Goal: Communication & Community: Answer question/provide support

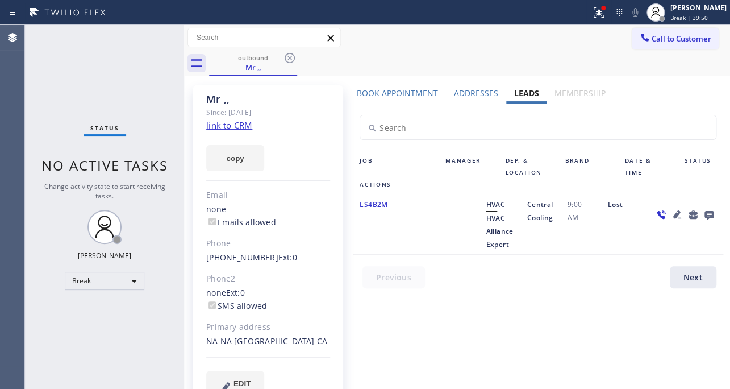
click at [409, 319] on div "Book Appointment Addresses Leads Membership Business location HVAC Alliance Exp…" at bounding box center [538, 252] width 378 height 328
click at [119, 273] on div "Break" at bounding box center [105, 281] width 80 height 18
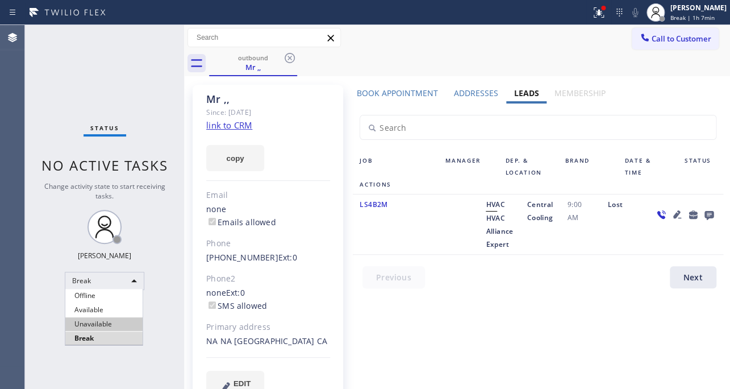
click at [113, 322] on li "Unavailable" at bounding box center [103, 324] width 77 height 14
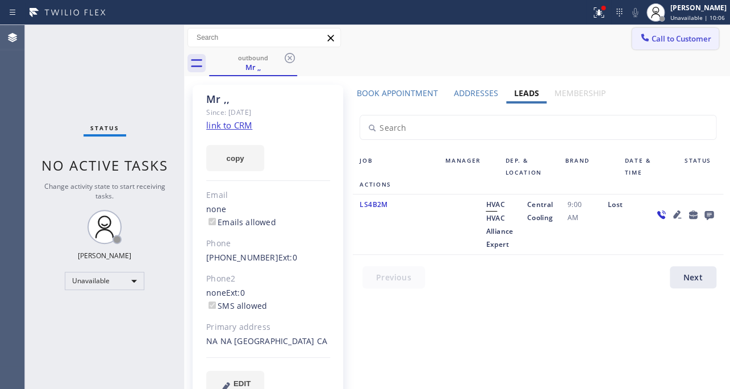
click at [667, 35] on span "Call to Customer" at bounding box center [682, 39] width 60 height 10
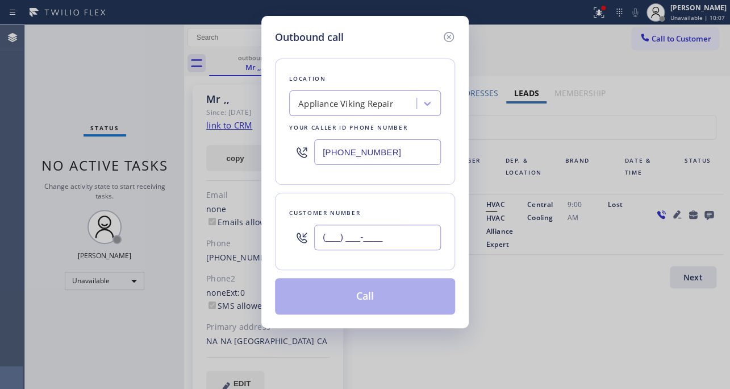
click at [400, 238] on input "(___) ___-____" at bounding box center [377, 237] width 127 height 26
paste input "310) 719-5047"
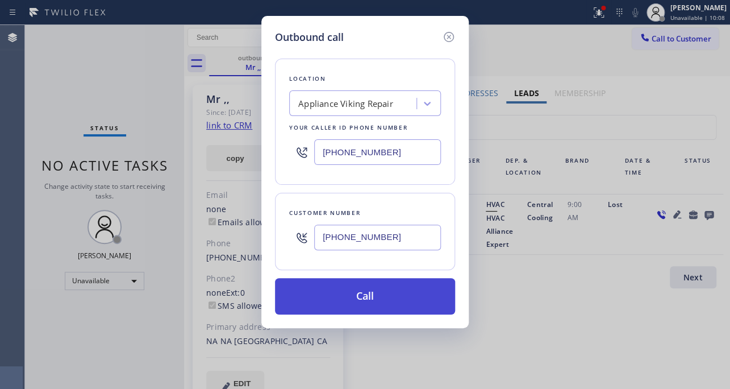
type input "[PHONE_NUMBER]"
click at [390, 303] on button "Call" at bounding box center [365, 296] width 180 height 36
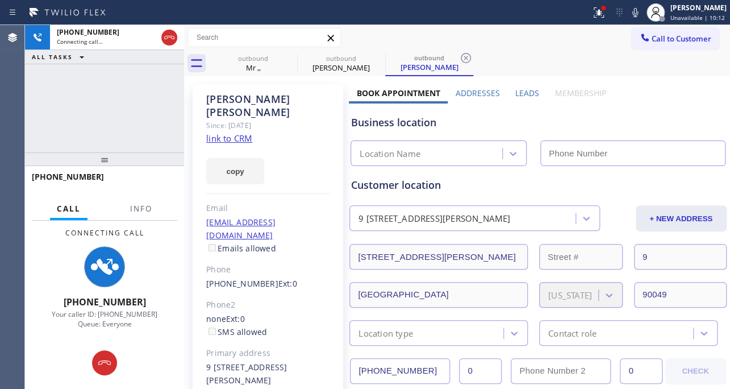
click at [528, 93] on label "Leads" at bounding box center [527, 93] width 24 height 11
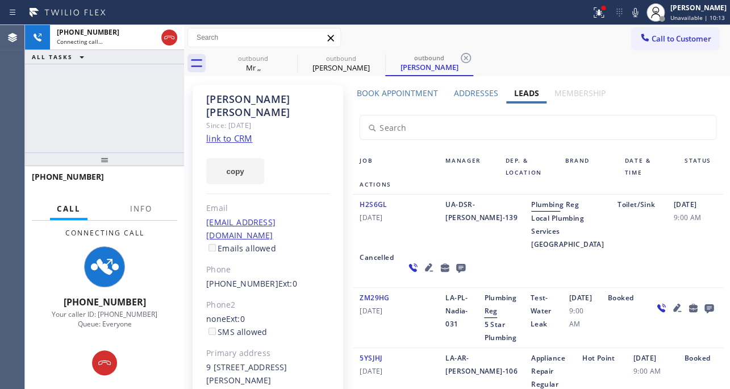
click at [454, 275] on icon at bounding box center [461, 267] width 14 height 14
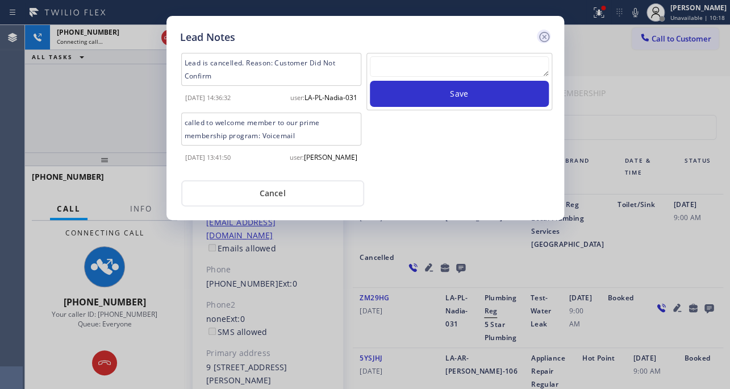
click at [545, 38] on icon at bounding box center [544, 37] width 10 height 10
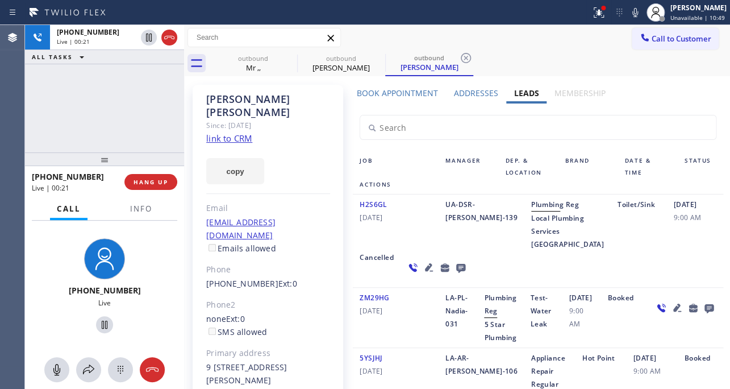
click at [583, 288] on div "H2S6GL [DATE] UA-DSR-[PERSON_NAME]-139 Plumbing Reg Local Plumbing Services [GE…" at bounding box center [538, 240] width 370 height 93
click at [146, 190] on div "[PHONE_NUMBER] Live | 00:23 HANG UP" at bounding box center [104, 182] width 145 height 30
click at [145, 184] on span "HANG UP" at bounding box center [151, 182] width 35 height 8
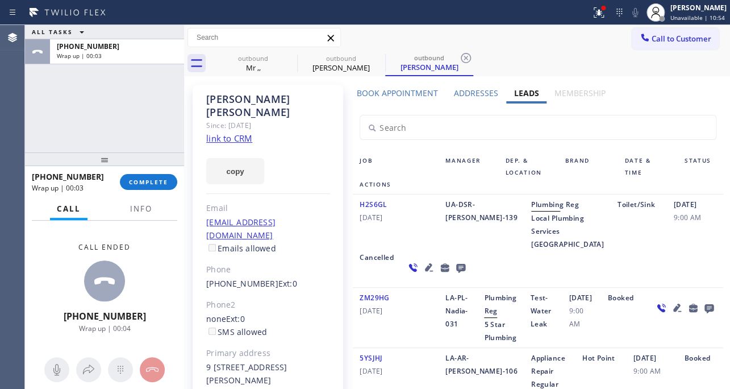
click at [456, 273] on icon at bounding box center [460, 268] width 9 height 9
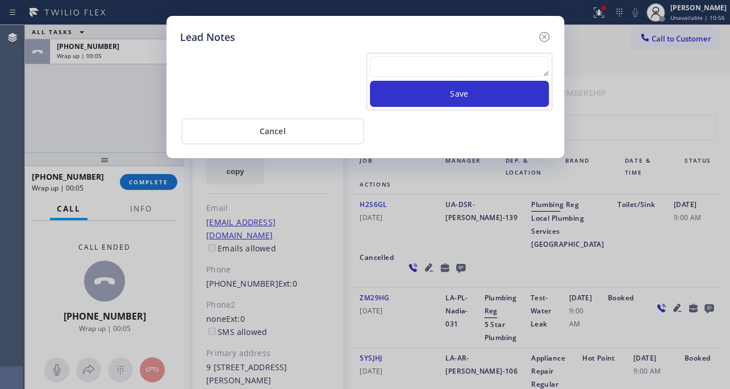
click at [437, 68] on textarea at bounding box center [459, 66] width 179 height 20
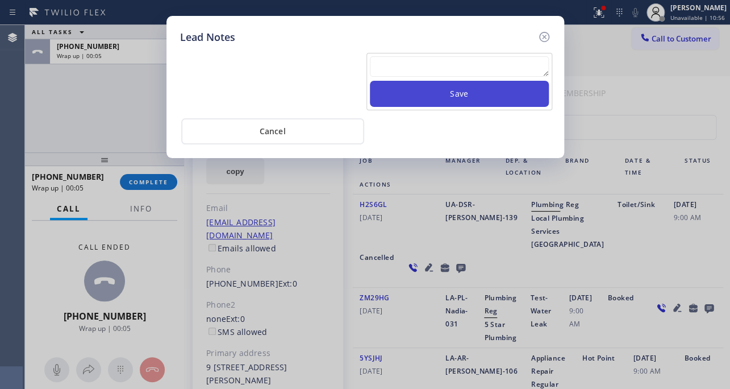
paste textarea "Routed to Voice mail// If CX will call back please transfer to me- Love:*"
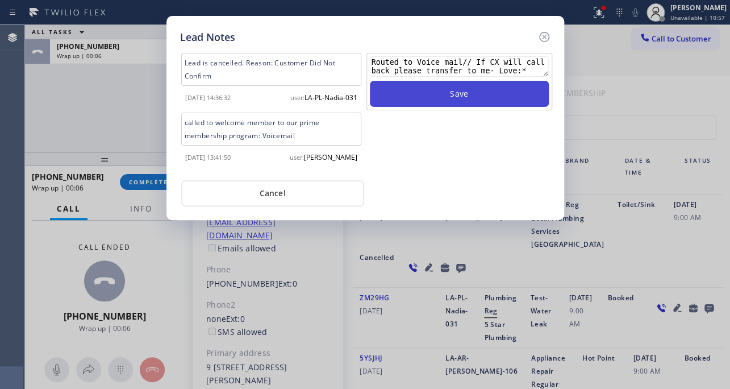
type textarea "Routed to Voice mail// If CX will call back please transfer to me- Love:*"
click at [443, 90] on button "Save" at bounding box center [459, 94] width 179 height 26
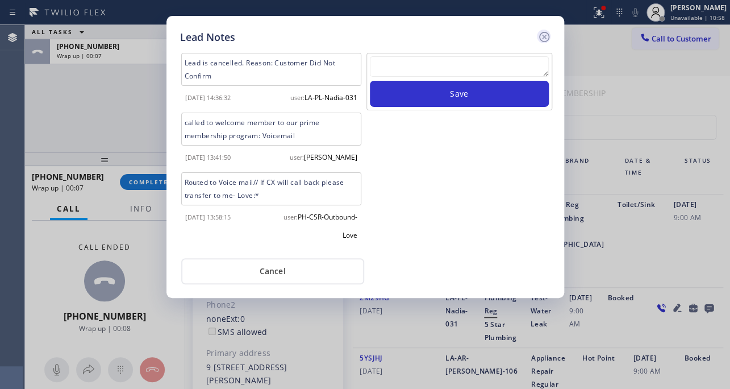
click at [546, 32] on icon at bounding box center [544, 37] width 10 height 10
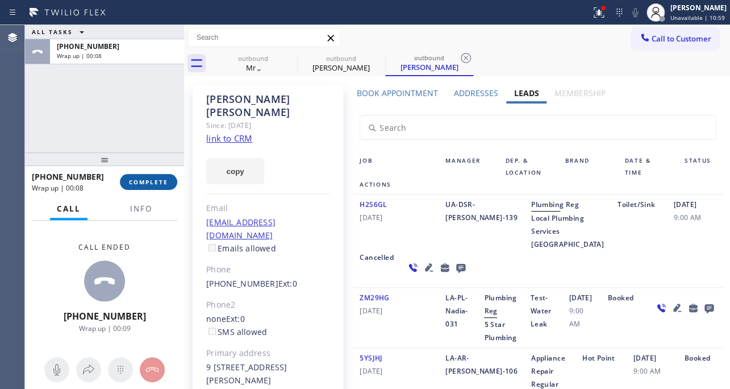
click at [165, 185] on span "COMPLETE" at bounding box center [148, 182] width 39 height 8
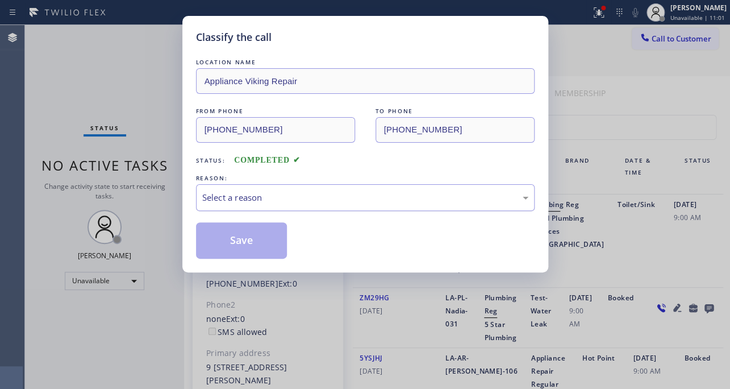
click at [311, 193] on div "Select a reason" at bounding box center [365, 197] width 326 height 13
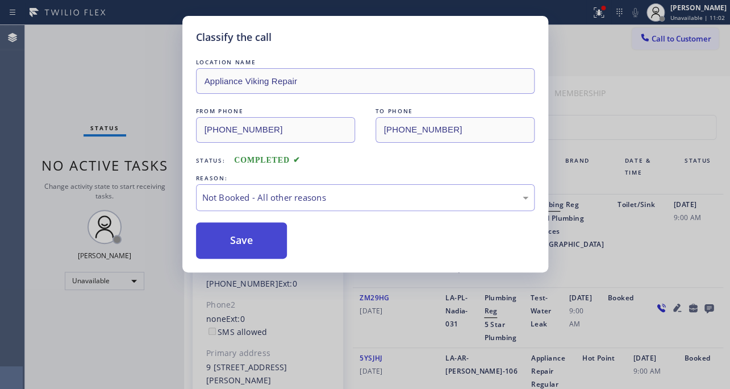
click at [272, 236] on button "Save" at bounding box center [242, 240] width 92 height 36
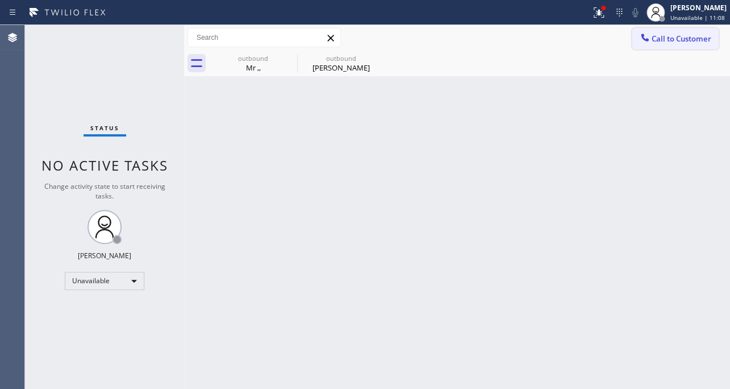
click at [650, 43] on div at bounding box center [645, 39] width 14 height 14
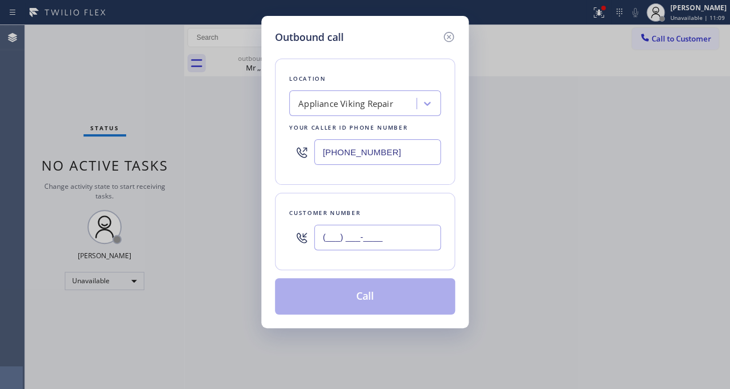
click at [437, 235] on input "(___) ___-____" at bounding box center [377, 237] width 127 height 26
paste input "305) 608-5536"
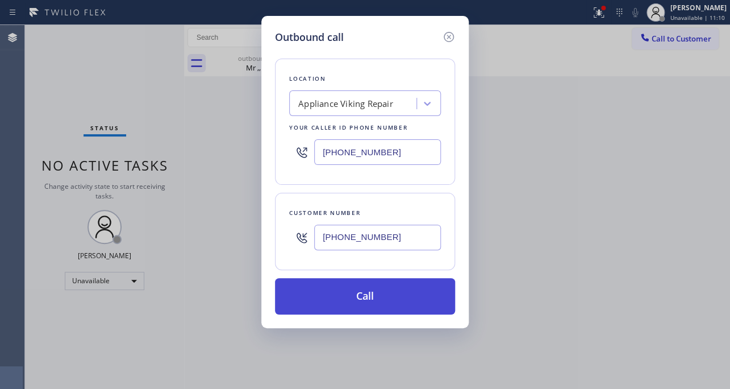
type input "[PHONE_NUMBER]"
click at [393, 297] on button "Call" at bounding box center [365, 296] width 180 height 36
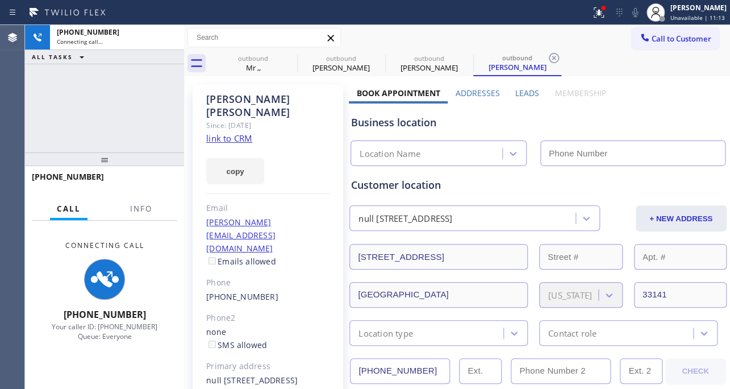
click at [530, 93] on label "Leads" at bounding box center [527, 93] width 24 height 11
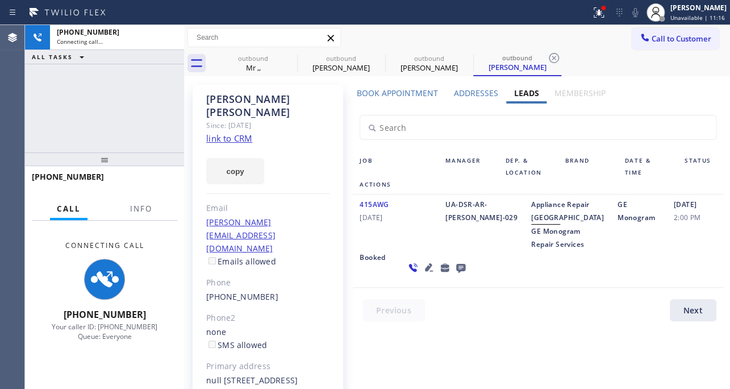
click at [425, 271] on icon at bounding box center [429, 267] width 8 height 8
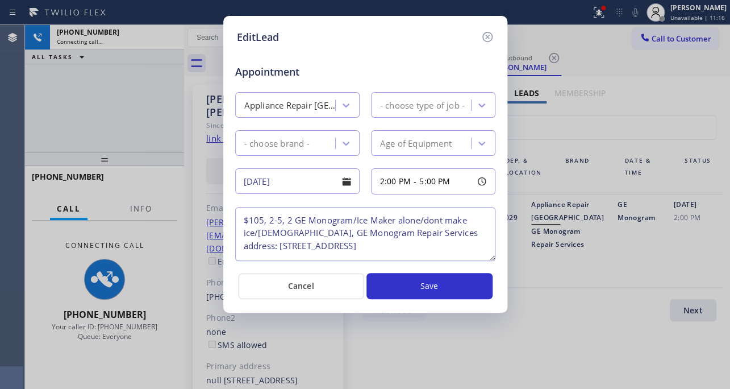
type textarea "$105, 2-5, 2 GE Monogram/Ice Maker alone/dont make ice/[DEMOGRAPHIC_DATA], GE M…"
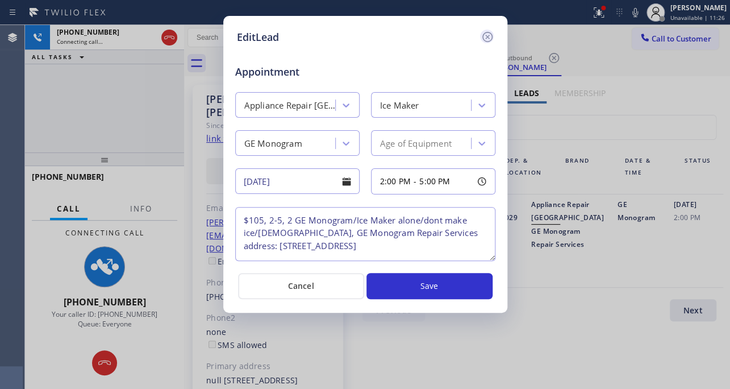
click at [487, 37] on icon at bounding box center [487, 37] width 10 height 10
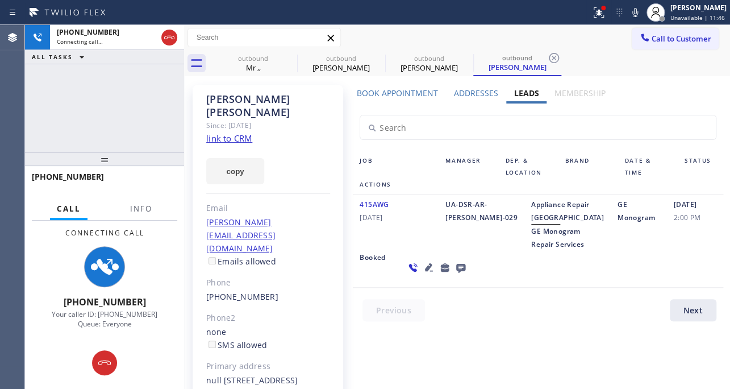
click at [422, 274] on icon at bounding box center [429, 267] width 14 height 14
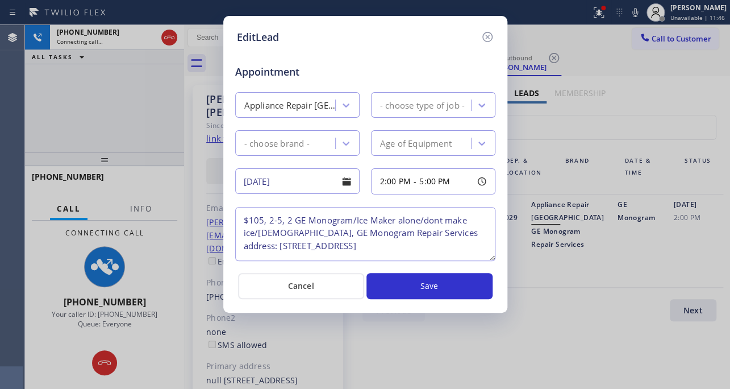
type textarea "$105, 2-5, 2 GE Monogram/Ice Maker alone/dont make ice/[DEMOGRAPHIC_DATA], GE M…"
click at [481, 36] on icon at bounding box center [488, 37] width 14 height 14
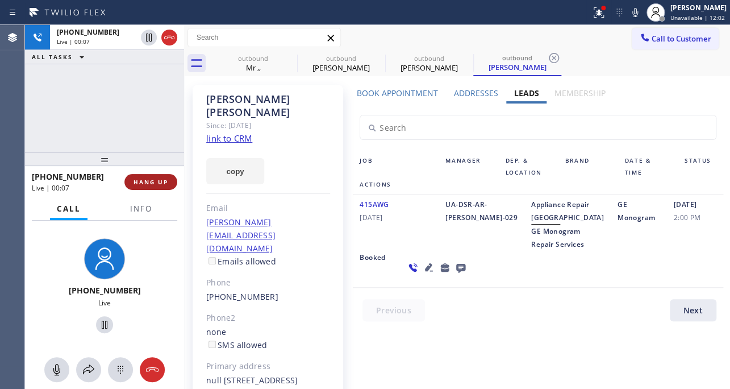
click at [160, 184] on span "HANG UP" at bounding box center [151, 182] width 35 height 8
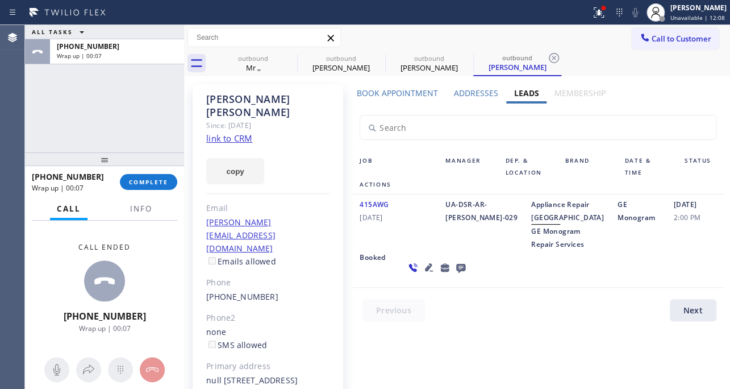
click at [456, 273] on icon at bounding box center [460, 268] width 9 height 9
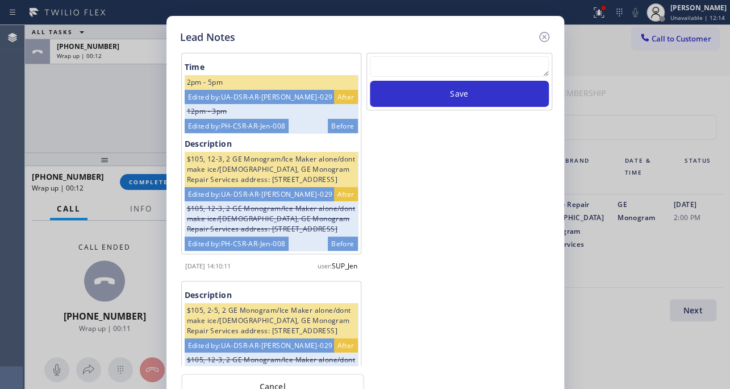
click at [466, 62] on textarea at bounding box center [459, 66] width 179 height 20
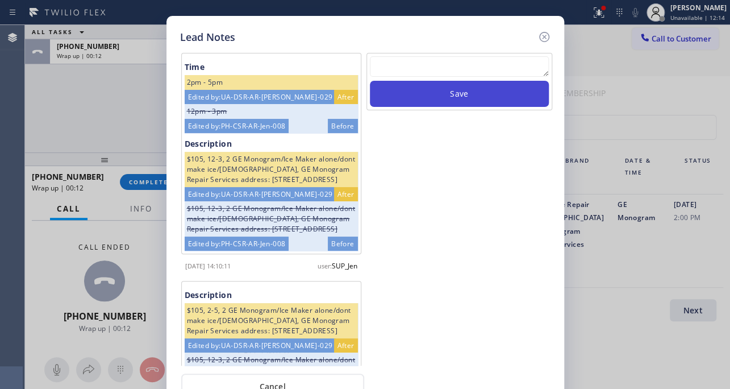
paste textarea "Routed to Voice mail// If CX will call back please transfer to me- Love:*"
type textarea "Routed to Voice mail// If CX will call back please transfer to me- Love:*"
click at [465, 106] on button "Save" at bounding box center [459, 94] width 179 height 26
click at [468, 97] on button "Save" at bounding box center [459, 94] width 179 height 26
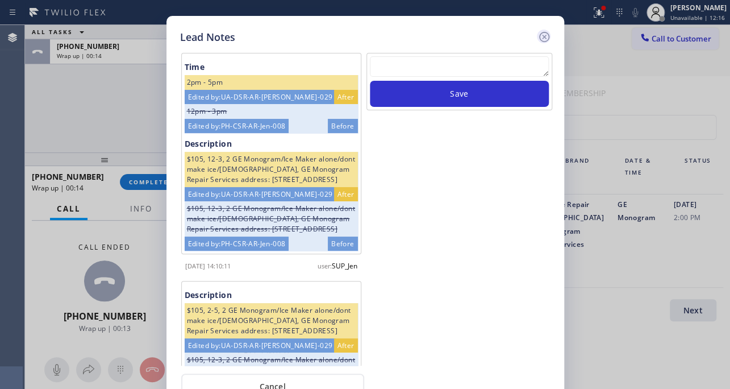
click at [546, 34] on icon at bounding box center [545, 37] width 14 height 14
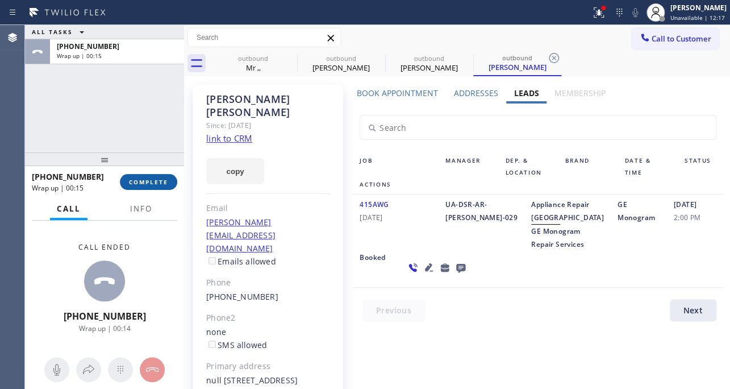
click at [148, 182] on span "COMPLETE" at bounding box center [148, 182] width 39 height 8
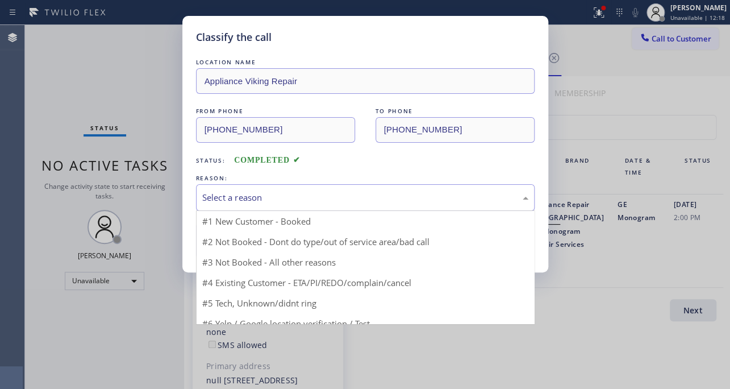
click at [244, 196] on div "Select a reason" at bounding box center [365, 197] width 326 height 13
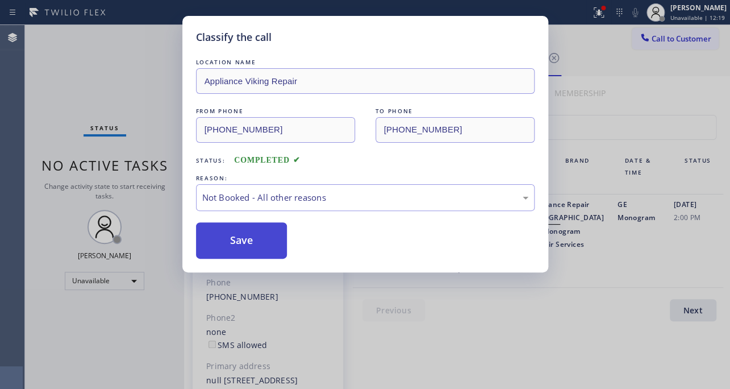
click at [234, 241] on button "Save" at bounding box center [242, 240] width 92 height 36
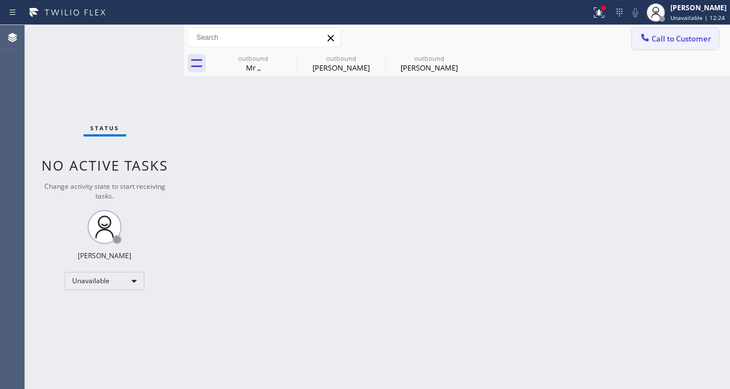
click at [665, 42] on span "Call to Customer" at bounding box center [682, 39] width 60 height 10
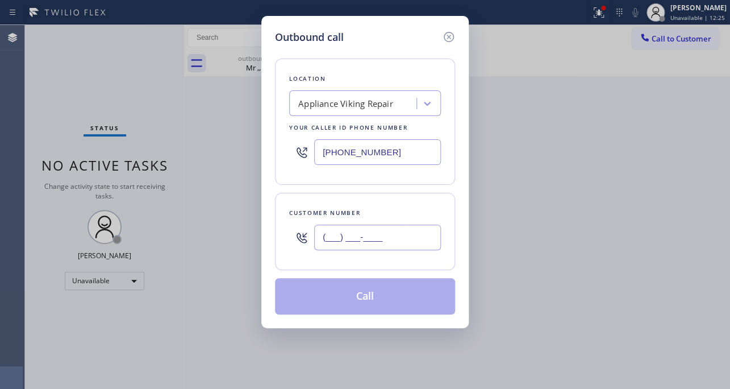
click at [346, 235] on input "(___) ___-____" at bounding box center [377, 237] width 127 height 26
paste input "858) 382-3614"
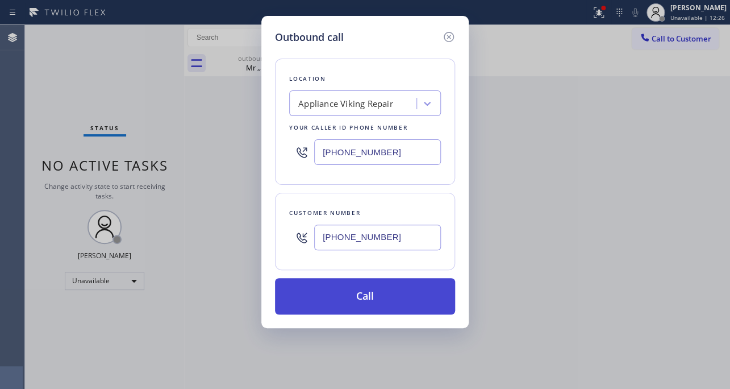
type input "[PHONE_NUMBER]"
click at [342, 286] on button "Call" at bounding box center [365, 296] width 180 height 36
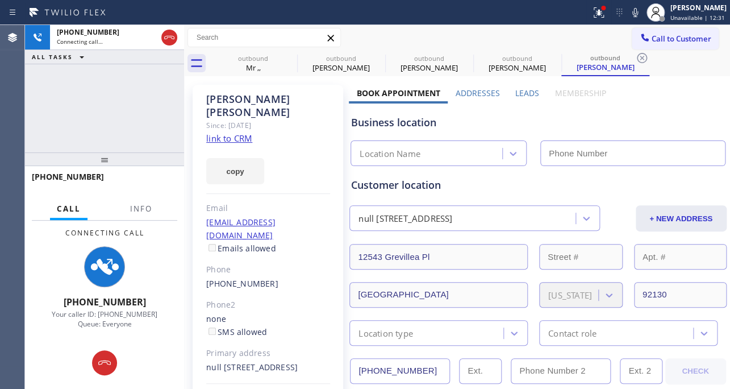
click at [519, 93] on label "Leads" at bounding box center [527, 93] width 24 height 11
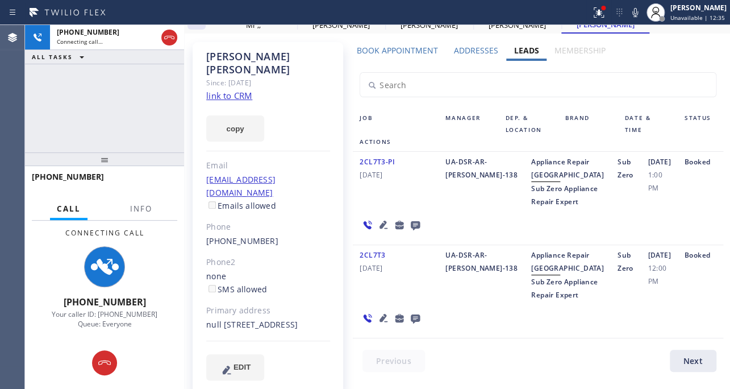
scroll to position [103, 0]
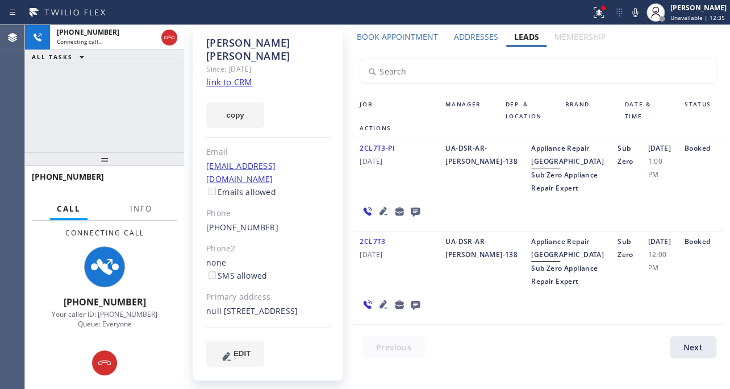
click at [377, 311] on icon at bounding box center [384, 304] width 14 height 14
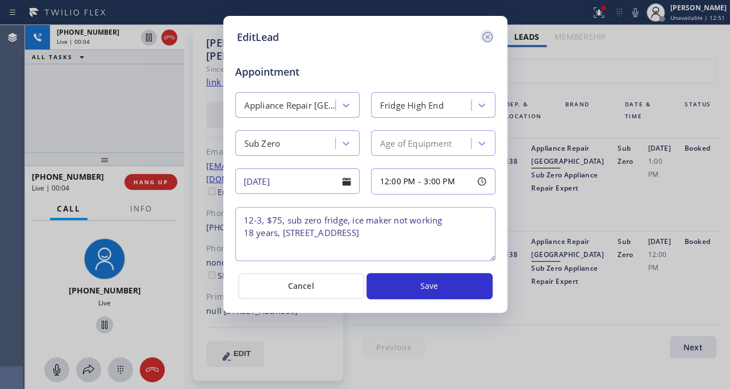
click at [484, 36] on icon at bounding box center [488, 37] width 14 height 14
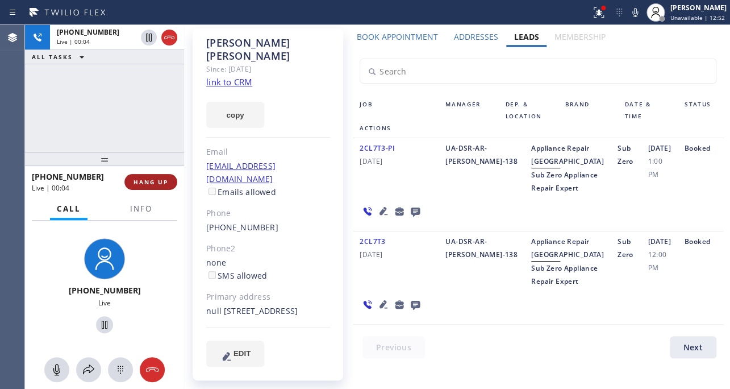
click at [143, 175] on button "HANG UP" at bounding box center [150, 182] width 53 height 16
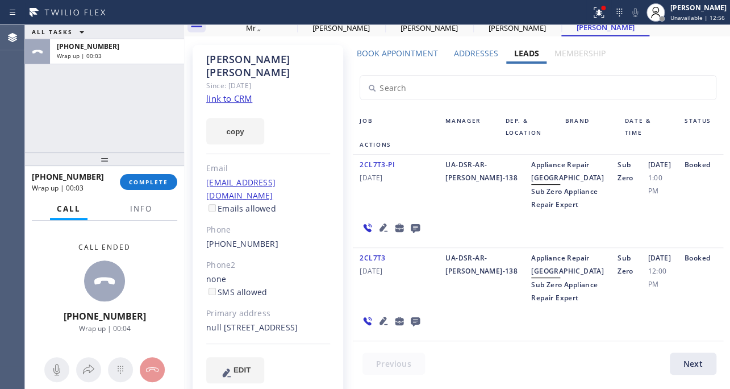
scroll to position [0, 0]
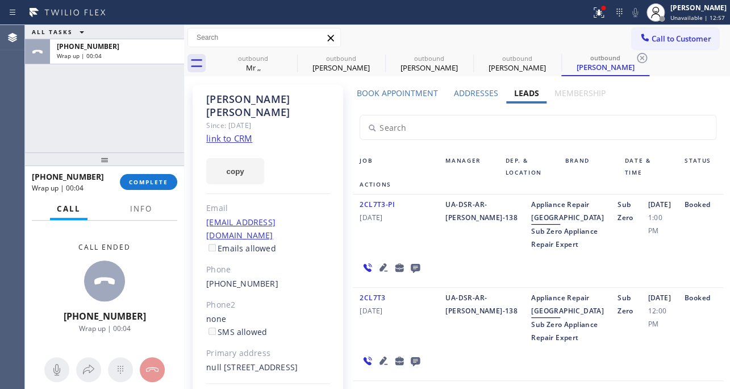
click at [411, 273] on icon at bounding box center [415, 268] width 9 height 9
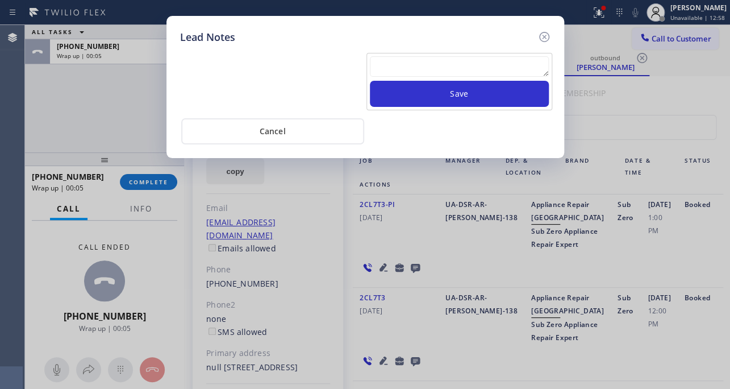
click at [465, 65] on textarea at bounding box center [459, 66] width 179 height 20
paste textarea "Routed to Voice mail// If CX will call back please transfer to me- Love:*"
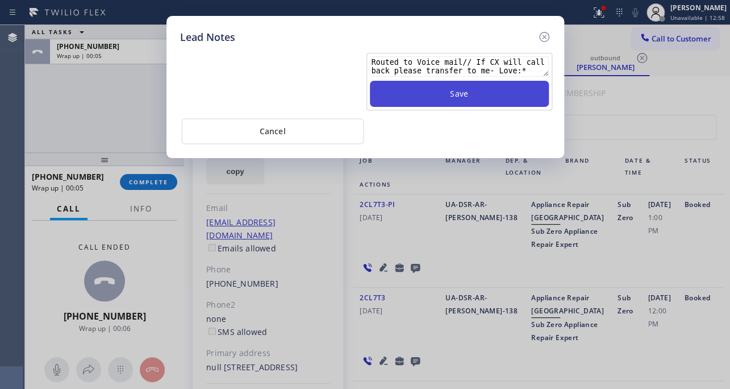
type textarea "Routed to Voice mail// If CX will call back please transfer to me- Love:*"
click at [469, 93] on button "Save" at bounding box center [459, 94] width 179 height 26
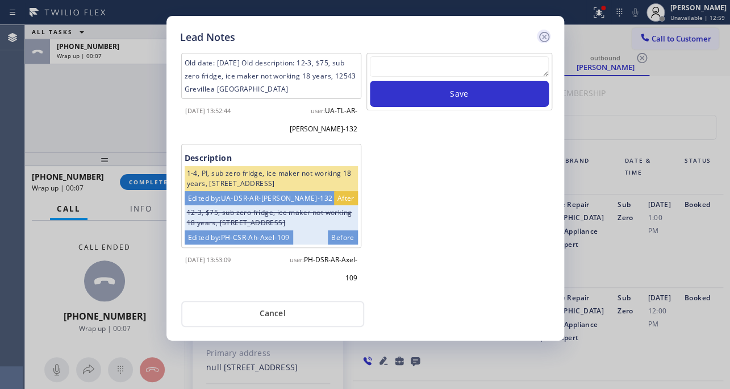
click at [540, 40] on icon at bounding box center [544, 37] width 10 height 10
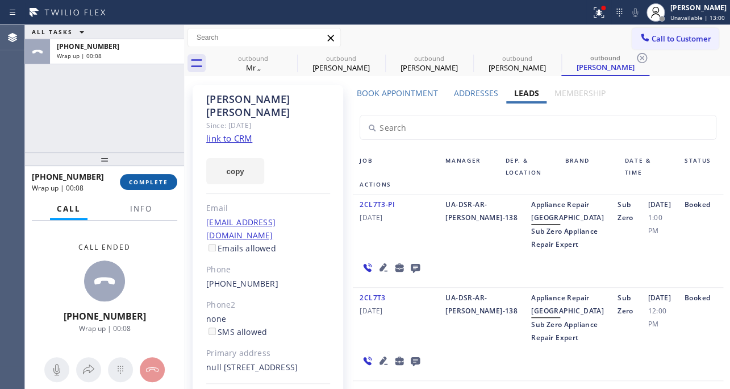
click at [136, 179] on span "COMPLETE" at bounding box center [148, 182] width 39 height 8
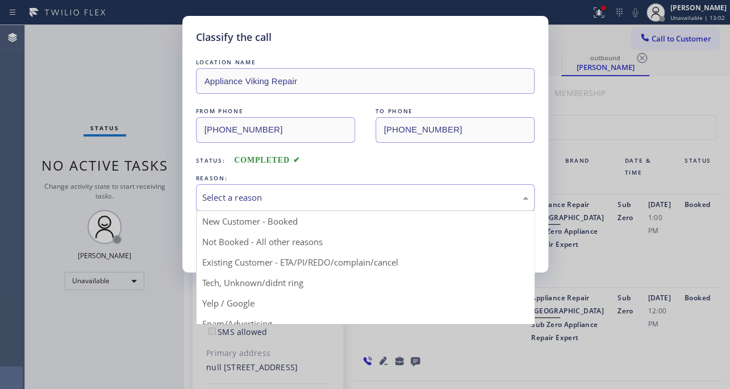
click at [205, 196] on div "Select a reason" at bounding box center [365, 197] width 326 height 13
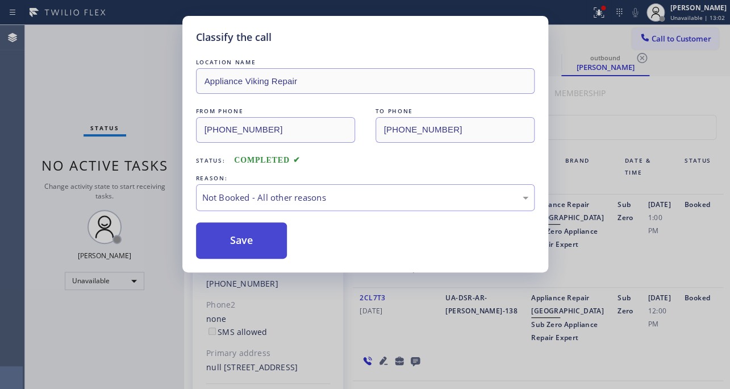
click at [230, 239] on button "Save" at bounding box center [242, 240] width 92 height 36
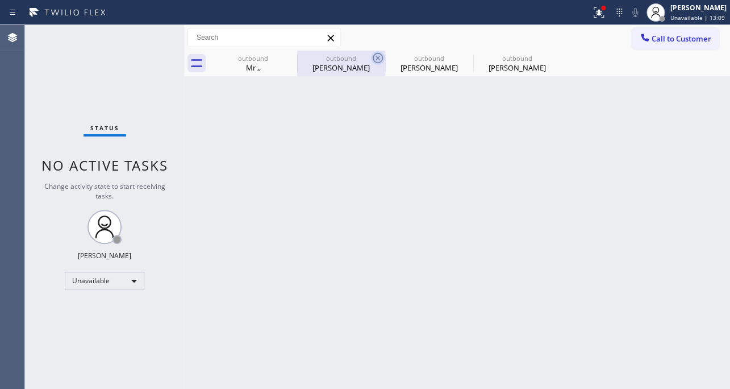
click at [372, 58] on icon at bounding box center [378, 58] width 14 height 14
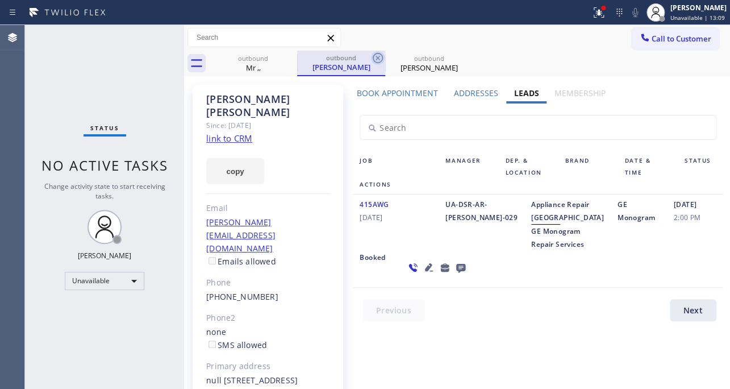
click at [374, 57] on icon at bounding box center [378, 58] width 14 height 14
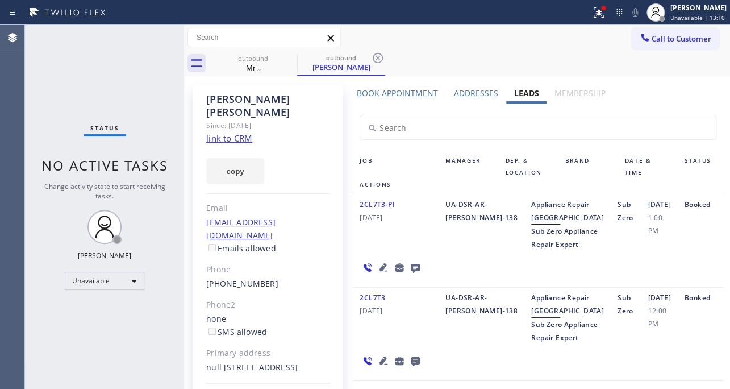
click at [374, 57] on icon at bounding box center [378, 58] width 14 height 14
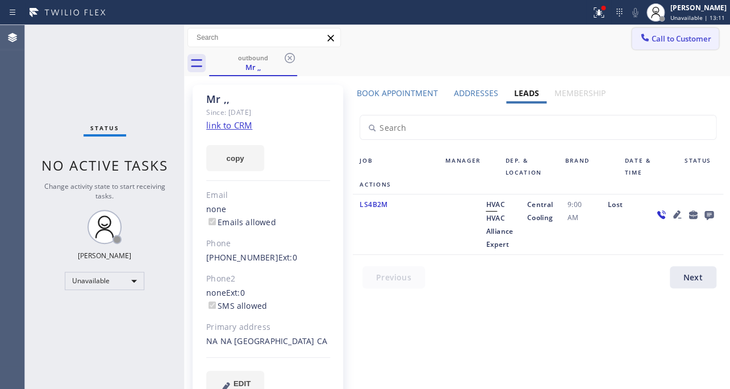
click at [669, 43] on span "Call to Customer" at bounding box center [682, 39] width 60 height 10
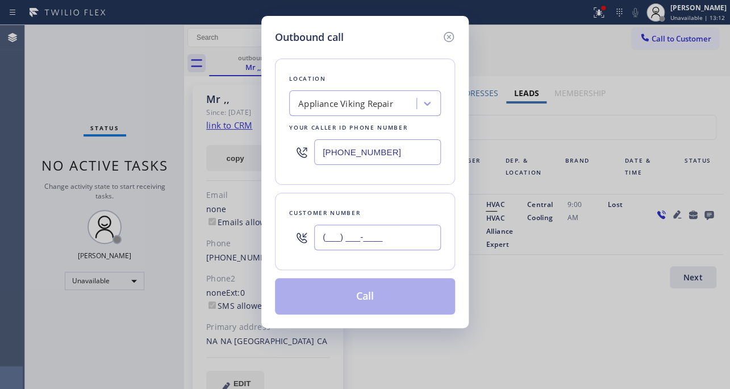
click at [398, 238] on input "(___) ___-____" at bounding box center [377, 237] width 127 height 26
paste input "917) 903-7884"
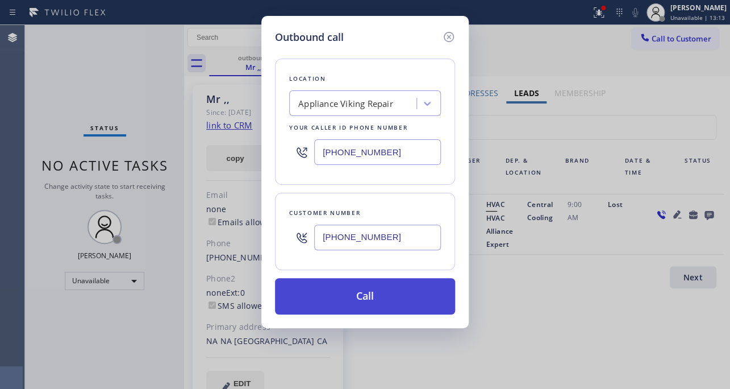
type input "[PHONE_NUMBER]"
click at [355, 303] on button "Call" at bounding box center [365, 296] width 180 height 36
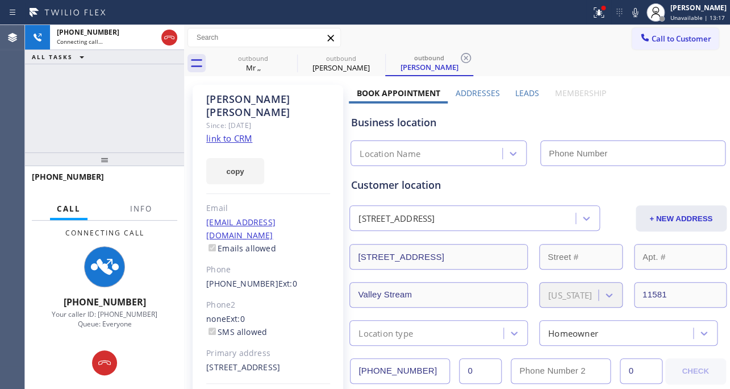
click at [522, 95] on label "Leads" at bounding box center [527, 93] width 24 height 11
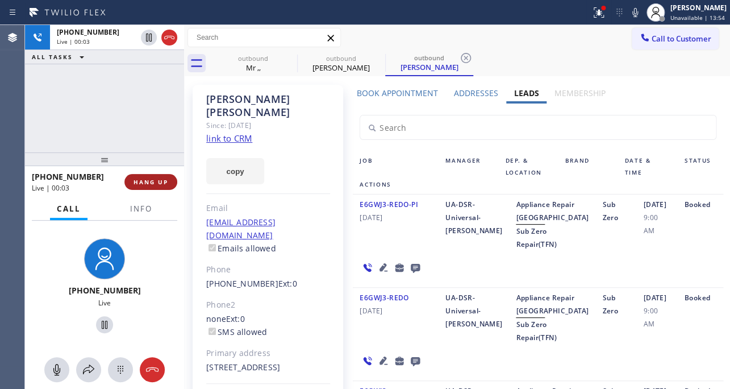
click at [169, 184] on button "HANG UP" at bounding box center [150, 182] width 53 height 16
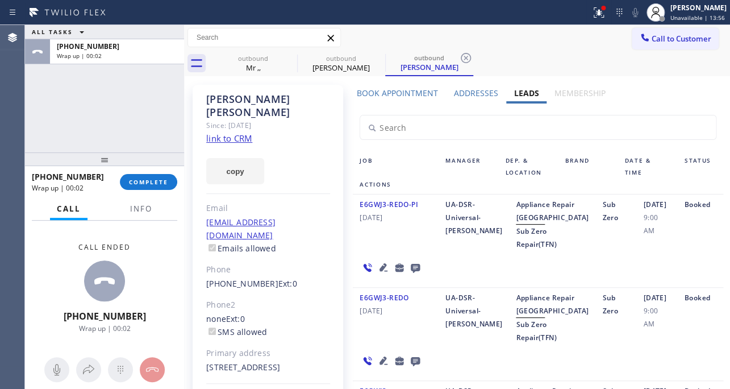
click at [413, 273] on icon at bounding box center [415, 268] width 9 height 9
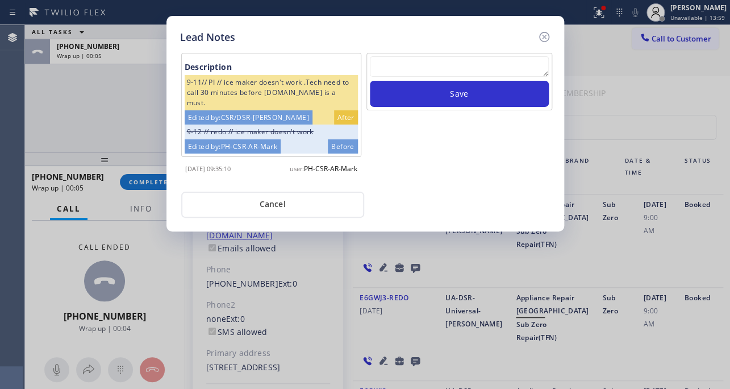
click at [493, 64] on textarea at bounding box center [459, 66] width 179 height 20
paste textarea "Routed to Voice mail// If CX will call back please transfer to me- Love:*"
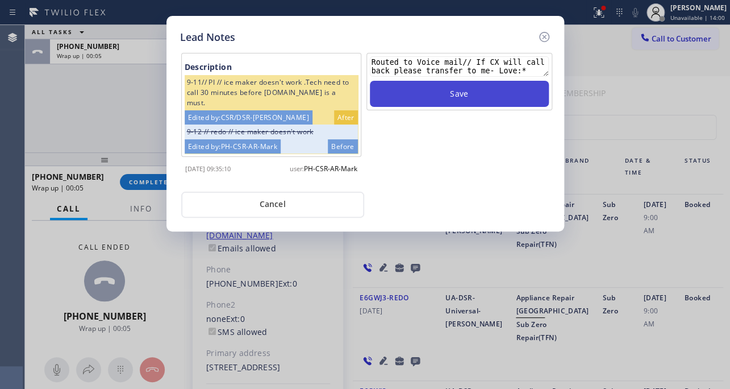
type textarea "Routed to Voice mail// If CX will call back please transfer to me- Love:*"
click at [488, 99] on button "Save" at bounding box center [459, 94] width 179 height 26
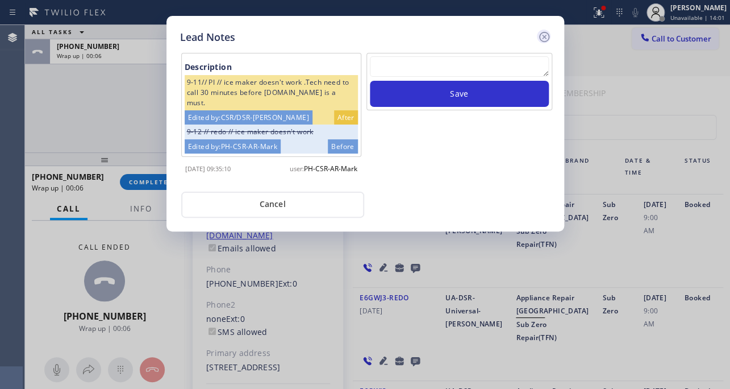
click at [542, 36] on icon at bounding box center [545, 37] width 14 height 14
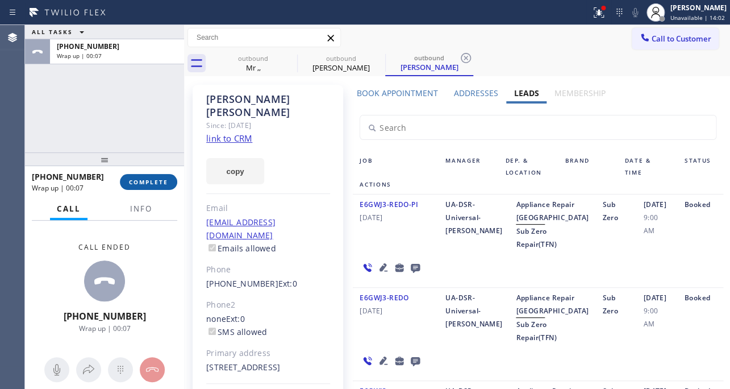
click at [155, 178] on span "COMPLETE" at bounding box center [148, 182] width 39 height 8
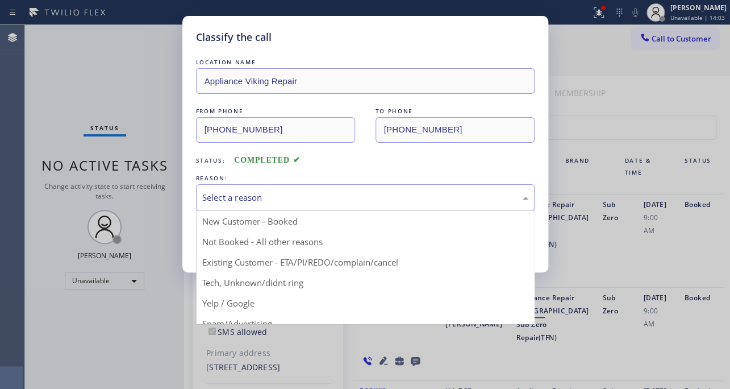
click at [261, 195] on div "Select a reason" at bounding box center [365, 197] width 326 height 13
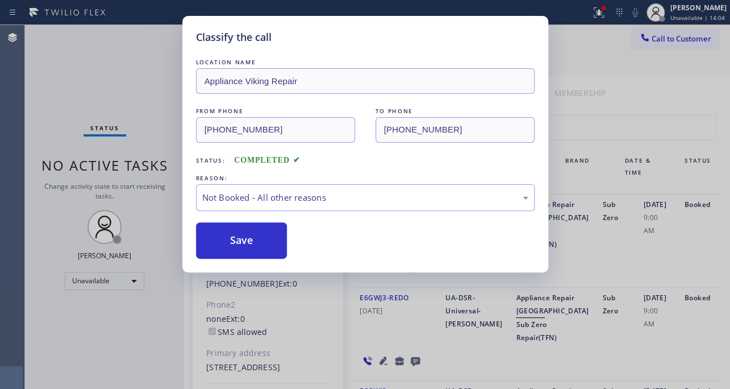
click at [240, 246] on button "Save" at bounding box center [242, 240] width 92 height 36
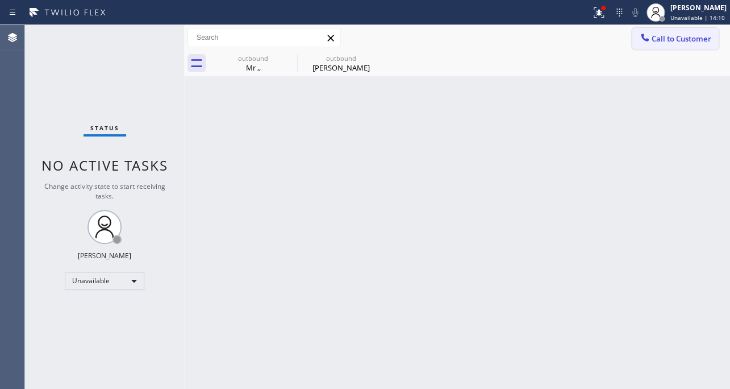
click at [648, 45] on div at bounding box center [645, 39] width 14 height 14
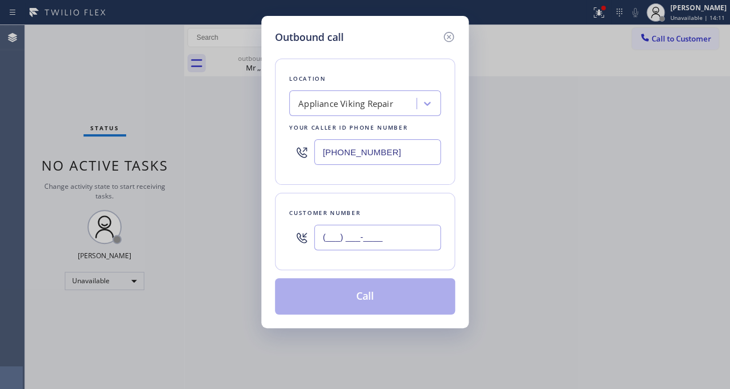
click at [393, 236] on input "(___) ___-____" at bounding box center [377, 237] width 127 height 26
paste input "425) 219-3130"
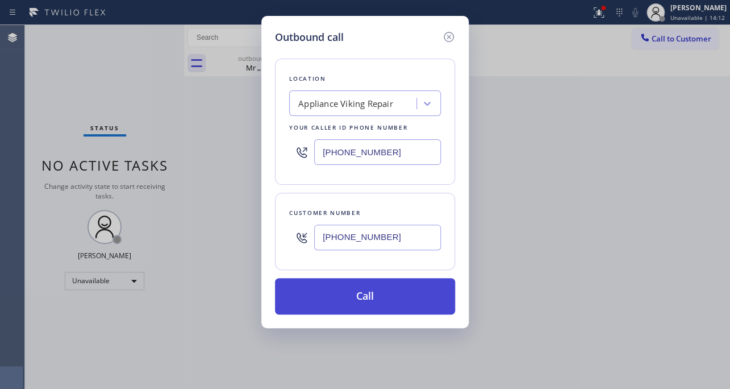
type input "[PHONE_NUMBER]"
click at [381, 296] on button "Call" at bounding box center [365, 296] width 180 height 36
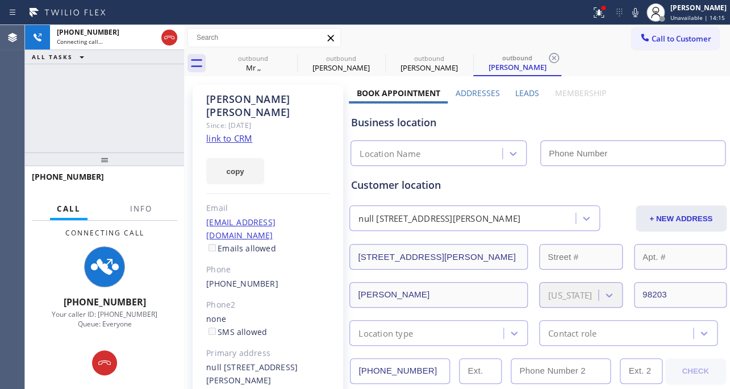
click at [527, 92] on label "Leads" at bounding box center [527, 93] width 24 height 11
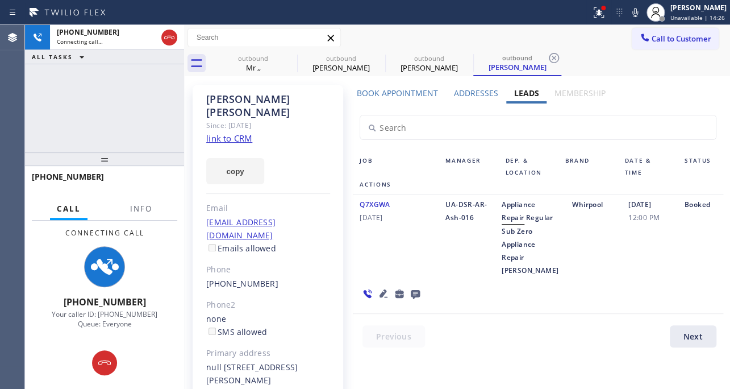
click at [381, 297] on icon at bounding box center [384, 293] width 8 height 8
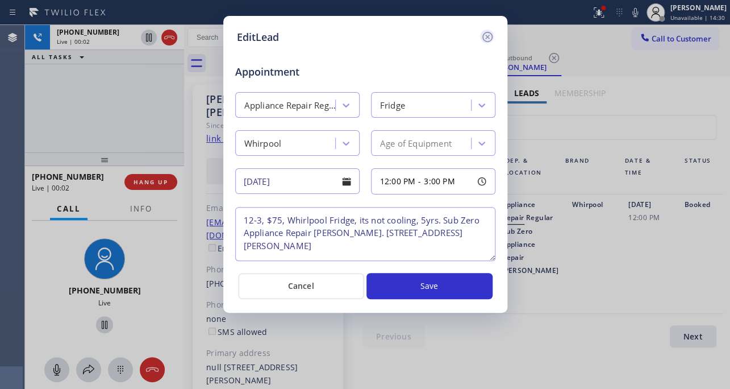
click at [488, 36] on icon at bounding box center [488, 37] width 14 height 14
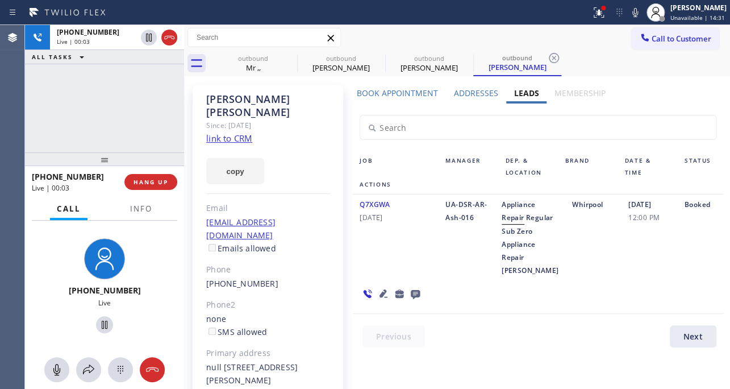
click at [156, 170] on div "[PHONE_NUMBER] Live | 00:03 HANG UP" at bounding box center [104, 182] width 145 height 30
click at [156, 176] on button "HANG UP" at bounding box center [150, 182] width 53 height 16
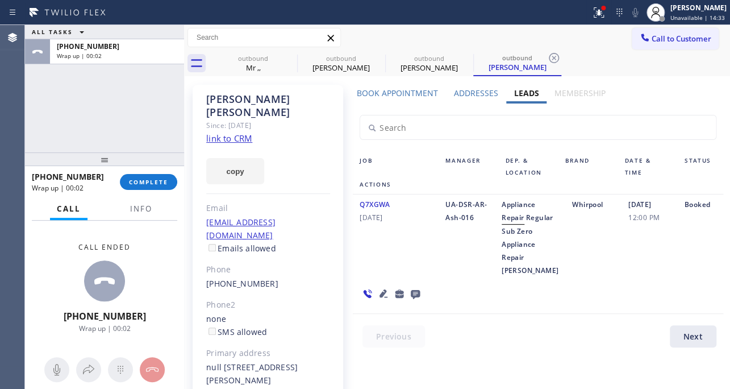
click at [413, 299] on icon at bounding box center [415, 294] width 9 height 9
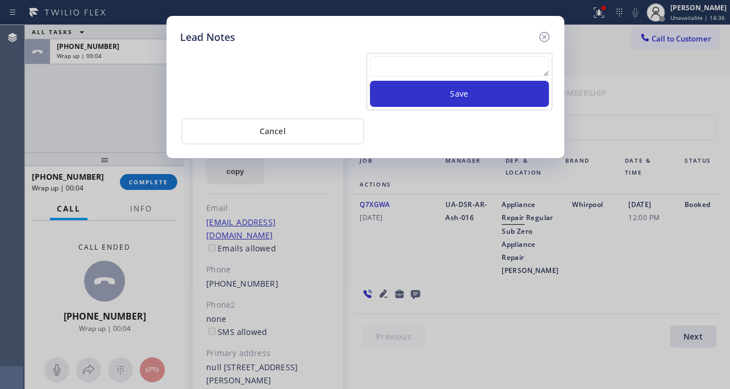
click at [450, 77] on textarea at bounding box center [459, 66] width 179 height 20
paste textarea "Routed to Voice mail// If CX will call back please transfer to me- Love:*"
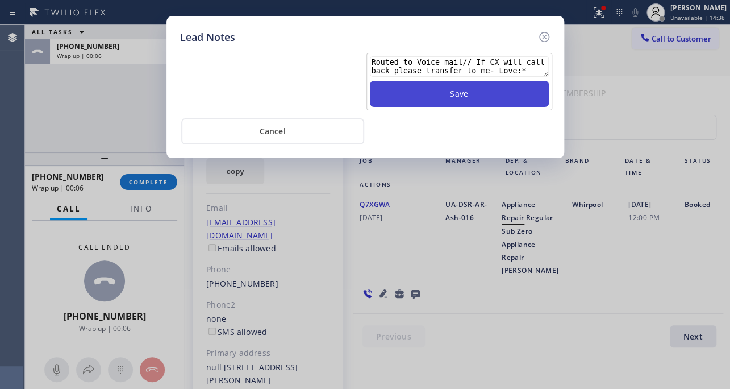
type textarea "Routed to Voice mail// If CX will call back please transfer to me- Love:*"
click at [451, 92] on button "Save" at bounding box center [459, 94] width 179 height 26
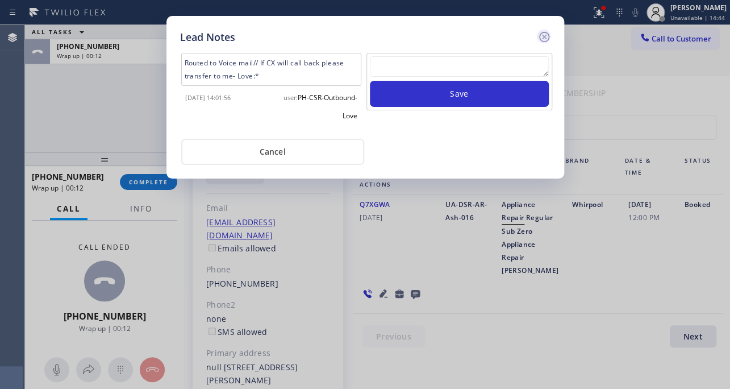
click at [540, 38] on icon at bounding box center [545, 37] width 14 height 14
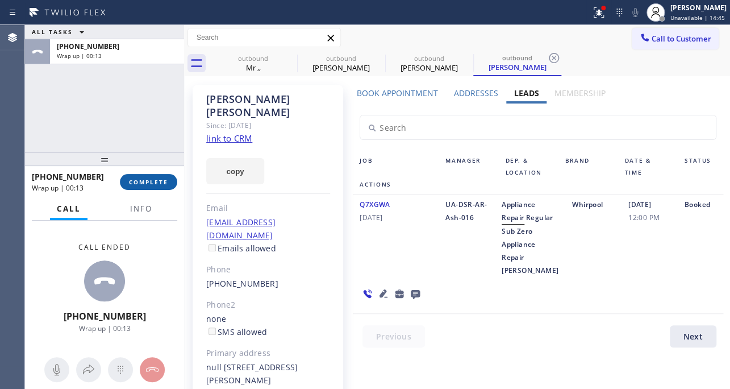
click at [161, 182] on span "COMPLETE" at bounding box center [148, 182] width 39 height 8
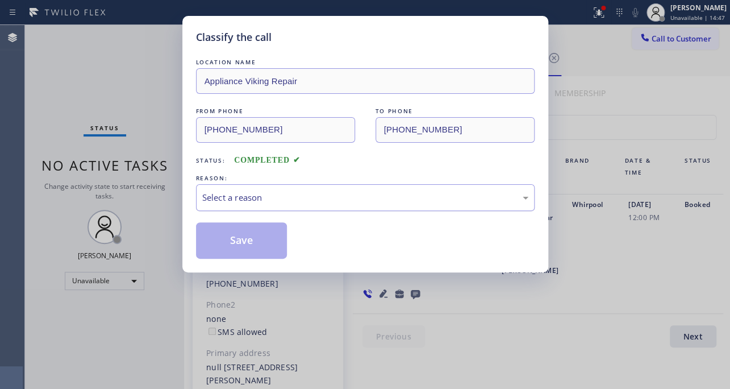
click at [242, 196] on div "Select a reason" at bounding box center [365, 197] width 326 height 13
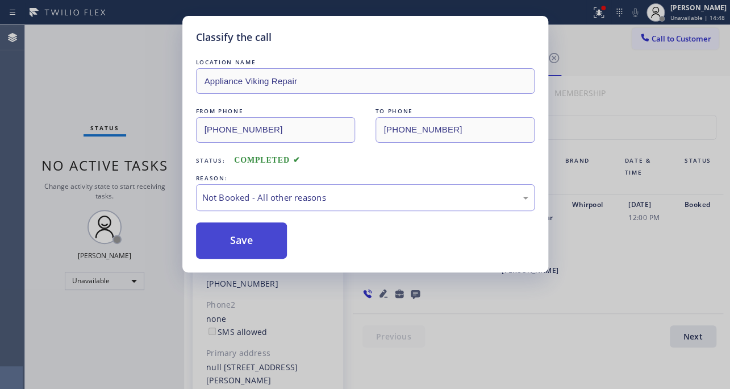
click at [230, 231] on button "Save" at bounding box center [242, 240] width 92 height 36
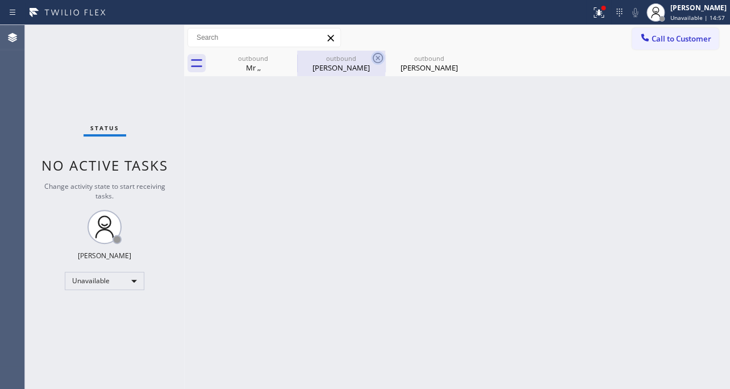
click at [381, 59] on icon at bounding box center [378, 58] width 14 height 14
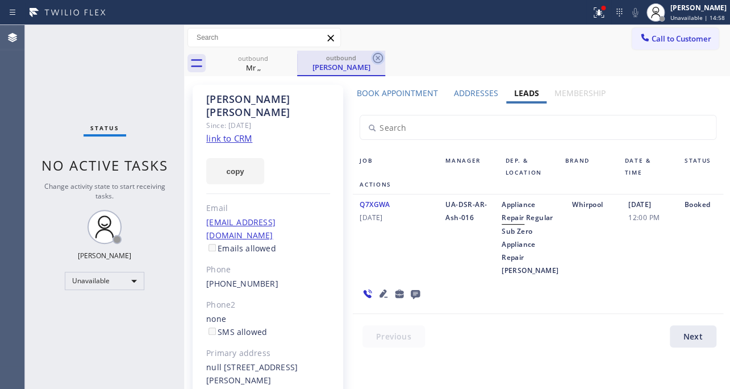
click at [379, 59] on icon at bounding box center [378, 58] width 10 height 10
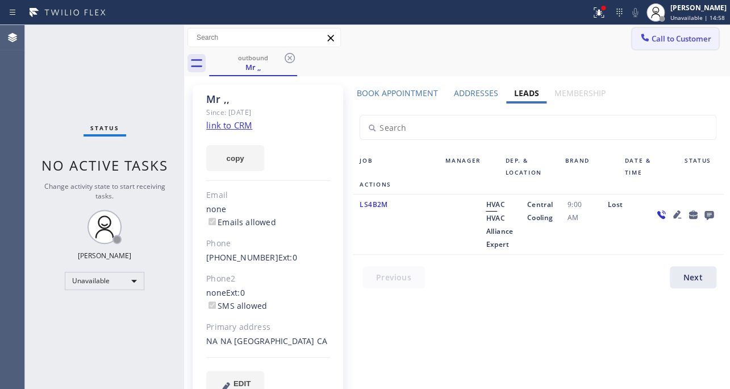
click at [685, 40] on span "Call to Customer" at bounding box center [682, 39] width 60 height 10
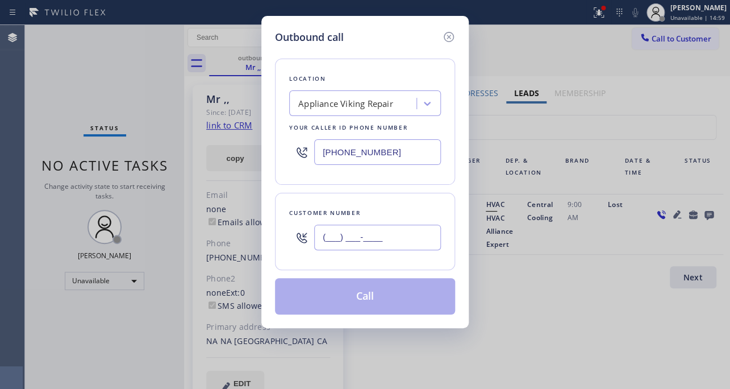
click at [392, 234] on input "(___) ___-____" at bounding box center [377, 237] width 127 height 26
paste input "310) 483-9803"
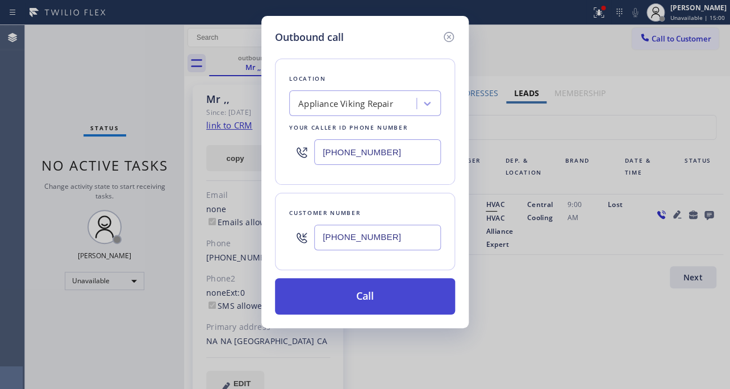
type input "[PHONE_NUMBER]"
click at [369, 300] on button "Call" at bounding box center [365, 296] width 180 height 36
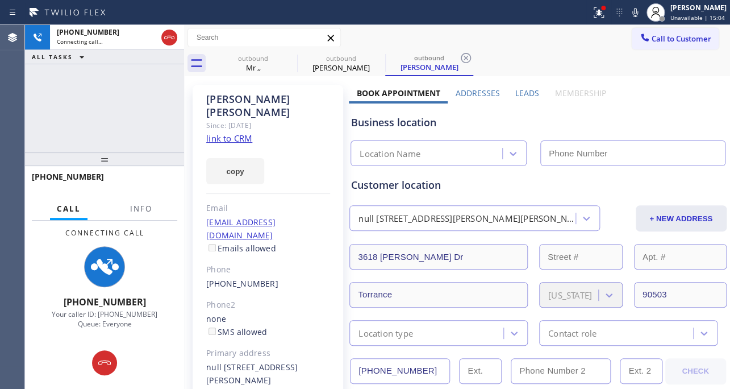
click at [525, 93] on label "Leads" at bounding box center [527, 93] width 24 height 11
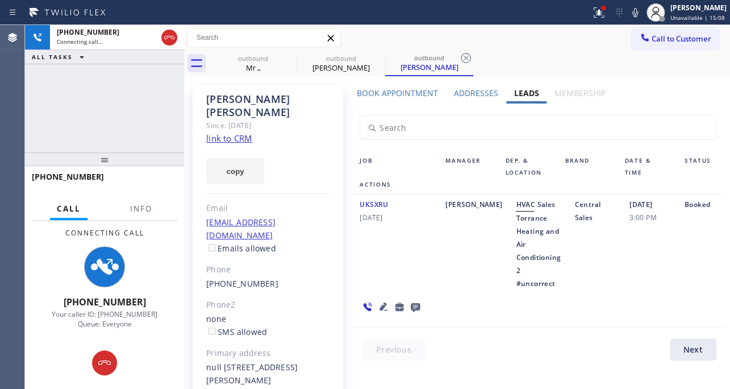
click at [380, 302] on icon at bounding box center [384, 306] width 8 height 8
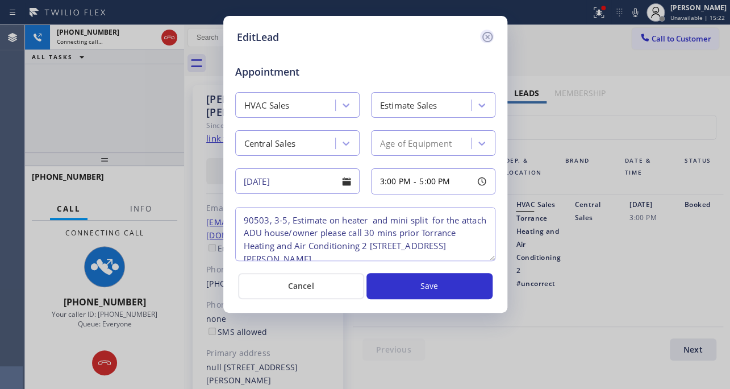
click at [484, 40] on icon at bounding box center [488, 37] width 14 height 14
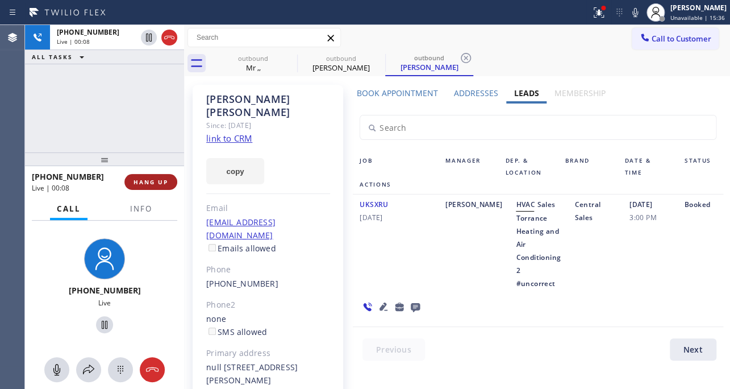
click at [159, 177] on button "HANG UP" at bounding box center [150, 182] width 53 height 16
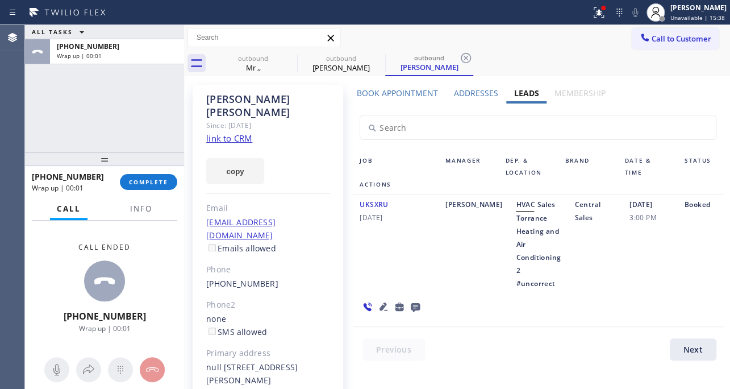
click at [413, 303] on icon at bounding box center [415, 307] width 9 height 9
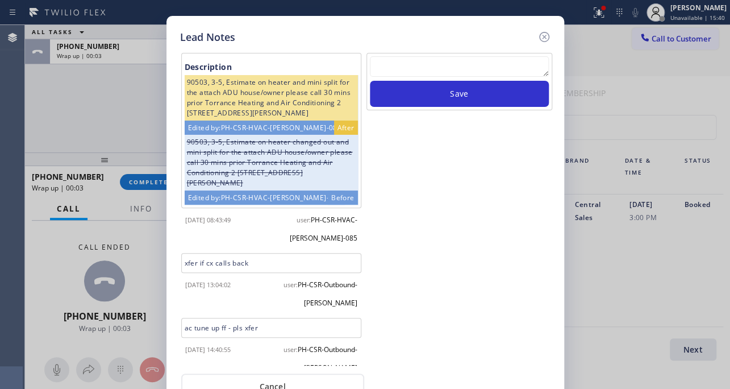
click at [475, 71] on textarea at bounding box center [459, 66] width 179 height 20
paste textarea "Routed to Voice mail// If CX will call back please transfer to me- Love:*"
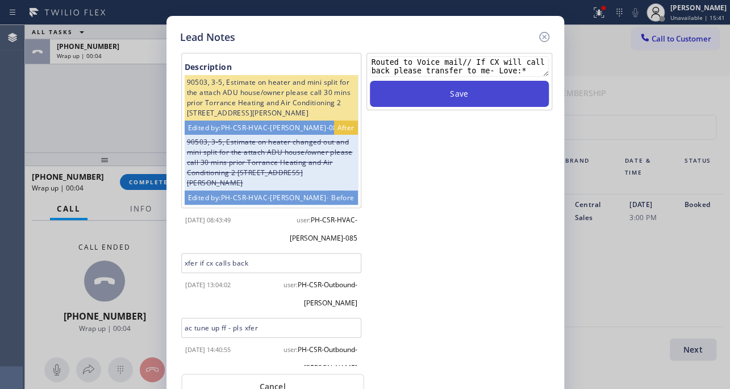
type textarea "Routed to Voice mail// If CX will call back please transfer to me- Love:*"
click at [473, 93] on button "Save" at bounding box center [459, 94] width 179 height 26
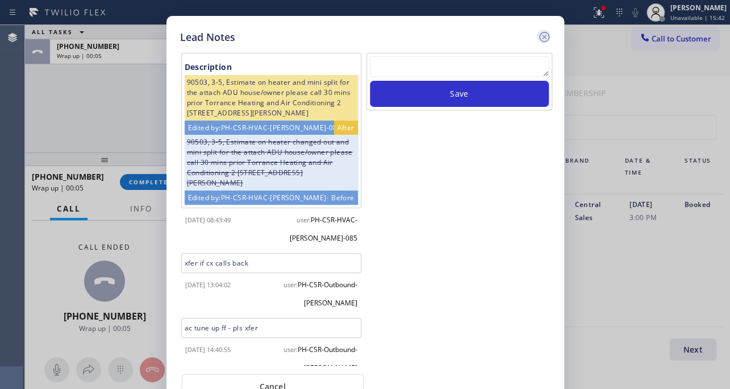
click at [545, 36] on icon at bounding box center [544, 37] width 10 height 10
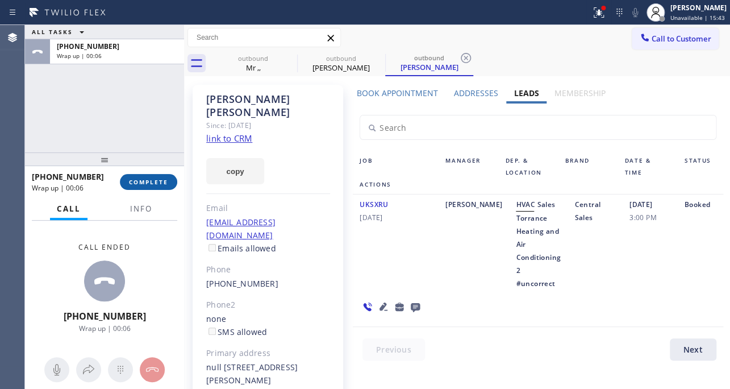
click at [139, 181] on span "COMPLETE" at bounding box center [148, 182] width 39 height 8
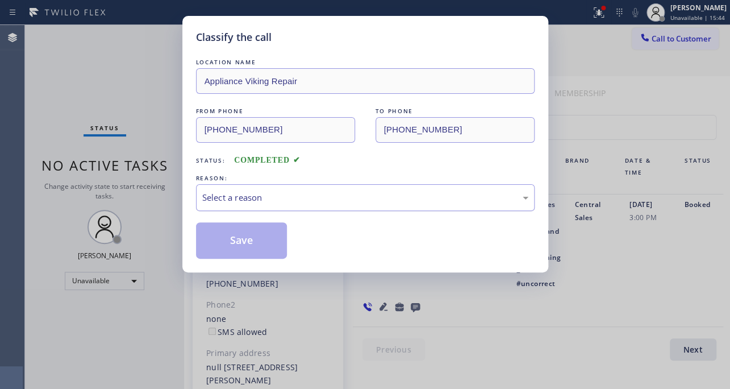
click at [236, 191] on div "Select a reason" at bounding box center [365, 197] width 326 height 13
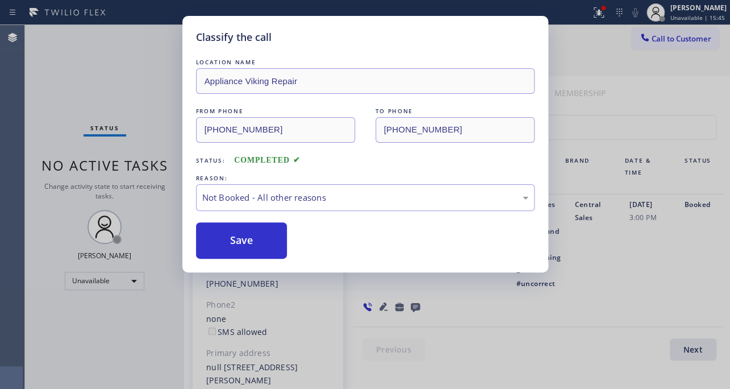
click at [231, 239] on button "Save" at bounding box center [242, 240] width 92 height 36
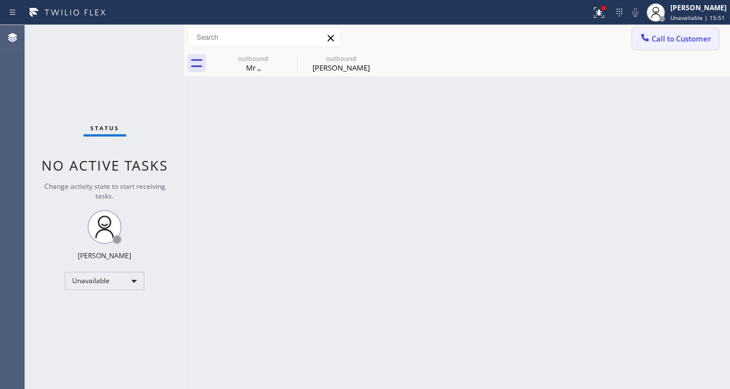
click at [657, 43] on span "Call to Customer" at bounding box center [682, 39] width 60 height 10
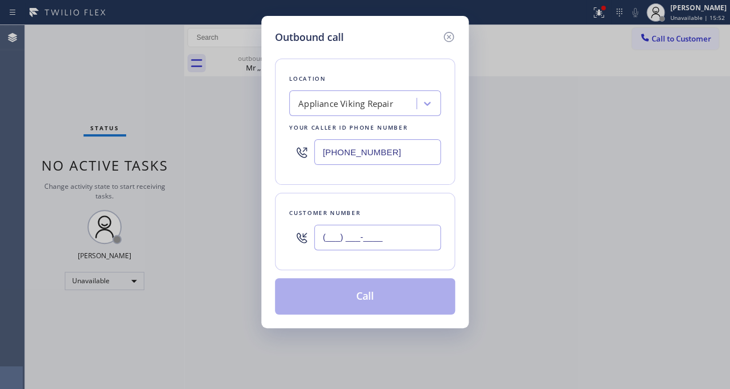
click at [352, 232] on input "(___) ___-____" at bounding box center [377, 237] width 127 height 26
paste input "480) 772-1058"
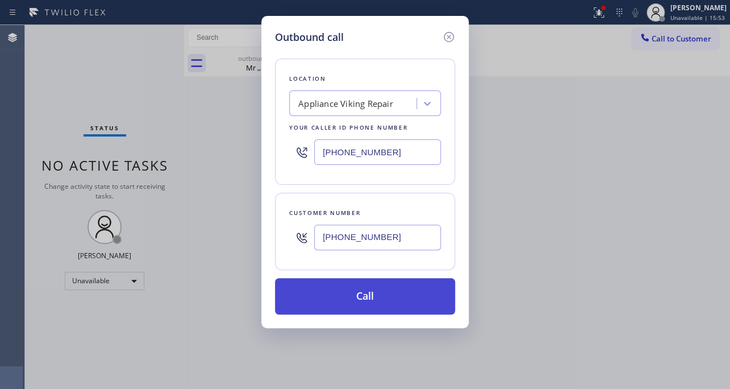
type input "[PHONE_NUMBER]"
click at [347, 287] on button "Call" at bounding box center [365, 296] width 180 height 36
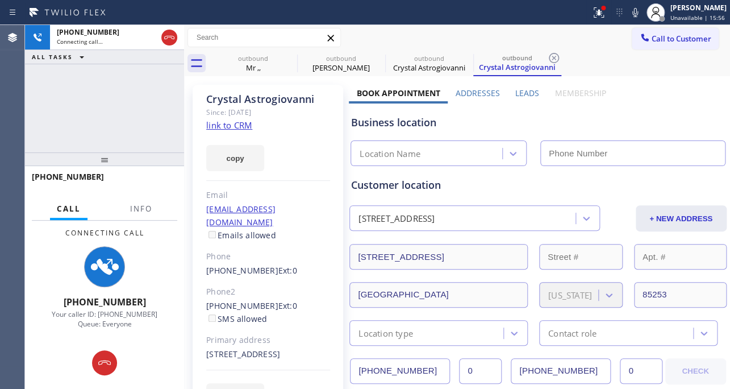
click at [523, 93] on label "Leads" at bounding box center [527, 93] width 24 height 11
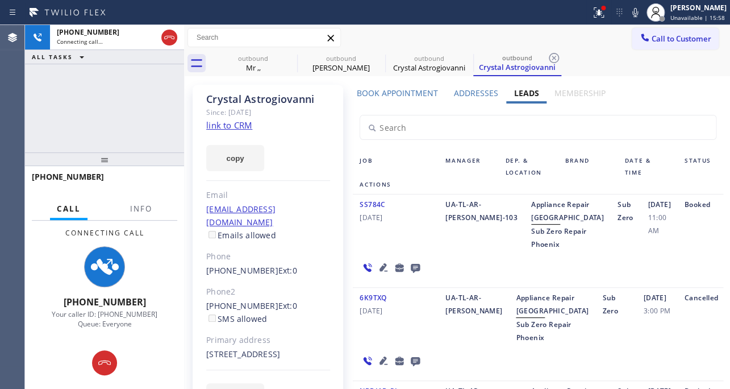
click at [381, 271] on icon at bounding box center [384, 267] width 8 height 8
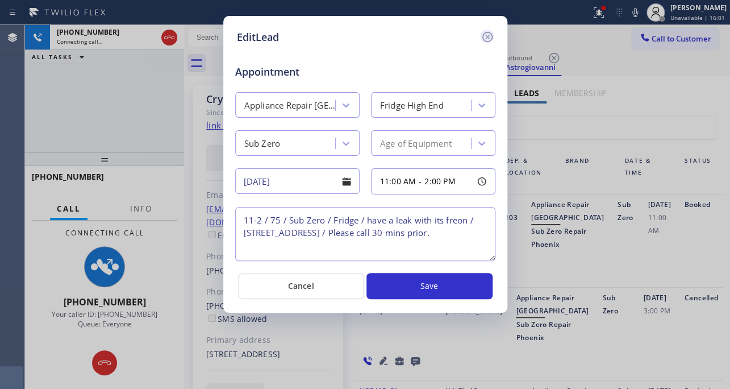
click at [483, 38] on icon at bounding box center [488, 37] width 14 height 14
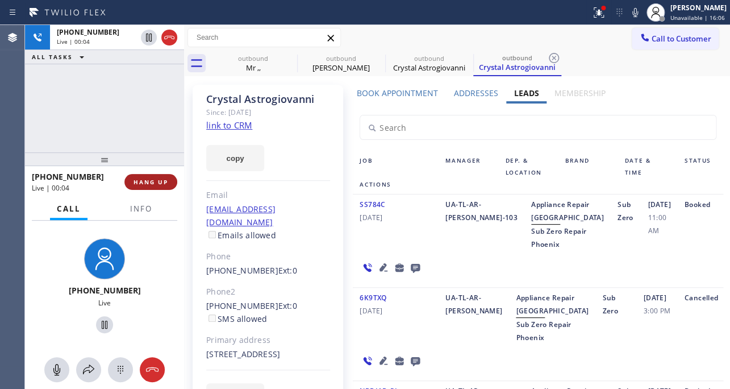
click at [173, 182] on button "HANG UP" at bounding box center [150, 182] width 53 height 16
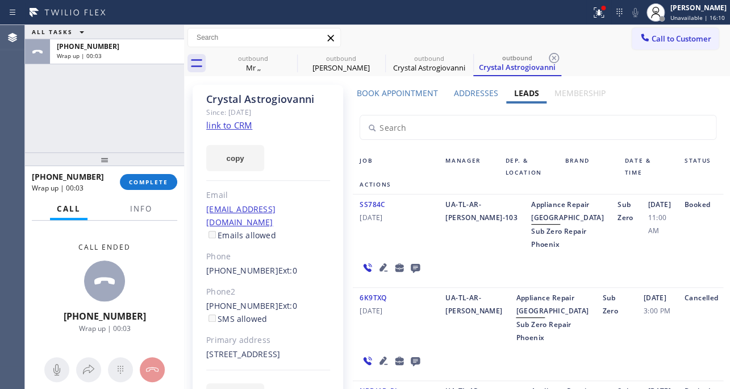
click at [418, 275] on icon at bounding box center [416, 267] width 14 height 14
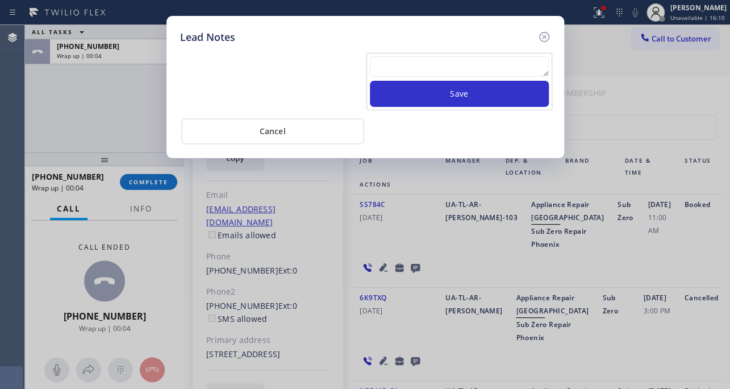
click at [438, 65] on textarea at bounding box center [459, 66] width 179 height 20
paste textarea "Routed to Voice mail// If CX will call back please transfer to me- Love:*"
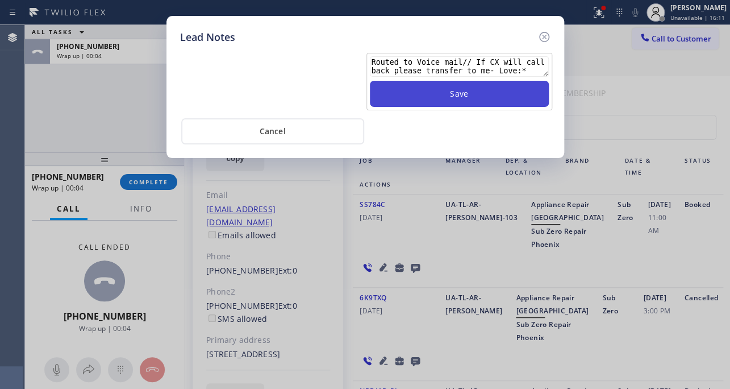
type textarea "Routed to Voice mail// If CX will call back please transfer to me- Love:*"
click at [464, 97] on button "Save" at bounding box center [459, 94] width 179 height 26
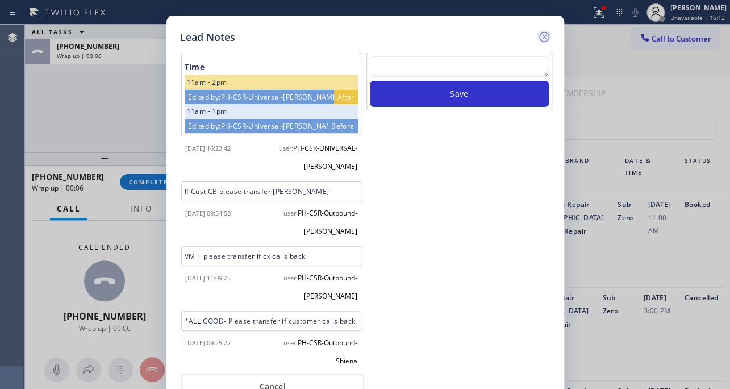
click at [544, 35] on icon at bounding box center [545, 37] width 14 height 14
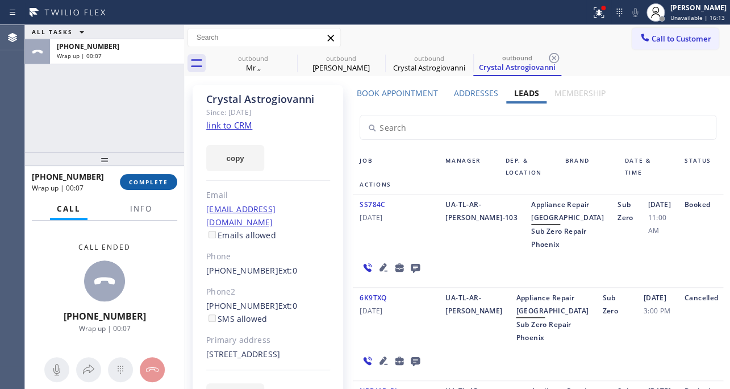
click at [169, 188] on button "COMPLETE" at bounding box center [148, 182] width 57 height 16
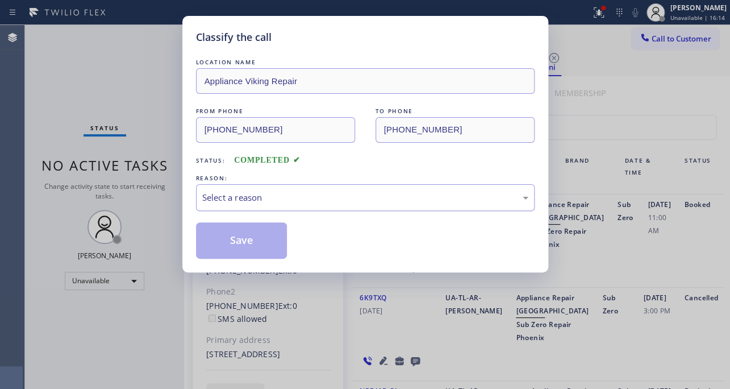
click at [308, 196] on div "Select a reason" at bounding box center [365, 197] width 326 height 13
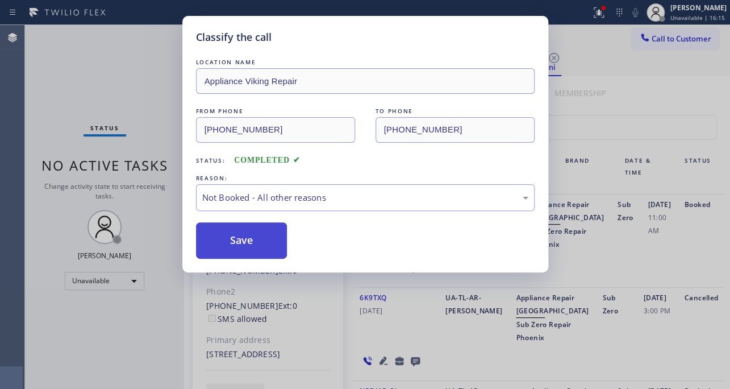
click at [249, 236] on button "Save" at bounding box center [242, 240] width 92 height 36
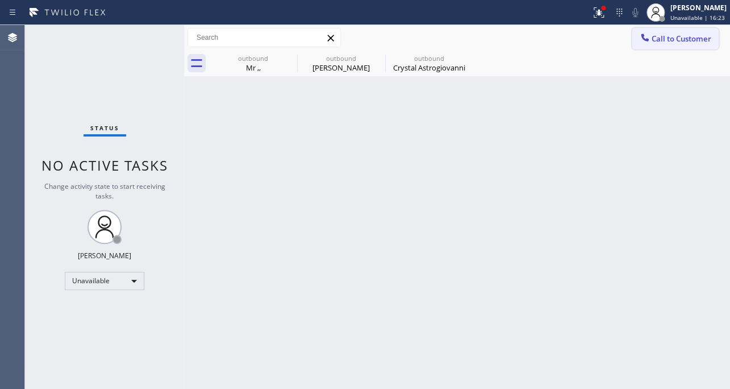
click at [671, 39] on span "Call to Customer" at bounding box center [682, 39] width 60 height 10
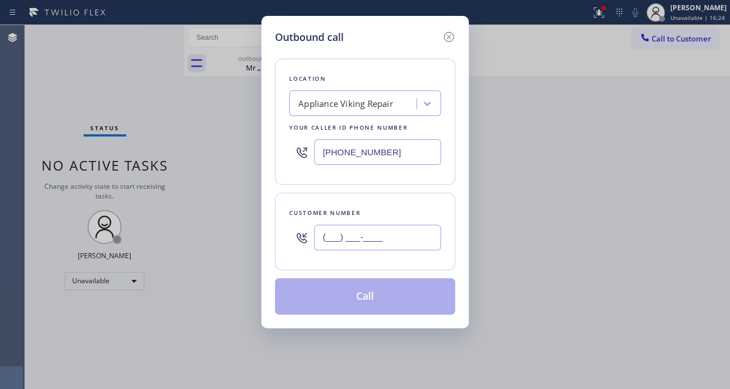
click at [392, 232] on input "(___) ___-____" at bounding box center [377, 237] width 127 height 26
paste input "847) 714-2719"
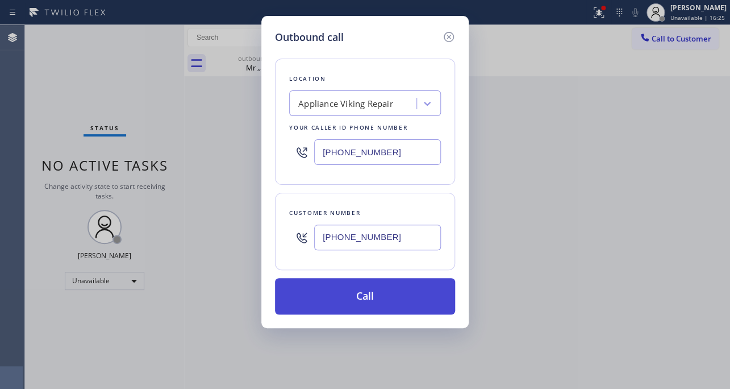
type input "[PHONE_NUMBER]"
click at [380, 293] on button "Call" at bounding box center [365, 296] width 180 height 36
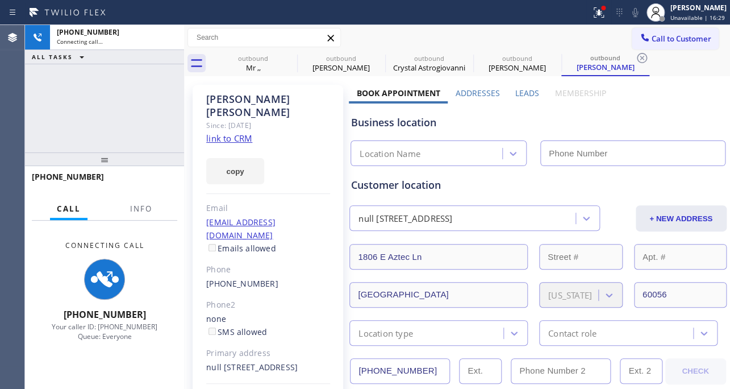
click at [518, 93] on label "Leads" at bounding box center [527, 93] width 24 height 11
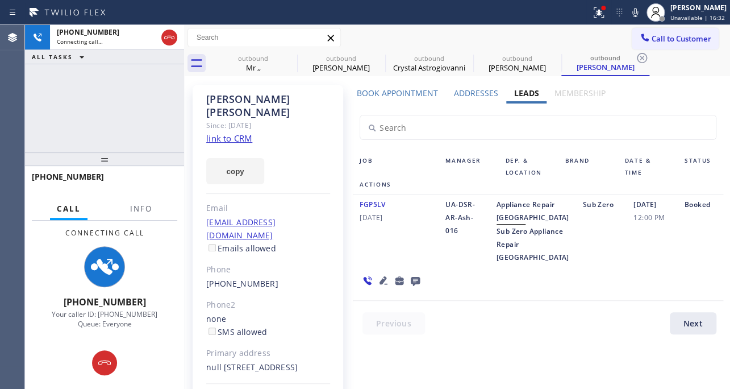
click at [382, 284] on icon at bounding box center [384, 280] width 8 height 8
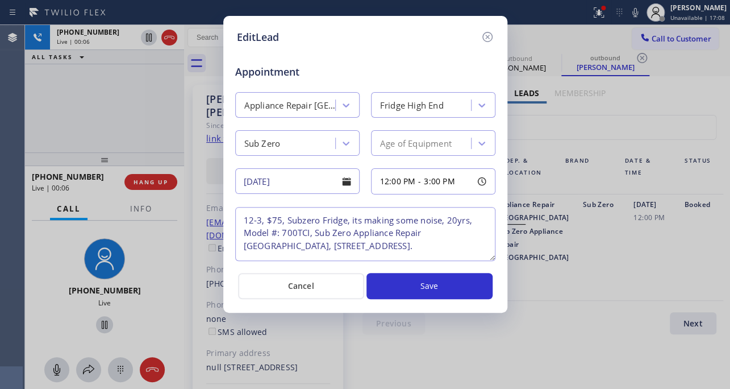
click at [482, 35] on icon at bounding box center [488, 37] width 14 height 14
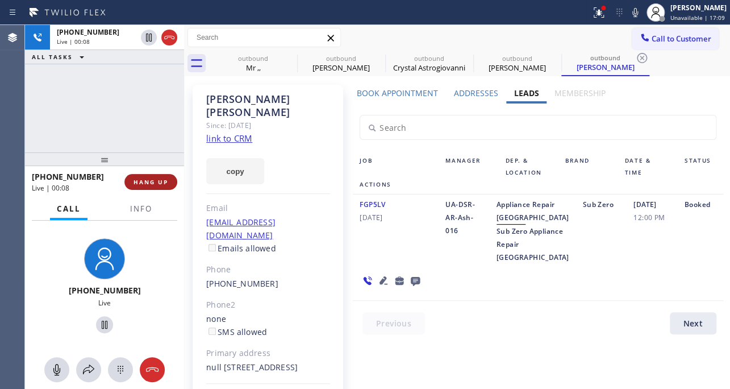
click at [149, 182] on span "HANG UP" at bounding box center [151, 182] width 35 height 8
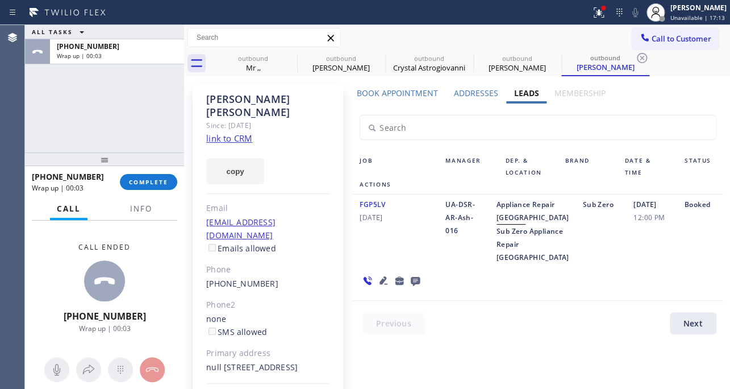
click at [414, 286] on icon at bounding box center [415, 281] width 9 height 9
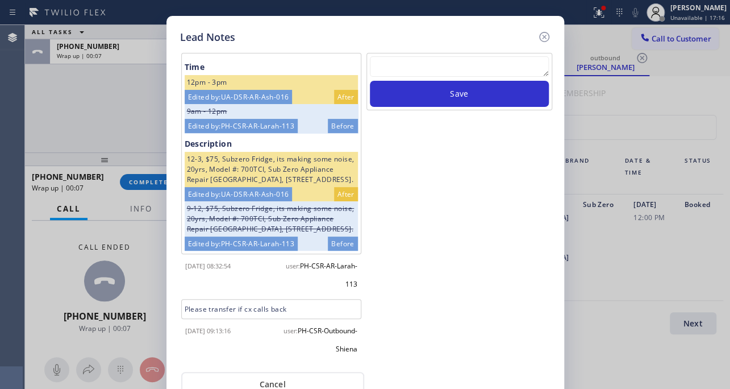
click at [443, 70] on textarea at bounding box center [459, 66] width 179 height 20
paste textarea "Routed to Voice mail// If CX will call back please transfer to me- Love:*"
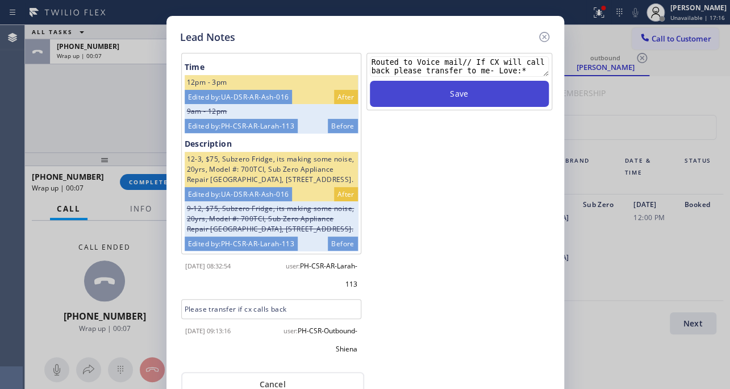
type textarea "Routed to Voice mail// If CX will call back please transfer to me- Love:*"
click at [447, 87] on button "Save" at bounding box center [459, 94] width 179 height 26
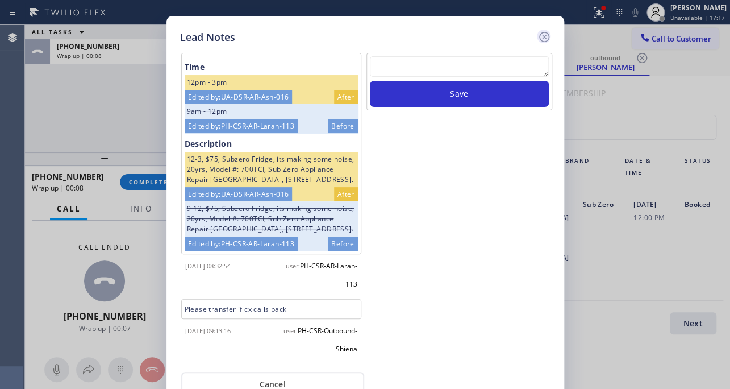
click at [546, 36] on icon at bounding box center [545, 37] width 14 height 14
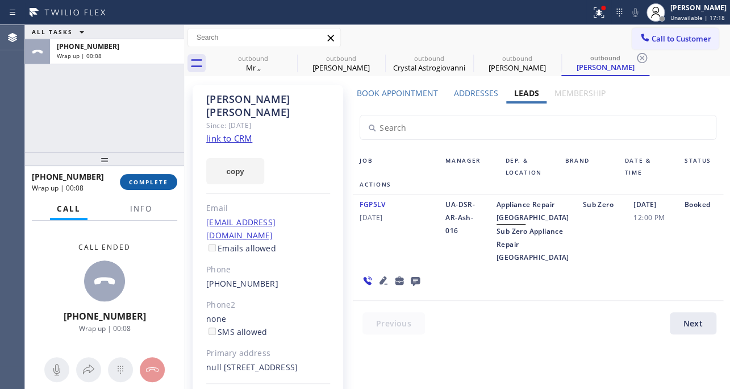
click at [148, 180] on span "COMPLETE" at bounding box center [148, 182] width 39 height 8
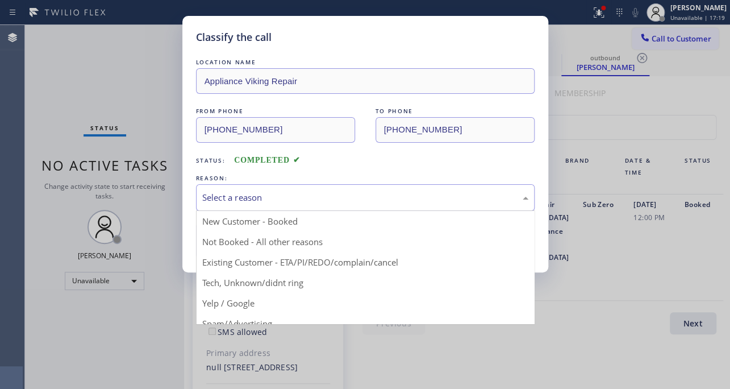
click at [301, 200] on div "Select a reason" at bounding box center [365, 197] width 326 height 13
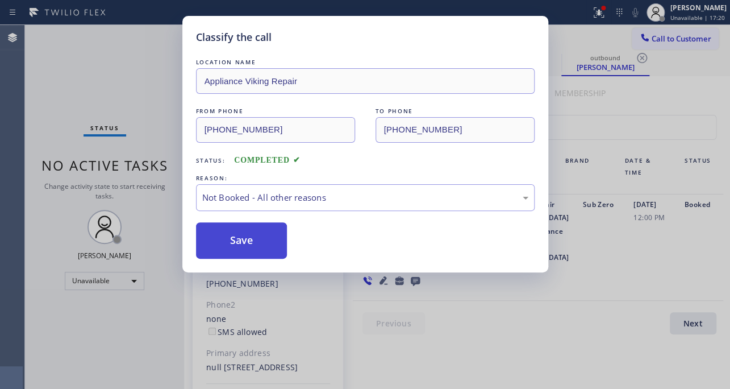
click at [243, 243] on button "Save" at bounding box center [242, 240] width 92 height 36
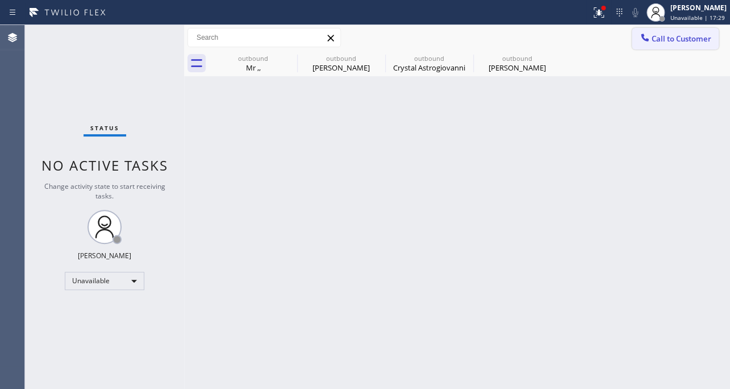
click at [699, 34] on span "Call to Customer" at bounding box center [682, 39] width 60 height 10
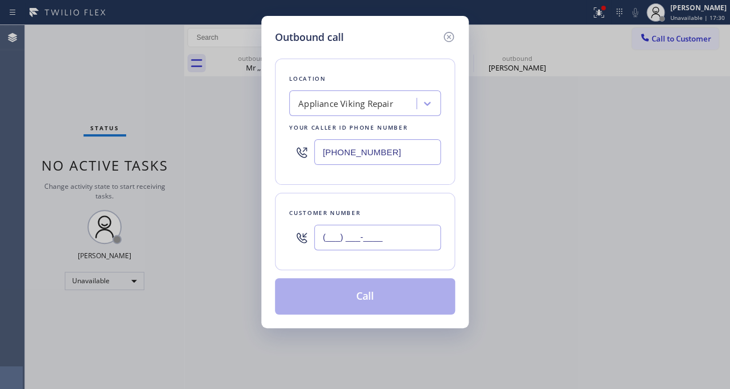
click at [383, 238] on input "(___) ___-____" at bounding box center [377, 237] width 127 height 26
paste input "818) 427-3341"
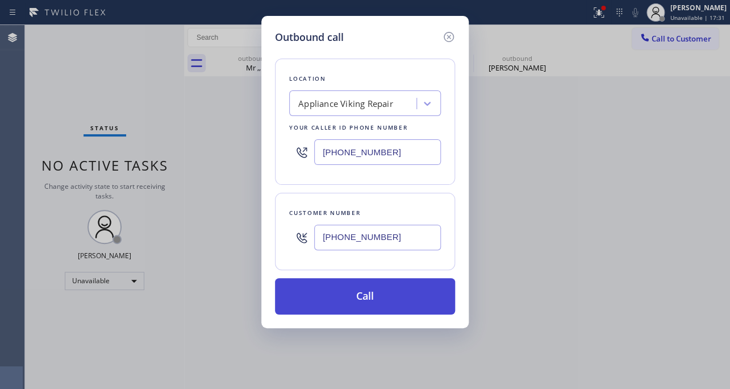
click at [397, 289] on button "Call" at bounding box center [365, 296] width 180 height 36
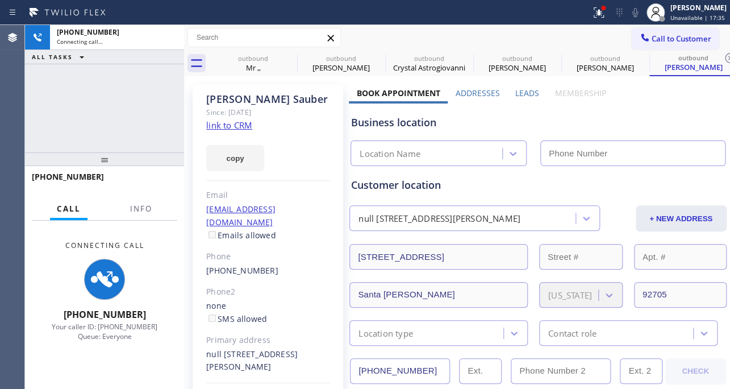
click at [525, 93] on label "Leads" at bounding box center [527, 93] width 24 height 11
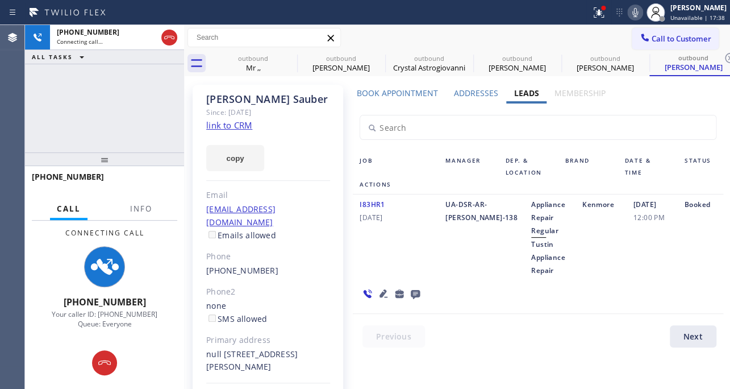
click at [633, 13] on icon at bounding box center [636, 12] width 6 height 9
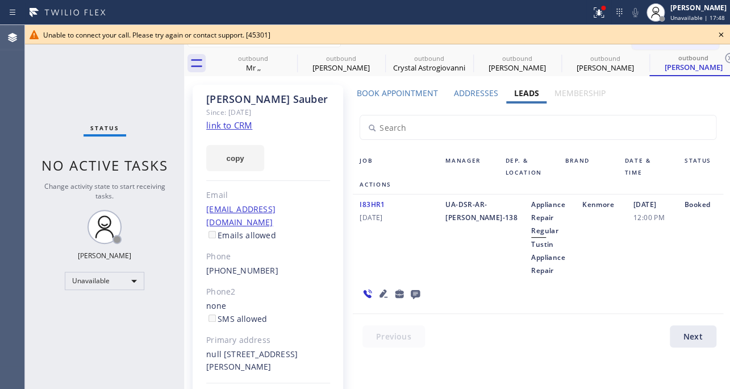
click at [720, 32] on icon at bounding box center [721, 35] width 14 height 14
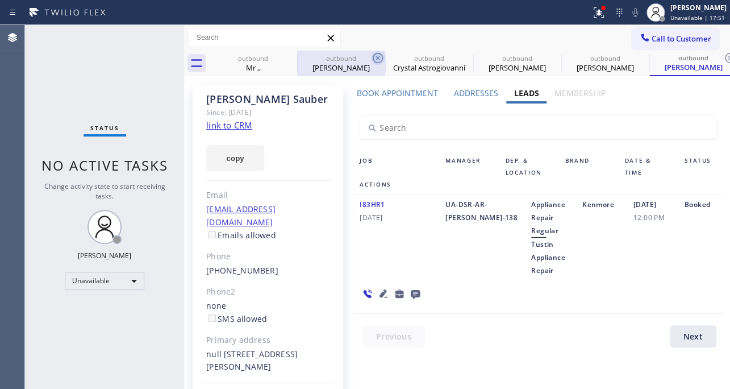
click at [375, 60] on icon at bounding box center [378, 58] width 14 height 14
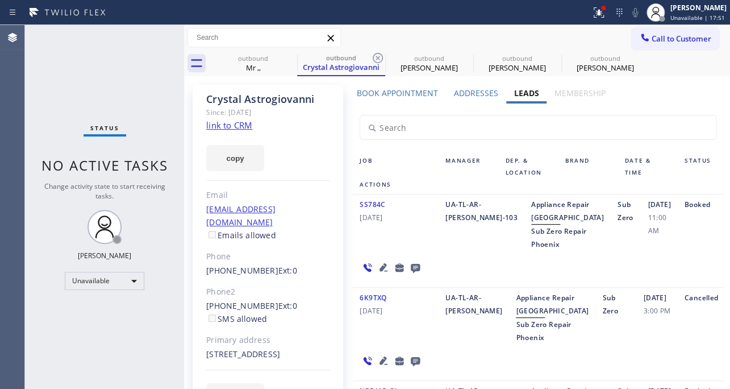
click at [375, 60] on icon at bounding box center [378, 58] width 14 height 14
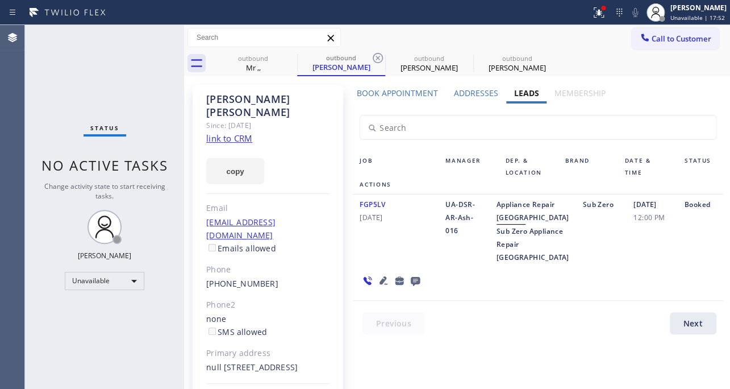
click at [375, 60] on icon at bounding box center [378, 58] width 14 height 14
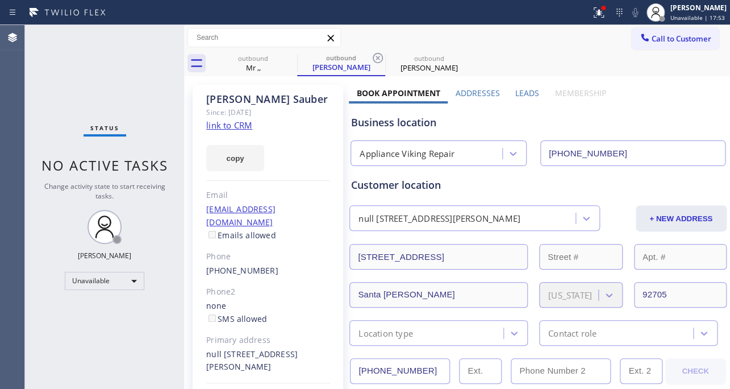
click at [375, 60] on icon at bounding box center [378, 58] width 14 height 14
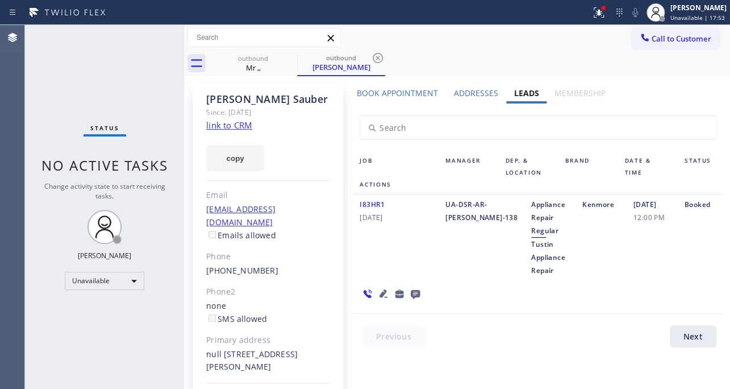
drag, startPoint x: 375, startPoint y: 60, endPoint x: 354, endPoint y: 40, distance: 29.4
click at [375, 60] on icon at bounding box center [378, 58] width 14 height 14
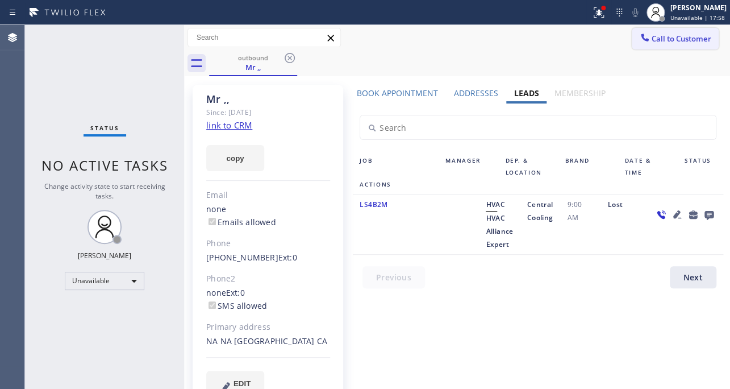
click at [664, 36] on span "Call to Customer" at bounding box center [682, 39] width 60 height 10
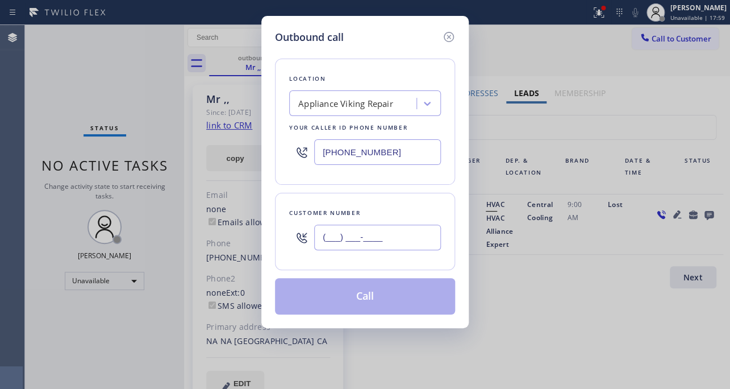
click at [395, 239] on input "(___) ___-____" at bounding box center [377, 237] width 127 height 26
paste input "312) 404-7935"
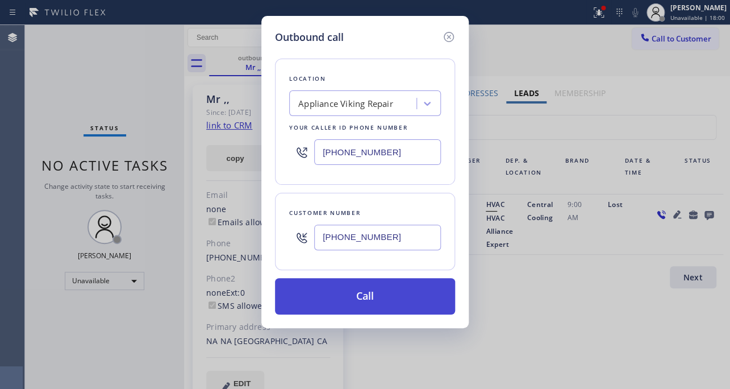
type input "[PHONE_NUMBER]"
click at [381, 303] on button "Call" at bounding box center [365, 296] width 180 height 36
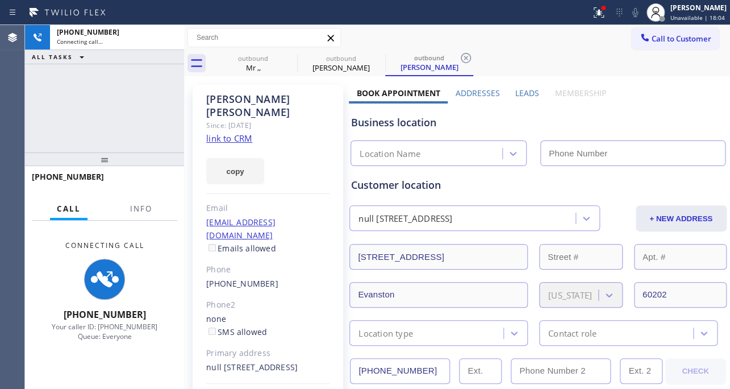
click at [527, 88] on label "Leads" at bounding box center [527, 93] width 24 height 11
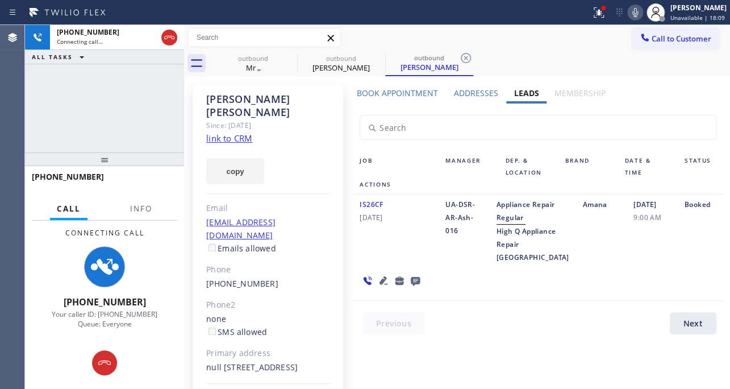
click at [382, 287] on icon at bounding box center [384, 280] width 14 height 14
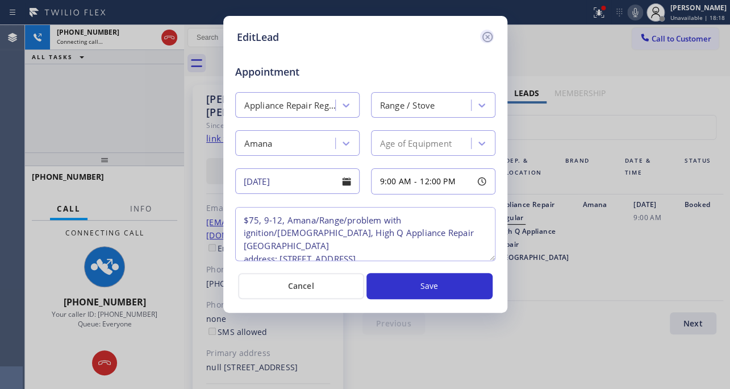
click at [486, 38] on icon at bounding box center [487, 37] width 10 height 10
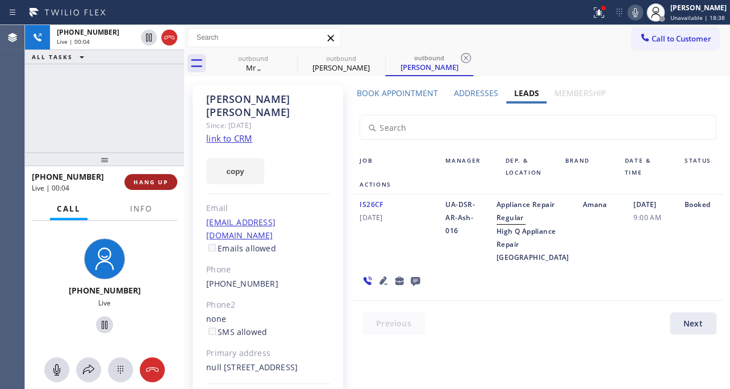
click at [148, 178] on span "HANG UP" at bounding box center [151, 182] width 35 height 8
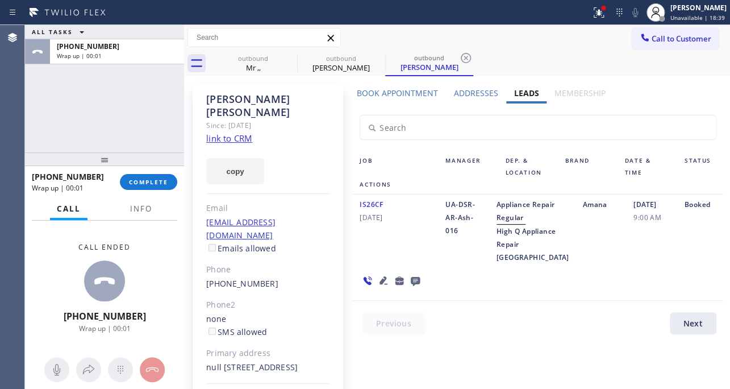
click at [410, 288] on icon at bounding box center [416, 280] width 14 height 14
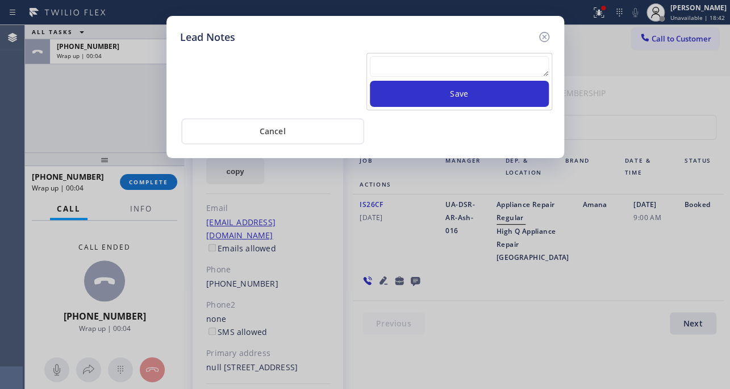
click at [470, 67] on textarea at bounding box center [459, 66] width 179 height 20
paste textarea "Routed to Voice mail// If CX will call back please transfer to me- Love:*"
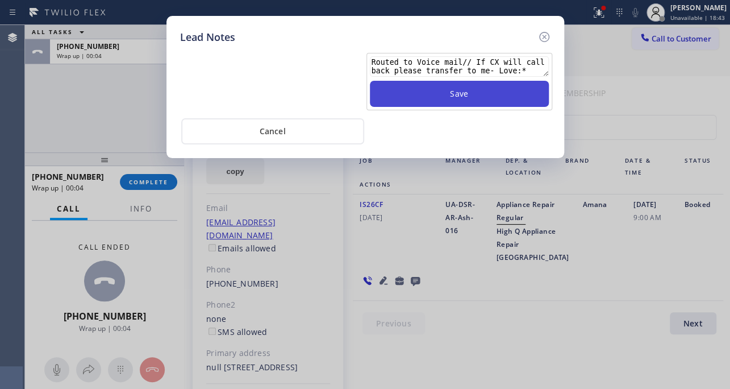
type textarea "Routed to Voice mail// If CX will call back please transfer to me- Love:*"
click at [471, 93] on button "Save" at bounding box center [459, 94] width 179 height 26
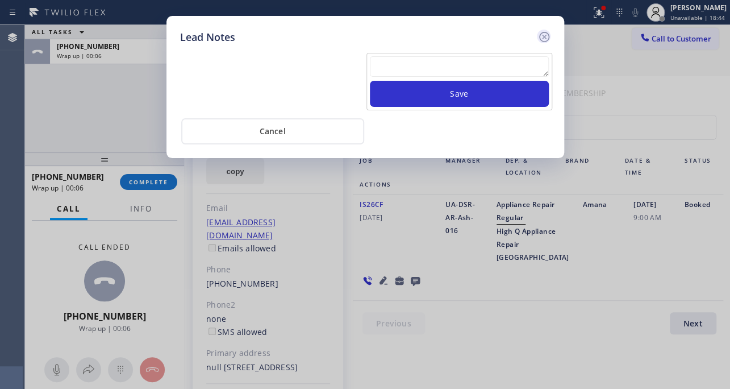
click at [545, 40] on icon at bounding box center [544, 37] width 10 height 10
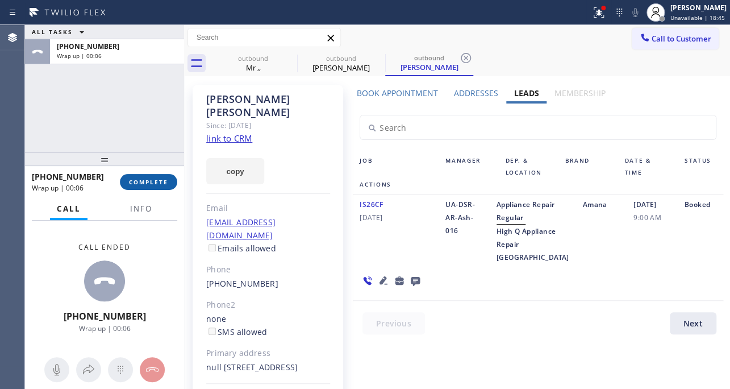
click at [159, 179] on span "COMPLETE" at bounding box center [148, 182] width 39 height 8
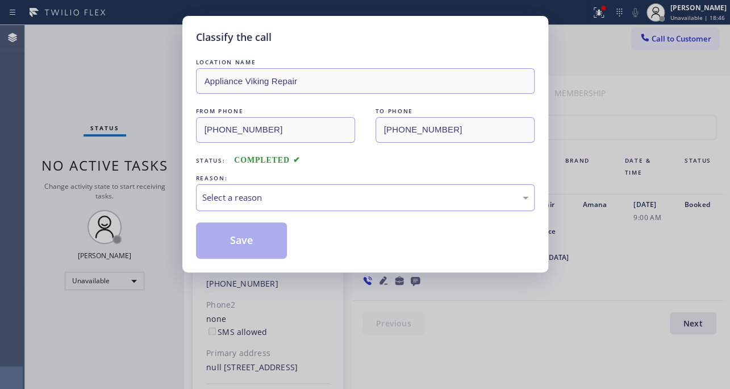
click at [336, 202] on div "Select a reason" at bounding box center [365, 197] width 326 height 13
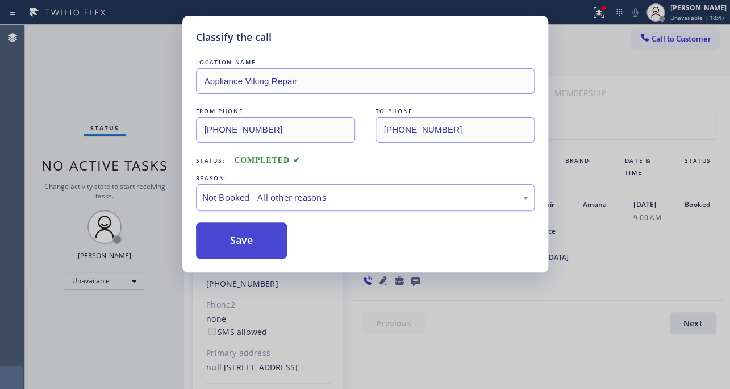
click at [249, 244] on button "Save" at bounding box center [242, 240] width 92 height 36
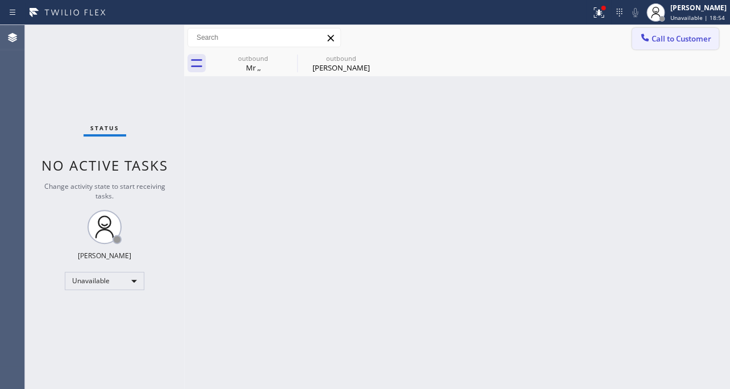
click at [677, 34] on span "Call to Customer" at bounding box center [682, 39] width 60 height 10
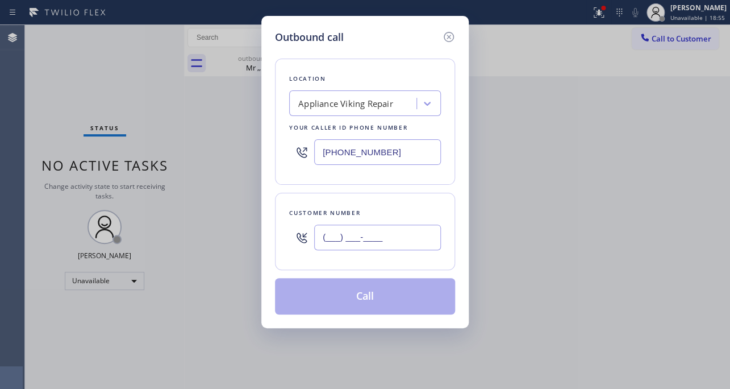
click at [324, 242] on input "(___) ___-____" at bounding box center [377, 237] width 127 height 26
paste input "714) 325-7492"
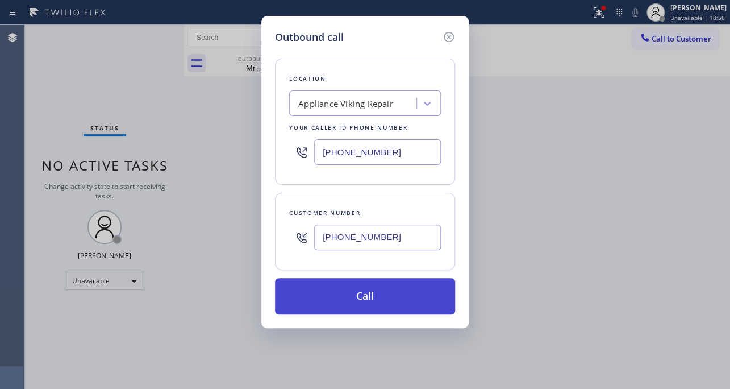
type input "[PHONE_NUMBER]"
click at [361, 290] on button "Call" at bounding box center [365, 296] width 180 height 36
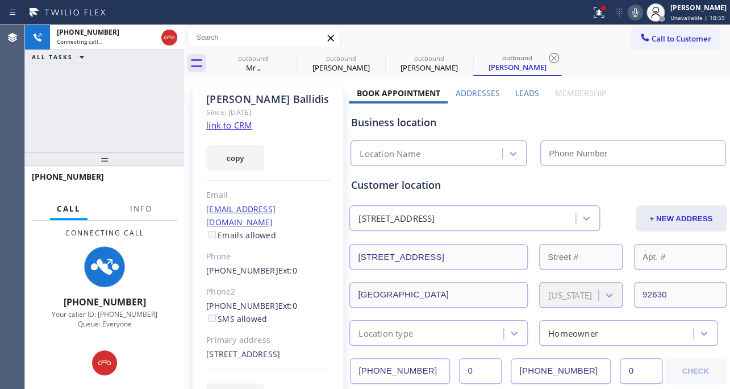
click at [528, 92] on label "Leads" at bounding box center [527, 93] width 24 height 11
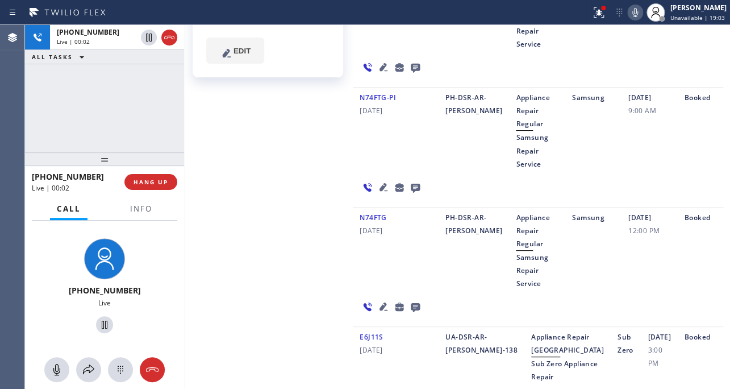
scroll to position [361, 0]
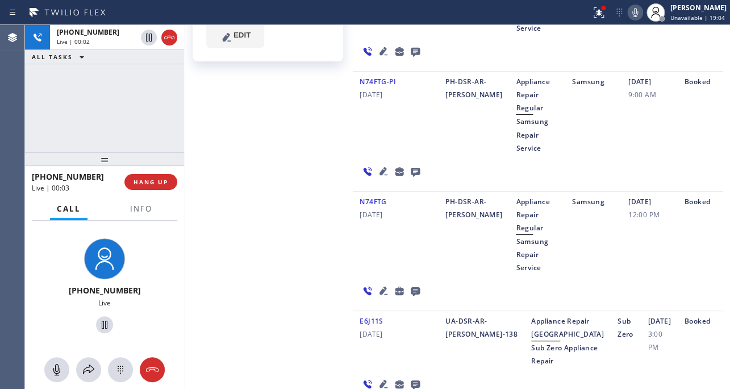
click at [378, 287] on icon at bounding box center [384, 291] width 14 height 14
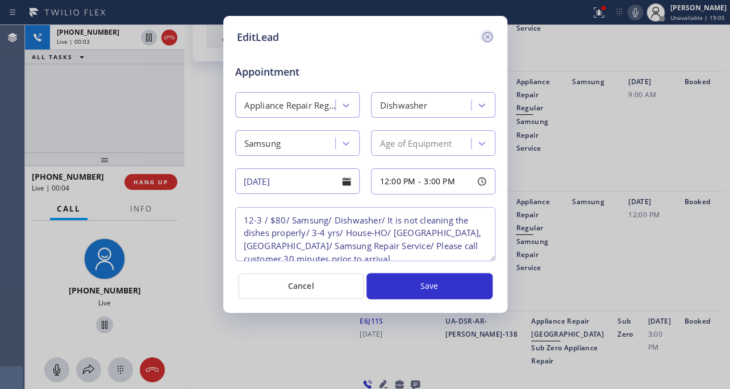
click at [482, 38] on icon at bounding box center [488, 37] width 14 height 14
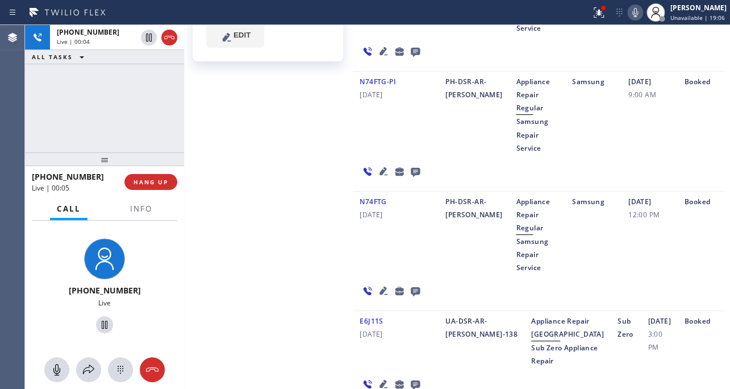
scroll to position [155, 0]
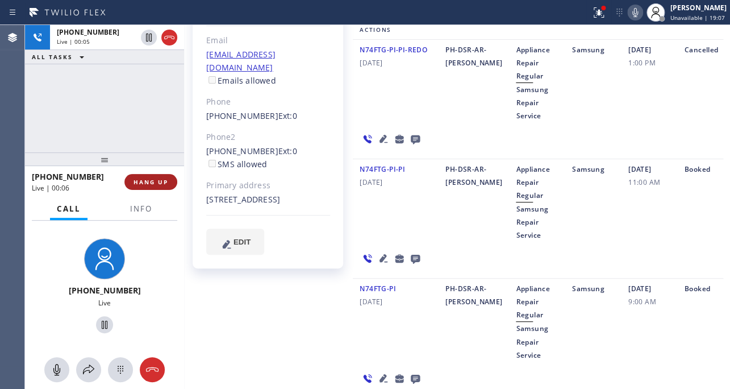
click at [139, 178] on span "HANG UP" at bounding box center [151, 182] width 35 height 8
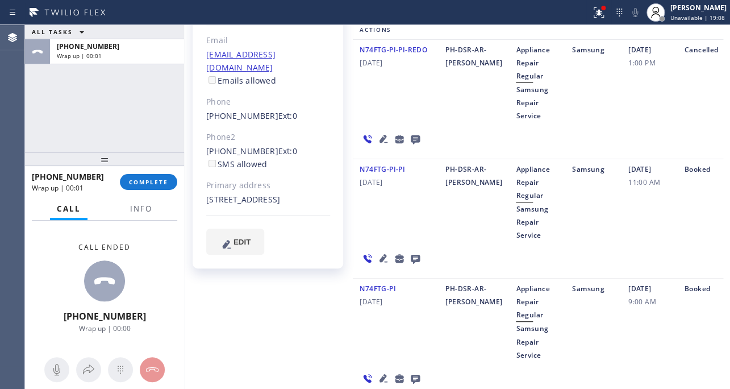
scroll to position [0, 0]
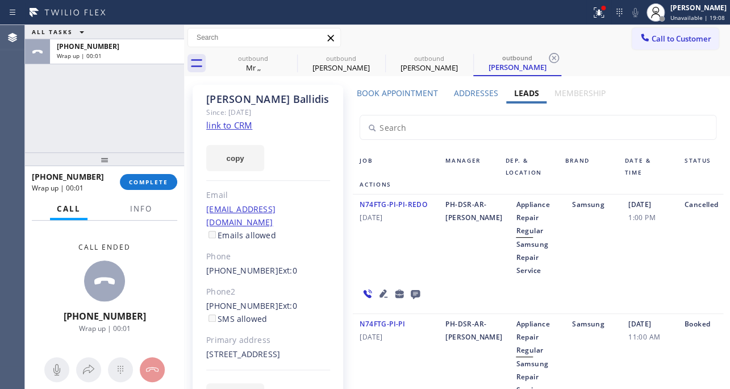
click at [413, 290] on icon at bounding box center [415, 294] width 9 height 9
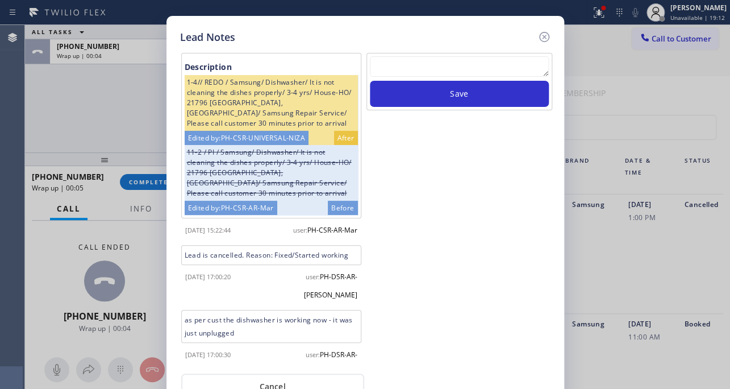
click at [500, 77] on textarea at bounding box center [459, 66] width 179 height 20
paste textarea "Routed to Voice mail// If CX will call back please transfer to me- Love:*"
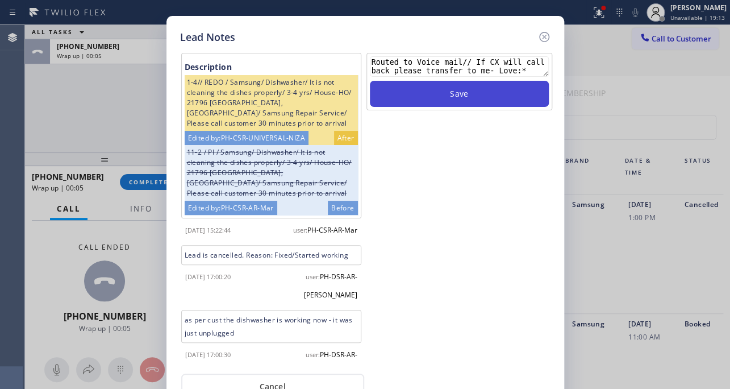
type textarea "Routed to Voice mail// If CX will call back please transfer to me- Love:*"
click at [511, 101] on button "Save" at bounding box center [459, 94] width 179 height 26
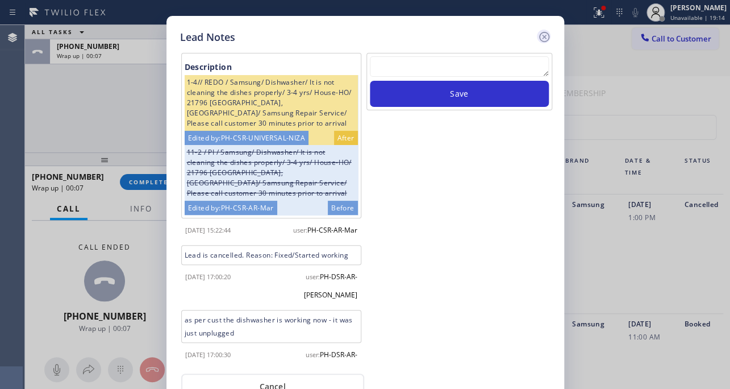
click at [542, 37] on icon at bounding box center [545, 37] width 14 height 14
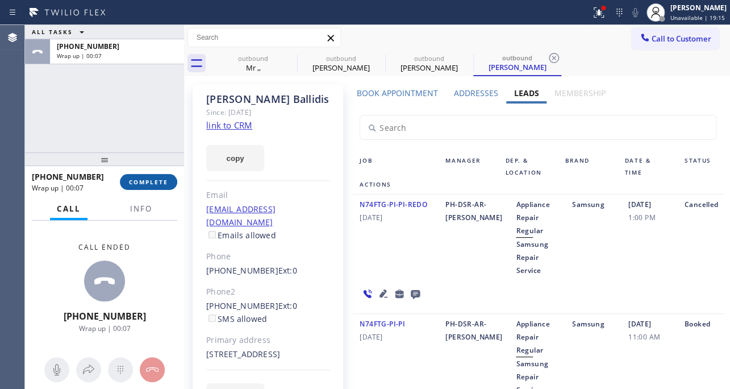
click at [148, 176] on button "COMPLETE" at bounding box center [148, 182] width 57 height 16
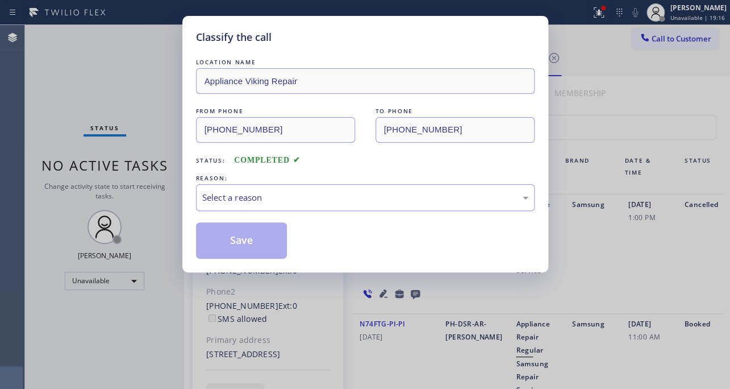
click at [276, 185] on div "Select a reason" at bounding box center [365, 197] width 339 height 27
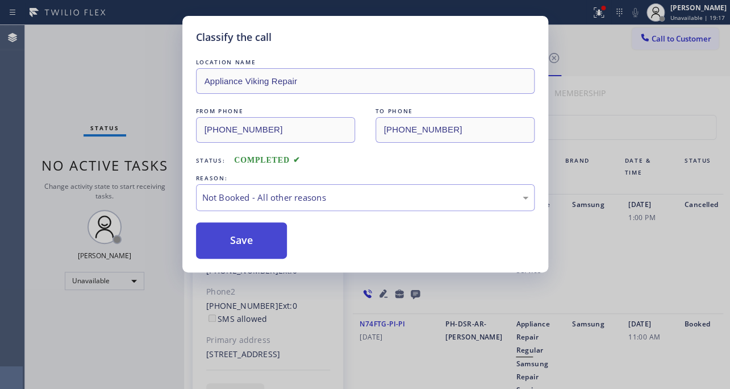
click at [246, 240] on button "Save" at bounding box center [242, 240] width 92 height 36
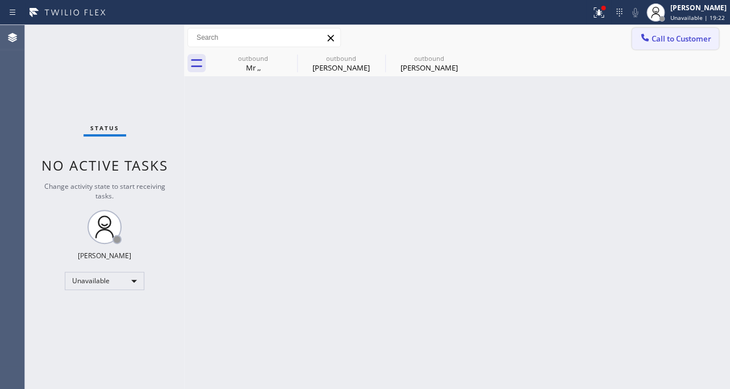
click at [696, 39] on span "Call to Customer" at bounding box center [682, 39] width 60 height 10
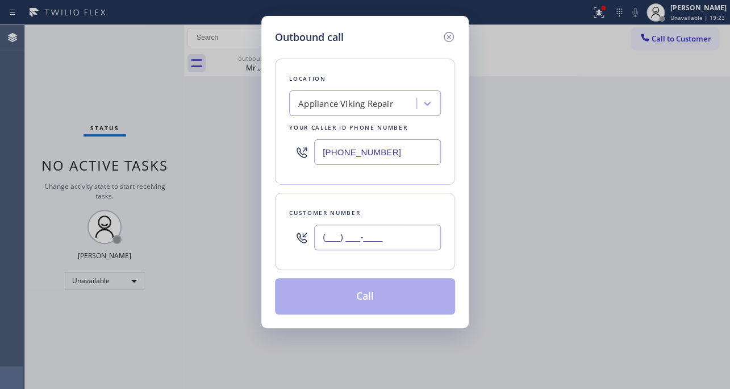
click at [426, 229] on input "(___) ___-____" at bounding box center [377, 237] width 127 height 26
paste input "619) 203-2068"
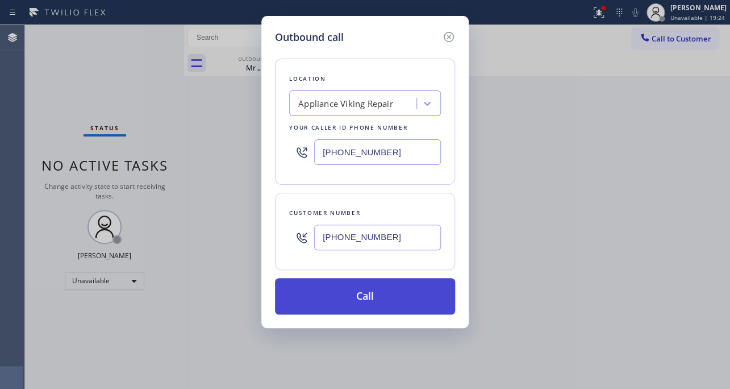
type input "[PHONE_NUMBER]"
click at [381, 301] on button "Call" at bounding box center [365, 296] width 180 height 36
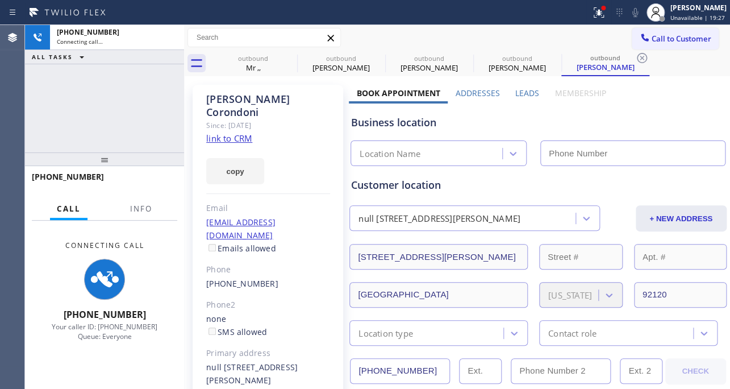
click at [527, 90] on label "Leads" at bounding box center [527, 93] width 24 height 11
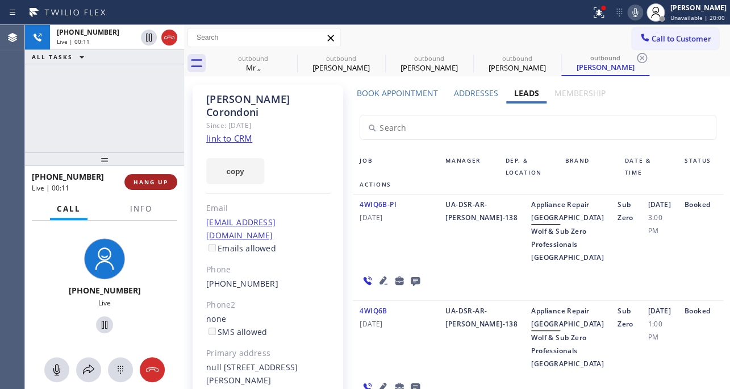
click at [147, 188] on button "HANG UP" at bounding box center [150, 182] width 53 height 16
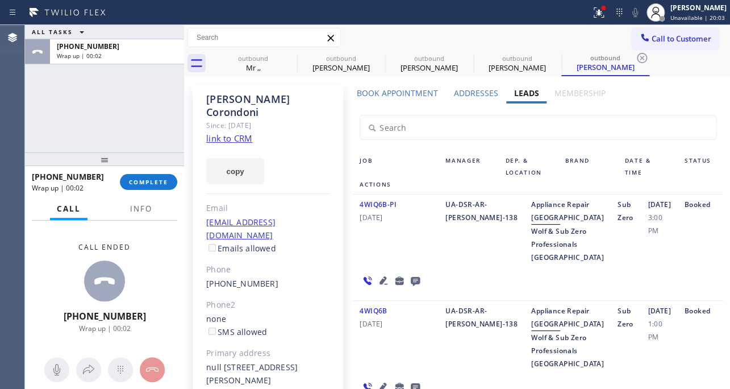
click at [417, 286] on icon at bounding box center [415, 281] width 9 height 9
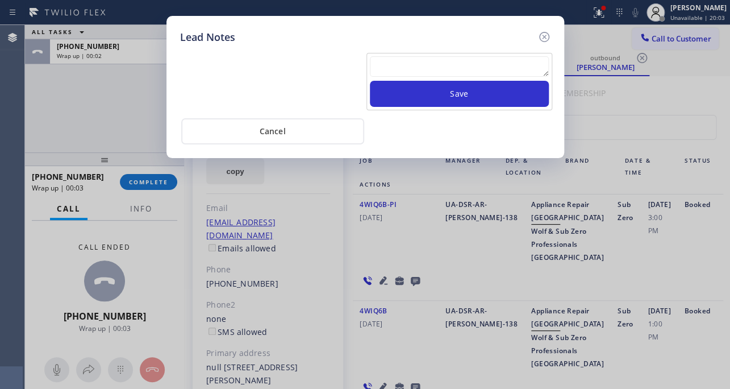
click at [431, 68] on textarea at bounding box center [459, 66] width 179 height 20
paste textarea "Routed to Voice mail// If CX will call back please transfer to me- Love:*"
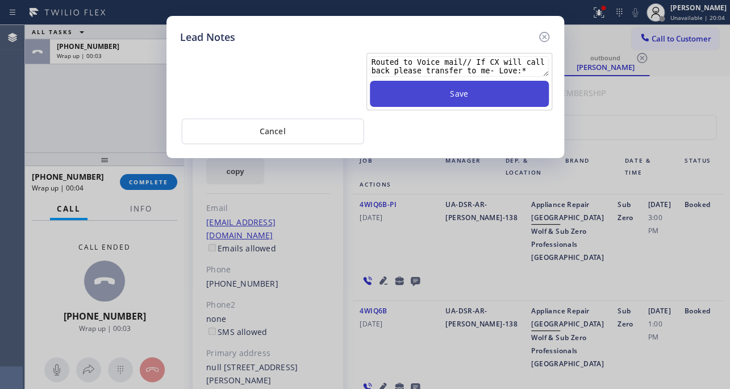
type textarea "Routed to Voice mail// If CX will call back please transfer to me- Love:*"
click at [452, 99] on button "Save" at bounding box center [459, 94] width 179 height 26
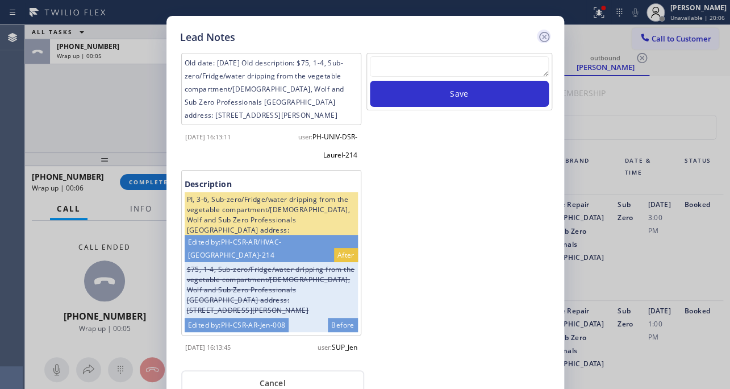
click at [543, 35] on icon at bounding box center [544, 37] width 10 height 10
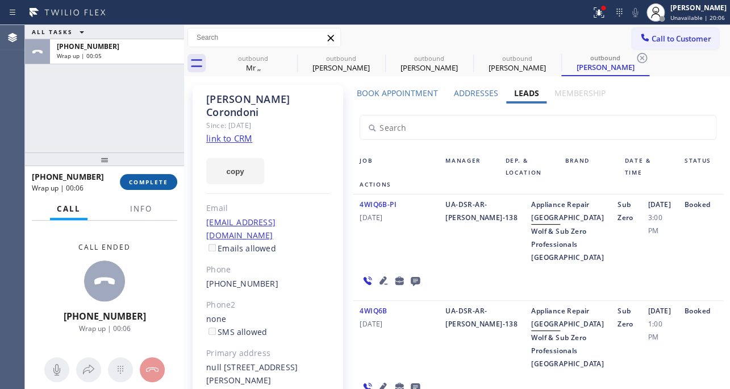
click at [148, 176] on button "COMPLETE" at bounding box center [148, 182] width 57 height 16
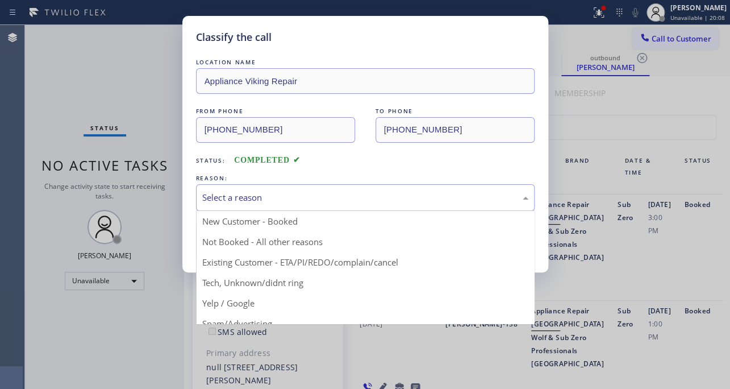
click at [291, 188] on div "Select a reason" at bounding box center [365, 197] width 339 height 27
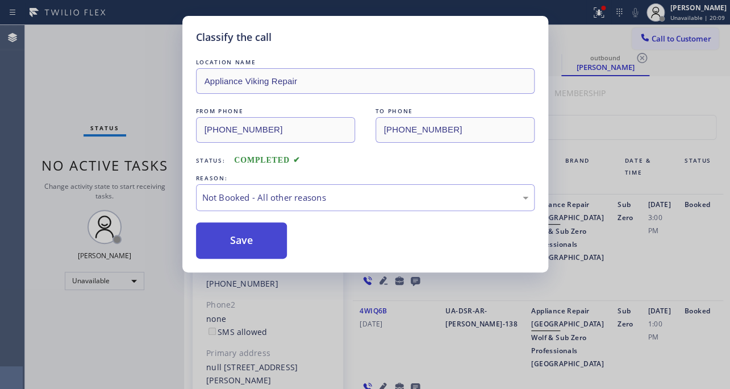
click at [236, 240] on button "Save" at bounding box center [242, 240] width 92 height 36
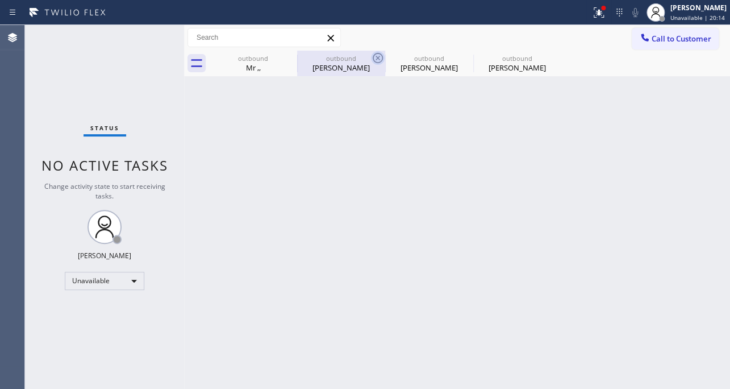
click at [380, 57] on icon at bounding box center [378, 58] width 14 height 14
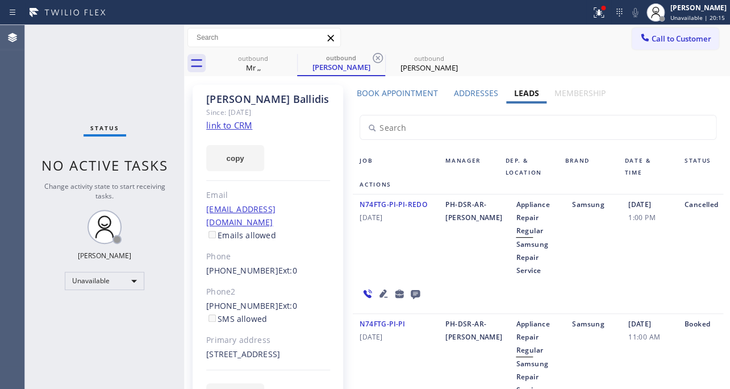
click at [380, 57] on icon at bounding box center [378, 58] width 14 height 14
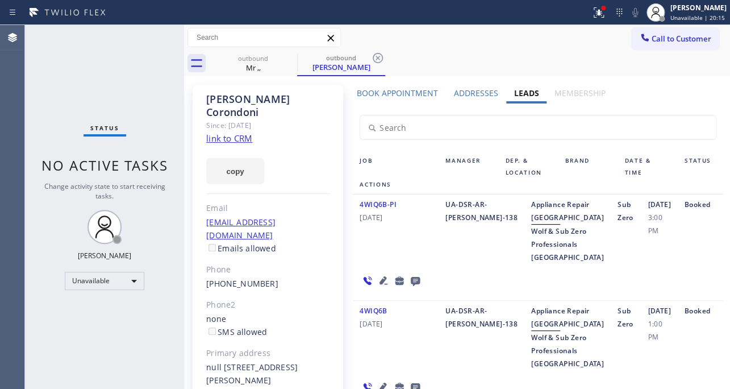
click at [380, 57] on icon at bounding box center [378, 58] width 14 height 14
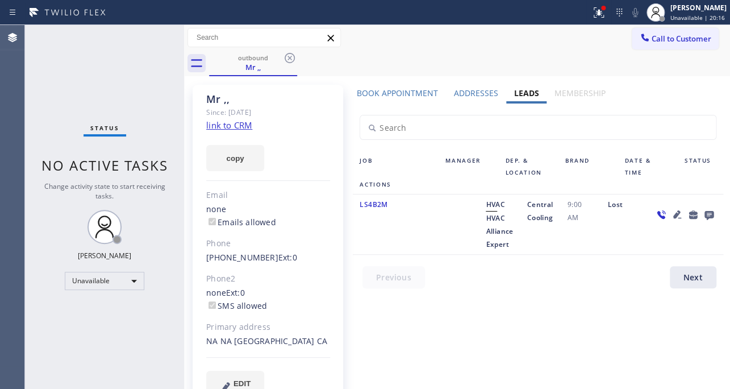
click at [626, 61] on div "outbound Mr ,," at bounding box center [469, 64] width 521 height 26
click at [644, 45] on button "Call to Customer" at bounding box center [675, 39] width 87 height 22
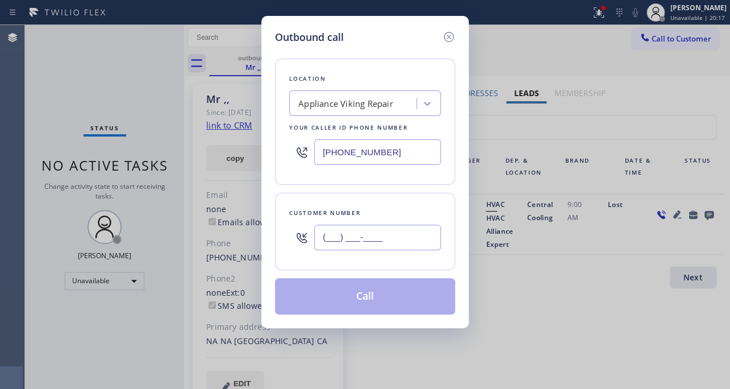
click at [402, 230] on input "(___) ___-____" at bounding box center [377, 237] width 127 height 26
paste input "646) 717-4252"
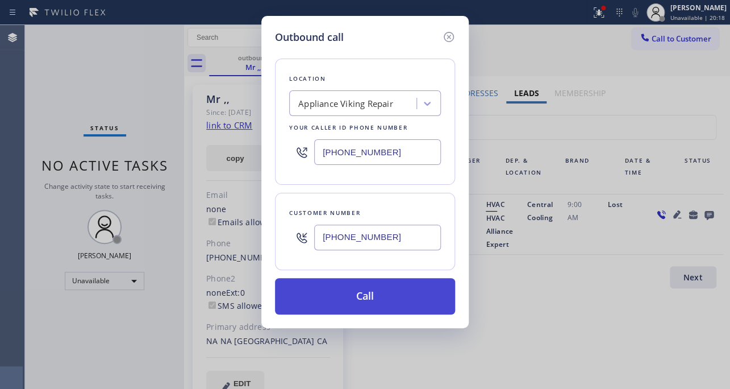
type input "[PHONE_NUMBER]"
click at [359, 286] on button "Call" at bounding box center [365, 296] width 180 height 36
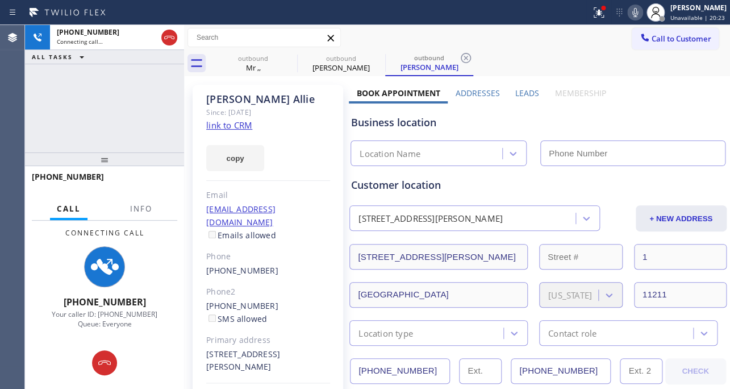
click at [522, 91] on label "Leads" at bounding box center [527, 93] width 24 height 11
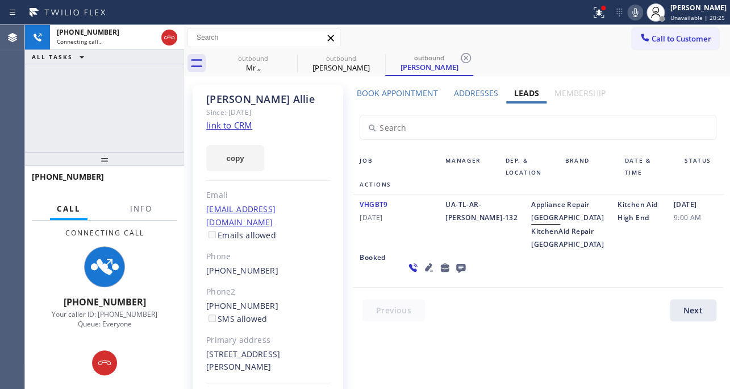
click at [422, 274] on icon at bounding box center [429, 267] width 14 height 14
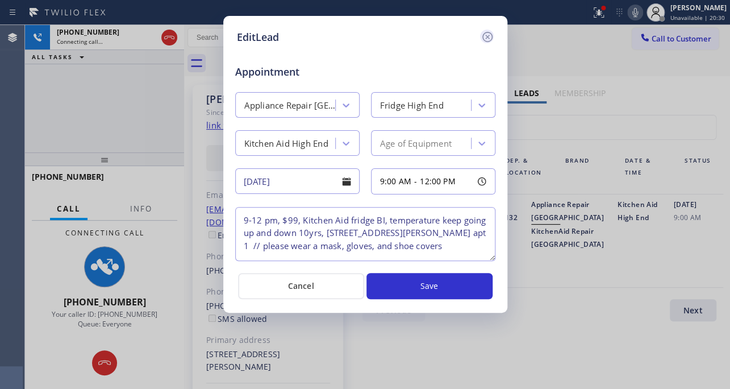
click at [488, 39] on icon at bounding box center [487, 37] width 10 height 10
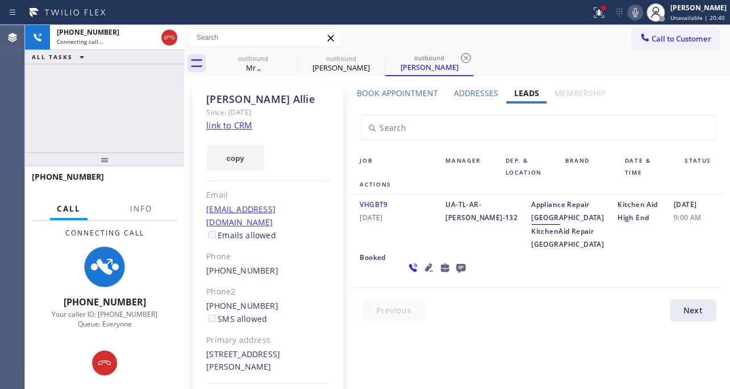
click at [425, 271] on icon at bounding box center [429, 267] width 8 height 8
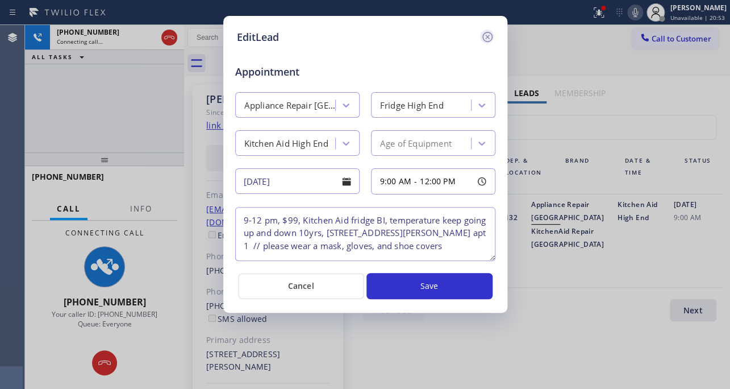
click at [488, 34] on icon at bounding box center [488, 37] width 14 height 14
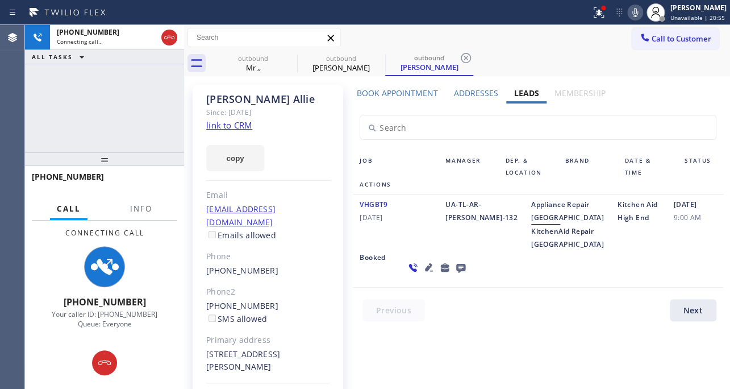
click at [456, 273] on icon at bounding box center [460, 268] width 9 height 9
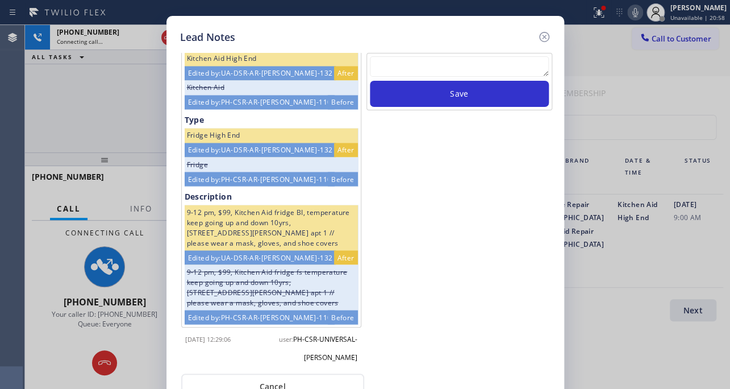
scroll to position [699, 0]
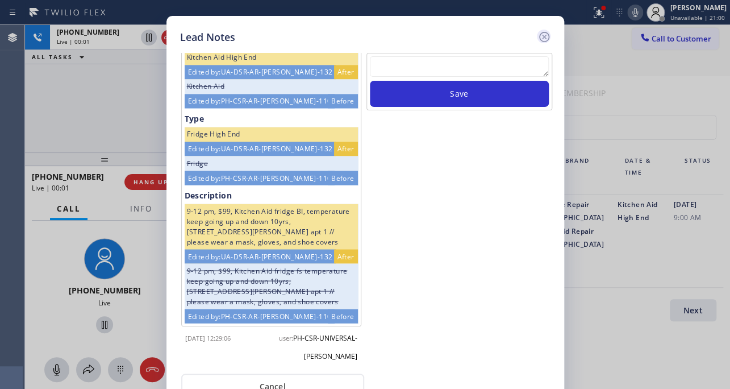
click at [545, 34] on icon at bounding box center [544, 37] width 10 height 10
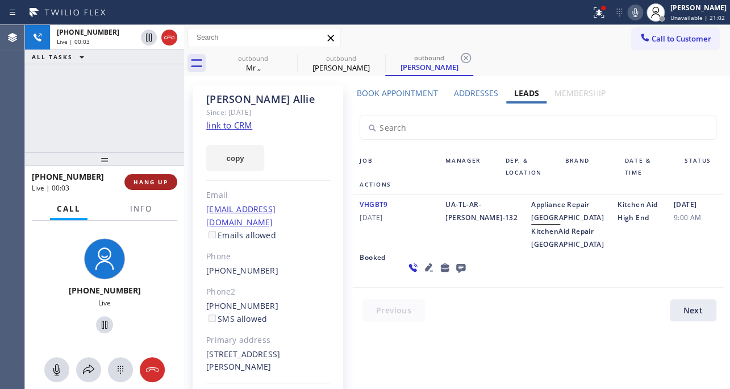
click at [142, 186] on button "HANG UP" at bounding box center [150, 182] width 53 height 16
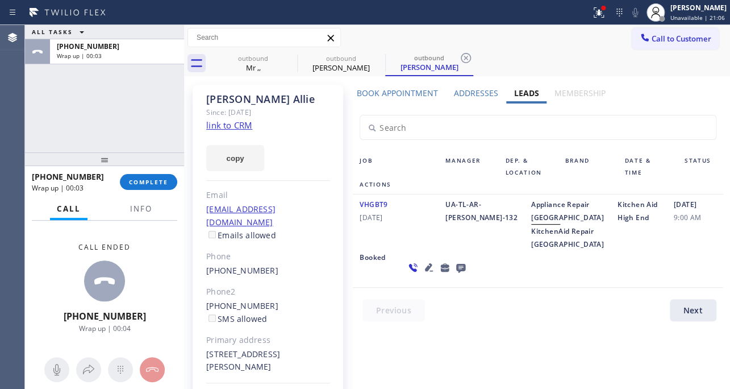
click at [456, 273] on icon at bounding box center [460, 268] width 9 height 9
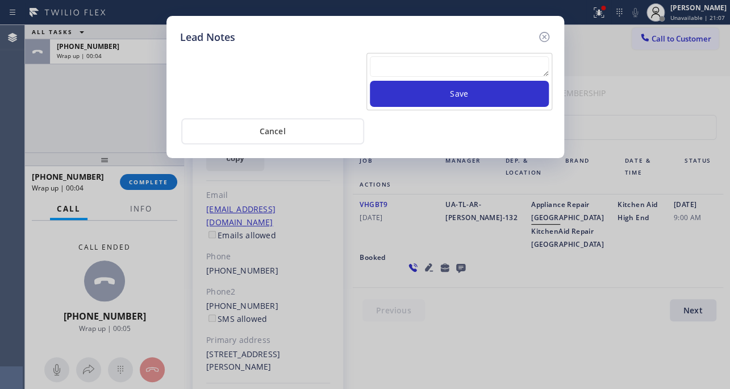
click at [422, 71] on textarea at bounding box center [459, 66] width 179 height 20
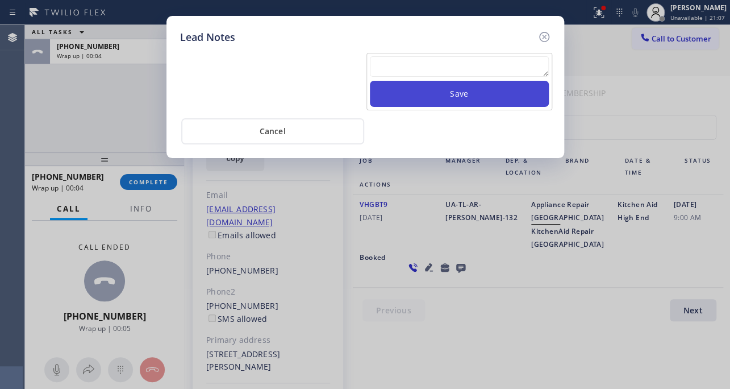
paste textarea "Routed to Voice mail// If CX will call back please transfer to me- Love:*"
type textarea "Routed to Voice mail// If CX will call back please transfer to me- Love:*"
click at [440, 88] on button "Save" at bounding box center [459, 94] width 179 height 26
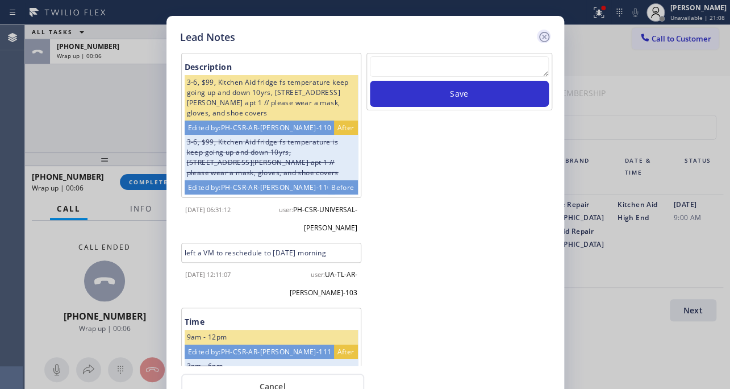
click at [540, 39] on icon at bounding box center [545, 37] width 14 height 14
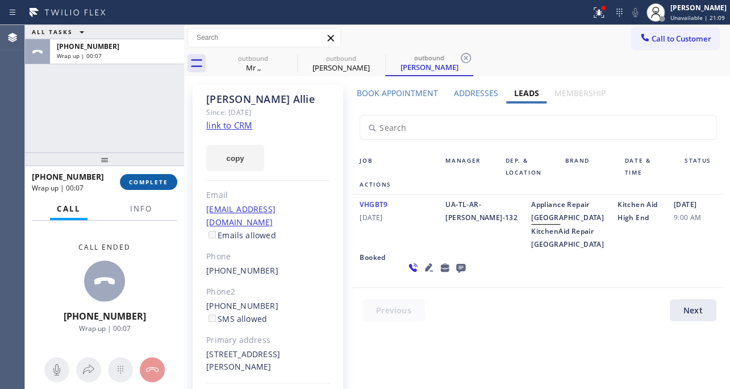
click at [148, 176] on button "COMPLETE" at bounding box center [148, 182] width 57 height 16
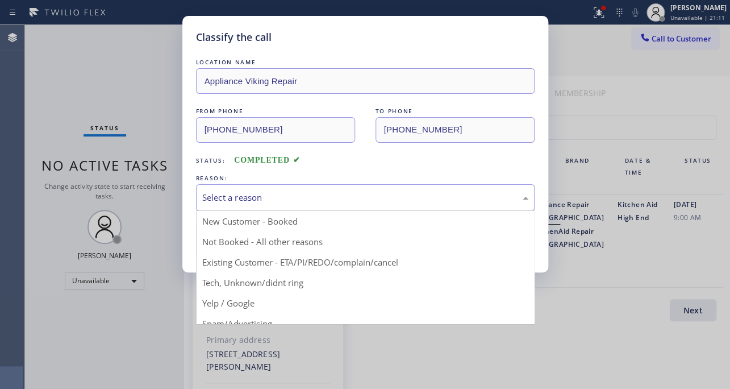
click at [223, 197] on div "Select a reason" at bounding box center [365, 197] width 326 height 13
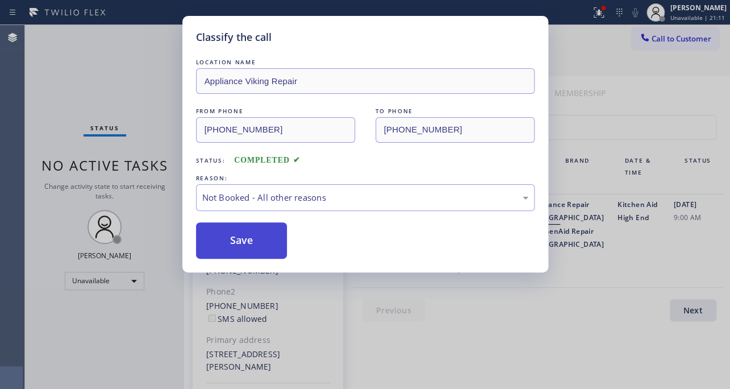
click at [233, 236] on button "Save" at bounding box center [242, 240] width 92 height 36
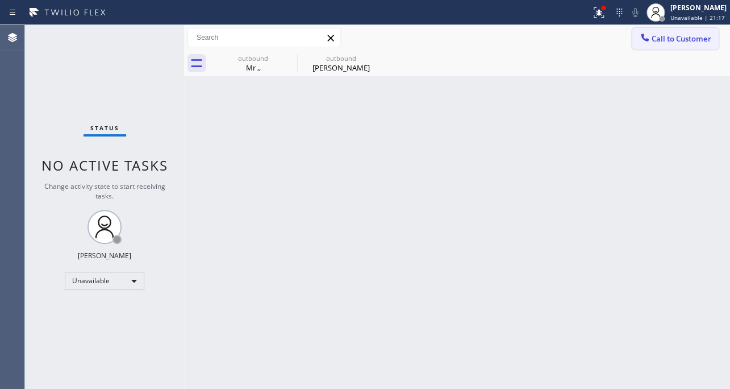
click at [659, 40] on span "Call to Customer" at bounding box center [682, 39] width 60 height 10
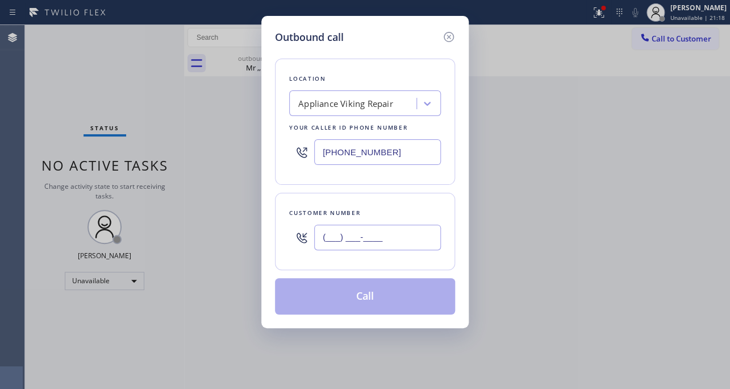
click at [364, 239] on input "(___) ___-____" at bounding box center [377, 237] width 127 height 26
paste input "954) 899-4898"
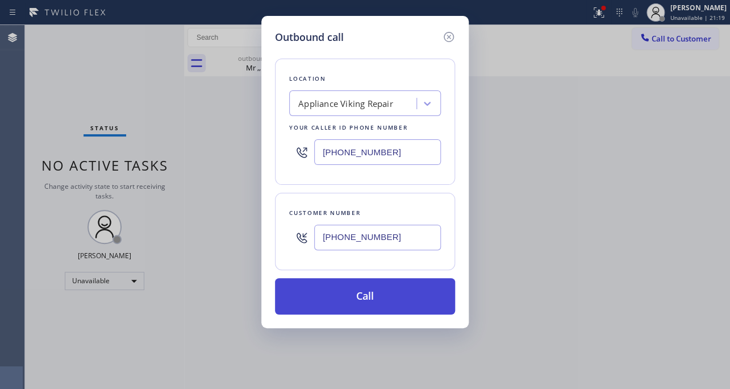
type input "[PHONE_NUMBER]"
click at [348, 301] on button "Call" at bounding box center [365, 296] width 180 height 36
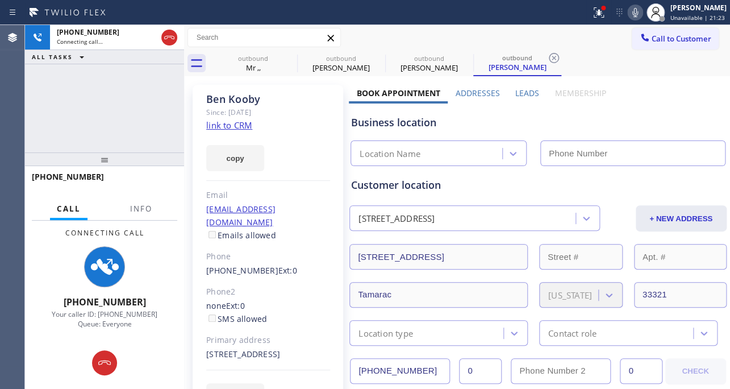
type input "[PHONE_NUMBER]"
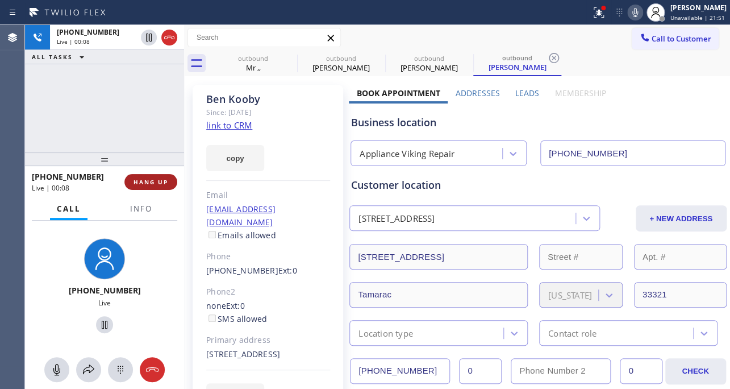
click at [147, 181] on span "HANG UP" at bounding box center [151, 182] width 35 height 8
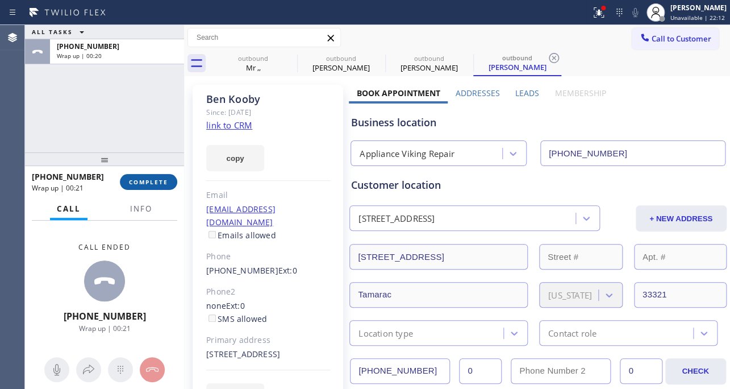
click at [127, 182] on button "COMPLETE" at bounding box center [148, 182] width 57 height 16
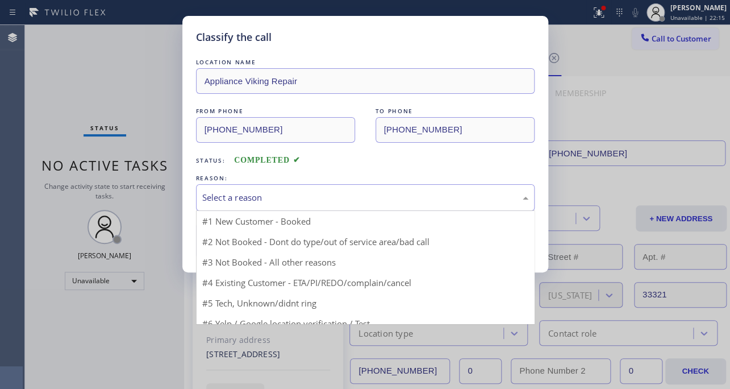
click at [342, 199] on div "Select a reason" at bounding box center [365, 197] width 326 height 13
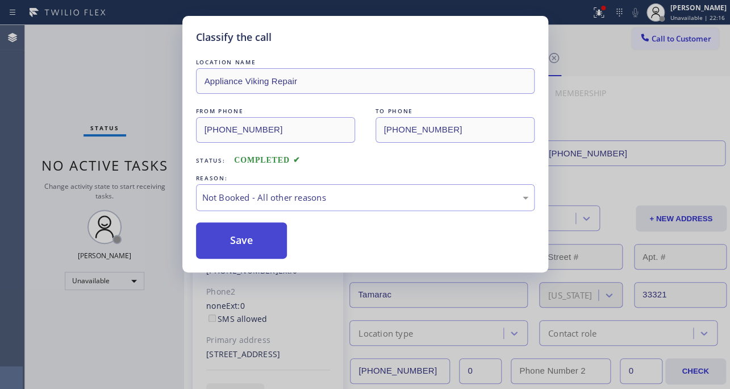
click at [226, 247] on button "Save" at bounding box center [242, 240] width 92 height 36
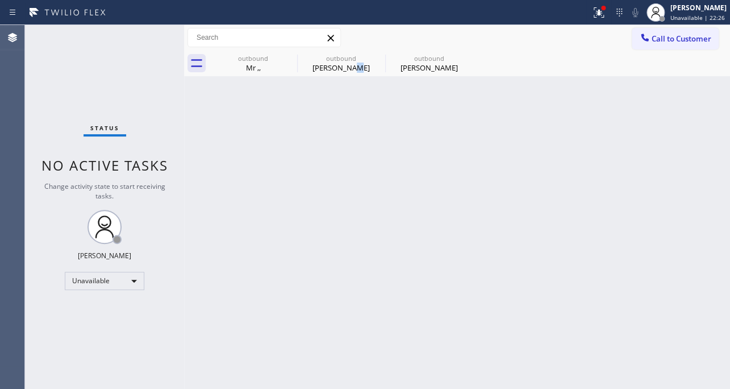
drag, startPoint x: 353, startPoint y: 155, endPoint x: 359, endPoint y: 153, distance: 5.9
click at [359, 153] on div "Back to Dashboard Change Sender ID Customers Technicians Select a contact Outbo…" at bounding box center [457, 207] width 546 height 364
click at [702, 38] on span "Call to Customer" at bounding box center [682, 39] width 60 height 10
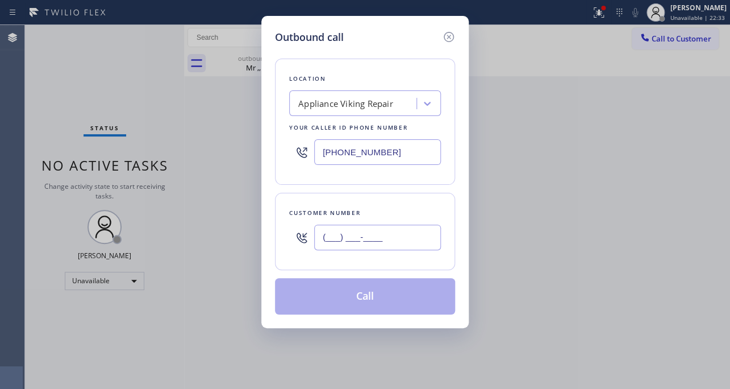
click at [370, 231] on input "(___) ___-____" at bounding box center [377, 237] width 127 height 26
paste input "561) 962-5121"
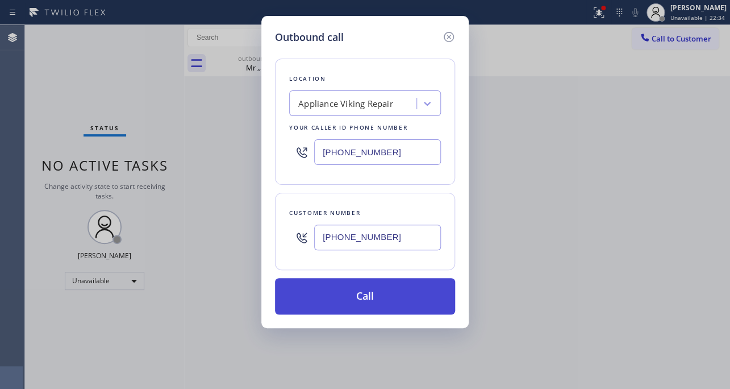
type input "[PHONE_NUMBER]"
click at [348, 292] on button "Call" at bounding box center [365, 296] width 180 height 36
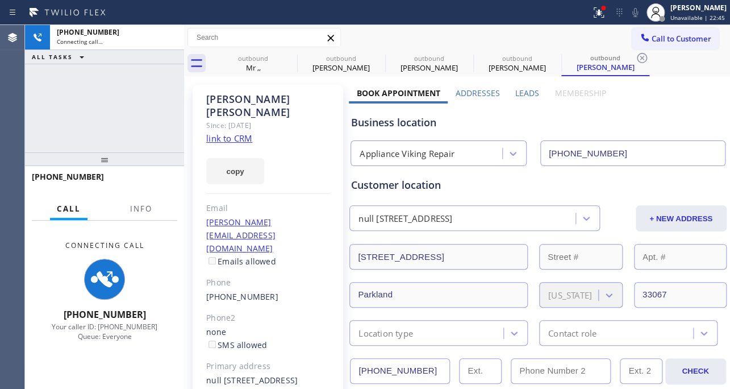
type input "[PHONE_NUMBER]"
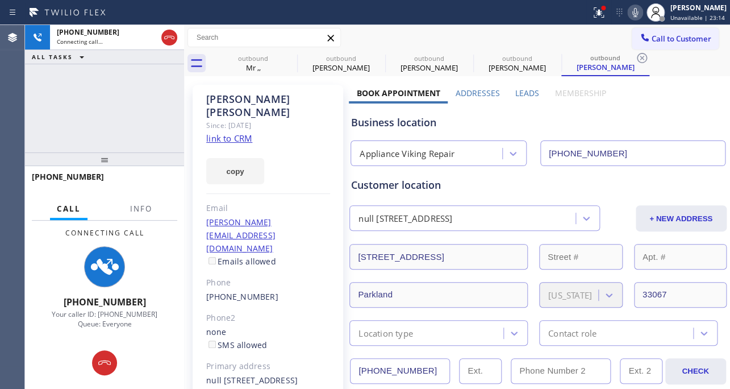
drag, startPoint x: 523, startPoint y: 94, endPoint x: 519, endPoint y: 99, distance: 6.9
click at [523, 94] on label "Leads" at bounding box center [527, 93] width 24 height 11
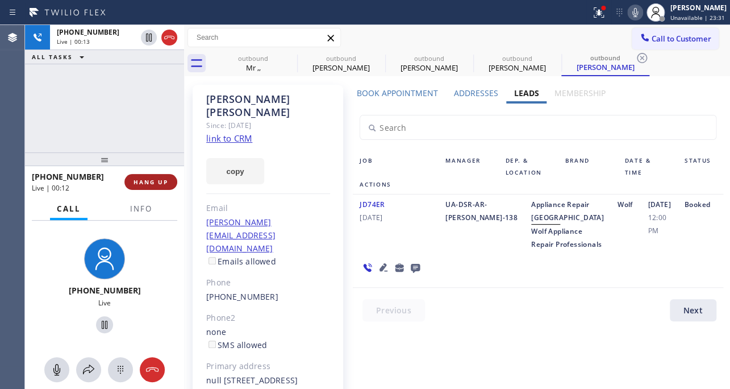
drag, startPoint x: 156, startPoint y: 193, endPoint x: 155, endPoint y: 182, distance: 11.4
click at [156, 193] on div "[PHONE_NUMBER] Live | 00:12 HANG UP" at bounding box center [104, 182] width 145 height 30
click at [155, 182] on span "HANG UP" at bounding box center [151, 182] width 35 height 8
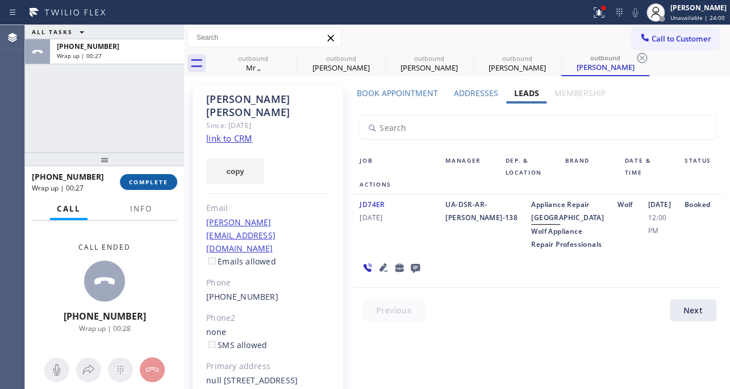
click at [163, 182] on span "COMPLETE" at bounding box center [148, 182] width 39 height 8
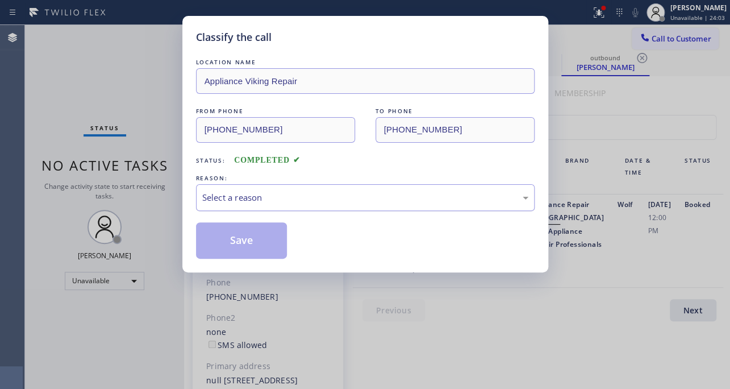
click at [271, 196] on div "Select a reason" at bounding box center [365, 197] width 326 height 13
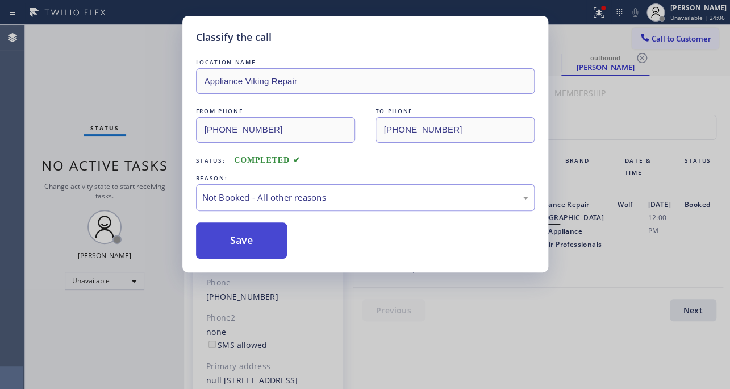
click at [255, 242] on button "Save" at bounding box center [242, 240] width 92 height 36
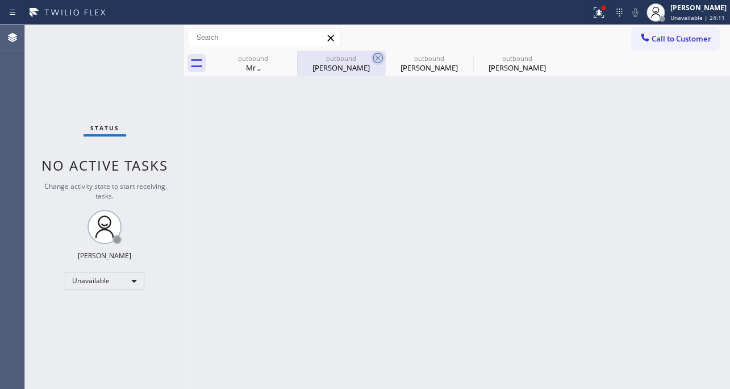
click at [381, 57] on icon at bounding box center [378, 58] width 14 height 14
click at [0, 0] on icon at bounding box center [0, 0] width 0 height 0
click at [381, 57] on div "outbound Mr ,, outbound [PERSON_NAME] outbound [PERSON_NAME] outbound [PERSON_N…" at bounding box center [469, 64] width 521 height 26
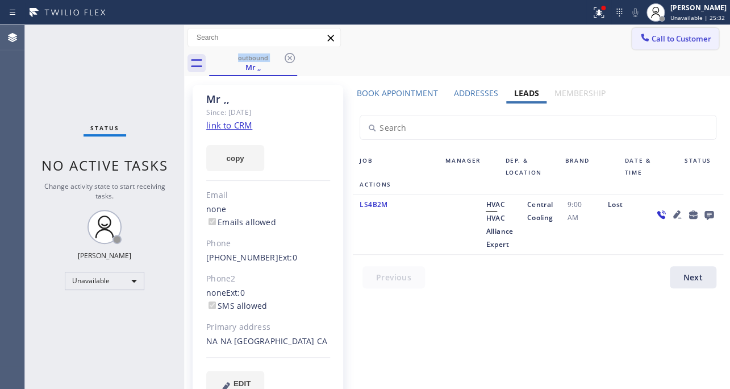
click at [654, 44] on button "Call to Customer" at bounding box center [675, 39] width 87 height 22
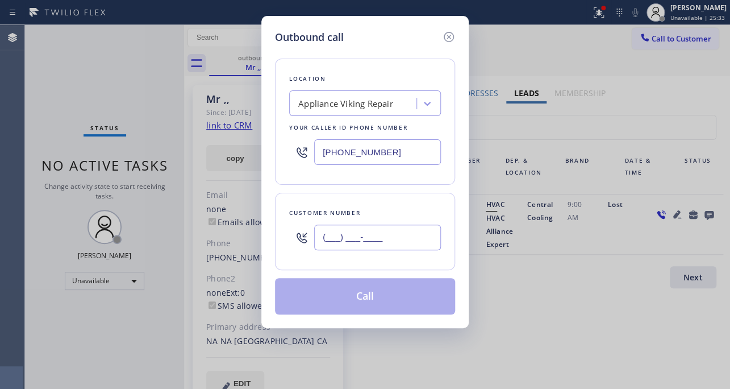
click at [390, 233] on input "(___) ___-____" at bounding box center [377, 237] width 127 height 26
paste input "610) 368-4616"
type input "[PHONE_NUMBER]"
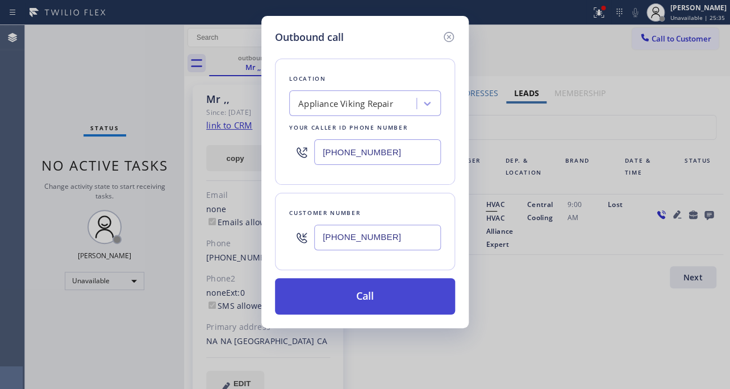
click at [356, 302] on button "Call" at bounding box center [365, 296] width 180 height 36
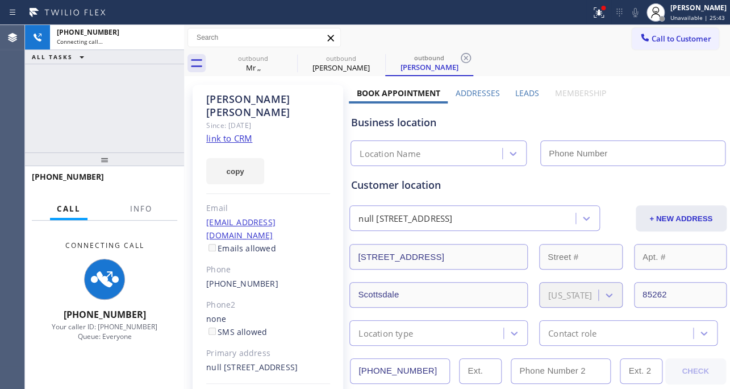
click at [517, 92] on label "Leads" at bounding box center [527, 93] width 24 height 11
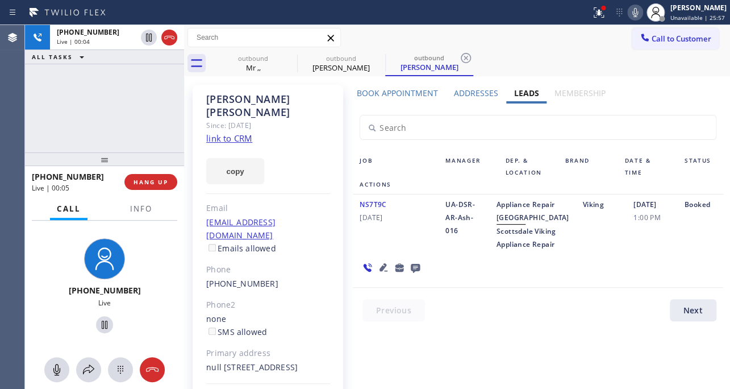
drag, startPoint x: 143, startPoint y: 182, endPoint x: 660, endPoint y: 341, distance: 541.1
click at [143, 182] on span "HANG UP" at bounding box center [151, 182] width 35 height 8
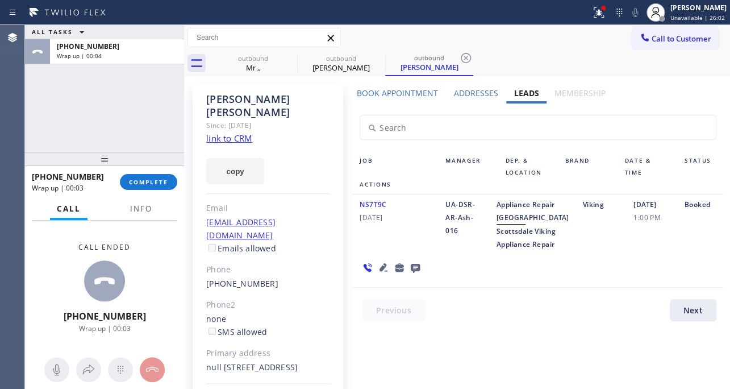
click at [412, 273] on icon at bounding box center [415, 268] width 9 height 9
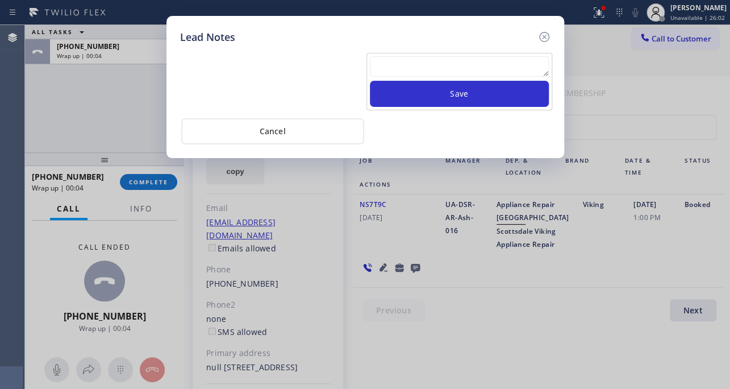
click at [436, 55] on div "Save" at bounding box center [460, 81] width 186 height 57
click at [432, 70] on textarea at bounding box center [459, 66] width 179 height 20
paste textarea "Routed to Voice mail// If CX will call back please transfer to me- Love:*"
type textarea "Routed to Voice mail// If CX will call back please transfer to me- Love:*"
click at [449, 104] on button "Save" at bounding box center [459, 94] width 179 height 26
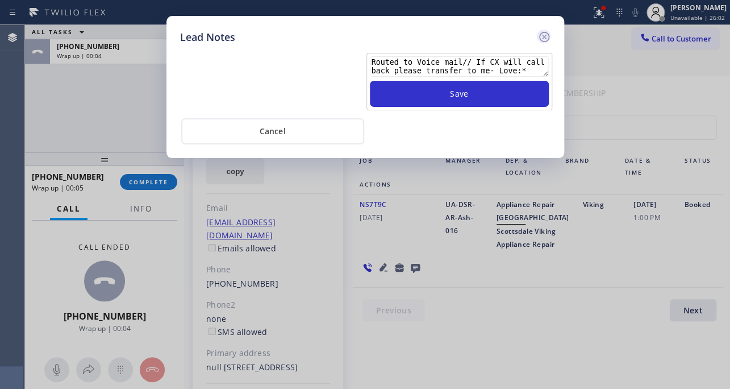
click at [452, 98] on button "Save" at bounding box center [459, 94] width 179 height 26
click at [544, 35] on icon at bounding box center [545, 37] width 14 height 14
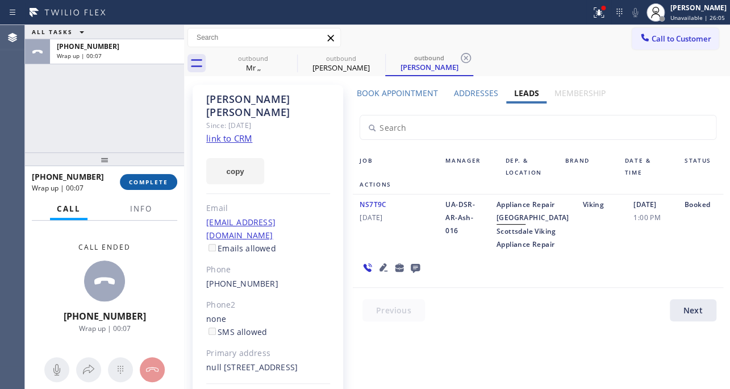
click at [159, 184] on span "COMPLETE" at bounding box center [148, 182] width 39 height 8
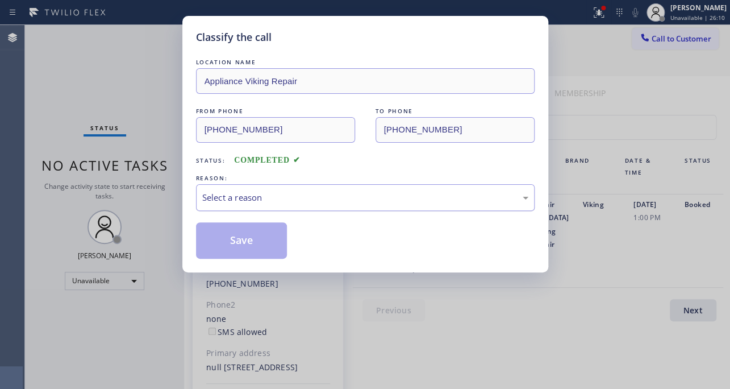
click at [372, 197] on div "Select a reason" at bounding box center [365, 197] width 326 height 13
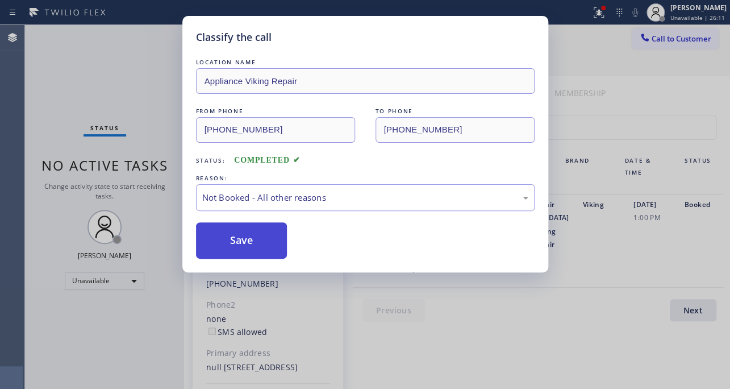
click at [264, 235] on button "Save" at bounding box center [242, 240] width 92 height 36
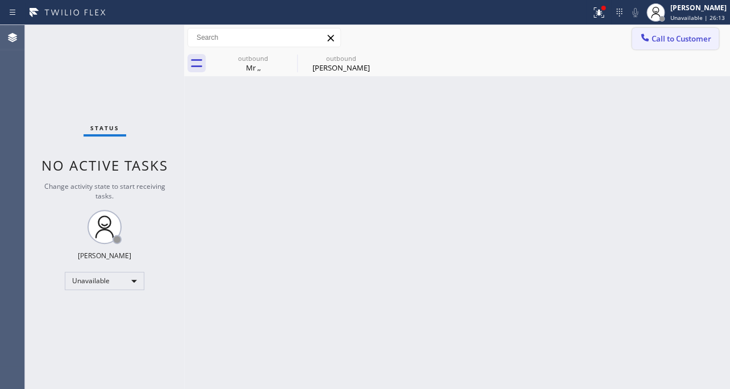
click at [648, 41] on icon at bounding box center [644, 37] width 11 height 11
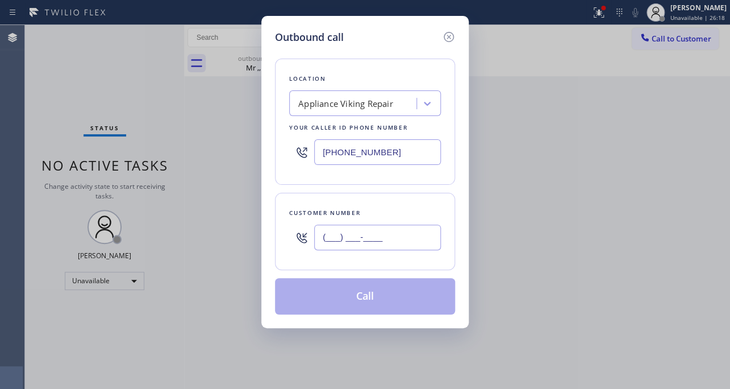
click at [376, 234] on input "(___) ___-____" at bounding box center [377, 237] width 127 height 26
paste input "603) 321-9233"
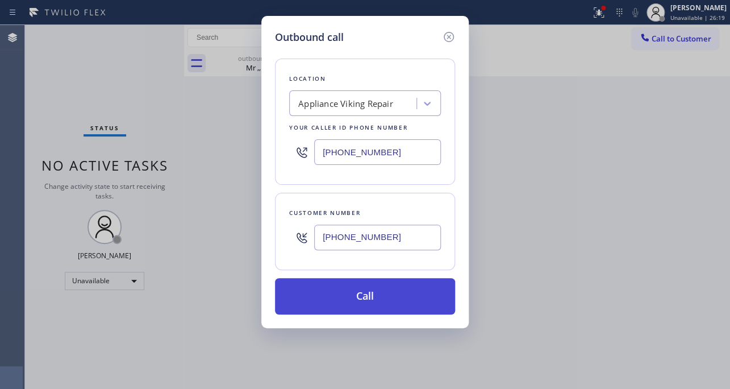
type input "[PHONE_NUMBER]"
click at [344, 302] on button "Call" at bounding box center [365, 296] width 180 height 36
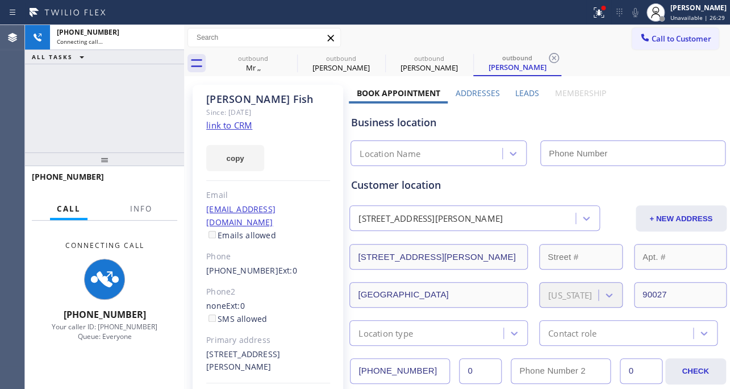
type input "[PHONE_NUMBER]"
click at [526, 97] on label "Leads" at bounding box center [527, 93] width 24 height 11
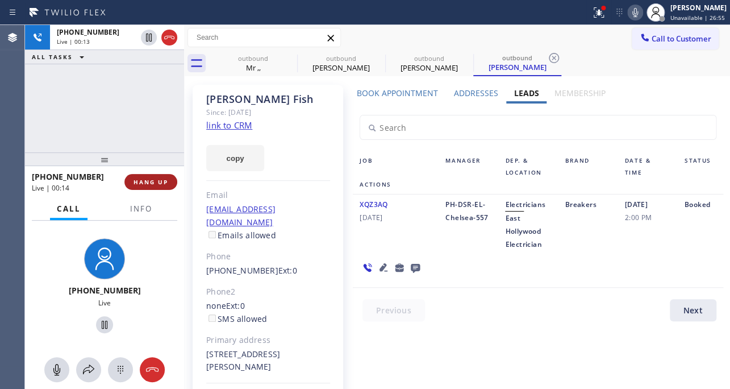
drag, startPoint x: 139, startPoint y: 184, endPoint x: 152, endPoint y: 176, distance: 15.5
click at [139, 184] on span "HANG UP" at bounding box center [151, 182] width 35 height 8
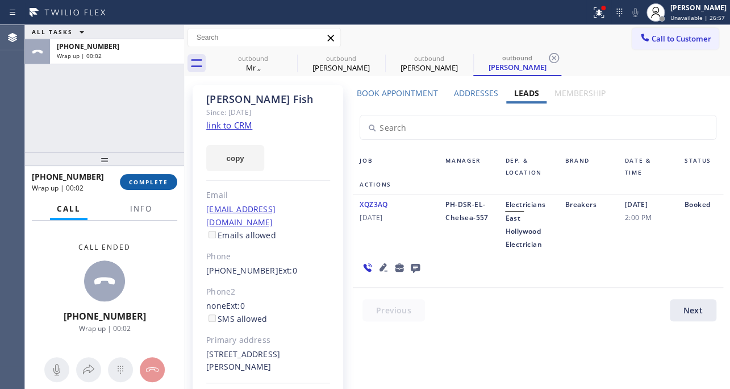
click at [135, 178] on span "COMPLETE" at bounding box center [148, 182] width 39 height 8
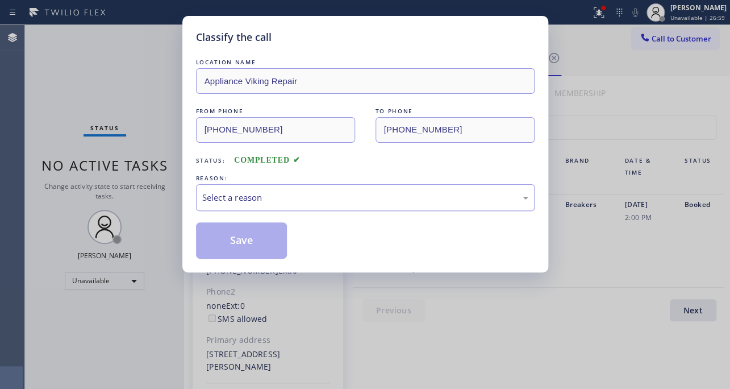
click at [377, 192] on div "Select a reason" at bounding box center [365, 197] width 326 height 13
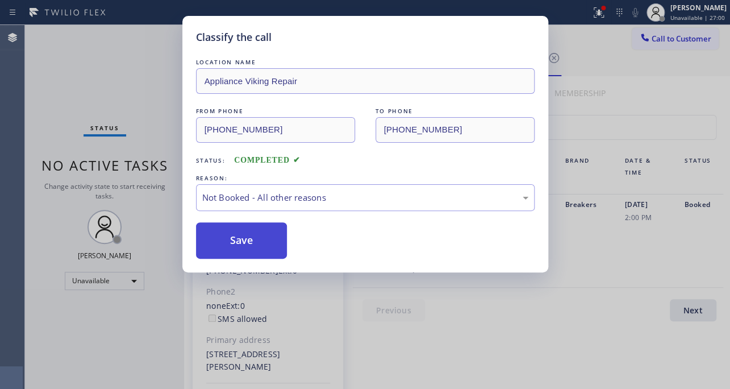
click at [224, 236] on button "Save" at bounding box center [242, 240] width 92 height 36
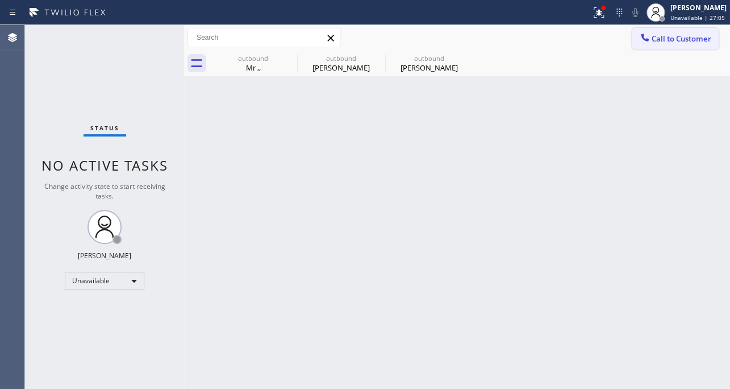
click at [683, 34] on span "Call to Customer" at bounding box center [682, 39] width 60 height 10
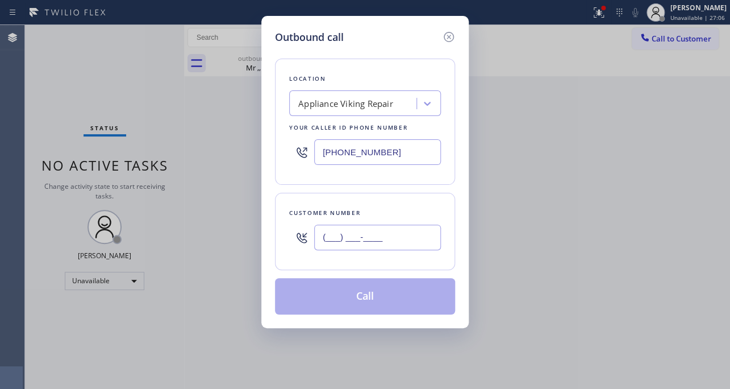
click at [353, 239] on input "(___) ___-____" at bounding box center [377, 237] width 127 height 26
paste input "602) 828-4110"
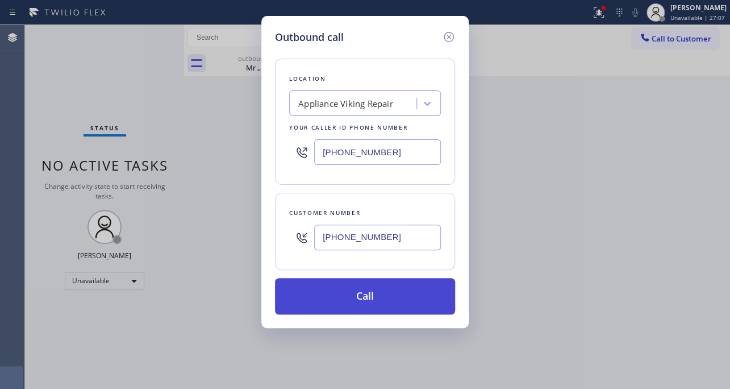
type input "[PHONE_NUMBER]"
click at [365, 306] on button "Call" at bounding box center [365, 296] width 180 height 36
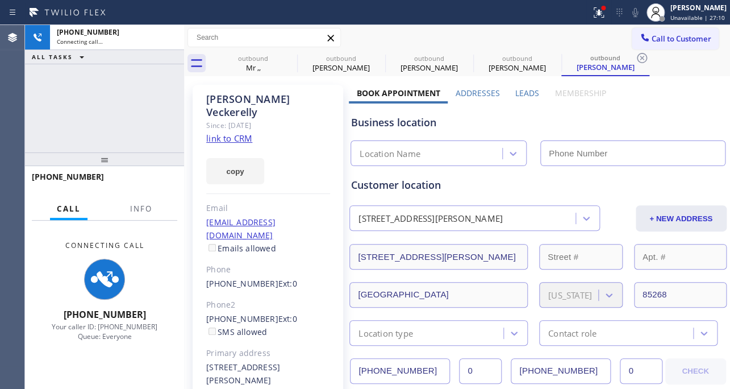
click at [525, 94] on label "Leads" at bounding box center [527, 93] width 24 height 11
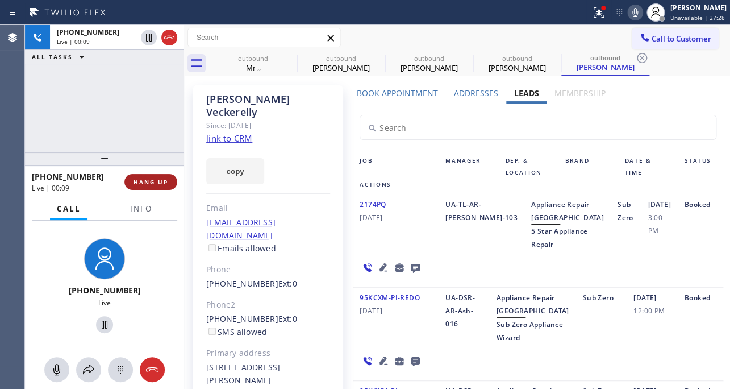
click at [143, 182] on span "HANG UP" at bounding box center [151, 182] width 35 height 8
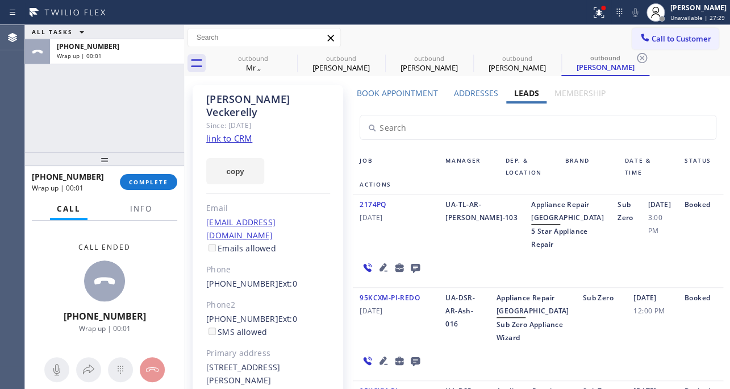
click at [412, 275] on icon at bounding box center [416, 267] width 14 height 14
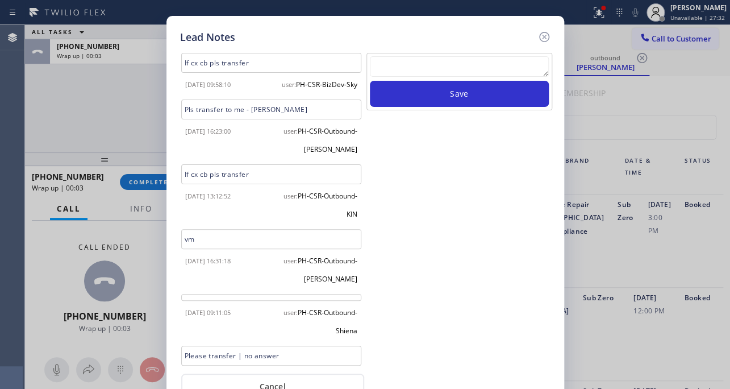
click at [484, 60] on textarea at bounding box center [459, 66] width 179 height 20
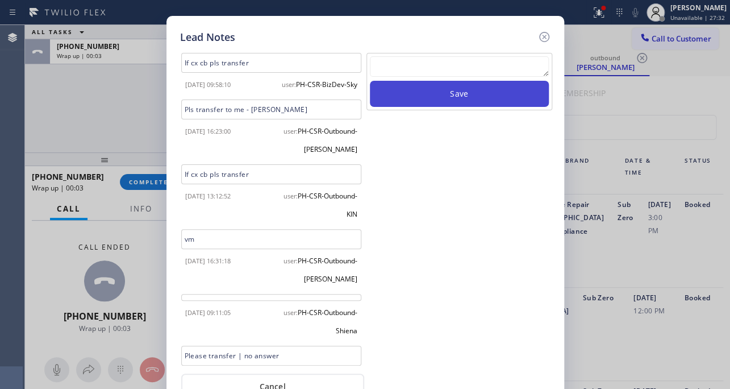
paste textarea "Routed to Voice mail// If CX will call back please transfer to me- Love:*"
type textarea "Routed to Voice mail// If CX will call back please transfer to me- Love:*"
click at [484, 87] on button "Save" at bounding box center [459, 94] width 179 height 26
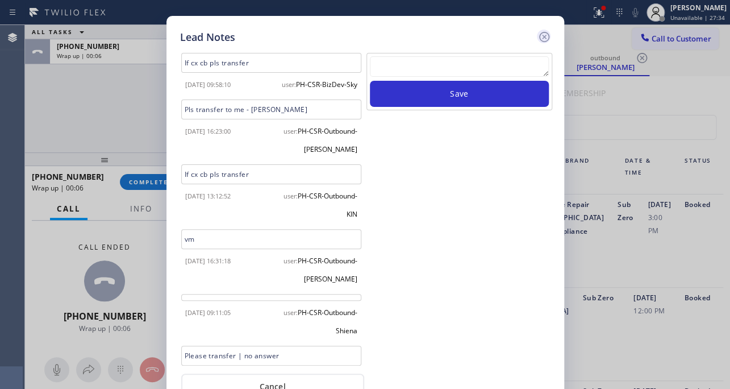
click at [541, 37] on icon at bounding box center [545, 37] width 14 height 14
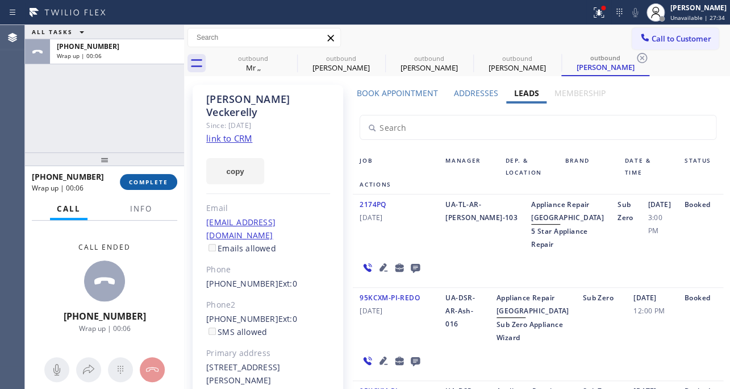
click at [161, 175] on button "COMPLETE" at bounding box center [148, 182] width 57 height 16
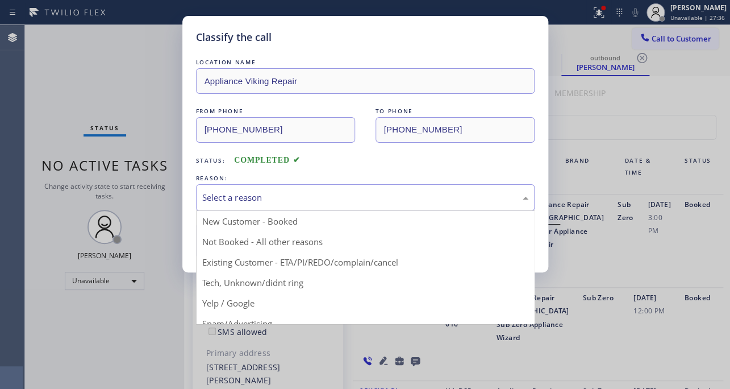
click at [257, 196] on div "Select a reason" at bounding box center [365, 197] width 326 height 13
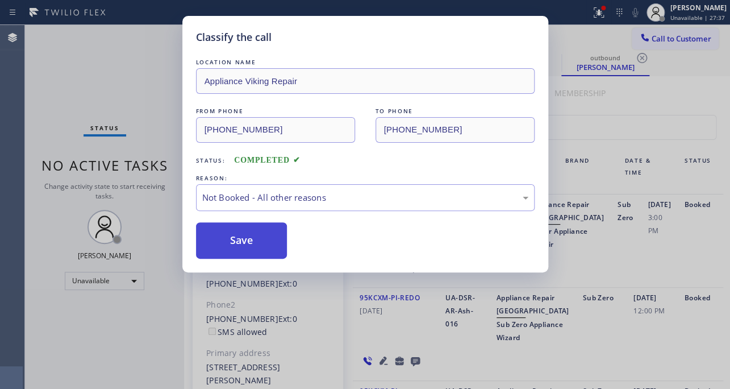
click at [230, 240] on button "Save" at bounding box center [242, 240] width 92 height 36
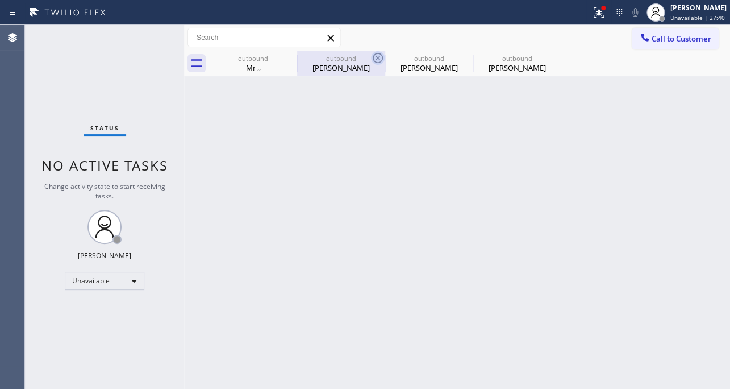
click at [379, 57] on icon at bounding box center [378, 58] width 14 height 14
click at [0, 0] on icon at bounding box center [0, 0] width 0 height 0
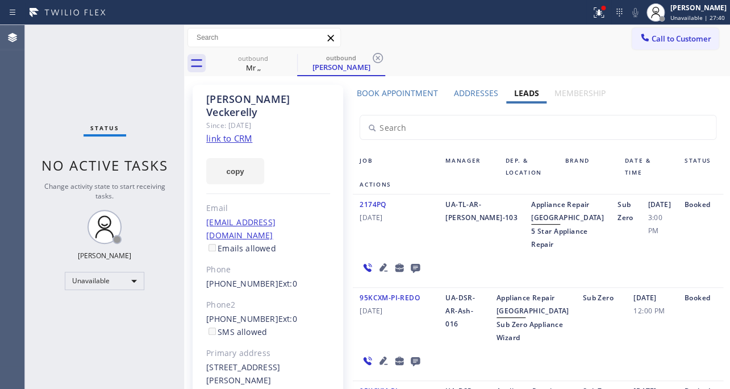
click at [379, 57] on icon at bounding box center [378, 58] width 14 height 14
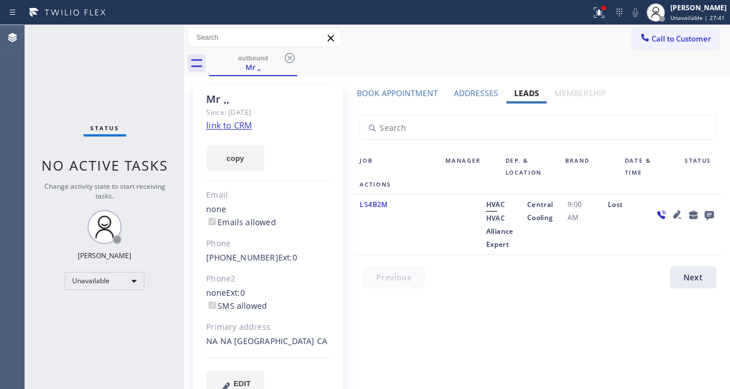
click at [438, 62] on div "outbound Mr ,," at bounding box center [469, 64] width 521 height 26
click at [673, 43] on span "Call to Customer" at bounding box center [682, 39] width 60 height 10
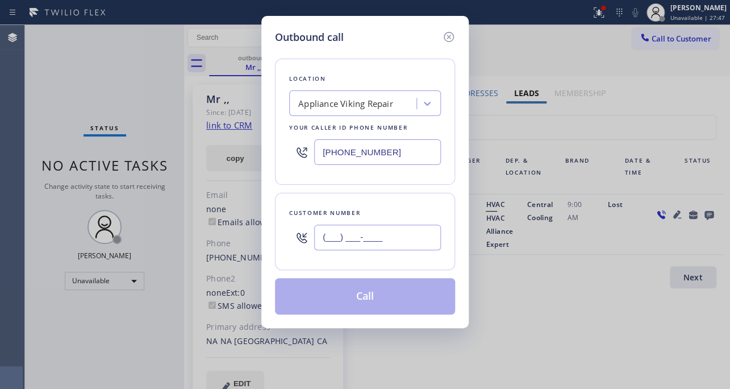
click at [355, 236] on input "(___) ___-____" at bounding box center [377, 237] width 127 height 26
paste input "323) 245-6597"
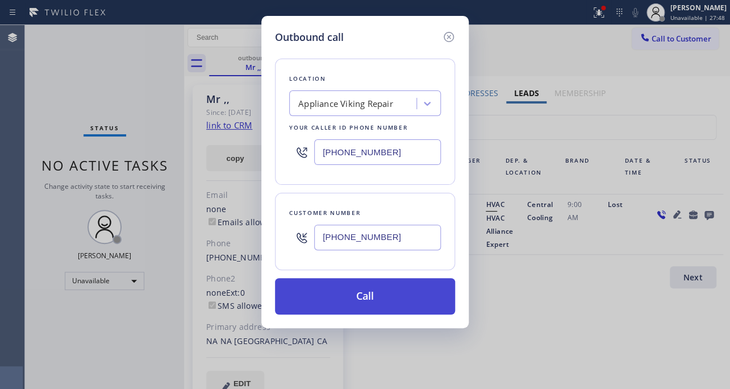
type input "[PHONE_NUMBER]"
click at [347, 301] on button "Call" at bounding box center [365, 296] width 180 height 36
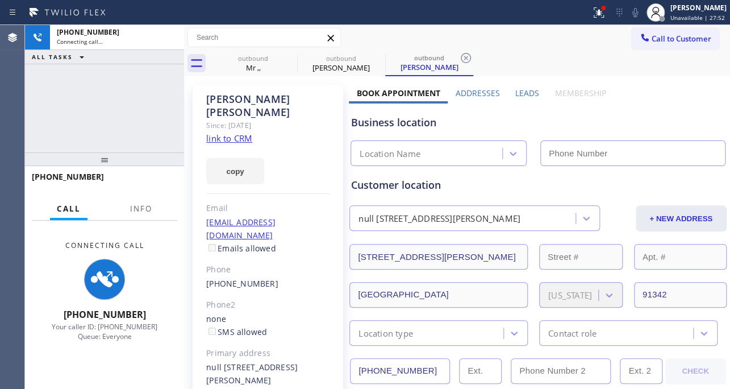
click at [523, 94] on label "Leads" at bounding box center [527, 93] width 24 height 11
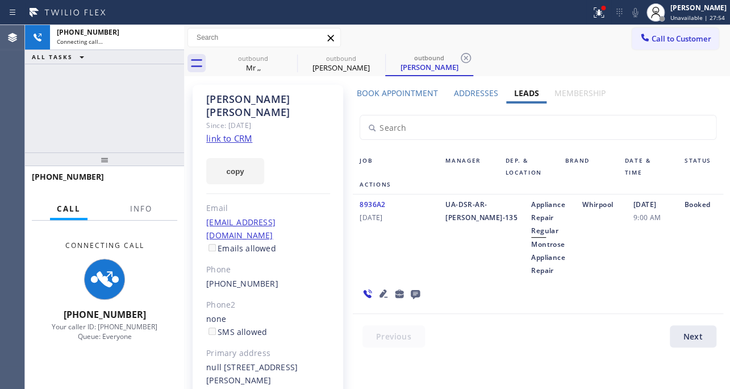
click at [379, 290] on icon at bounding box center [384, 293] width 14 height 14
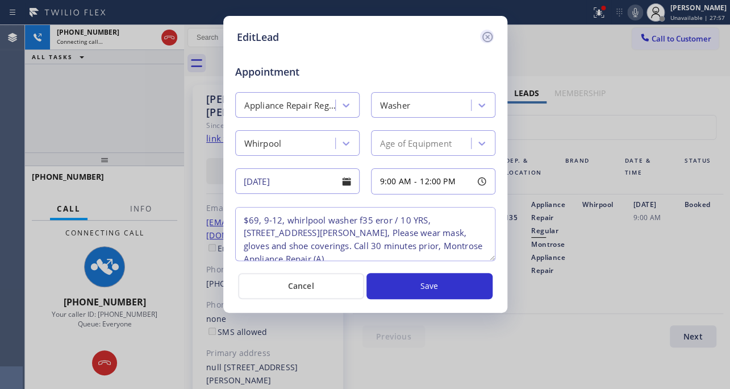
click at [482, 31] on icon at bounding box center [488, 37] width 14 height 14
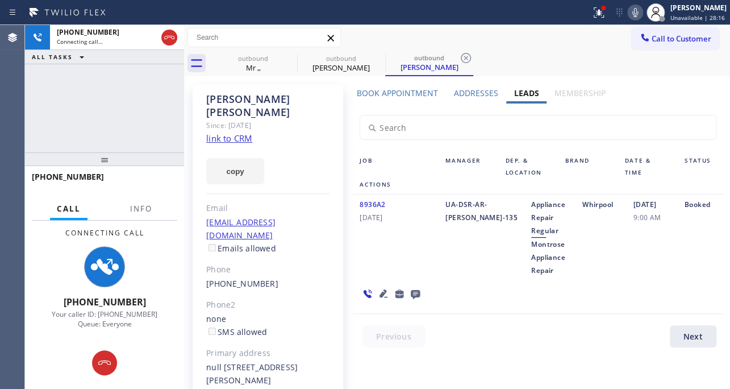
click at [589, 118] on input "text" at bounding box center [537, 127] width 355 height 24
click at [381, 293] on icon at bounding box center [384, 293] width 8 height 8
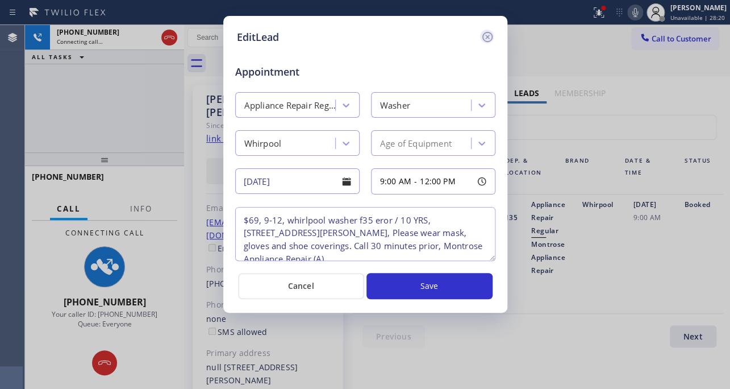
click at [490, 35] on icon at bounding box center [488, 37] width 14 height 14
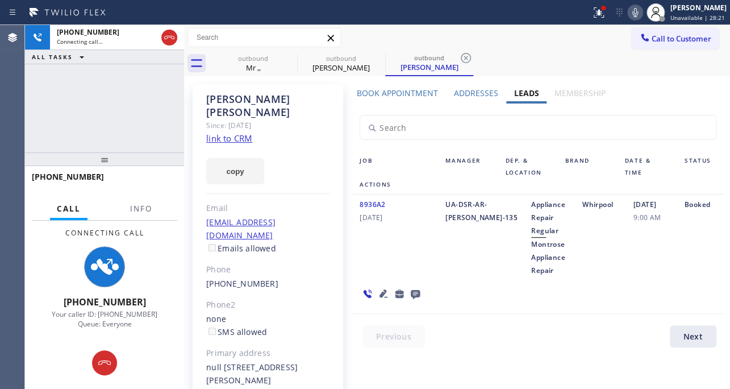
click at [414, 289] on icon at bounding box center [416, 293] width 14 height 14
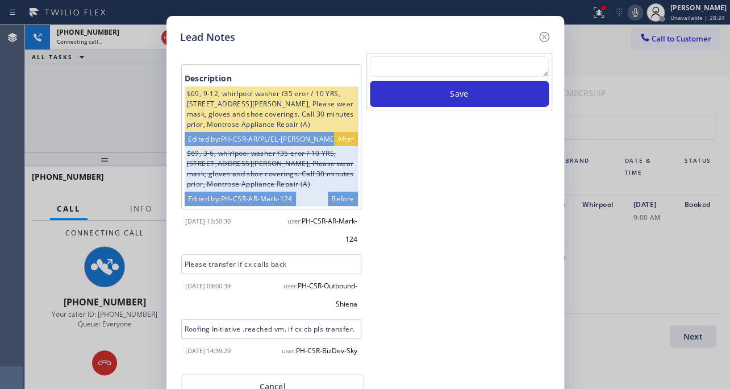
scroll to position [79, 0]
click at [448, 58] on textarea at bounding box center [459, 66] width 179 height 20
paste textarea "Routed to Voice mail// If CX will call back please transfer to me- Love:*"
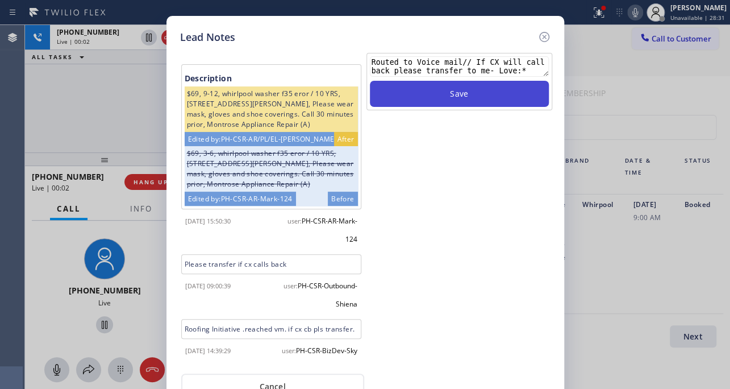
type textarea "Routed to Voice mail// If CX will call back please transfer to me- Love:*"
click at [454, 92] on button "Save" at bounding box center [459, 94] width 179 height 26
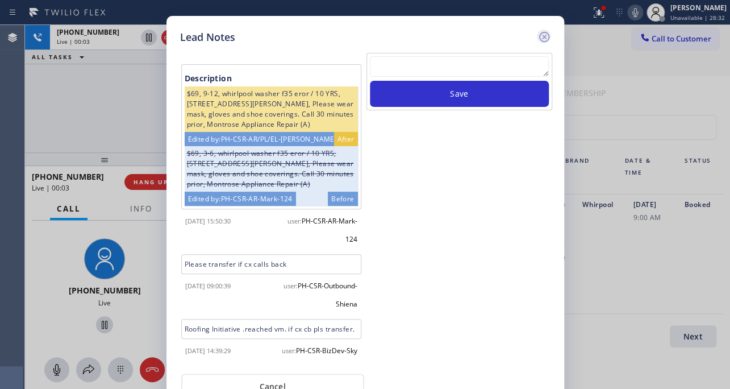
click at [540, 34] on icon at bounding box center [545, 37] width 14 height 14
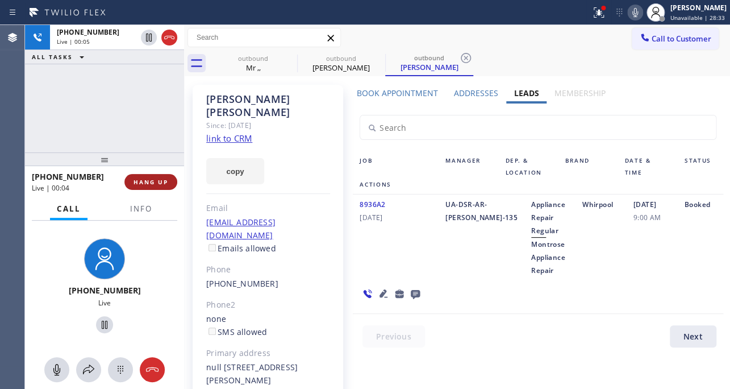
click at [144, 182] on span "HANG UP" at bounding box center [151, 182] width 35 height 8
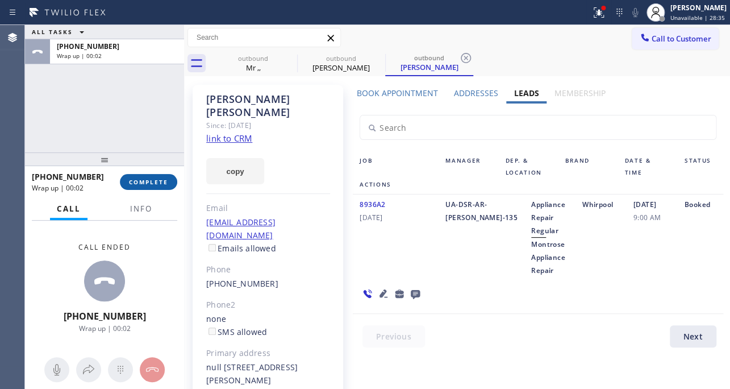
click at [159, 188] on button "COMPLETE" at bounding box center [148, 182] width 57 height 16
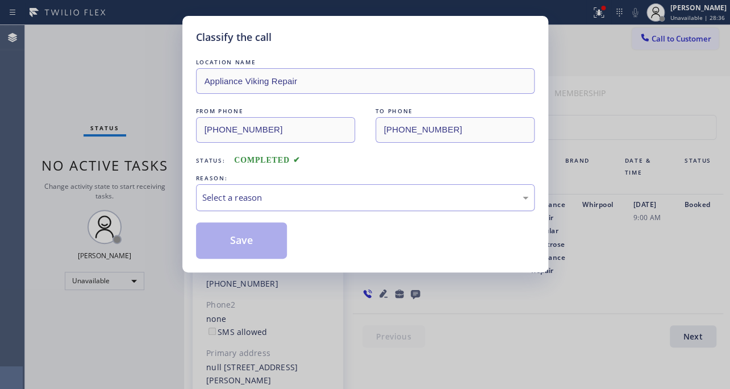
click at [306, 199] on div "Select a reason" at bounding box center [365, 197] width 326 height 13
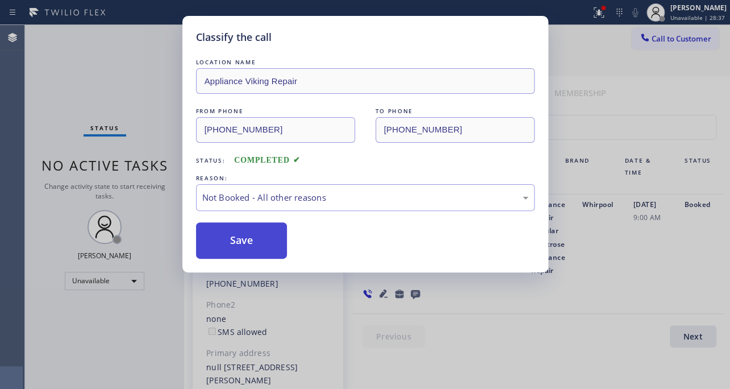
click at [244, 241] on button "Save" at bounding box center [242, 240] width 92 height 36
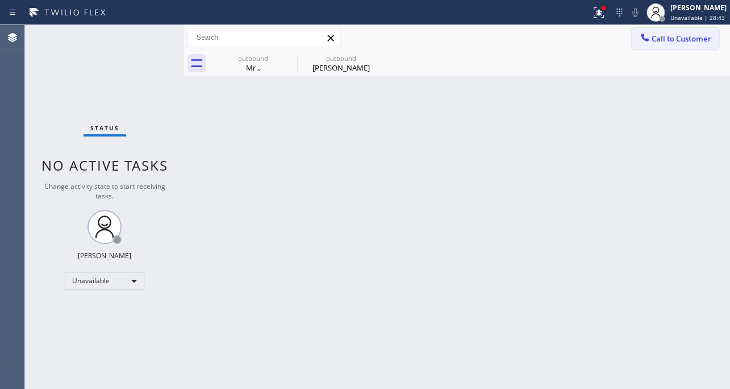
click at [675, 37] on span "Call to Customer" at bounding box center [682, 39] width 60 height 10
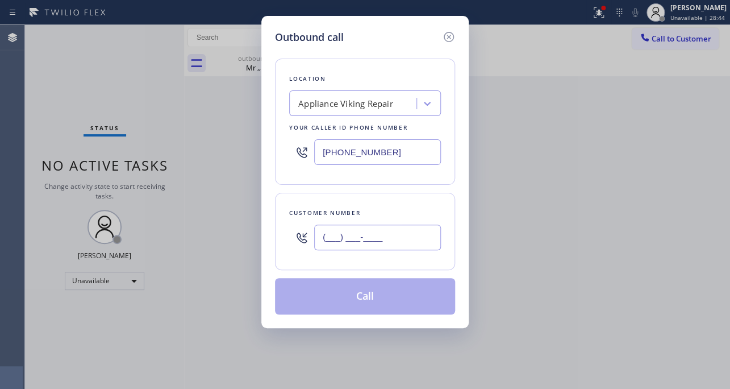
click at [373, 241] on input "(___) ___-____" at bounding box center [377, 237] width 127 height 26
paste input "323) 725-1022"
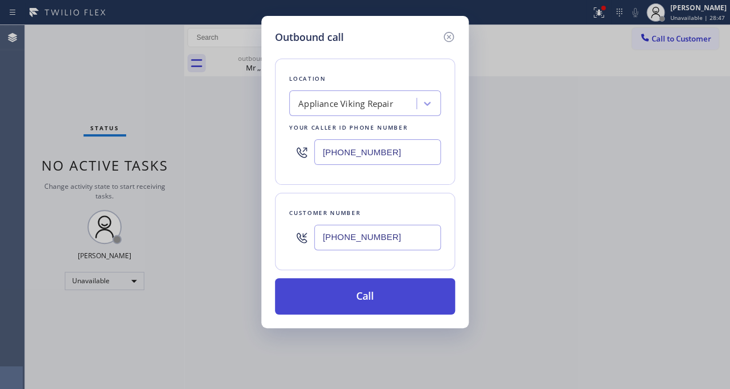
type input "[PHONE_NUMBER]"
click at [393, 300] on button "Call" at bounding box center [365, 296] width 180 height 36
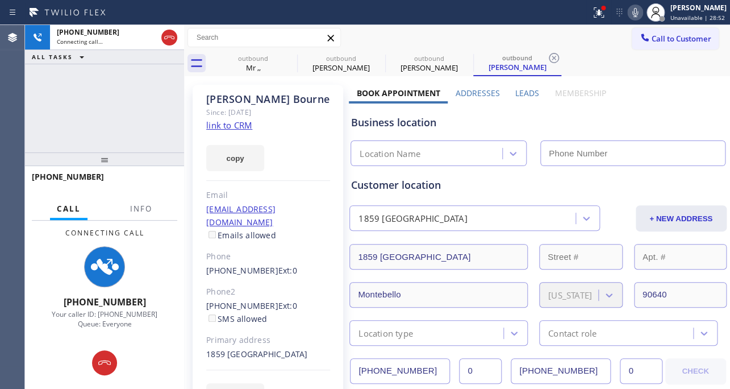
click at [531, 88] on label "Leads" at bounding box center [527, 93] width 24 height 11
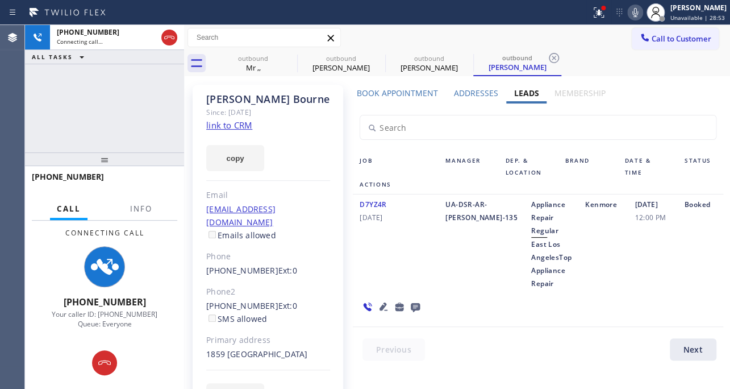
click at [381, 308] on icon at bounding box center [384, 307] width 14 height 14
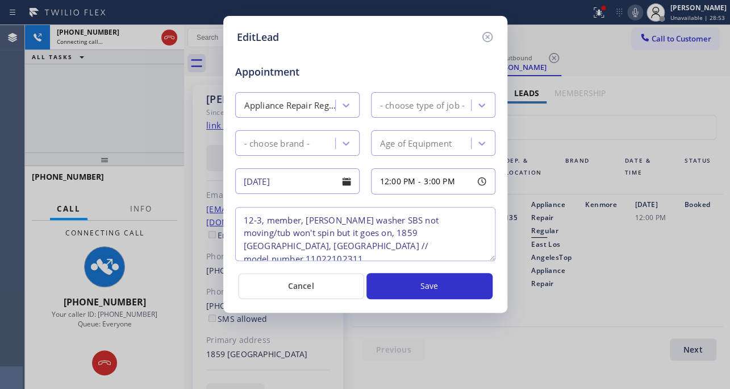
type textarea "12-3, member, [PERSON_NAME] washer SBS not moving/tub won't spin but it goes on…"
click at [483, 34] on icon at bounding box center [487, 37] width 10 height 10
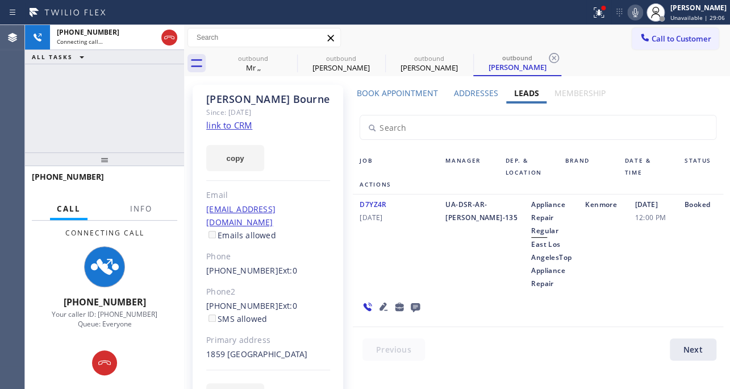
click at [415, 301] on icon at bounding box center [416, 307] width 14 height 14
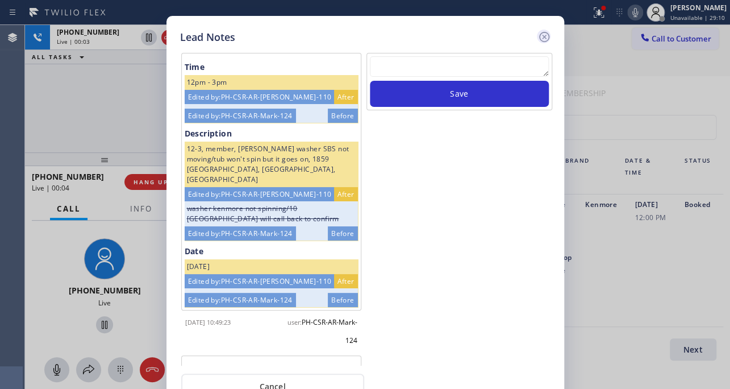
click at [542, 38] on icon at bounding box center [544, 37] width 10 height 10
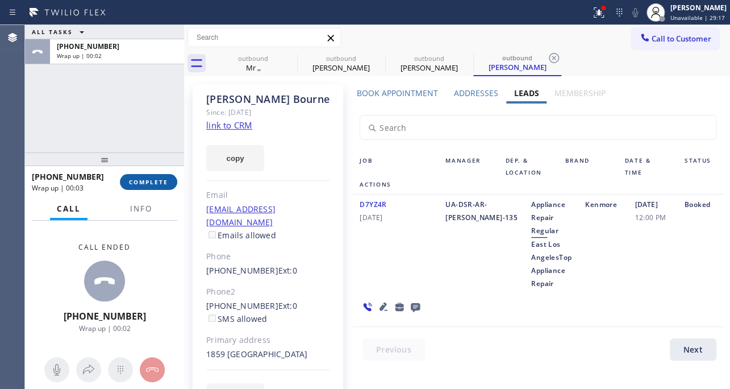
click at [161, 180] on span "COMPLETE" at bounding box center [148, 182] width 39 height 8
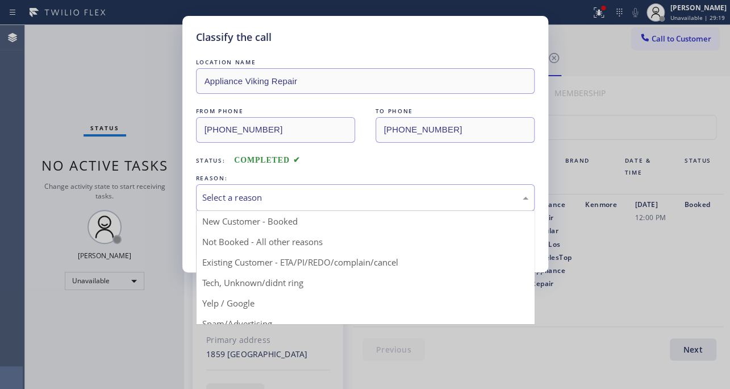
click at [343, 194] on div "Select a reason" at bounding box center [365, 197] width 326 height 13
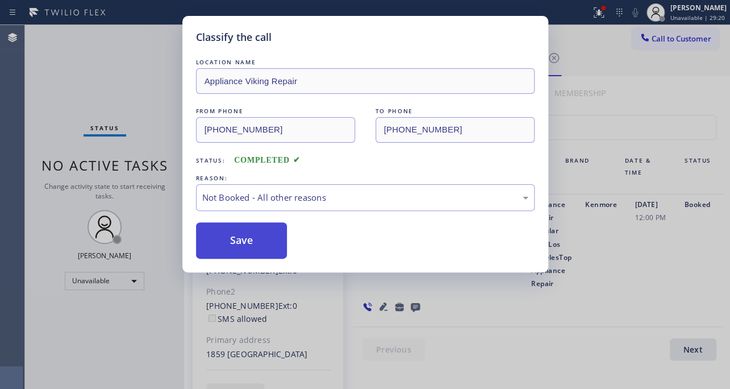
click at [249, 238] on button "Save" at bounding box center [242, 240] width 92 height 36
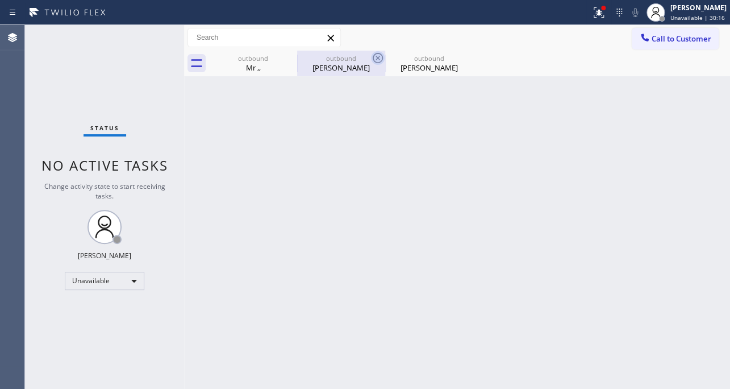
click at [381, 56] on icon at bounding box center [378, 58] width 14 height 14
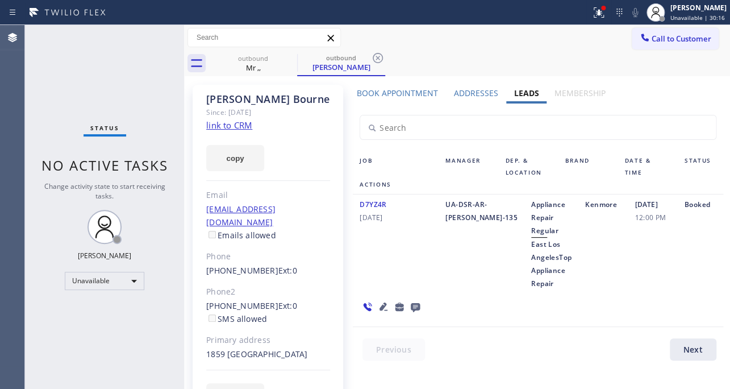
click at [381, 56] on icon at bounding box center [378, 58] width 14 height 14
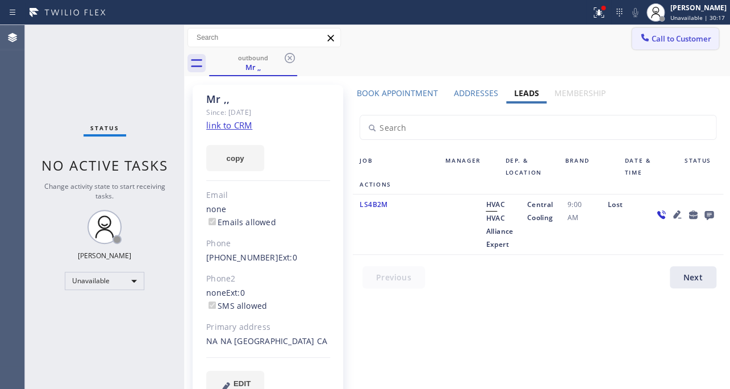
click at [670, 34] on span "Call to Customer" at bounding box center [682, 39] width 60 height 10
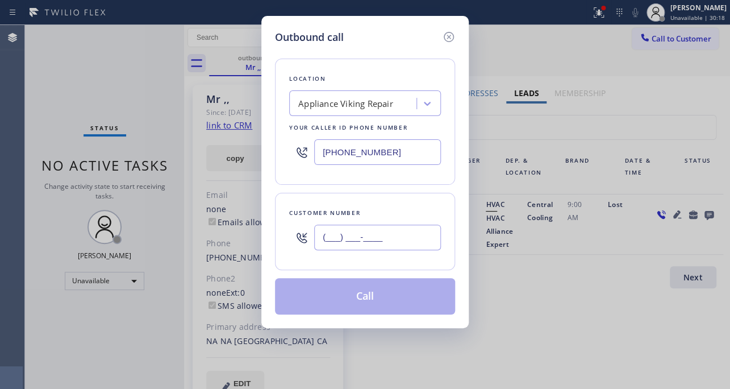
click at [400, 231] on input "(___) ___-____" at bounding box center [377, 237] width 127 height 26
paste input "734) 660-4301"
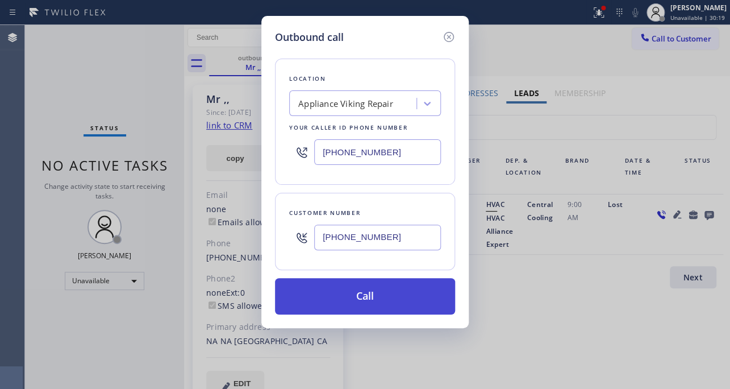
type input "[PHONE_NUMBER]"
click at [369, 301] on button "Call" at bounding box center [365, 296] width 180 height 36
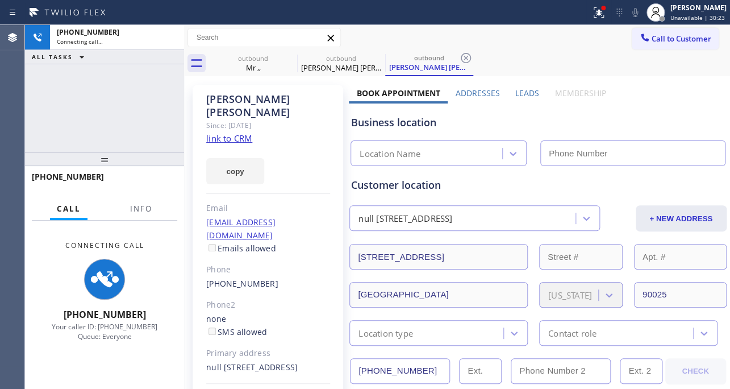
click at [522, 93] on label "Leads" at bounding box center [527, 93] width 24 height 11
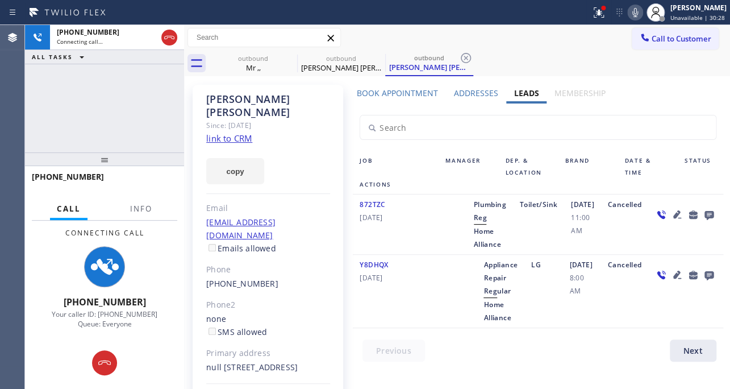
click at [673, 218] on icon at bounding box center [677, 214] width 8 height 8
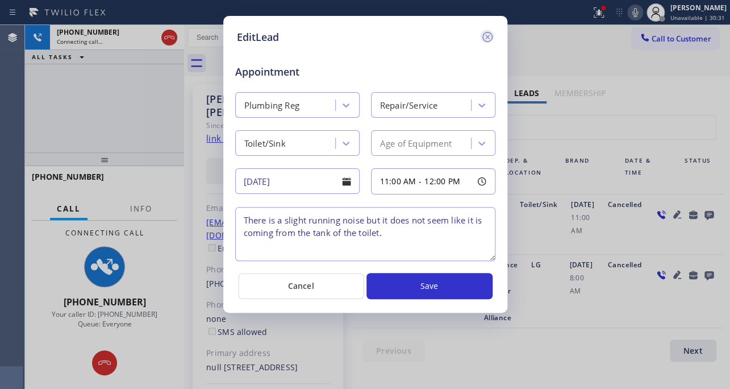
click at [486, 35] on icon at bounding box center [488, 37] width 14 height 14
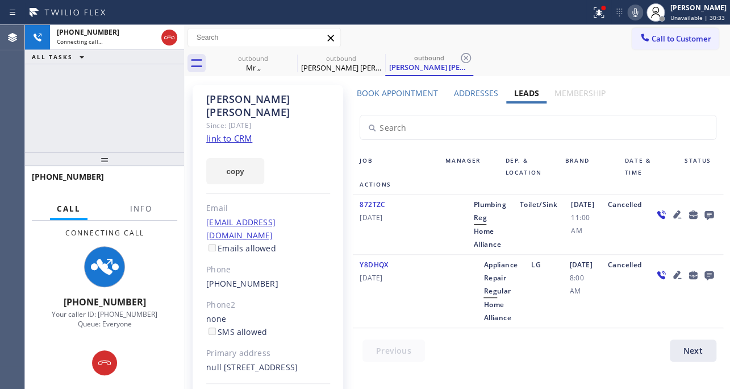
click at [673, 218] on icon at bounding box center [677, 214] width 8 height 8
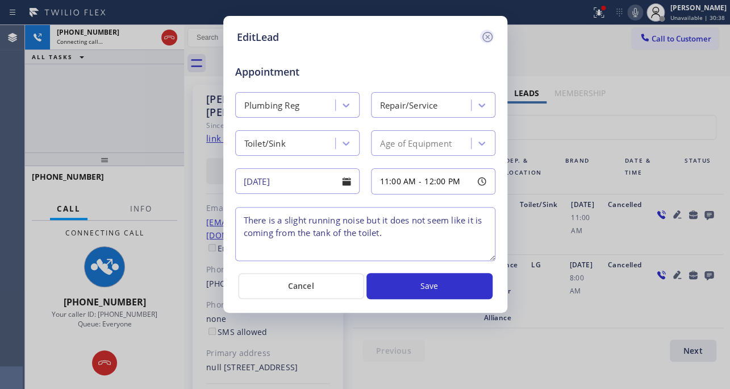
click at [486, 39] on icon at bounding box center [488, 37] width 14 height 14
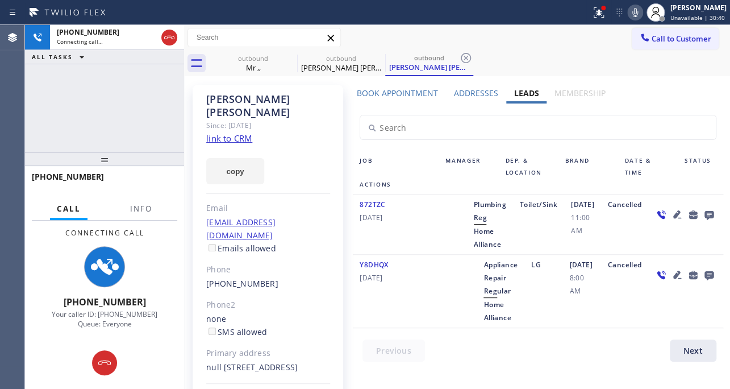
click at [671, 221] on icon at bounding box center [678, 214] width 14 height 14
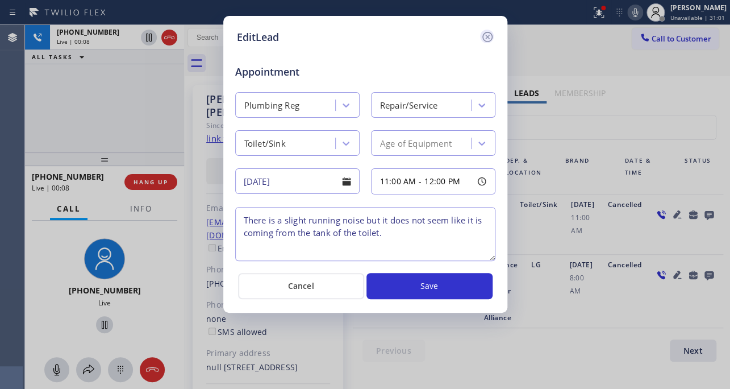
click at [485, 38] on icon at bounding box center [487, 37] width 10 height 10
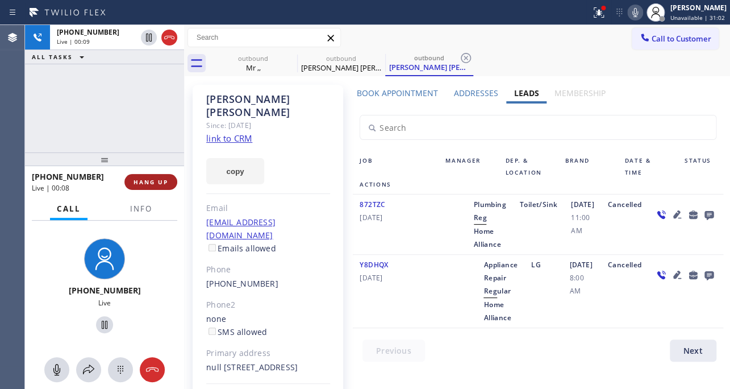
click at [152, 182] on span "HANG UP" at bounding box center [151, 182] width 35 height 8
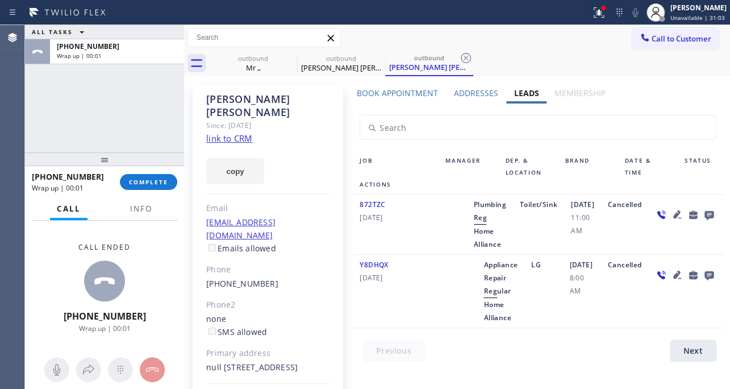
click at [704, 220] on icon at bounding box center [708, 215] width 9 height 9
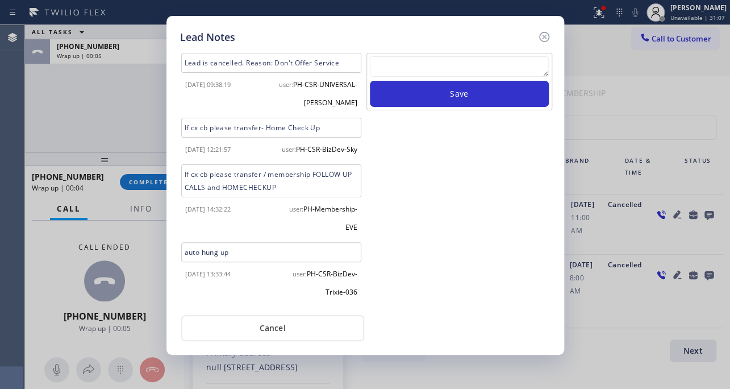
click at [449, 70] on textarea at bounding box center [459, 66] width 179 height 20
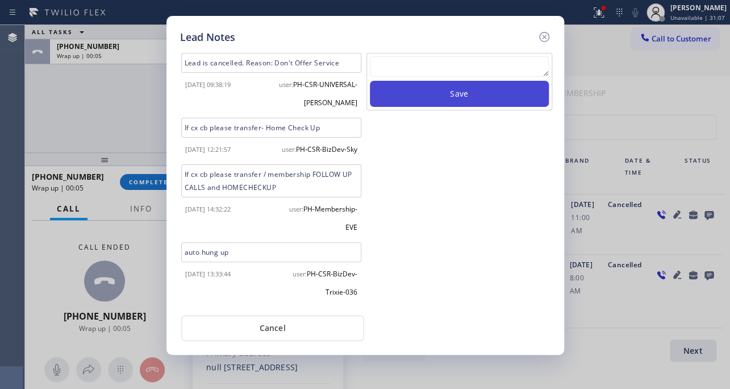
paste textarea "Routed to Voice mail// If CX will call back please transfer to me- Love:*"
type textarea "Routed to Voice mail// If CX will call back please transfer to me- Love:*"
click at [458, 90] on button "Save" at bounding box center [459, 94] width 179 height 26
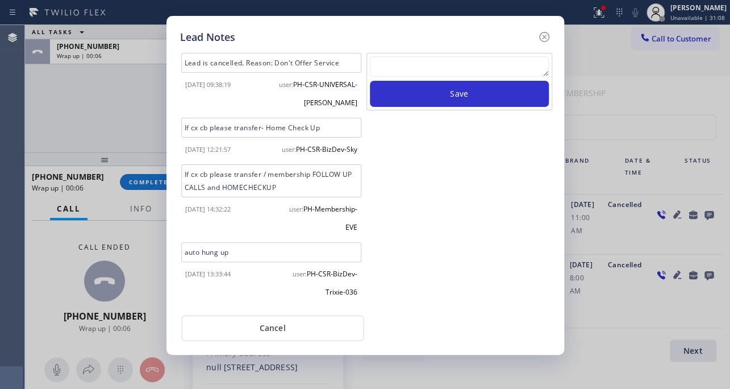
scroll to position [0, 0]
click at [542, 36] on icon at bounding box center [545, 37] width 14 height 14
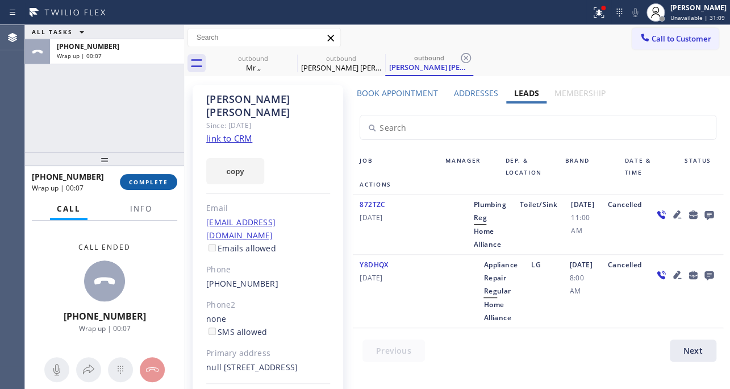
click at [168, 185] on button "COMPLETE" at bounding box center [148, 182] width 57 height 16
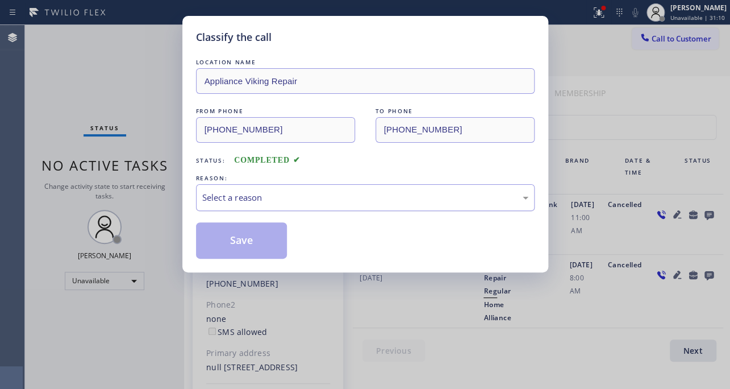
click at [247, 191] on div "Select a reason" at bounding box center [365, 197] width 326 height 13
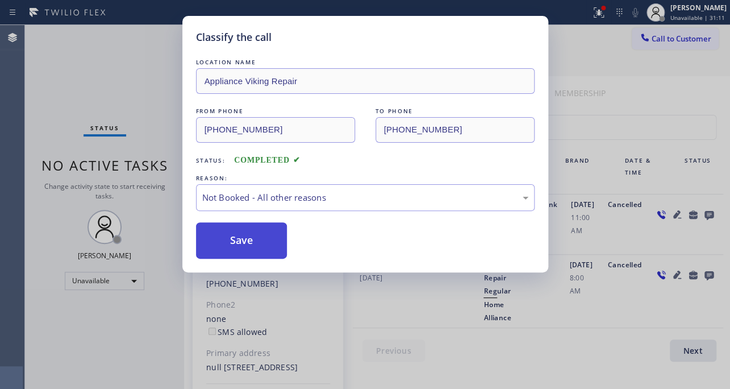
click at [231, 242] on button "Save" at bounding box center [242, 240] width 92 height 36
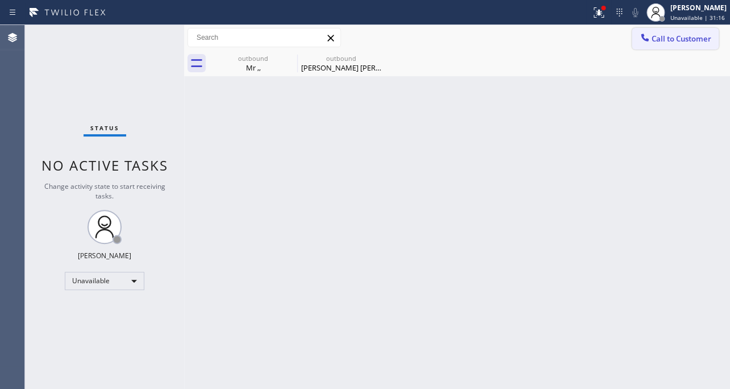
click at [649, 41] on icon at bounding box center [644, 37] width 11 height 11
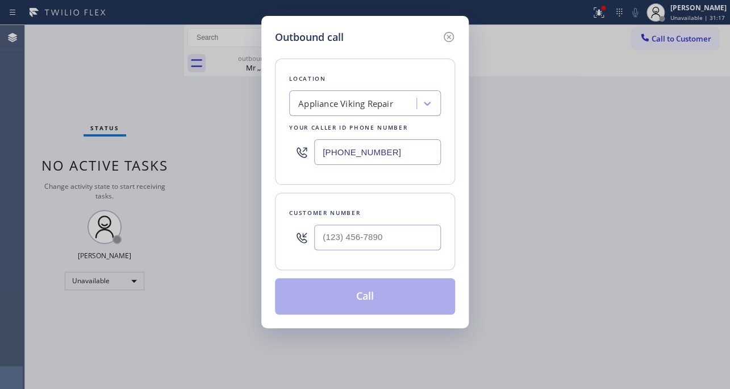
click at [347, 253] on div at bounding box center [377, 237] width 127 height 37
click at [351, 238] on input "(___) ___-____" at bounding box center [377, 237] width 127 height 26
paste input "954) 882-5657"
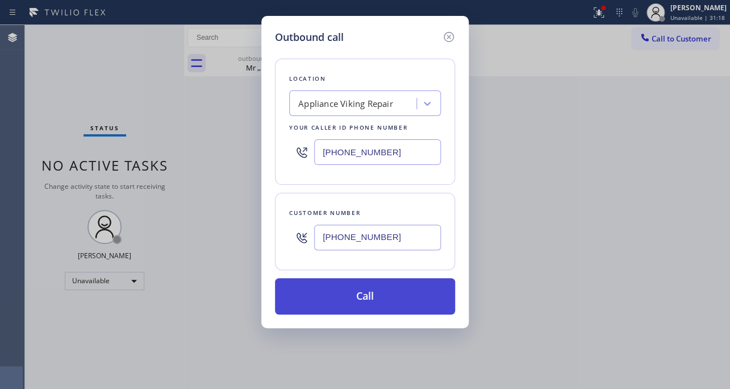
type input "[PHONE_NUMBER]"
click at [352, 302] on button "Call" at bounding box center [365, 296] width 180 height 36
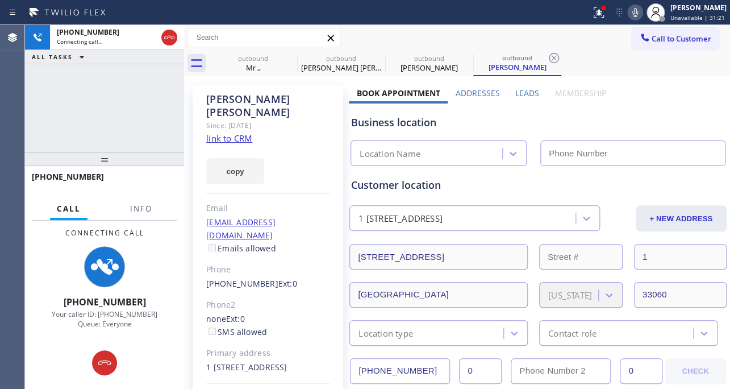
click at [528, 89] on label "Leads" at bounding box center [527, 93] width 24 height 11
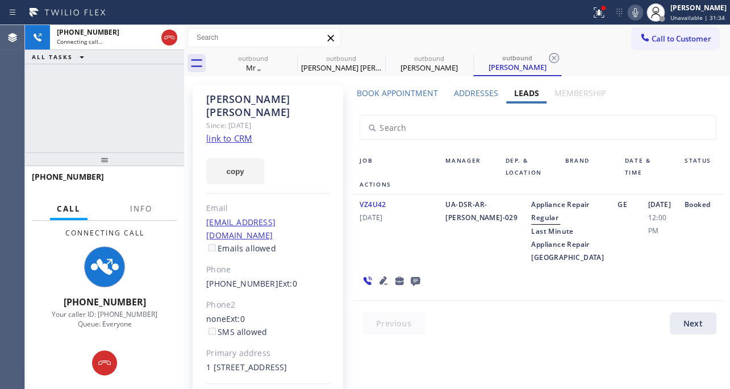
click at [377, 287] on icon at bounding box center [384, 280] width 14 height 14
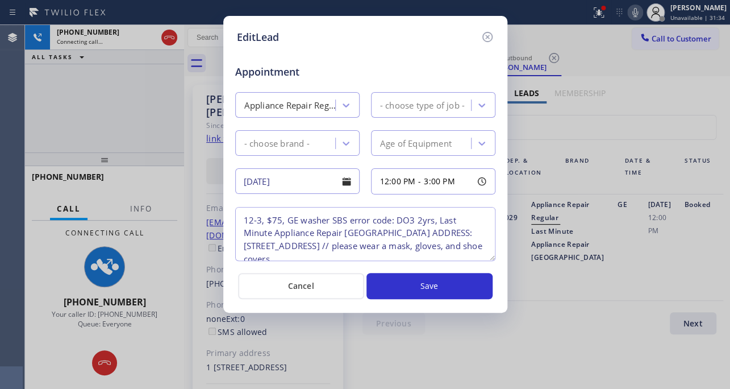
type textarea "12-3, $75, GE washer SBS error code: DO3 2yrs, Last Minute Appliance Repair [GE…"
click at [488, 38] on icon at bounding box center [487, 37] width 10 height 10
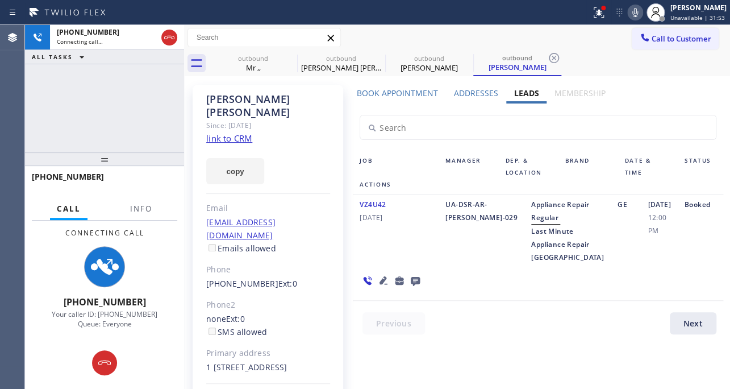
click at [415, 288] on icon at bounding box center [416, 280] width 14 height 14
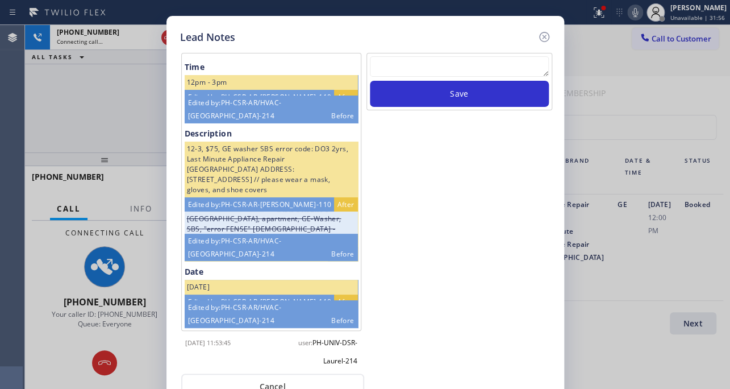
scroll to position [85, 0]
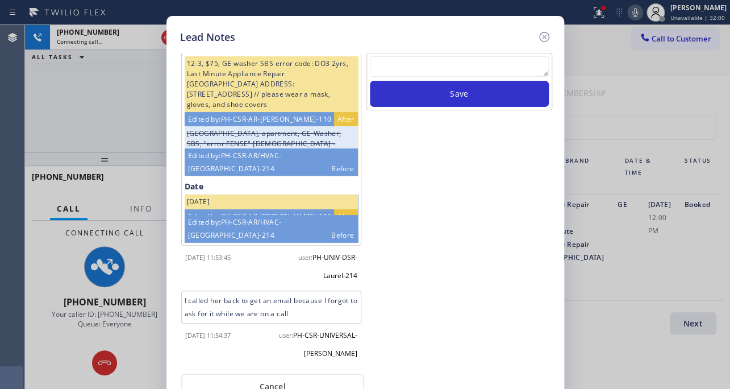
click at [456, 55] on div "Save" at bounding box center [460, 81] width 186 height 57
click at [454, 68] on textarea at bounding box center [459, 66] width 179 height 20
paste textarea "Routed to Voice mail// If CX will call back please transfer to me- Love:*"
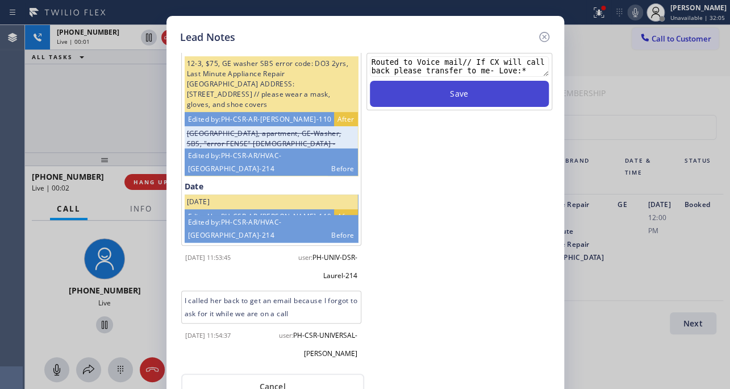
type textarea "Routed to Voice mail// If CX will call back please transfer to me- Love:*"
click at [454, 95] on button "Save" at bounding box center [459, 94] width 179 height 26
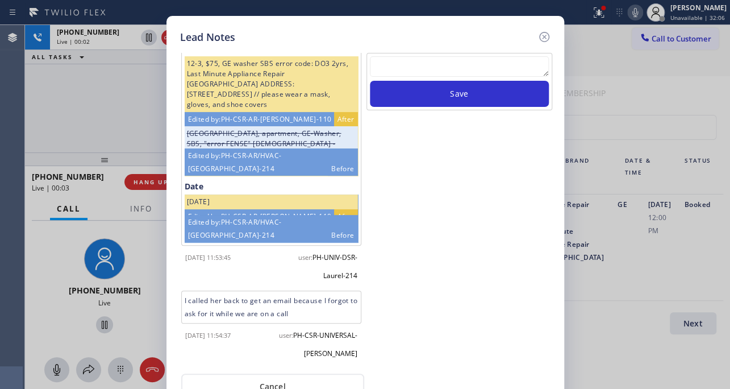
scroll to position [0, 0]
click at [546, 34] on icon at bounding box center [545, 37] width 14 height 14
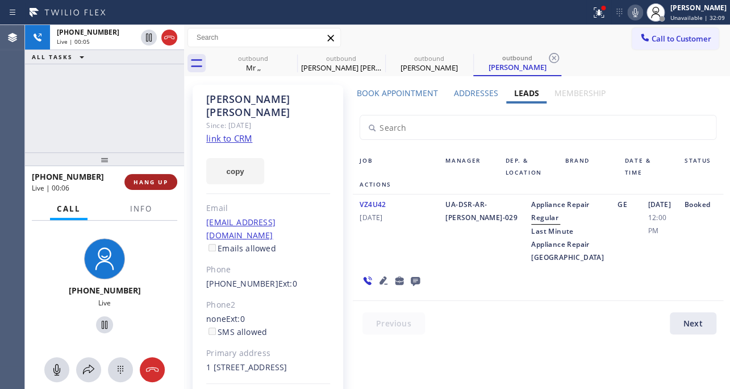
drag, startPoint x: 157, startPoint y: 182, endPoint x: 148, endPoint y: 174, distance: 11.7
click at [157, 182] on span "HANG UP" at bounding box center [151, 182] width 35 height 8
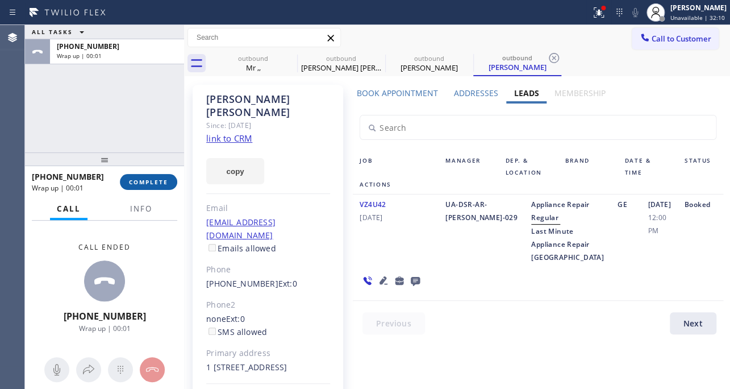
click at [164, 178] on span "COMPLETE" at bounding box center [148, 182] width 39 height 8
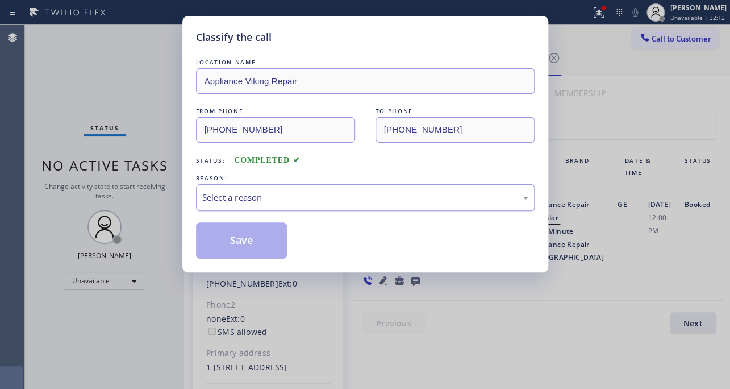
click at [284, 205] on div "Select a reason" at bounding box center [365, 197] width 339 height 27
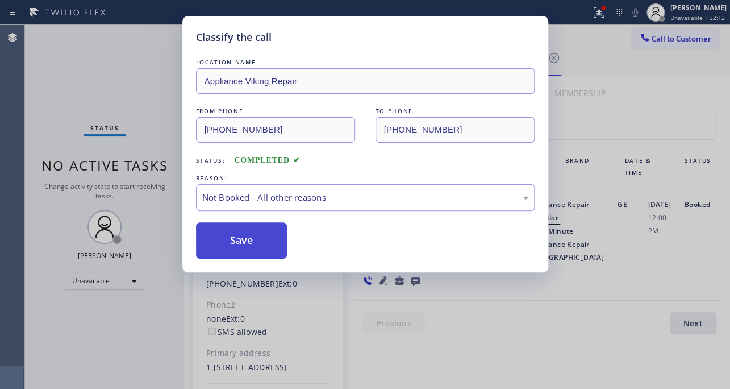
click at [232, 237] on button "Save" at bounding box center [242, 240] width 92 height 36
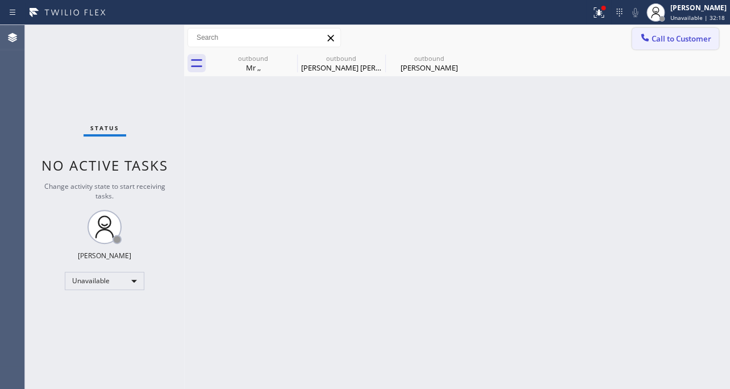
click at [675, 45] on button "Call to Customer" at bounding box center [675, 39] width 87 height 22
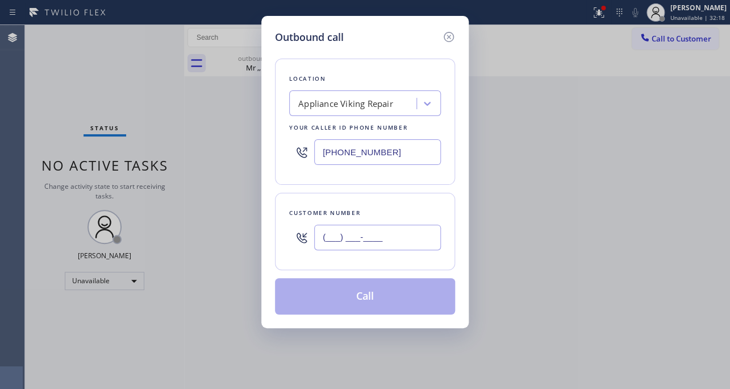
click at [389, 239] on input "(___) ___-____" at bounding box center [377, 237] width 127 height 26
paste input "714) 933-0168"
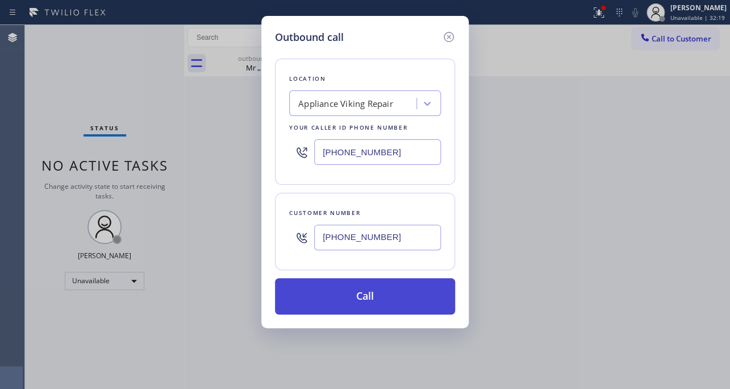
type input "[PHONE_NUMBER]"
click at [352, 295] on button "Call" at bounding box center [365, 296] width 180 height 36
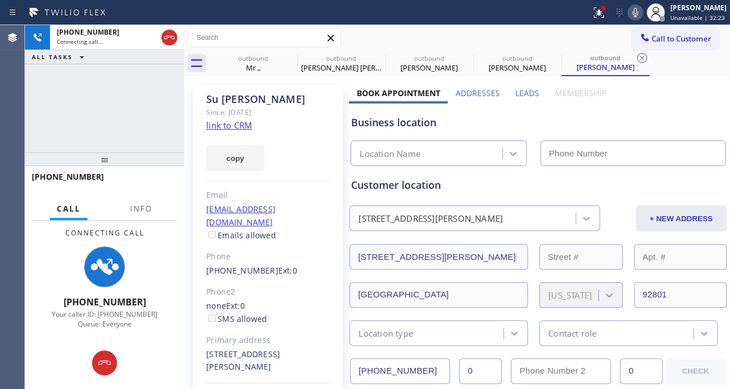
click at [518, 91] on label "Leads" at bounding box center [527, 93] width 24 height 11
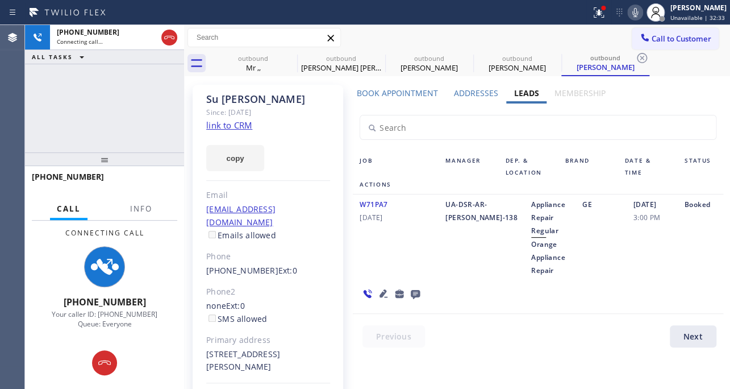
click at [472, 328] on div at bounding box center [545, 339] width 384 height 28
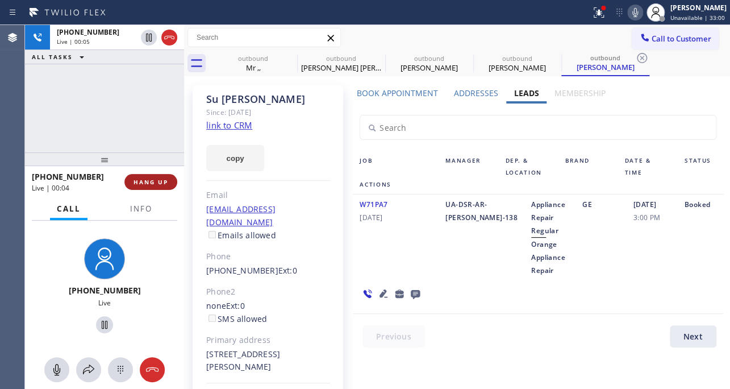
click at [144, 182] on span "HANG UP" at bounding box center [151, 182] width 35 height 8
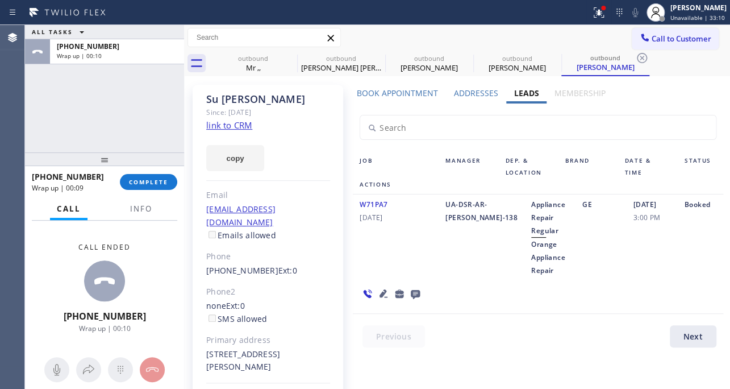
click at [415, 293] on icon at bounding box center [415, 294] width 9 height 9
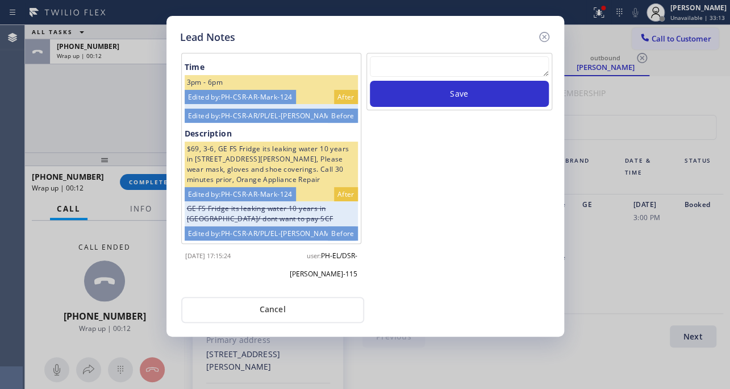
click at [460, 65] on textarea at bounding box center [459, 66] width 179 height 20
paste textarea "Routed to Voice mail// If CX will call back please transfer to me- Love:*"
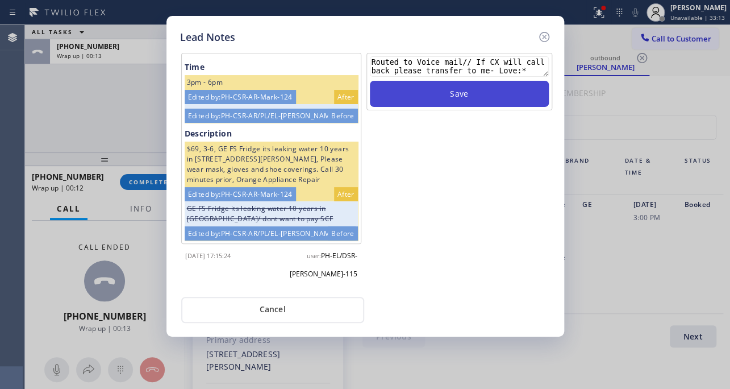
type textarea "Routed to Voice mail// If CX will call back please transfer to me- Love:*"
click at [460, 93] on button "Save" at bounding box center [459, 94] width 179 height 26
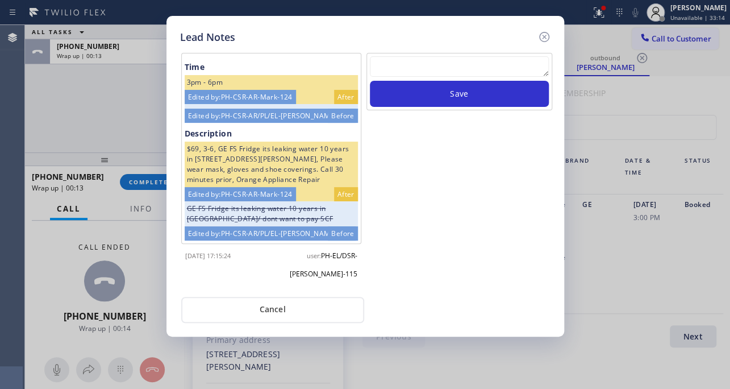
scroll to position [0, 0]
click at [545, 34] on icon at bounding box center [545, 37] width 14 height 14
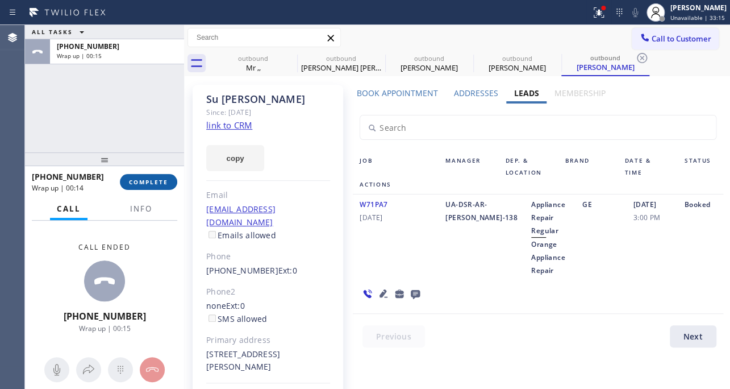
click at [137, 182] on span "COMPLETE" at bounding box center [148, 182] width 39 height 8
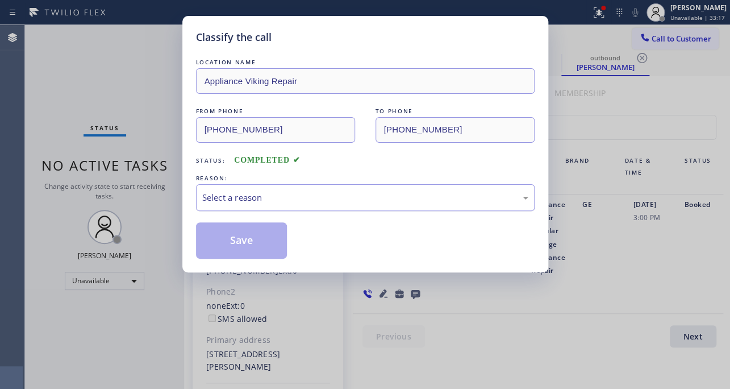
click at [246, 191] on div "Select a reason" at bounding box center [365, 197] width 326 height 13
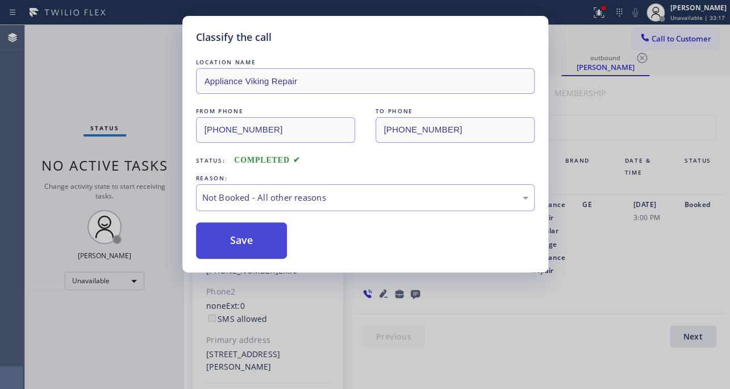
click at [244, 240] on button "Save" at bounding box center [242, 240] width 92 height 36
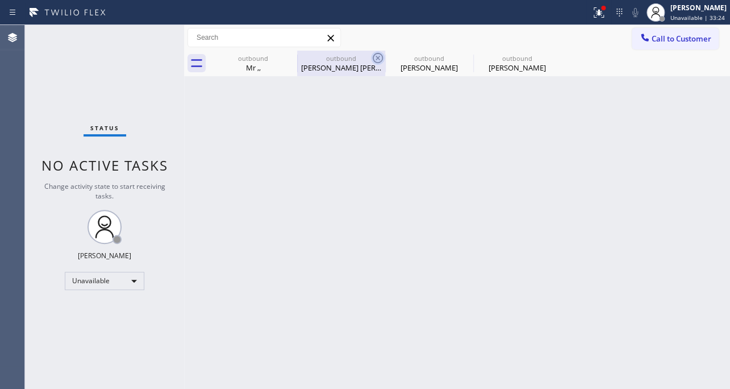
click at [377, 58] on icon at bounding box center [378, 58] width 10 height 10
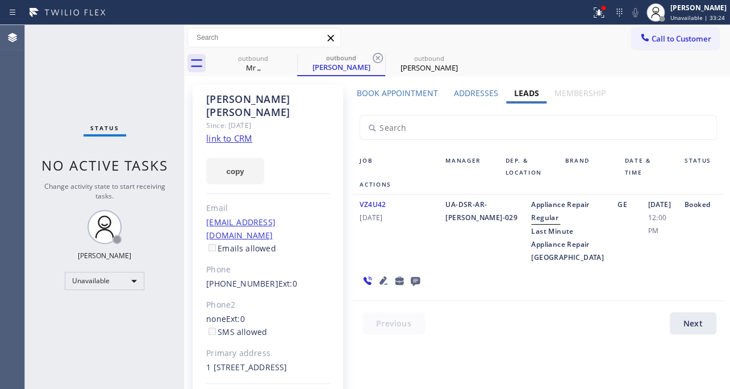
click at [377, 58] on icon at bounding box center [378, 58] width 10 height 10
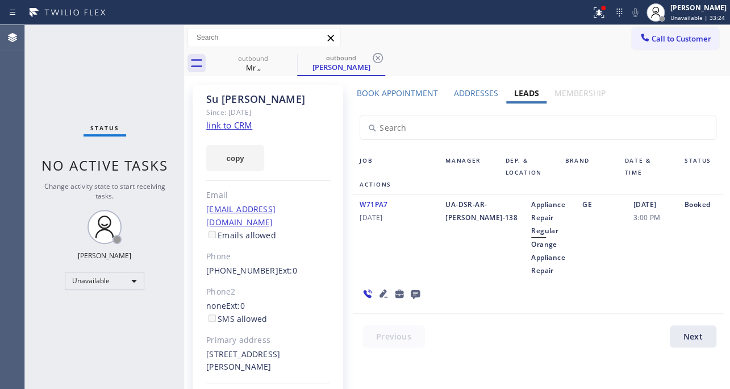
click at [377, 58] on icon at bounding box center [378, 58] width 10 height 10
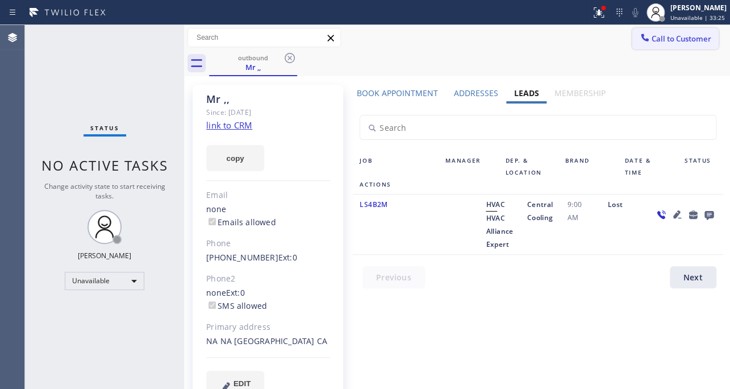
click at [681, 37] on span "Call to Customer" at bounding box center [682, 39] width 60 height 10
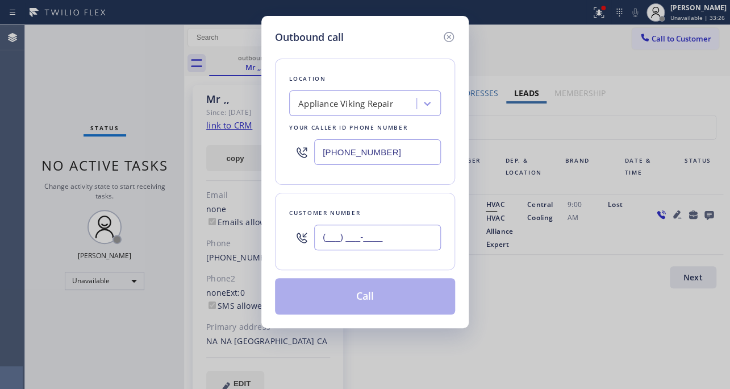
click at [404, 238] on input "(___) ___-____" at bounding box center [377, 237] width 127 height 26
paste input "734) 660-4301"
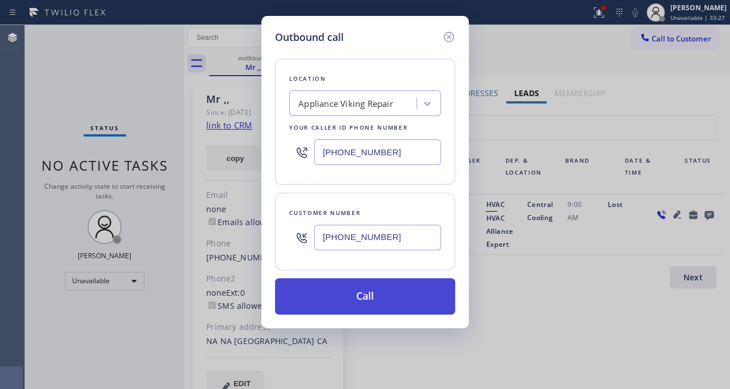
type input "[PHONE_NUMBER]"
click at [367, 295] on button "Call" at bounding box center [365, 296] width 180 height 36
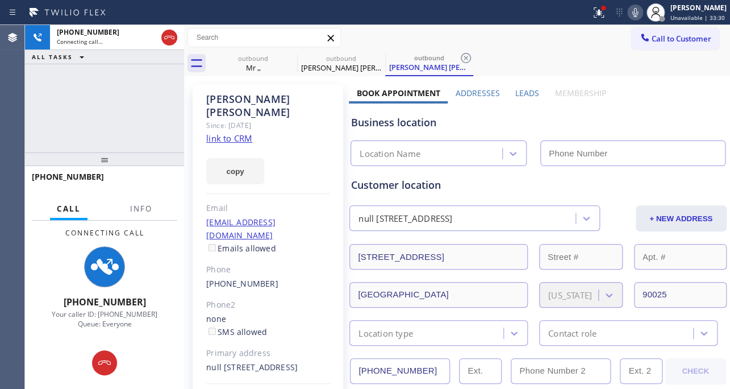
click at [522, 92] on label "Leads" at bounding box center [527, 93] width 24 height 11
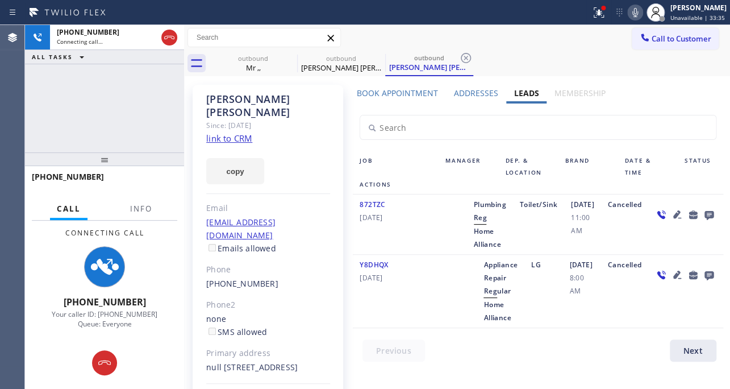
click at [673, 218] on icon at bounding box center [677, 214] width 8 height 8
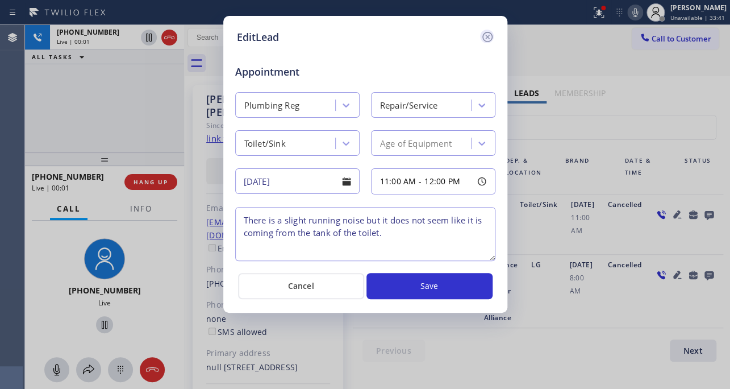
click at [486, 34] on icon at bounding box center [488, 37] width 14 height 14
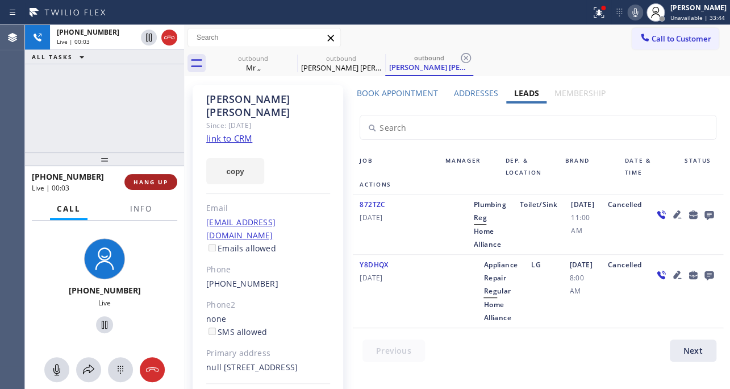
click at [139, 184] on span "HANG UP" at bounding box center [151, 182] width 35 height 8
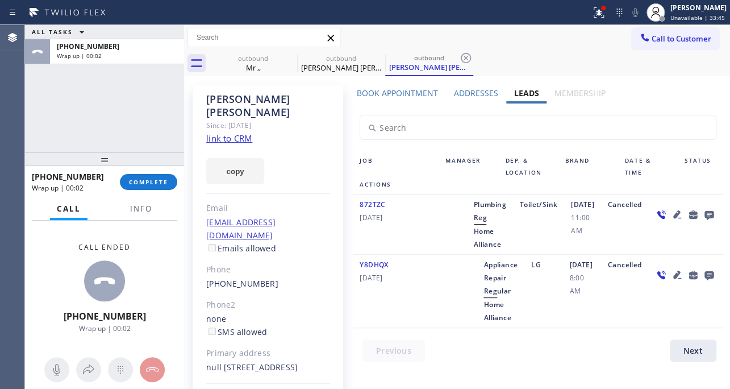
click at [702, 222] on icon at bounding box center [709, 214] width 14 height 14
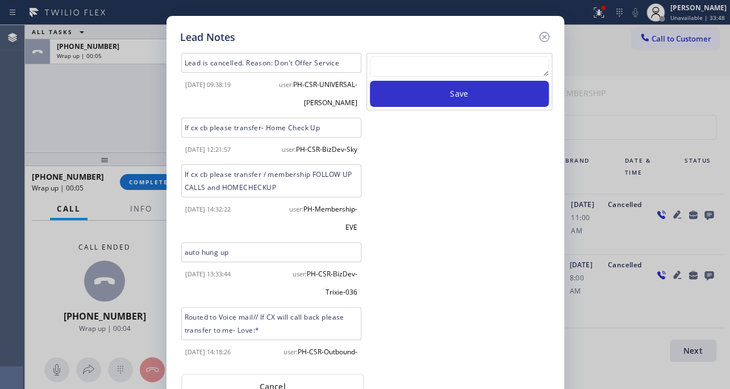
click at [432, 62] on textarea at bounding box center [459, 66] width 179 height 20
paste textarea "Routed to Voice mail// If CX will call back please transfer to me- Love:*"
type textarea "Routed to Voice mail// If CX will call back please transfer to me- Love:*"
click at [453, 108] on div "Routed to Voice mail// If CX will call back please transfer to me- Love:* Save" at bounding box center [460, 81] width 186 height 57
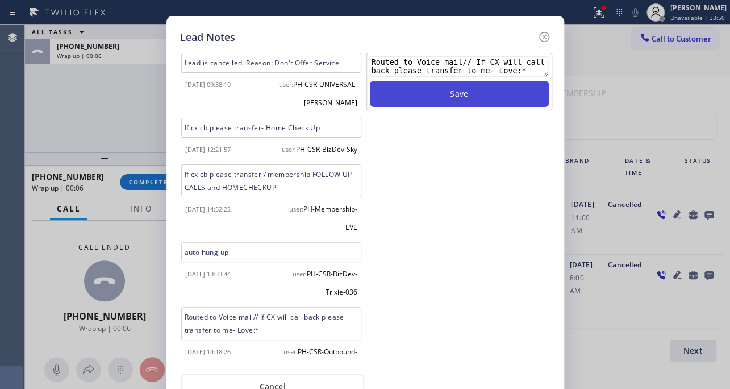
click at [453, 101] on button "Save" at bounding box center [459, 94] width 179 height 26
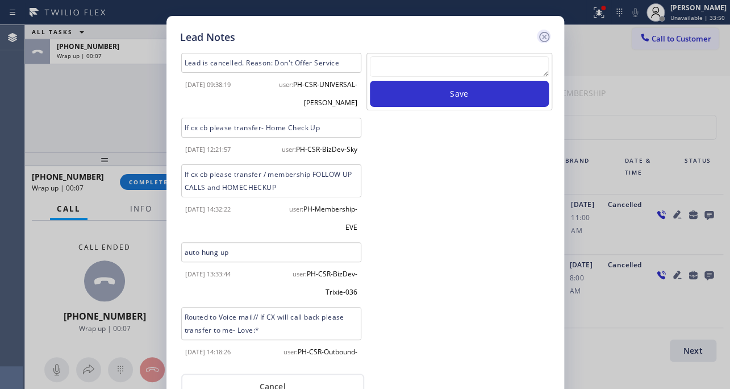
scroll to position [0, 0]
click at [541, 37] on icon at bounding box center [545, 37] width 14 height 14
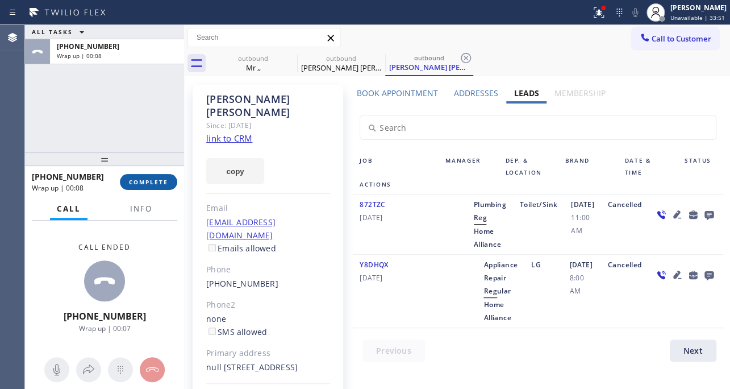
click at [161, 181] on span "COMPLETE" at bounding box center [148, 182] width 39 height 8
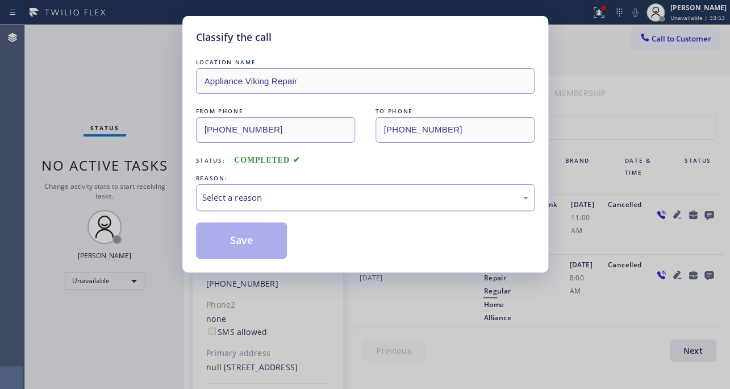
click at [271, 195] on div "Select a reason" at bounding box center [365, 197] width 326 height 13
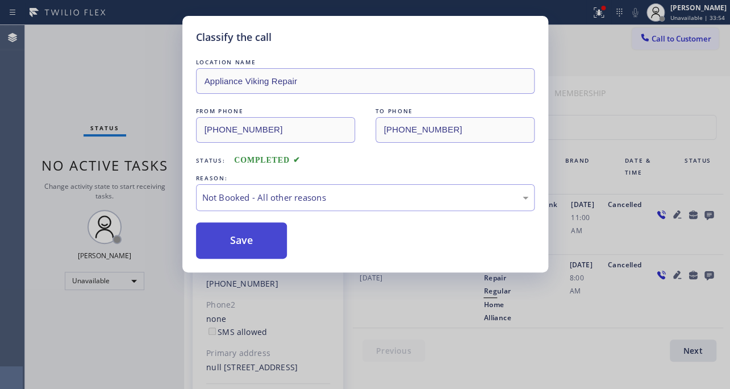
click at [241, 240] on button "Save" at bounding box center [242, 240] width 92 height 36
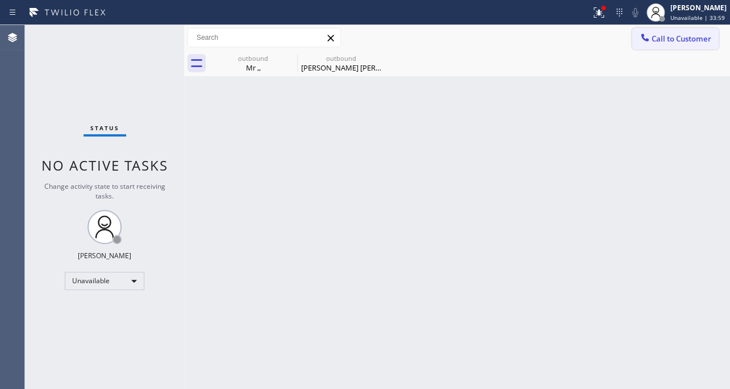
click at [680, 44] on button "Call to Customer" at bounding box center [675, 39] width 87 height 22
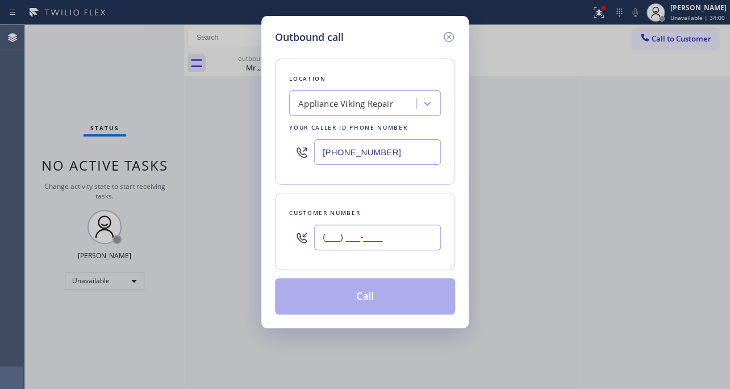
click at [381, 244] on input "(___) ___-____" at bounding box center [377, 237] width 127 height 26
paste input "310) 579-5084"
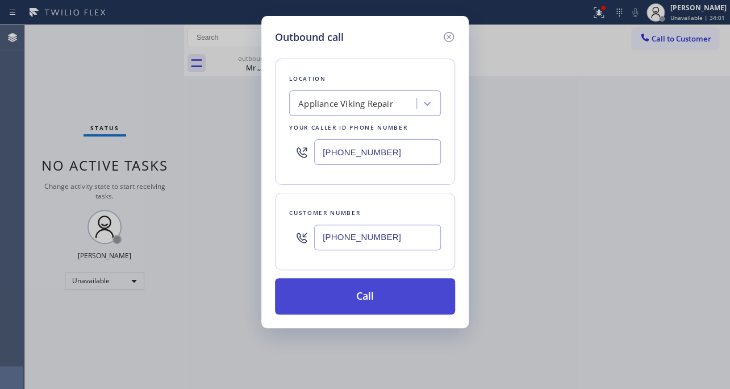
type input "[PHONE_NUMBER]"
click at [359, 296] on button "Call" at bounding box center [365, 296] width 180 height 36
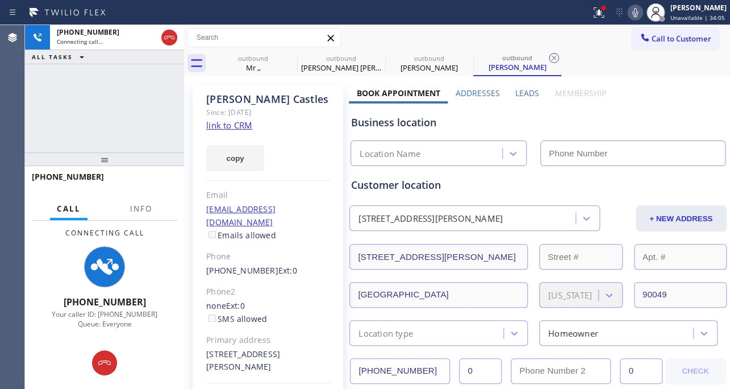
click at [522, 93] on label "Leads" at bounding box center [527, 93] width 24 height 11
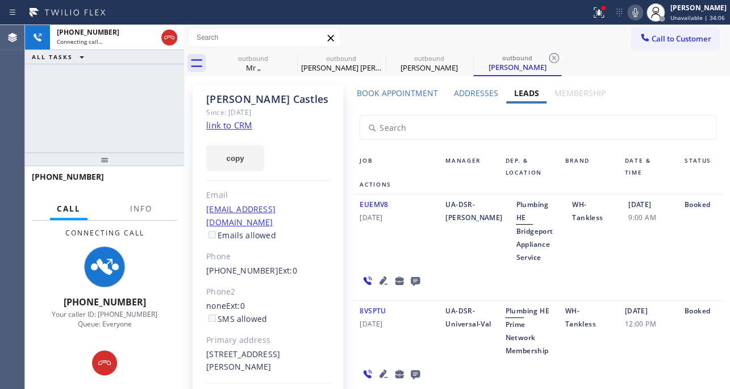
click at [381, 276] on icon at bounding box center [384, 280] width 8 height 8
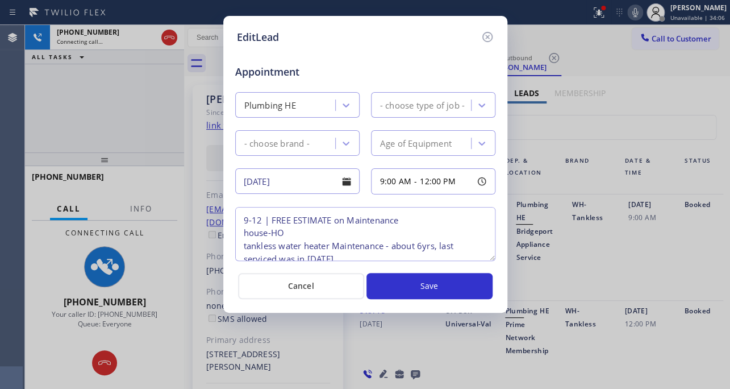
type textarea "9-12 | FREE ESTIMATE on Maintenance house-HO tankless water heater Maintenance …"
click at [485, 34] on icon at bounding box center [488, 37] width 14 height 14
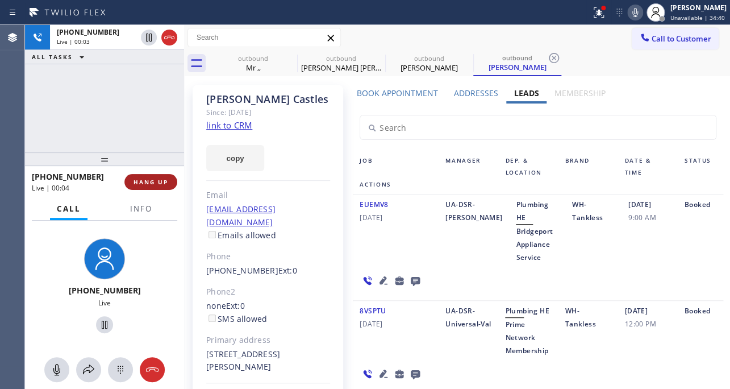
click at [140, 185] on span "HANG UP" at bounding box center [151, 182] width 35 height 8
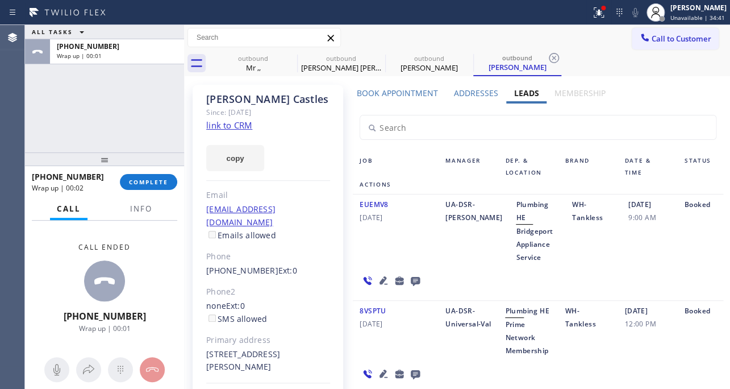
click at [414, 277] on icon at bounding box center [415, 281] width 9 height 9
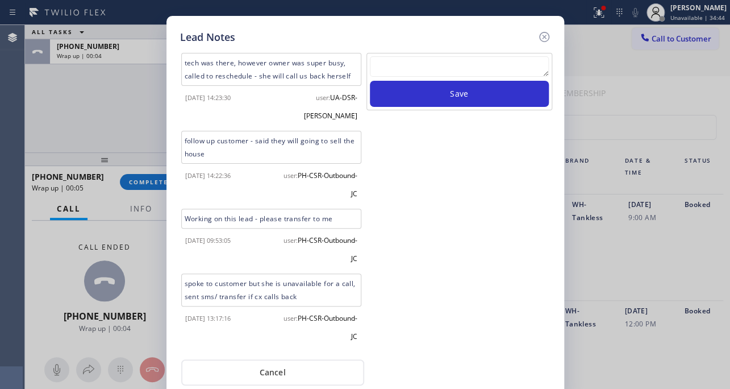
click at [498, 62] on textarea at bounding box center [459, 66] width 179 height 20
paste textarea "Routed to Voice mail// If CX will call back please transfer to me- Love:*"
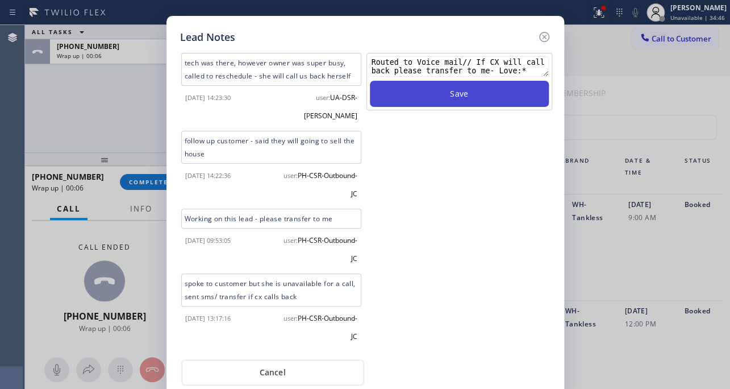
type textarea "Routed to Voice mail// If CX will call back please transfer to me- Love:*"
click at [465, 101] on button "Save" at bounding box center [459, 94] width 179 height 26
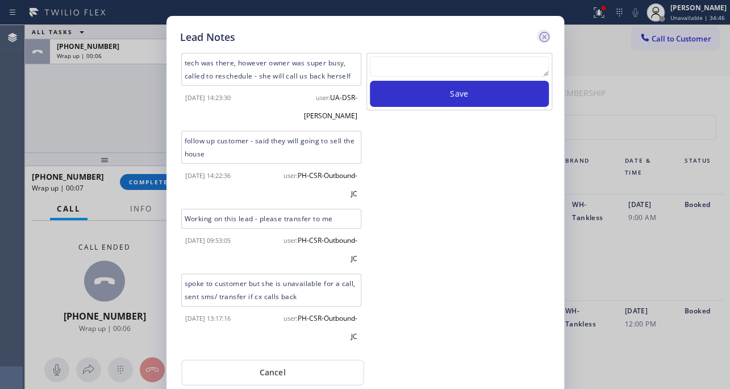
scroll to position [0, 0]
click at [545, 35] on icon at bounding box center [544, 37] width 10 height 10
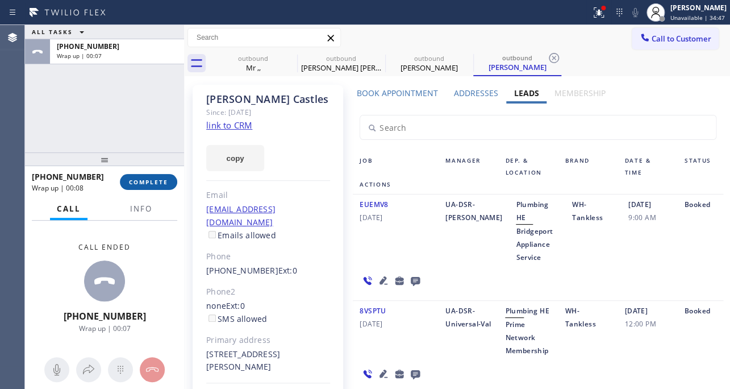
click at [167, 182] on span "COMPLETE" at bounding box center [148, 182] width 39 height 8
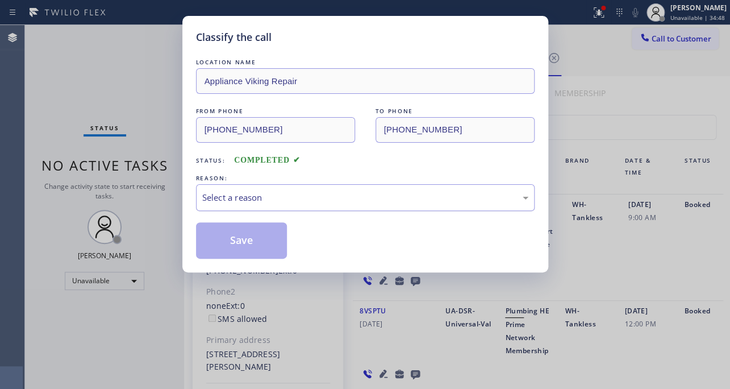
click at [277, 195] on div "Select a reason" at bounding box center [365, 197] width 326 height 13
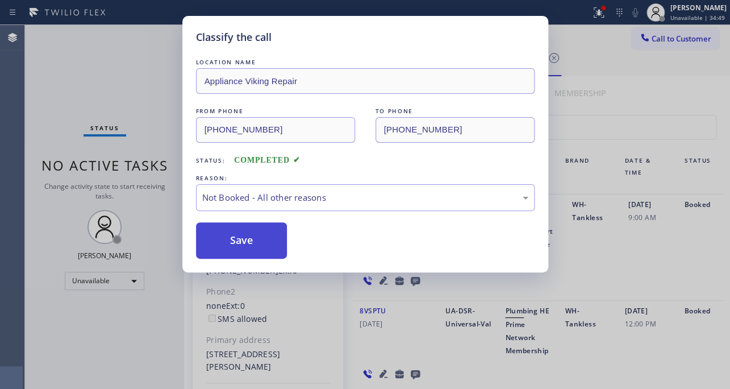
click at [248, 242] on button "Save" at bounding box center [242, 240] width 92 height 36
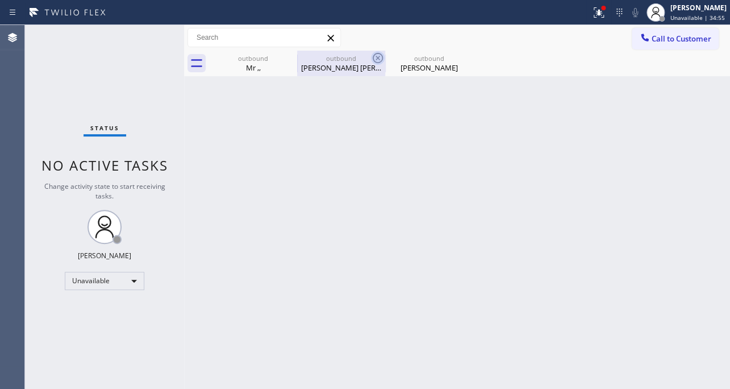
click at [377, 57] on icon at bounding box center [378, 58] width 10 height 10
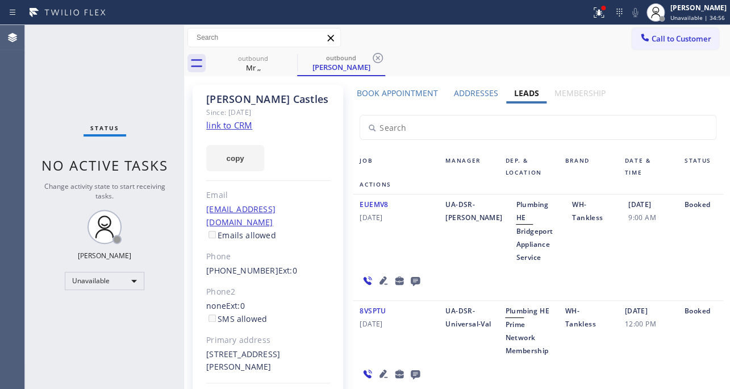
click at [377, 57] on icon at bounding box center [378, 58] width 10 height 10
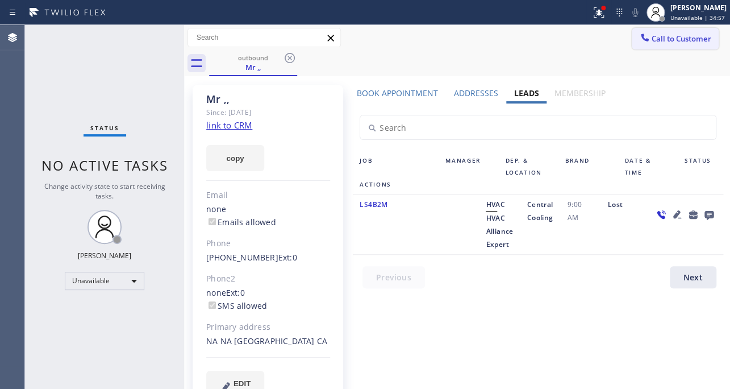
click at [665, 37] on span "Call to Customer" at bounding box center [682, 39] width 60 height 10
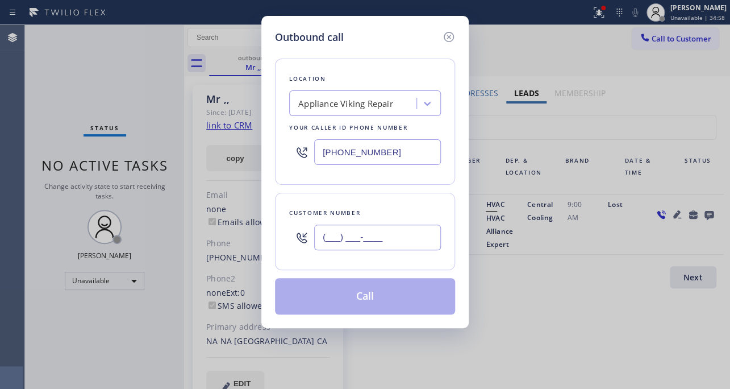
click at [395, 234] on input "(___) ___-____" at bounding box center [377, 237] width 127 height 26
paste input "714) 393-2613"
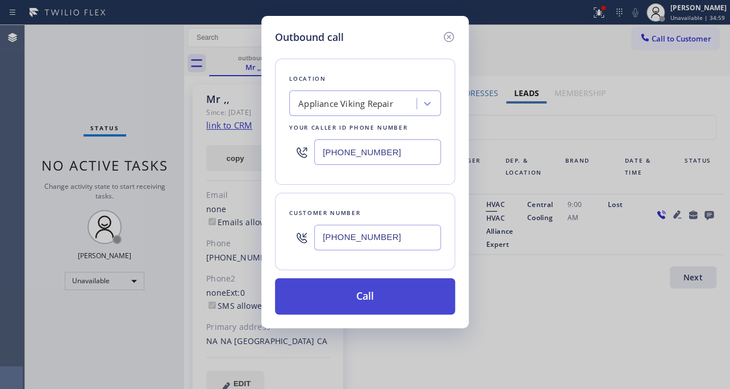
type input "[PHONE_NUMBER]"
click at [382, 289] on button "Call" at bounding box center [365, 296] width 180 height 36
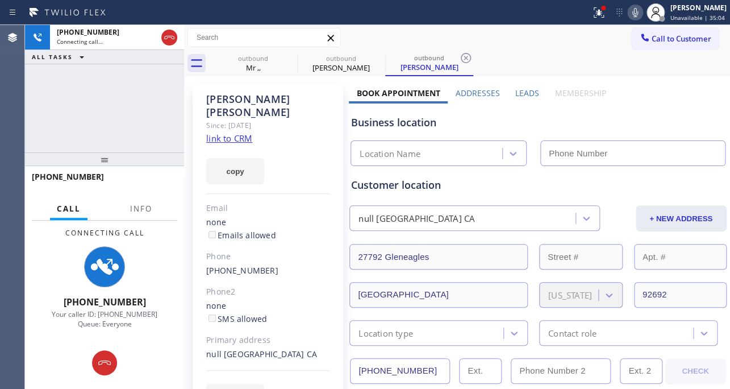
type input "[PHONE_NUMBER]"
click at [524, 89] on label "Leads" at bounding box center [527, 93] width 24 height 11
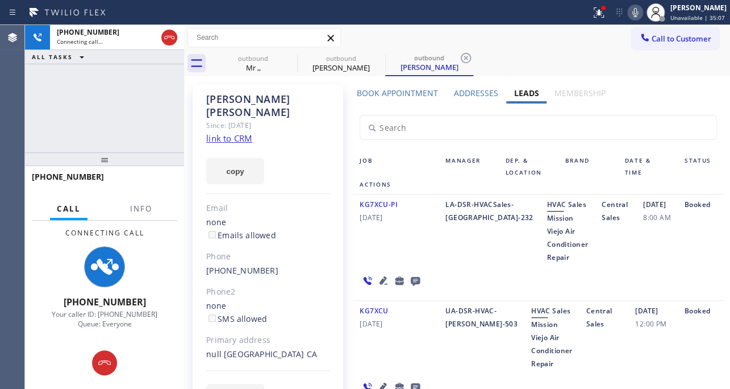
scroll to position [51, 0]
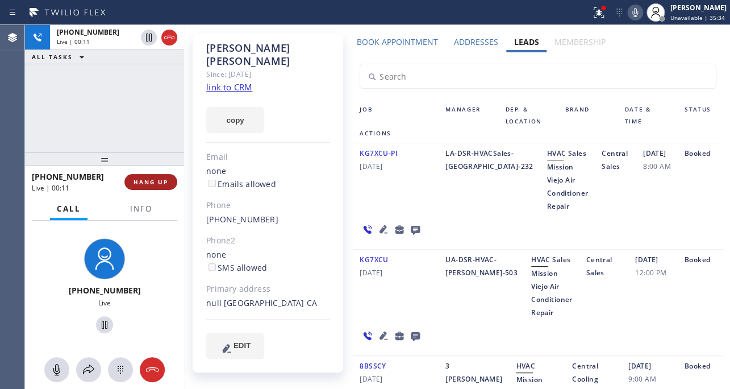
click at [160, 182] on span "HANG UP" at bounding box center [151, 182] width 35 height 8
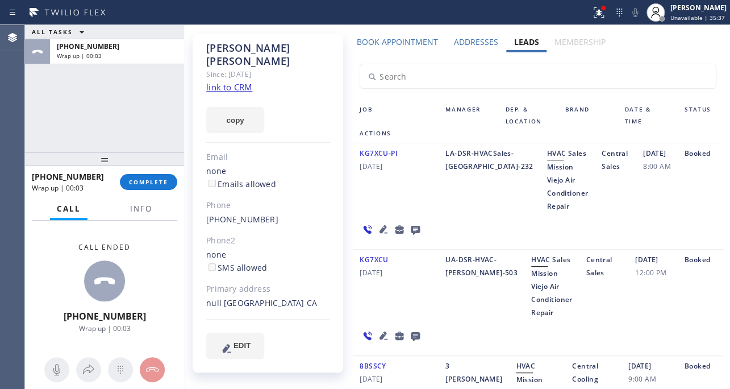
click at [415, 228] on icon at bounding box center [416, 229] width 14 height 14
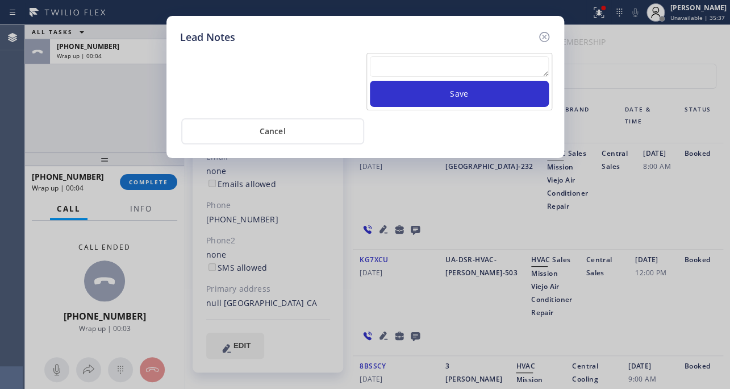
click at [403, 68] on textarea at bounding box center [459, 66] width 179 height 20
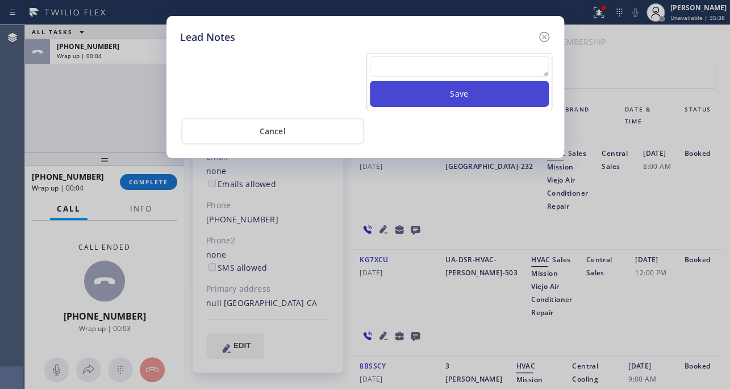
paste textarea "Routed to Voice mail// If CX will call back please transfer to me- Love:*"
type textarea "Routed to Voice mail// If CX will call back please transfer to me- Love:*"
click at [436, 90] on button "Save" at bounding box center [459, 94] width 179 height 26
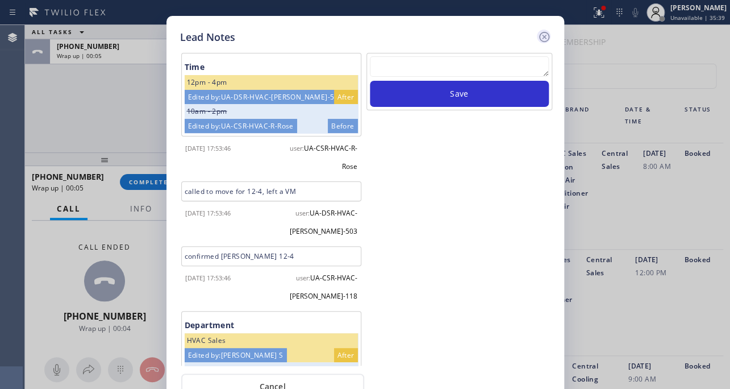
scroll to position [0, 0]
click at [548, 39] on icon at bounding box center [545, 37] width 14 height 14
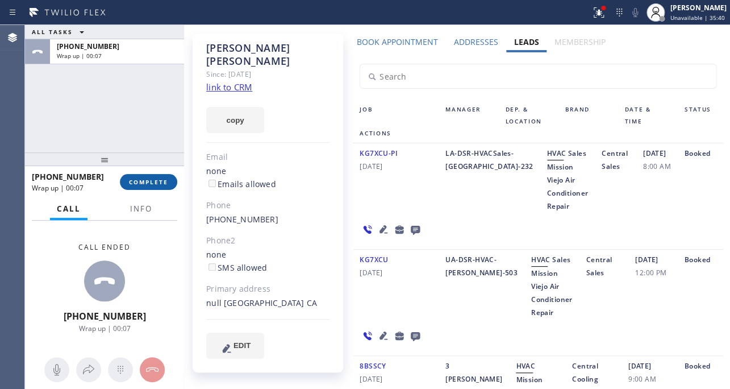
click at [132, 188] on button "COMPLETE" at bounding box center [148, 182] width 57 height 16
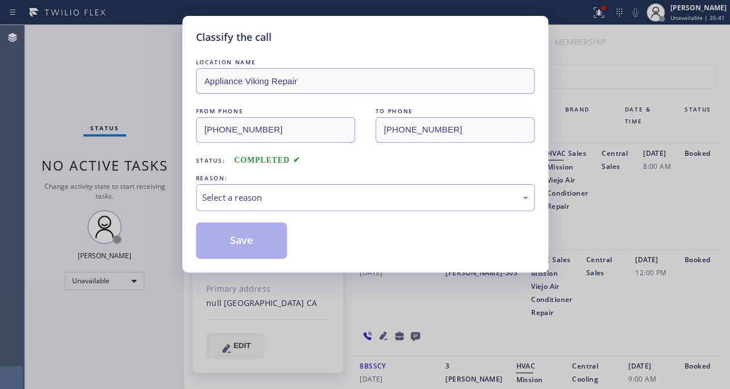
click at [278, 214] on div "LOCATION NAME Appliance Viking Repair FROM PHONE [PHONE_NUMBER] TO PHONE [PHONE…" at bounding box center [365, 157] width 339 height 202
click at [287, 202] on div "Select a reason" at bounding box center [365, 197] width 326 height 13
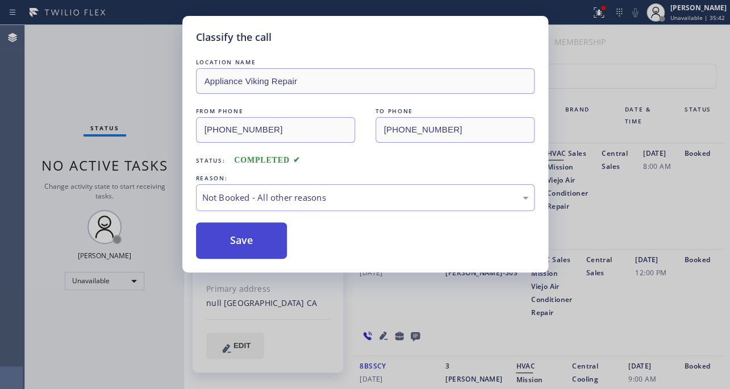
click at [262, 239] on button "Save" at bounding box center [242, 240] width 92 height 36
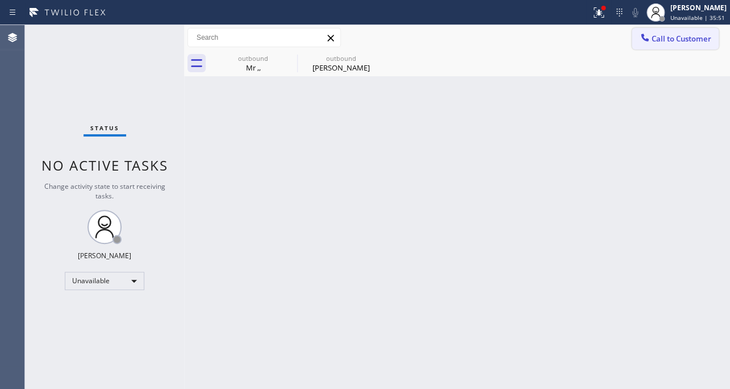
click at [688, 40] on span "Call to Customer" at bounding box center [682, 39] width 60 height 10
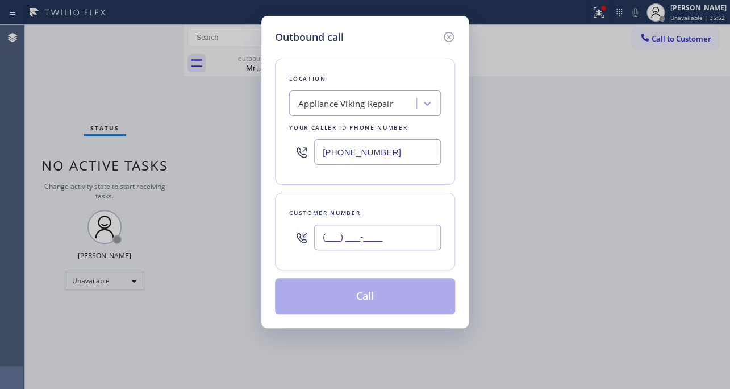
click at [404, 246] on input "(___) ___-____" at bounding box center [377, 237] width 127 height 26
paste input "310) 913-9181"
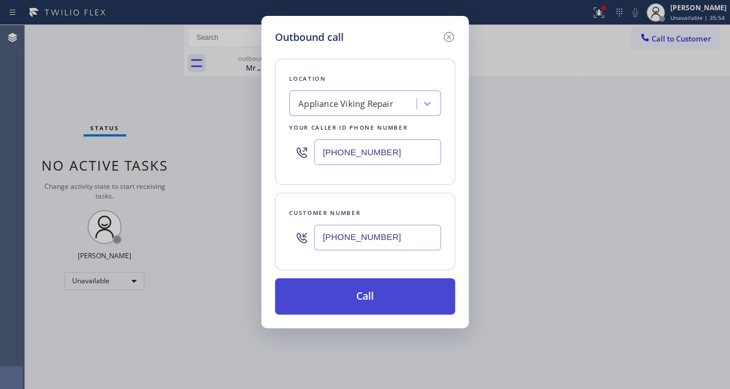
type input "[PHONE_NUMBER]"
click at [366, 300] on button "Call" at bounding box center [365, 296] width 180 height 36
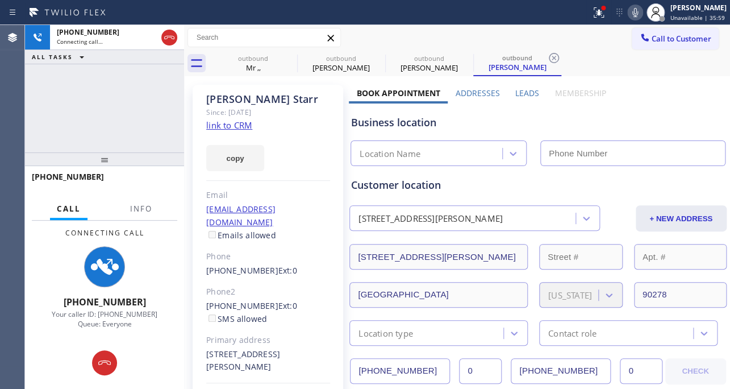
type input "[PHONE_NUMBER]"
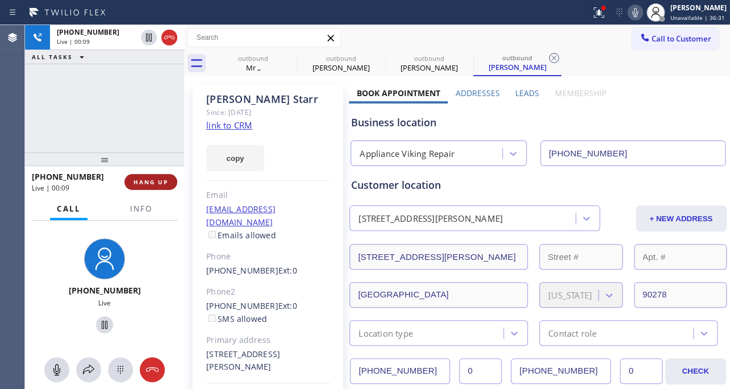
click at [167, 188] on button "HANG UP" at bounding box center [150, 182] width 53 height 16
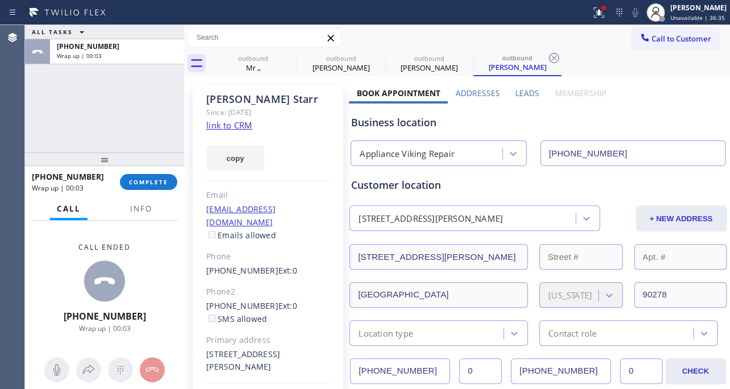
click at [526, 88] on label "Leads" at bounding box center [527, 93] width 24 height 11
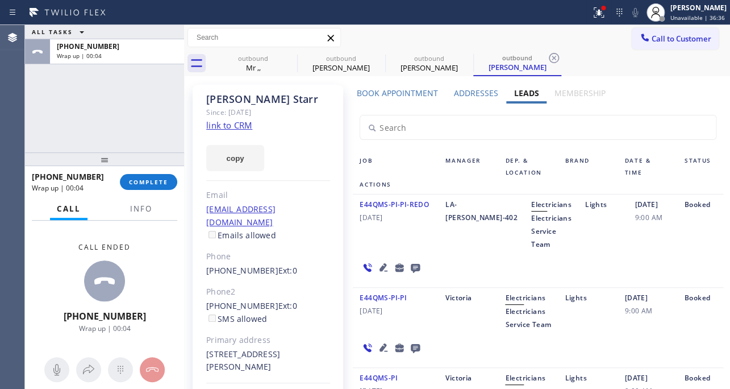
click at [411, 270] on icon at bounding box center [415, 268] width 9 height 9
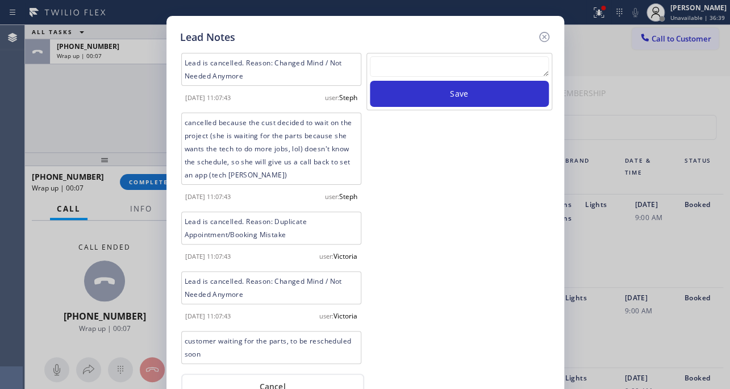
click at [438, 81] on button "Save" at bounding box center [459, 94] width 179 height 26
click at [439, 72] on textarea at bounding box center [459, 66] width 179 height 20
paste textarea "Routed to Voice mail// If CX will call back please transfer to me- Love:*"
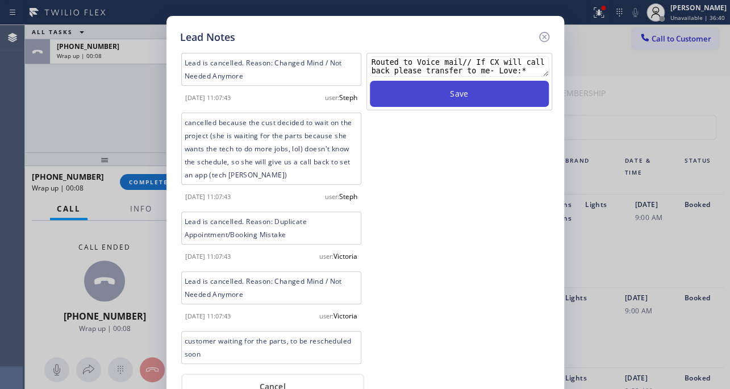
scroll to position [7, 0]
type textarea "Routed to Voice mail// If CX will call back please transfer to me- Love:*"
click at [450, 89] on button "Save" at bounding box center [459, 94] width 179 height 26
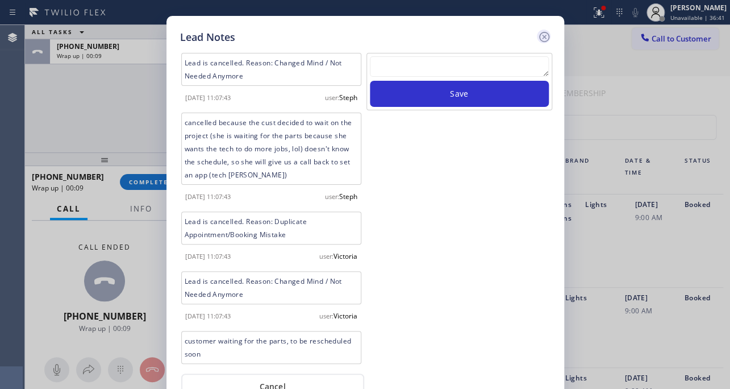
scroll to position [0, 0]
click at [544, 40] on icon at bounding box center [545, 37] width 14 height 14
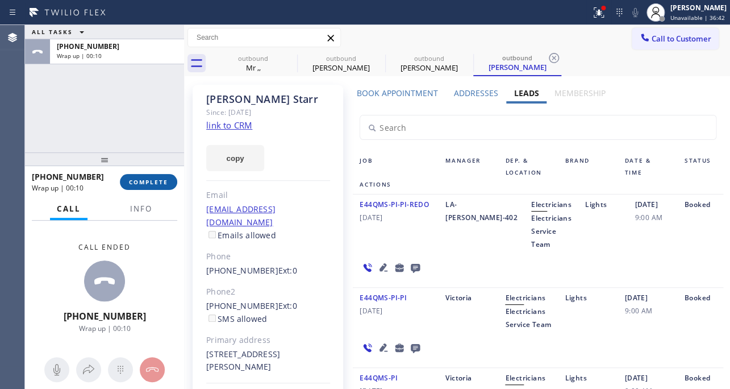
click at [155, 179] on span "COMPLETE" at bounding box center [148, 182] width 39 height 8
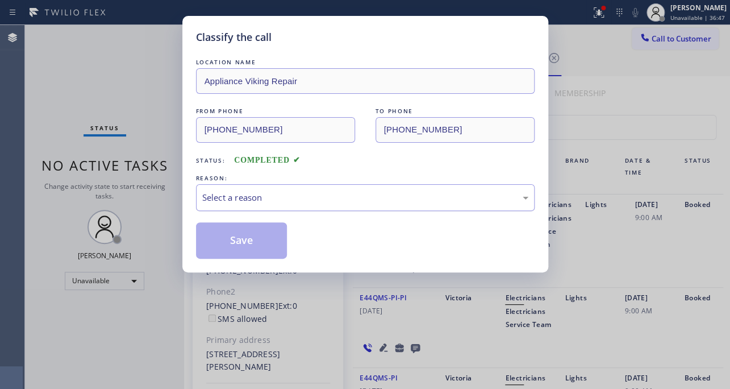
click at [316, 193] on div "Select a reason" at bounding box center [365, 197] width 326 height 13
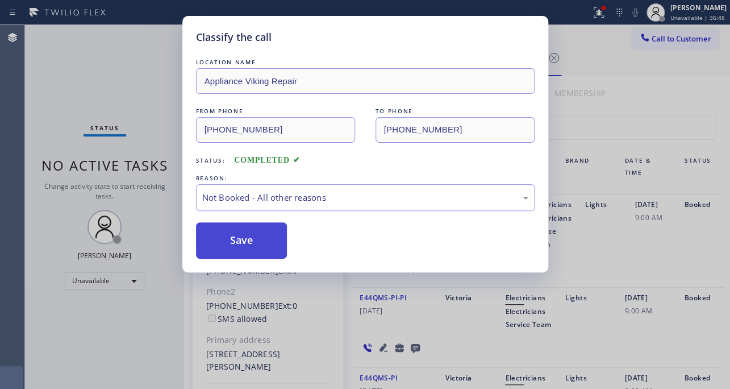
click at [234, 240] on button "Save" at bounding box center [242, 240] width 92 height 36
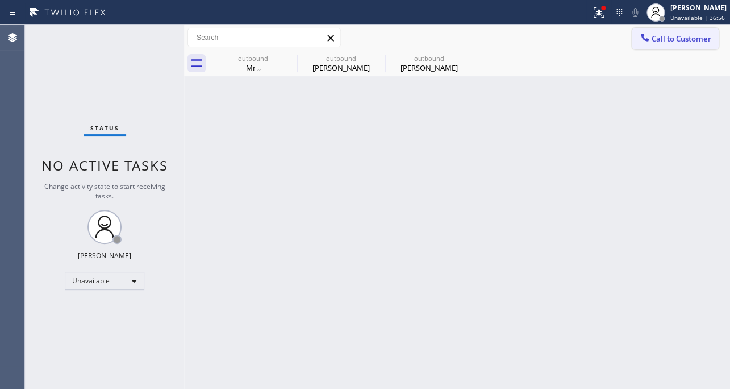
click at [661, 38] on span "Call to Customer" at bounding box center [682, 39] width 60 height 10
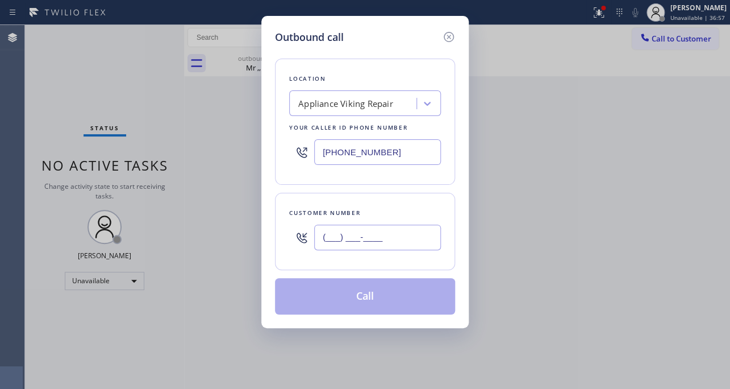
click at [366, 243] on input "(___) ___-____" at bounding box center [377, 237] width 127 height 26
paste input "310) 344-6103"
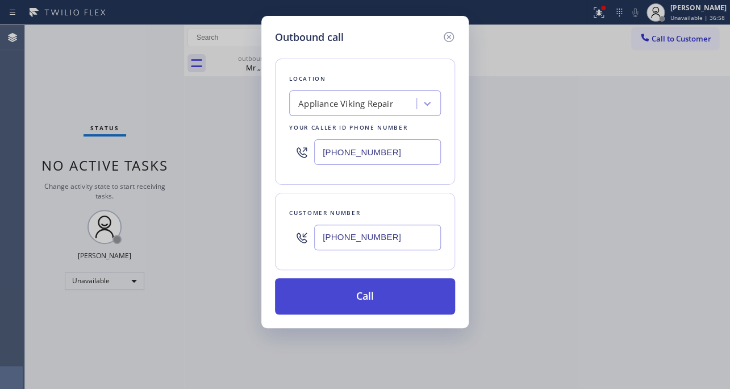
type input "[PHONE_NUMBER]"
click at [368, 296] on button "Call" at bounding box center [365, 296] width 180 height 36
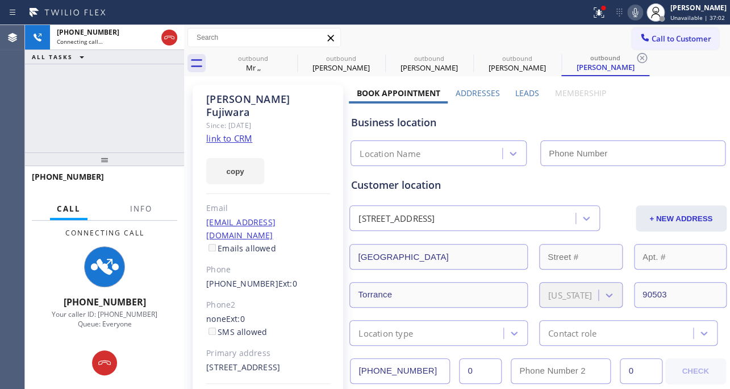
type input "[PHONE_NUMBER]"
click at [516, 93] on label "Leads" at bounding box center [527, 93] width 24 height 11
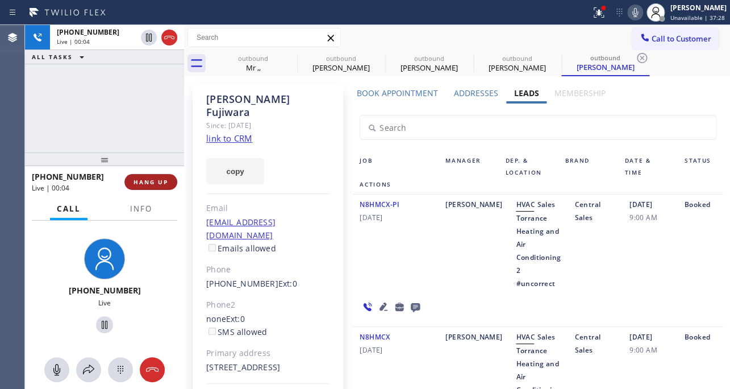
click at [154, 181] on span "HANG UP" at bounding box center [151, 182] width 35 height 8
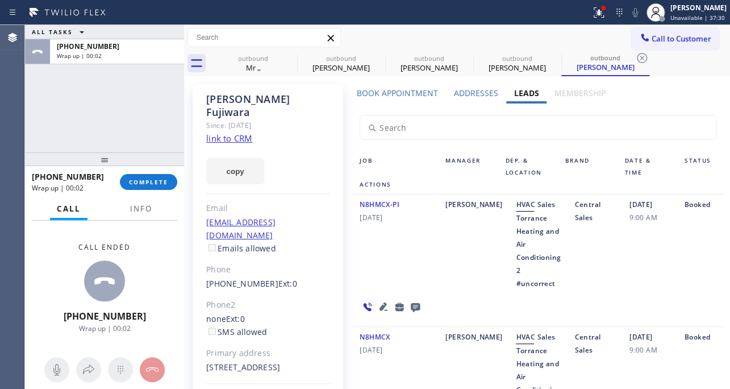
click at [411, 303] on icon at bounding box center [415, 307] width 9 height 9
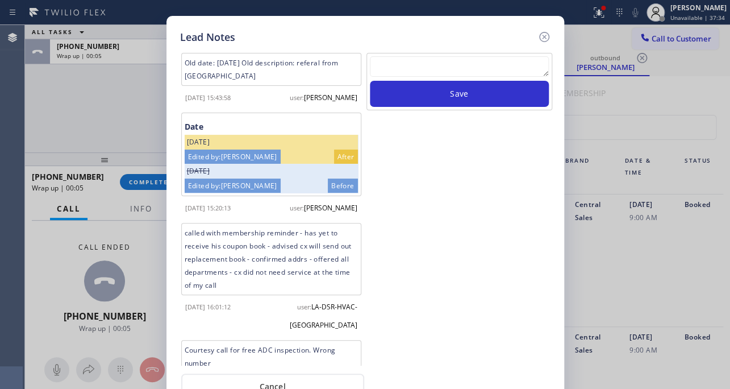
click at [393, 64] on textarea at bounding box center [459, 66] width 179 height 20
paste textarea "Routed to Voice mail// If CX will call back please transfer to me- Love:*"
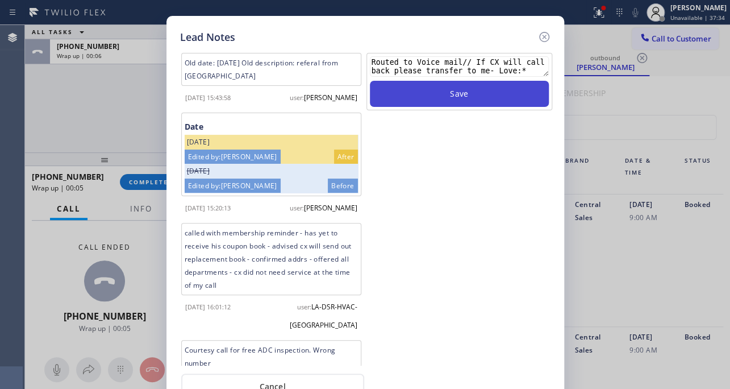
scroll to position [7, 0]
type textarea "Routed to Voice mail// If CX will call back please transfer to me- Love:*"
click at [406, 92] on button "Save" at bounding box center [459, 94] width 179 height 26
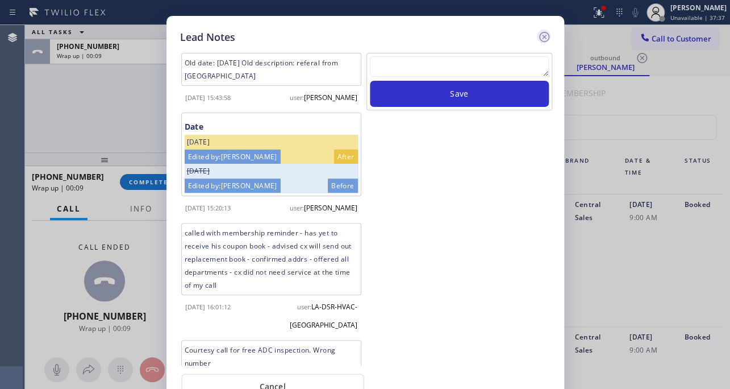
click at [544, 41] on icon at bounding box center [544, 37] width 10 height 10
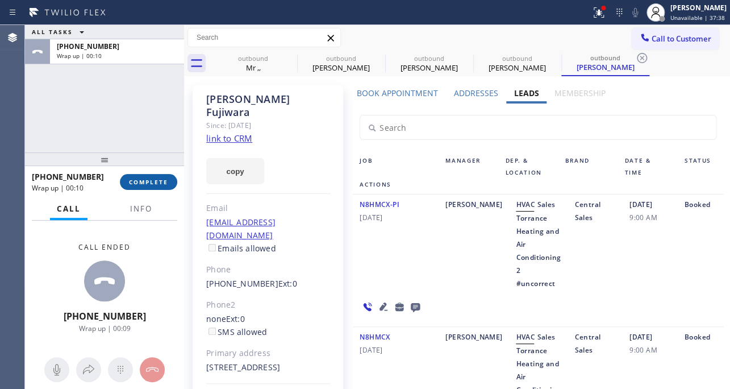
click at [155, 183] on span "COMPLETE" at bounding box center [148, 182] width 39 height 8
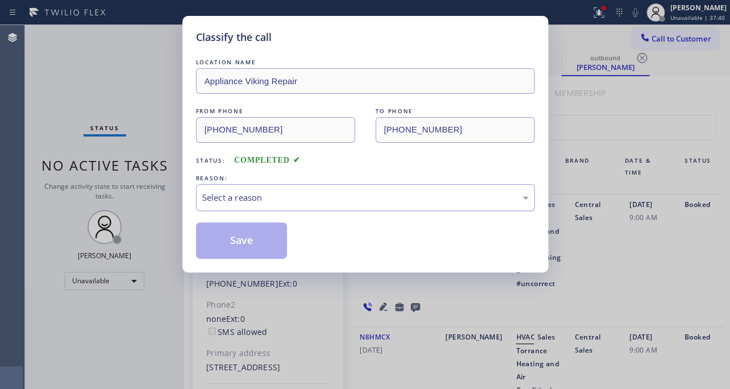
click at [344, 198] on div "Select a reason" at bounding box center [365, 197] width 326 height 13
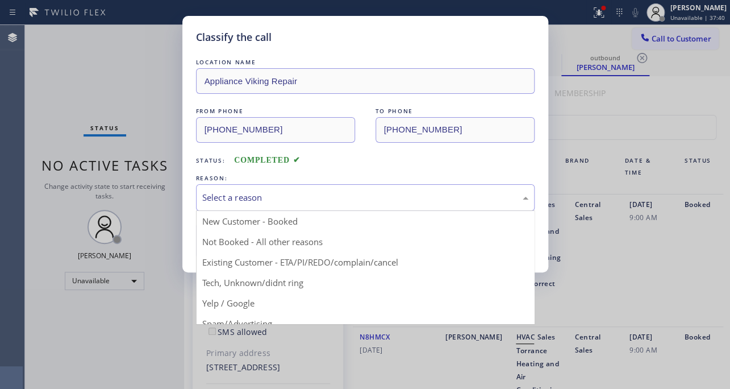
drag, startPoint x: 296, startPoint y: 244, endPoint x: 232, endPoint y: 246, distance: 63.1
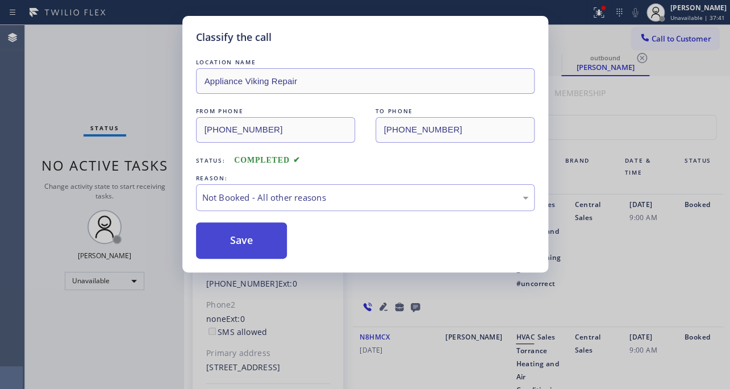
click at [232, 246] on button "Save" at bounding box center [242, 240] width 92 height 36
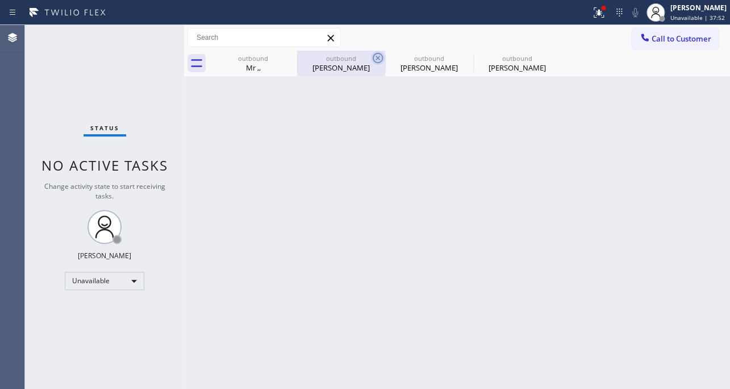
click at [376, 57] on icon at bounding box center [378, 58] width 14 height 14
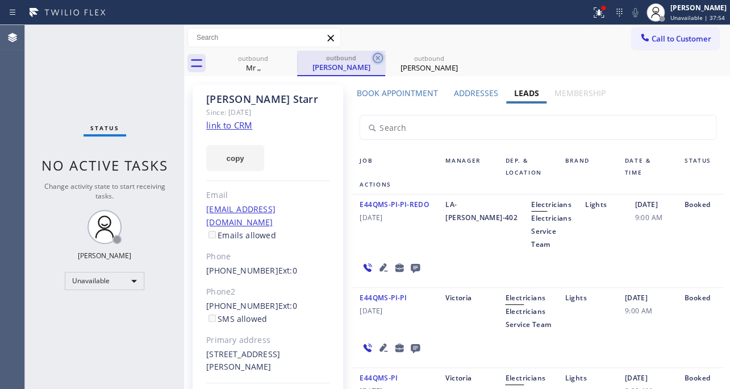
click at [375, 57] on icon at bounding box center [378, 58] width 14 height 14
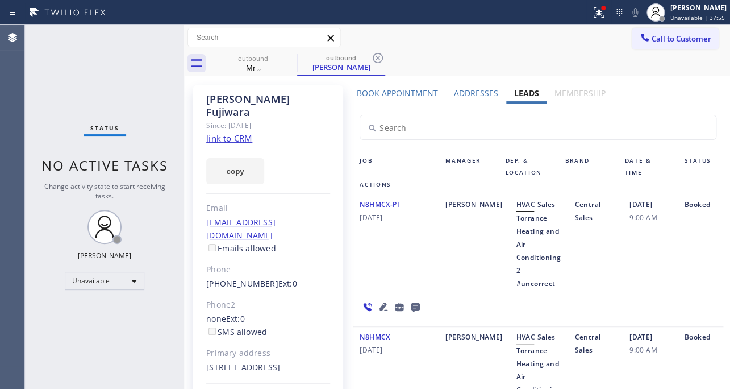
click at [375, 57] on icon at bounding box center [378, 58] width 14 height 14
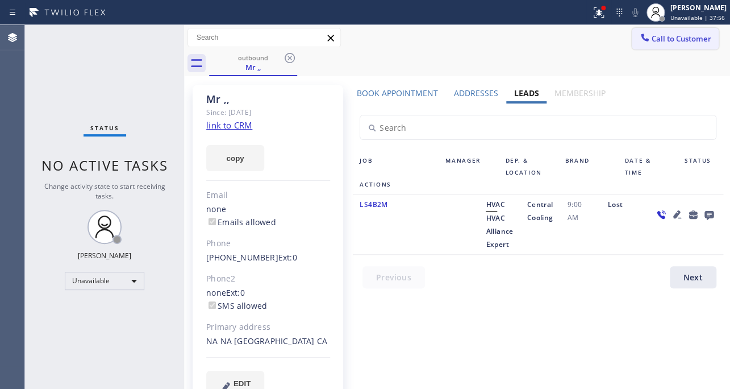
click at [652, 34] on span "Call to Customer" at bounding box center [682, 39] width 60 height 10
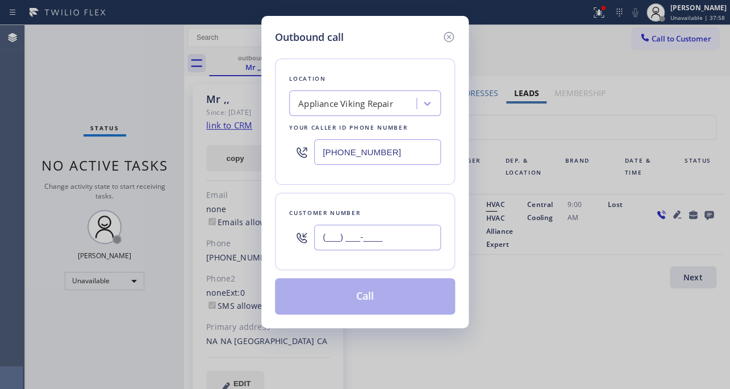
click at [375, 235] on input "(___) ___-____" at bounding box center [377, 237] width 127 height 26
paste input "310) 403-0871"
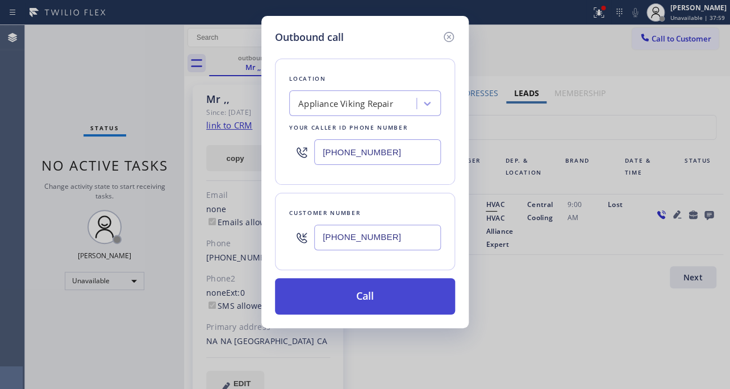
type input "[PHONE_NUMBER]"
click at [380, 289] on button "Call" at bounding box center [365, 296] width 180 height 36
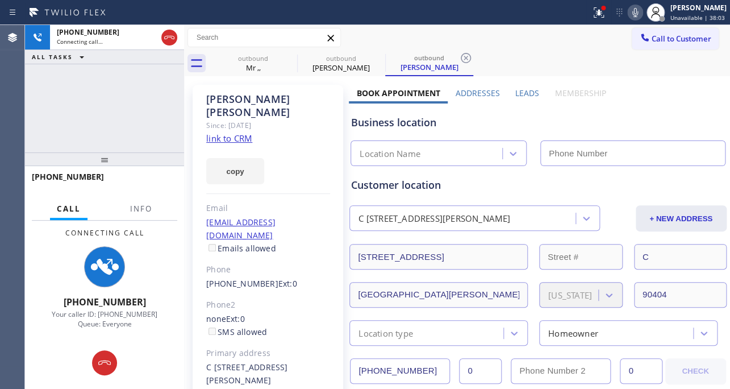
type input "[PHONE_NUMBER]"
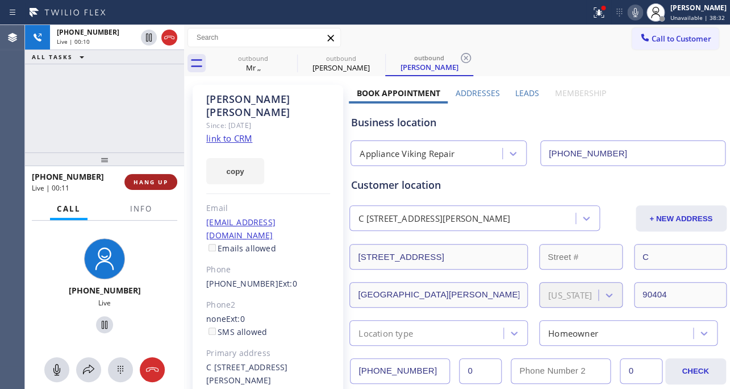
click at [156, 178] on span "HANG UP" at bounding box center [151, 182] width 35 height 8
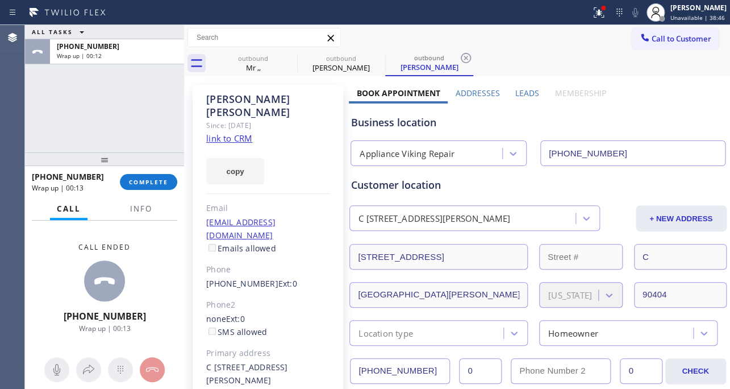
click at [515, 91] on label "Leads" at bounding box center [527, 93] width 24 height 11
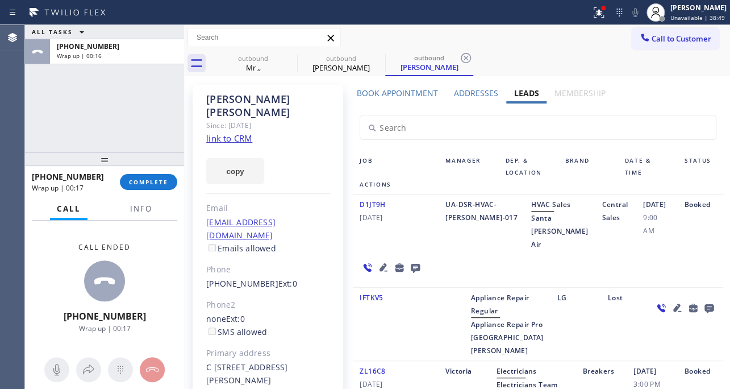
click at [411, 267] on icon at bounding box center [415, 268] width 9 height 9
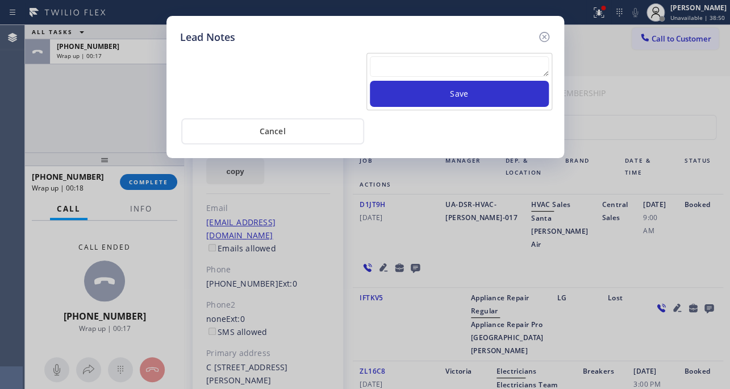
click at [443, 55] on div "Save" at bounding box center [460, 81] width 186 height 57
click at [448, 74] on textarea at bounding box center [459, 66] width 179 height 20
paste textarea "Routed to Voice mail// If CX will call back please transfer to me- Love:*"
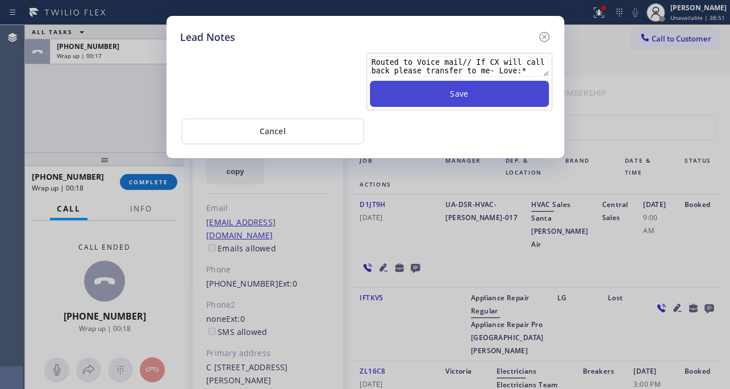
scroll to position [7, 0]
type textarea "Routed to Voice mail// If CX will call back please transfer to me- Love:*"
click at [455, 102] on button "Save" at bounding box center [459, 94] width 179 height 26
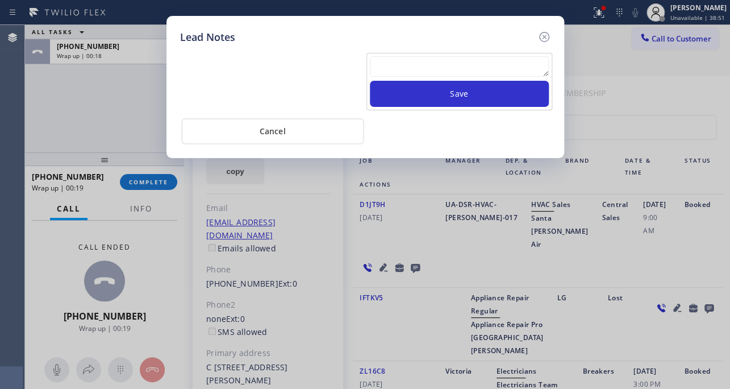
scroll to position [0, 0]
click at [544, 32] on icon at bounding box center [544, 37] width 10 height 10
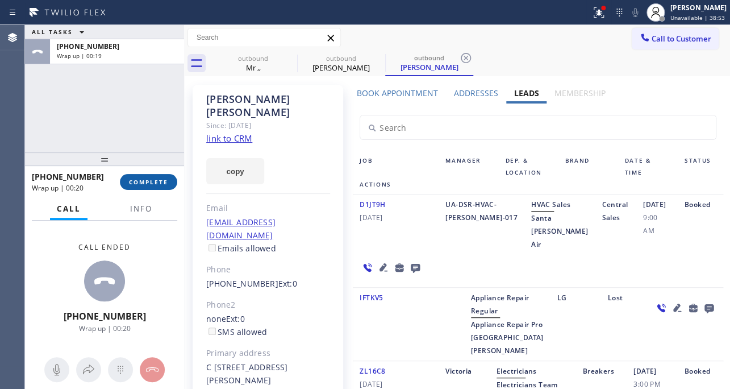
click at [143, 175] on button "COMPLETE" at bounding box center [148, 182] width 57 height 16
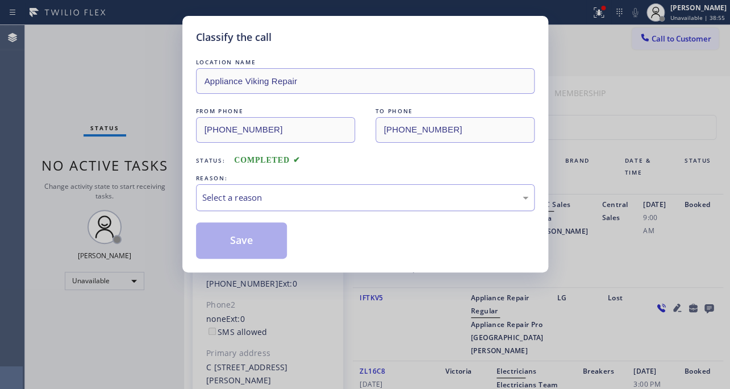
click at [293, 185] on div "Select a reason" at bounding box center [365, 197] width 339 height 27
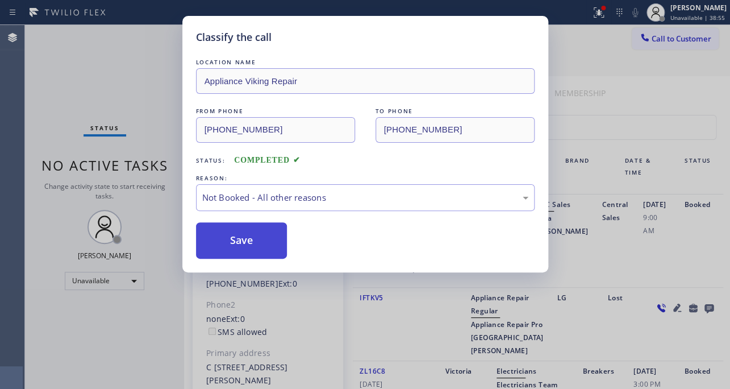
click at [244, 233] on button "Save" at bounding box center [242, 240] width 92 height 36
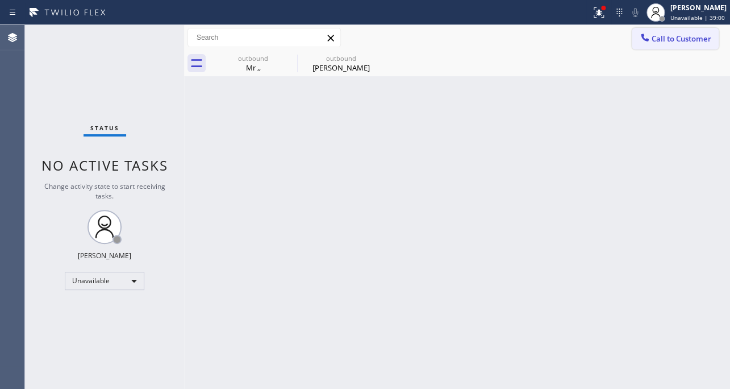
click at [699, 34] on span "Call to Customer" at bounding box center [682, 39] width 60 height 10
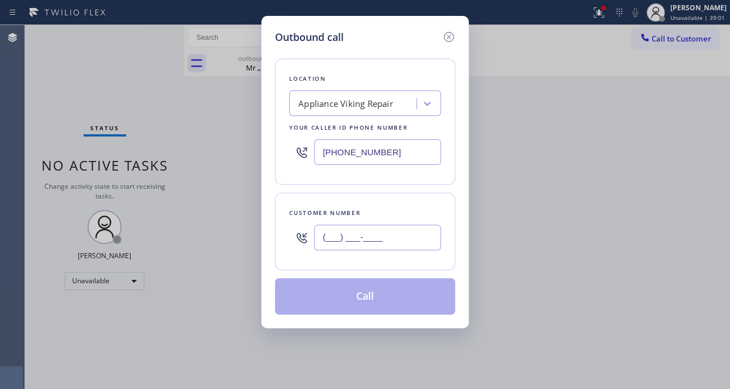
click at [379, 241] on input "(___) ___-____" at bounding box center [377, 237] width 127 height 26
paste input "480) 518-2752"
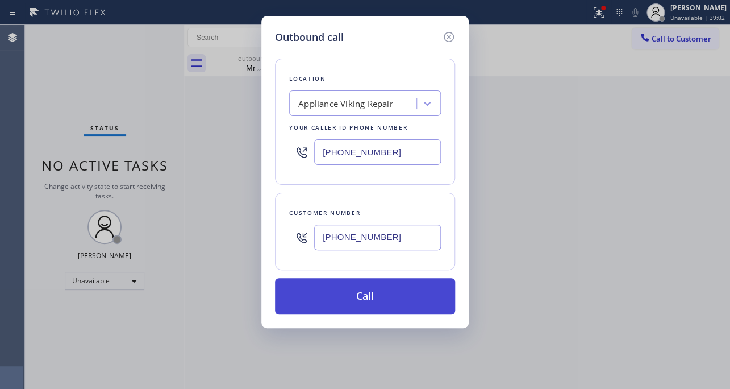
type input "[PHONE_NUMBER]"
click at [363, 289] on button "Call" at bounding box center [365, 296] width 180 height 36
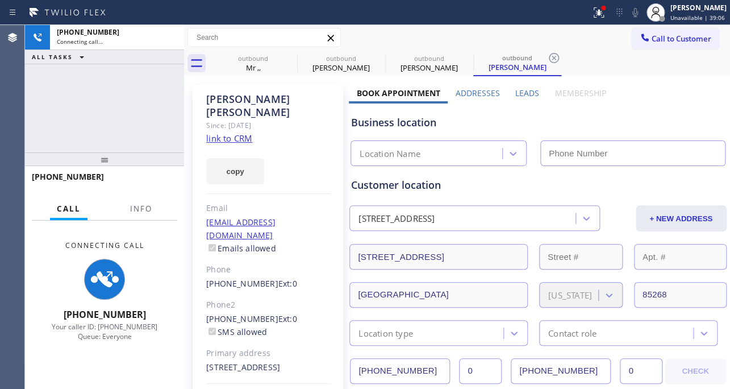
click at [520, 91] on label "Leads" at bounding box center [527, 93] width 24 height 11
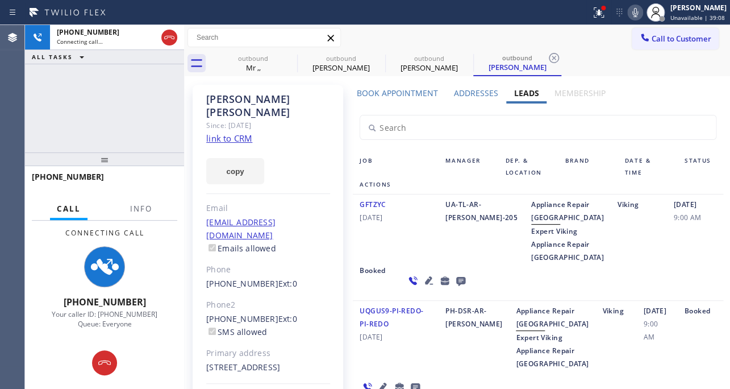
click at [422, 287] on icon at bounding box center [429, 280] width 14 height 14
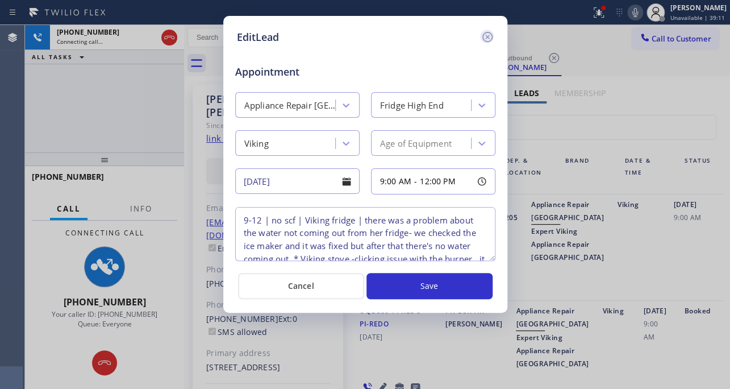
click at [486, 35] on icon at bounding box center [487, 37] width 10 height 10
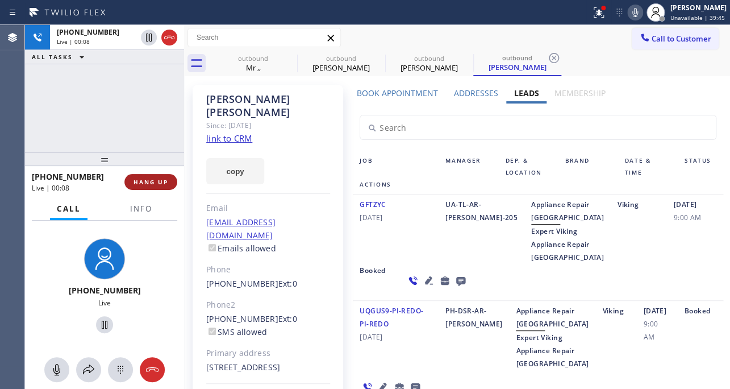
click at [138, 184] on span "HANG UP" at bounding box center [151, 182] width 35 height 8
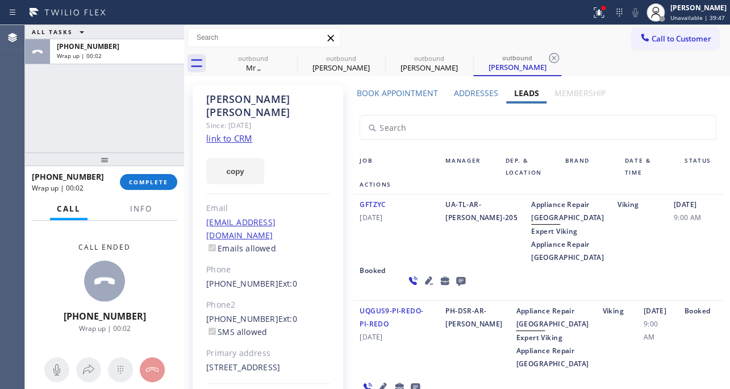
click at [456, 286] on icon at bounding box center [460, 281] width 9 height 9
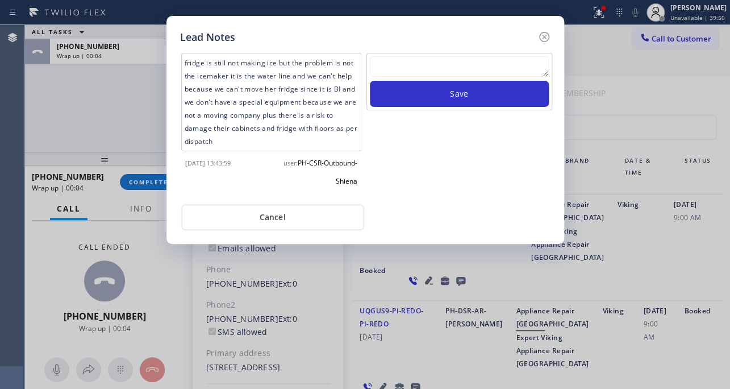
click at [478, 76] on textarea at bounding box center [459, 66] width 179 height 20
paste textarea "Routed to Voice mail// If CX will call back please transfer to me- Love:*"
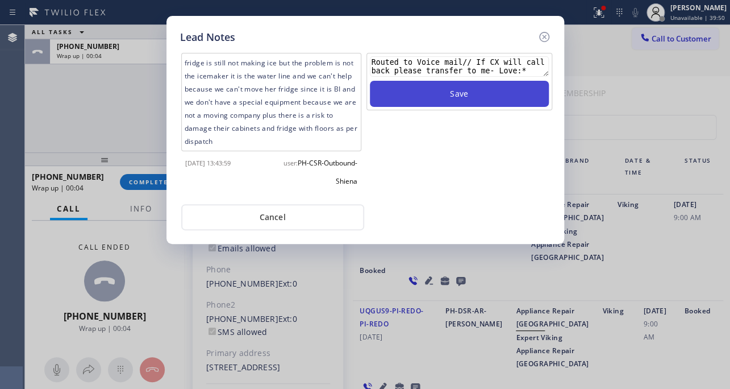
scroll to position [7, 0]
type textarea "Routed to Voice mail// If CX will call back please transfer to me- Love:*"
click at [473, 94] on button "Save" at bounding box center [459, 94] width 179 height 26
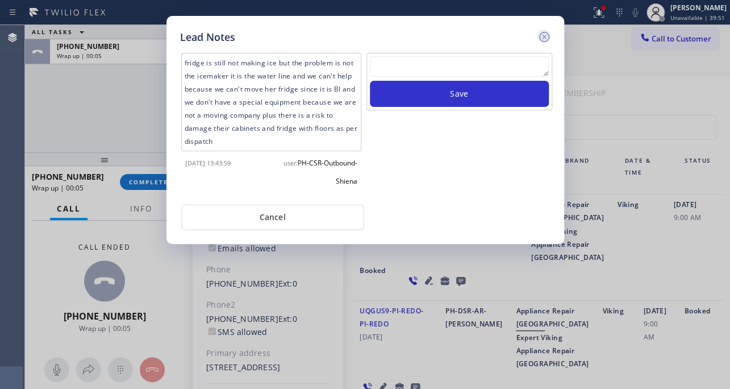
scroll to position [0, 0]
click at [539, 35] on icon at bounding box center [544, 37] width 10 height 10
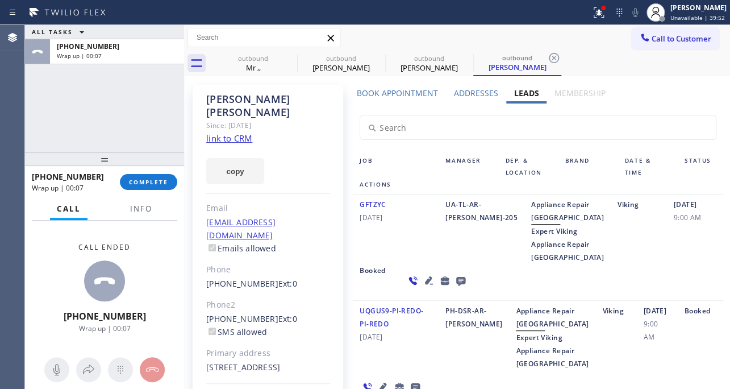
click at [151, 190] on div "[PHONE_NUMBER] Wrap up | 00:07 COMPLETE" at bounding box center [104, 182] width 145 height 30
click at [136, 178] on span "COMPLETE" at bounding box center [148, 182] width 39 height 8
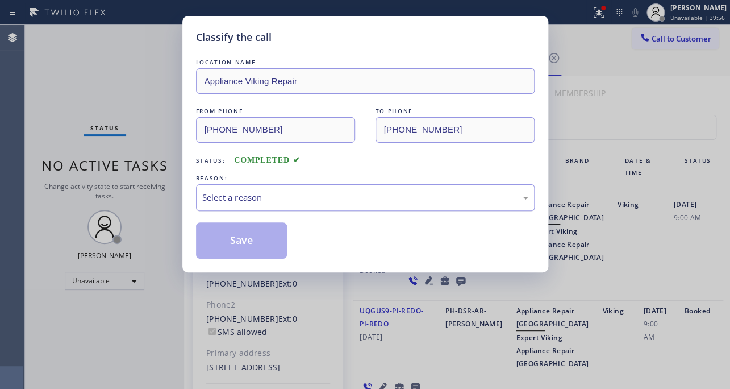
click at [289, 184] on div "Select a reason" at bounding box center [365, 197] width 339 height 27
click at [289, 191] on div "Select a reason" at bounding box center [365, 197] width 326 height 13
click at [255, 199] on div "Select a reason" at bounding box center [365, 197] width 326 height 13
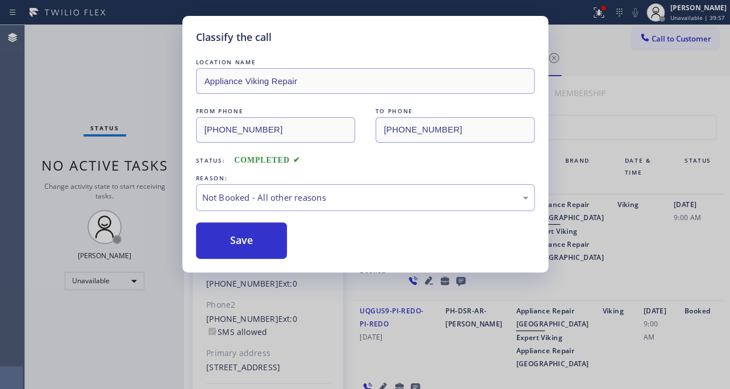
click at [250, 238] on button "Save" at bounding box center [242, 240] width 92 height 36
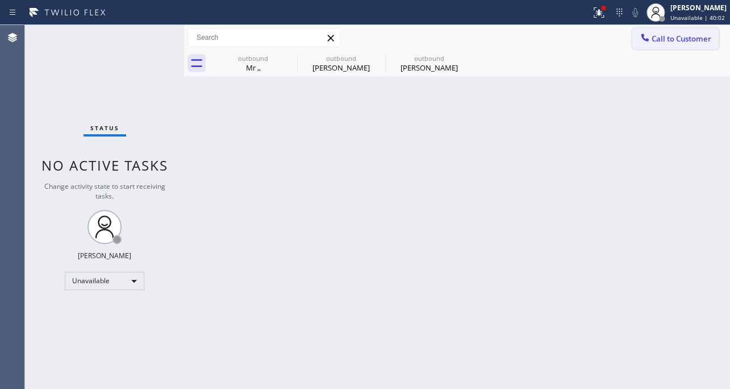
click at [690, 49] on button "Call to Customer" at bounding box center [675, 39] width 87 height 22
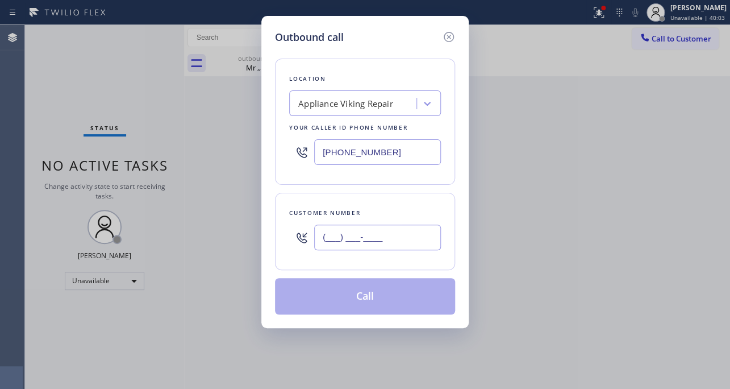
click at [413, 238] on input "(___) ___-____" at bounding box center [377, 237] width 127 height 26
paste input "818) 857-2921"
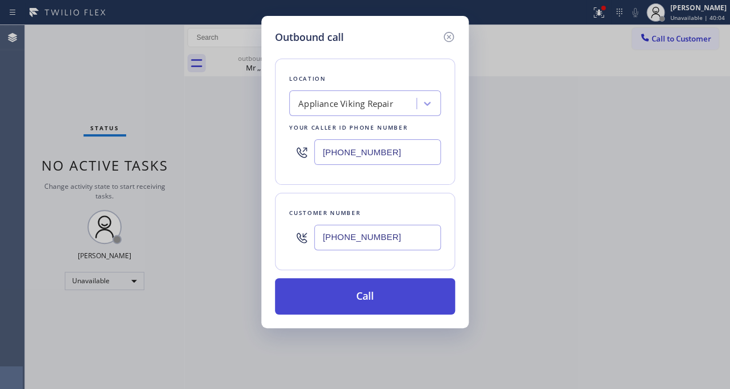
type input "[PHONE_NUMBER]"
click at [368, 297] on button "Call" at bounding box center [365, 296] width 180 height 36
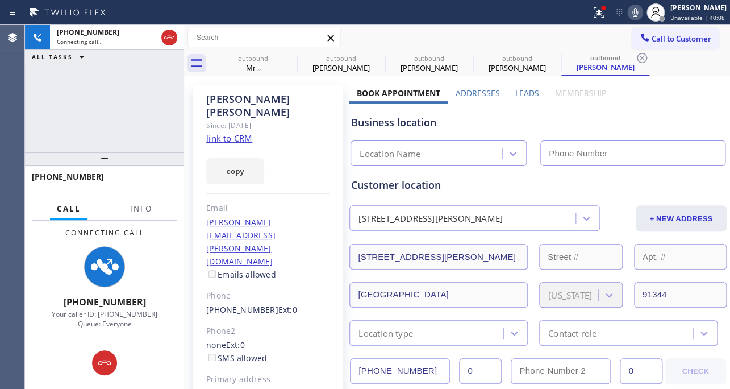
click at [526, 97] on label "Leads" at bounding box center [527, 93] width 24 height 11
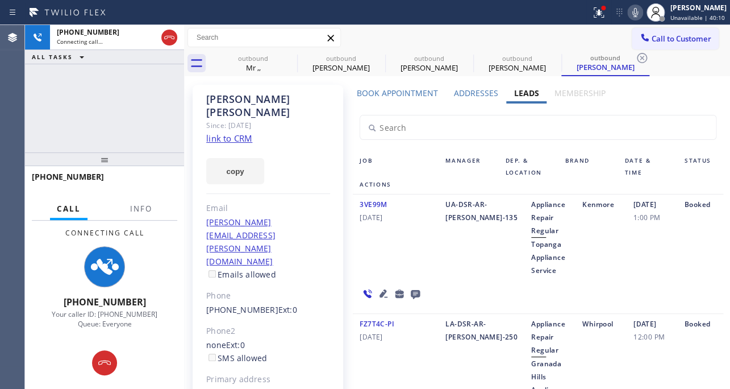
click at [381, 292] on icon at bounding box center [384, 293] width 8 height 8
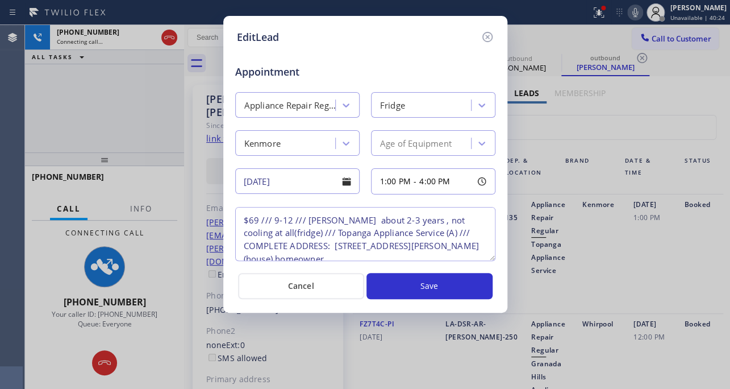
click at [371, 255] on textarea "$69 /// 9-12 /// [PERSON_NAME] about 2-3 years , not cooling at all(fridge) ///…" at bounding box center [365, 234] width 260 height 54
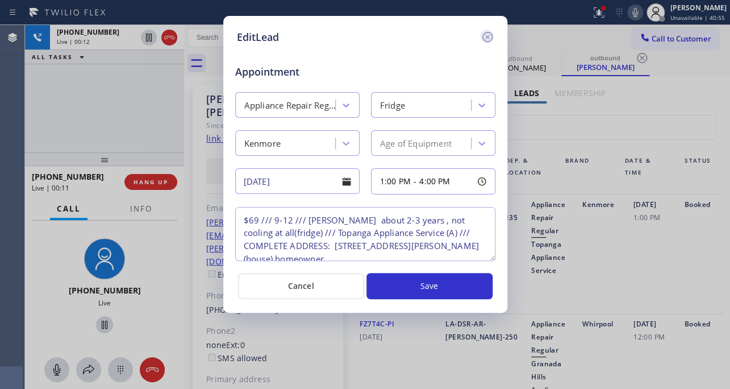
click at [488, 36] on icon at bounding box center [488, 37] width 14 height 14
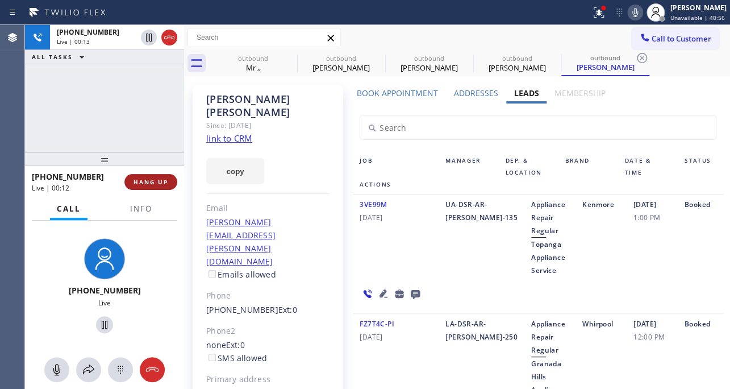
click at [147, 178] on span "HANG UP" at bounding box center [151, 182] width 35 height 8
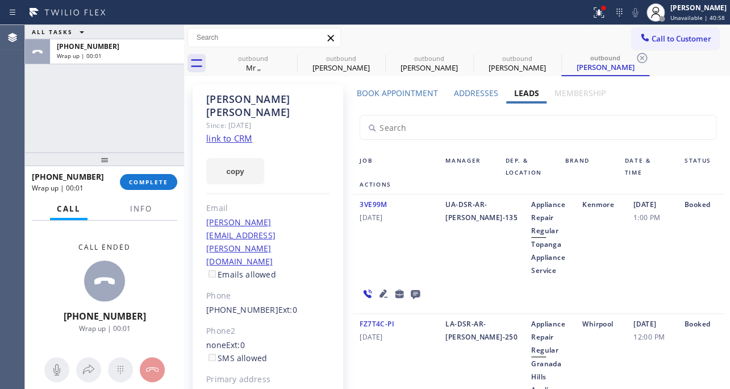
click at [414, 291] on icon at bounding box center [415, 294] width 9 height 9
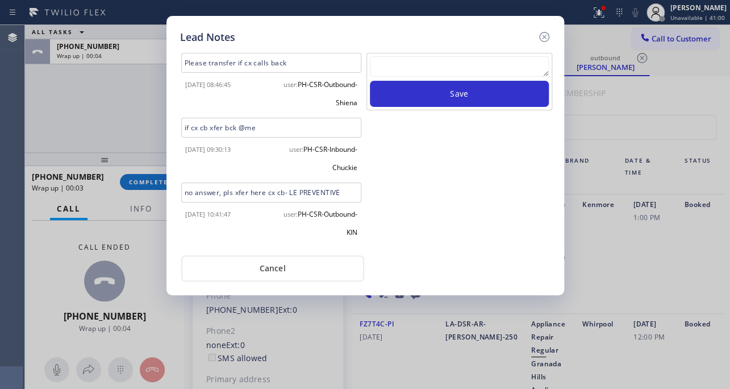
click at [461, 74] on textarea at bounding box center [459, 66] width 179 height 20
paste textarea "Routed to Voice mail// If CX will call back please transfer to me- Love:*"
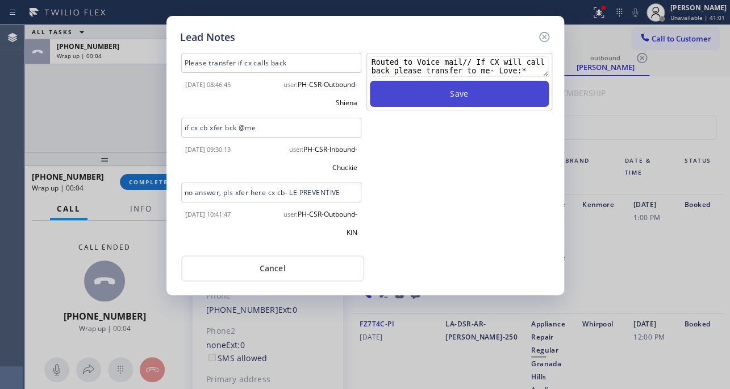
type textarea "Routed to Voice mail// If CX will call back please transfer to me- Love:*"
click at [439, 96] on button "Save" at bounding box center [459, 94] width 179 height 26
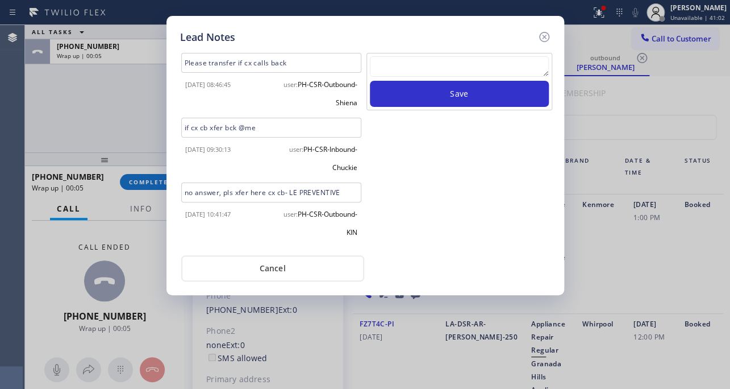
scroll to position [0, 0]
click at [545, 32] on icon at bounding box center [544, 37] width 10 height 10
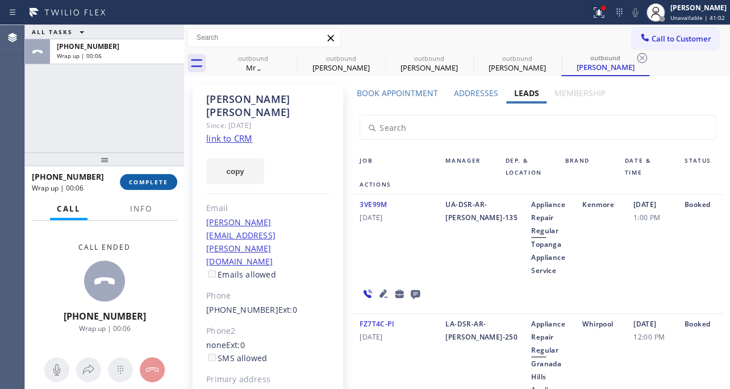
click at [130, 186] on button "COMPLETE" at bounding box center [148, 182] width 57 height 16
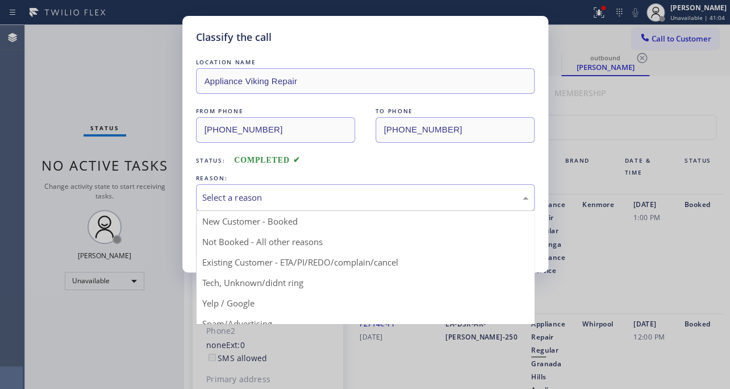
click at [259, 202] on div "Select a reason" at bounding box center [365, 197] width 326 height 13
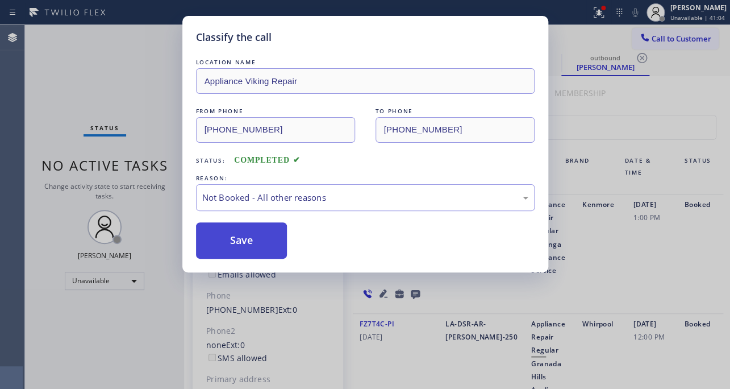
click at [257, 242] on button "Save" at bounding box center [242, 240] width 92 height 36
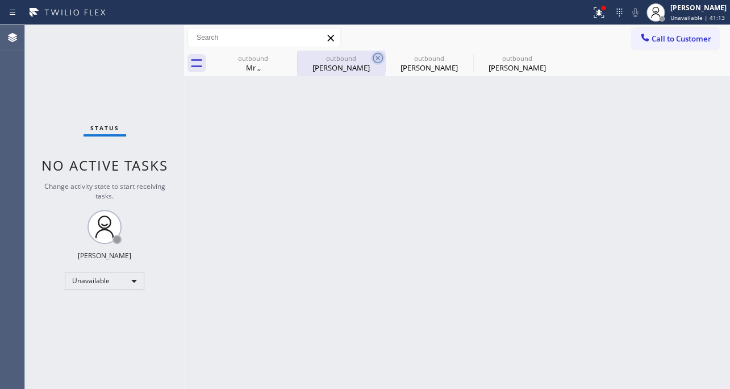
click at [374, 56] on icon at bounding box center [378, 58] width 10 height 10
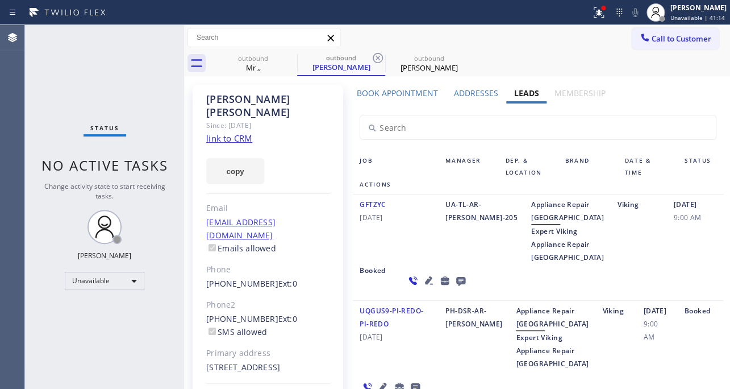
click at [374, 56] on icon at bounding box center [378, 58] width 10 height 10
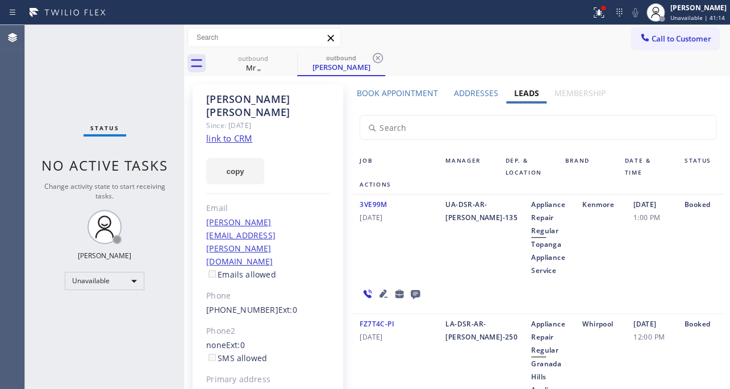
click at [374, 56] on icon at bounding box center [378, 58] width 10 height 10
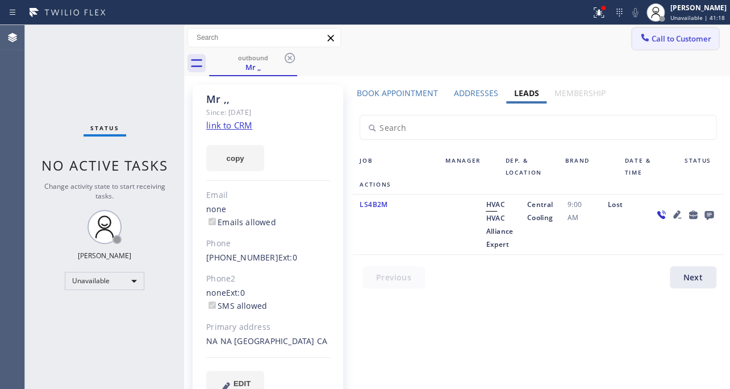
click at [678, 39] on span "Call to Customer" at bounding box center [682, 39] width 60 height 10
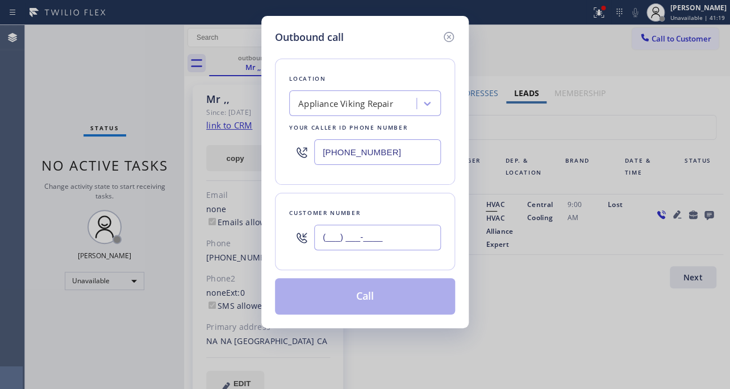
click at [384, 228] on input "(___) ___-____" at bounding box center [377, 237] width 127 height 26
paste input "310) 994-3586"
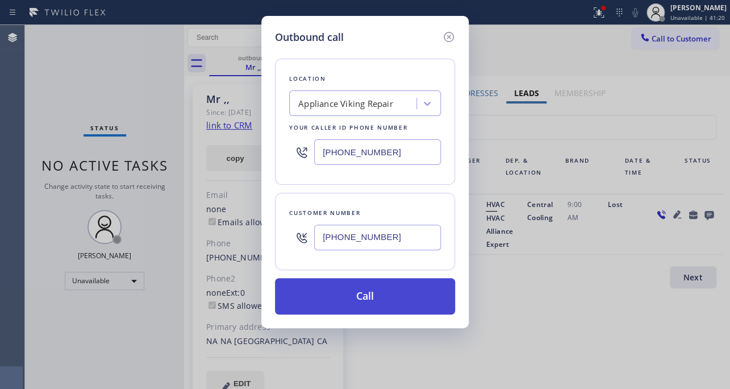
type input "[PHONE_NUMBER]"
click at [375, 301] on button "Call" at bounding box center [365, 296] width 180 height 36
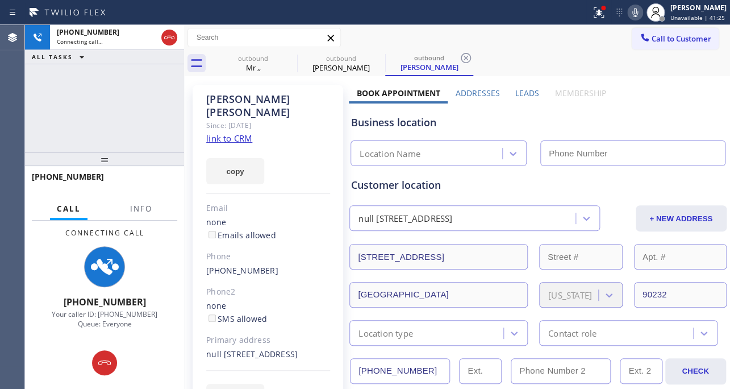
type input "[PHONE_NUMBER]"
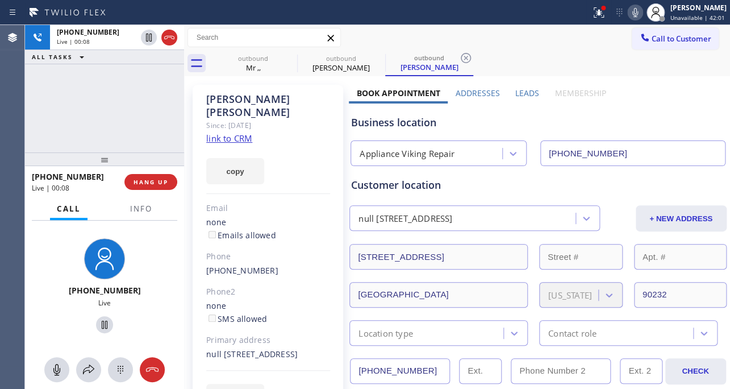
click at [568, 109] on div "Business location Appliance Viking Repair [PHONE_NUMBER]" at bounding box center [538, 134] width 378 height 63
click at [138, 181] on span "HANG UP" at bounding box center [151, 182] width 35 height 8
click at [522, 93] on label "Leads" at bounding box center [527, 93] width 24 height 11
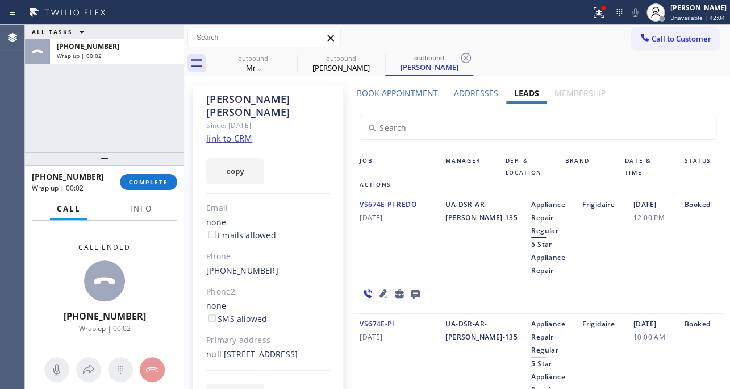
click at [411, 292] on icon at bounding box center [415, 294] width 9 height 9
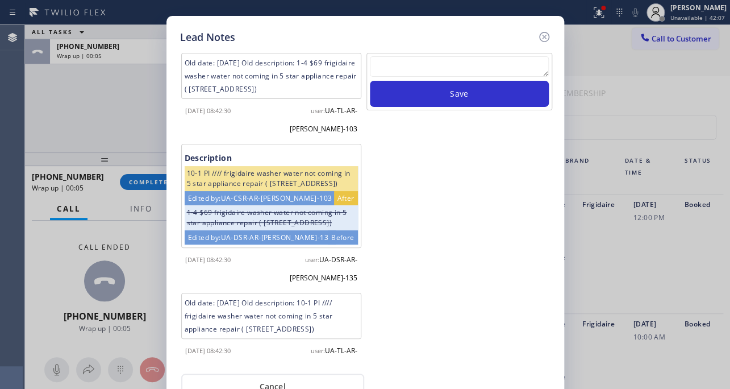
click at [490, 61] on textarea at bounding box center [459, 66] width 179 height 20
paste textarea "Routed to Voice mail// If CX will call back please transfer to me- Love:*"
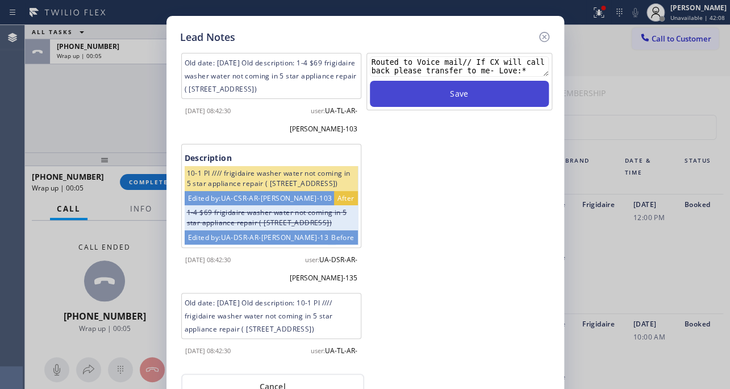
type textarea "Routed to Voice mail// If CX will call back please transfer to me- Love:*"
click at [472, 98] on button "Save" at bounding box center [459, 94] width 179 height 26
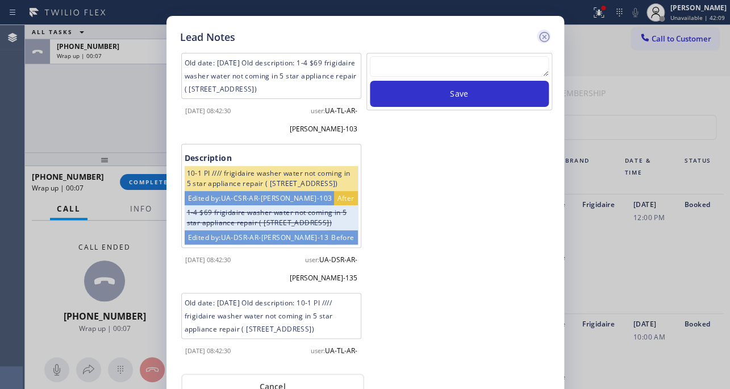
click at [548, 39] on icon at bounding box center [544, 37] width 10 height 10
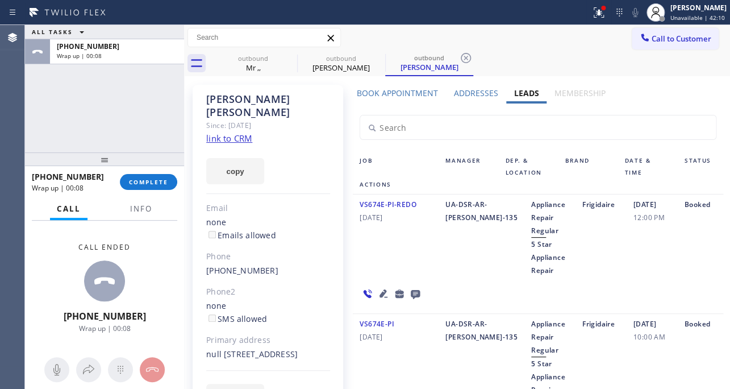
click at [152, 191] on div "[PHONE_NUMBER] Wrap up | 00:08 COMPLETE" at bounding box center [104, 182] width 145 height 30
click at [155, 186] on button "COMPLETE" at bounding box center [148, 182] width 57 height 16
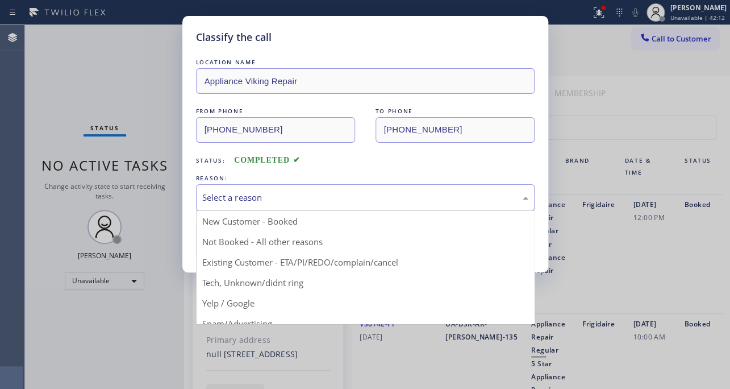
click at [327, 191] on div "Select a reason" at bounding box center [365, 197] width 326 height 13
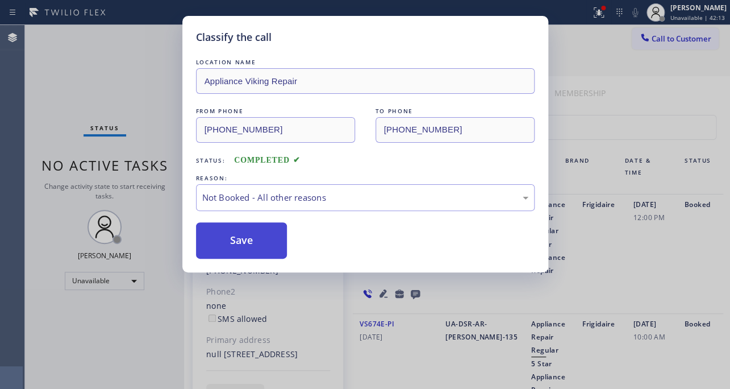
click at [251, 243] on button "Save" at bounding box center [242, 240] width 92 height 36
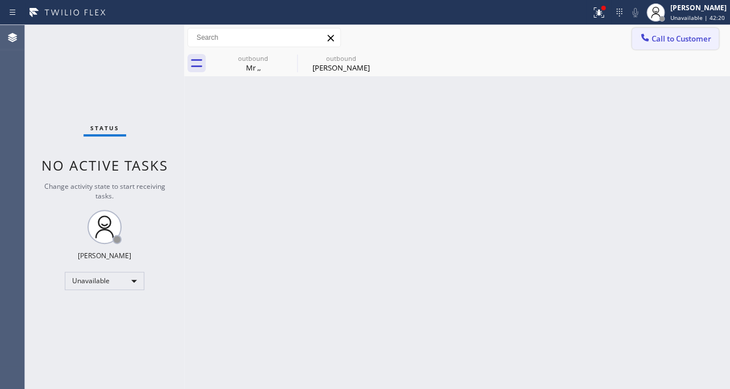
click at [665, 39] on span "Call to Customer" at bounding box center [682, 39] width 60 height 10
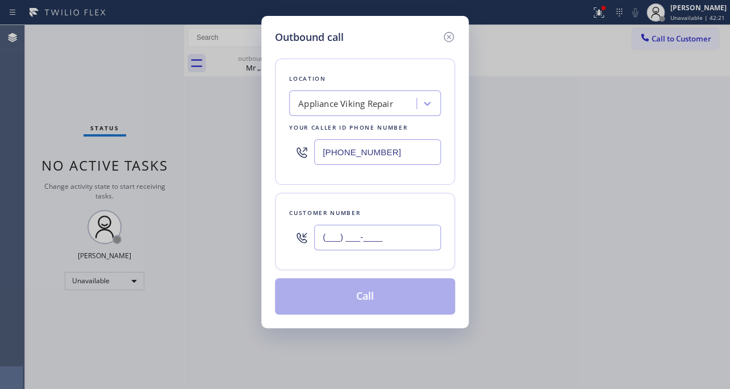
click at [364, 239] on input "(___) ___-____" at bounding box center [377, 237] width 127 height 26
paste input "310) 454-2135"
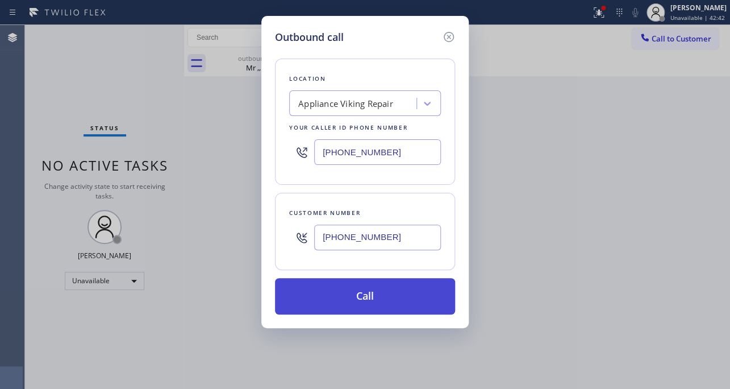
type input "[PHONE_NUMBER]"
click at [386, 303] on button "Call" at bounding box center [365, 296] width 180 height 36
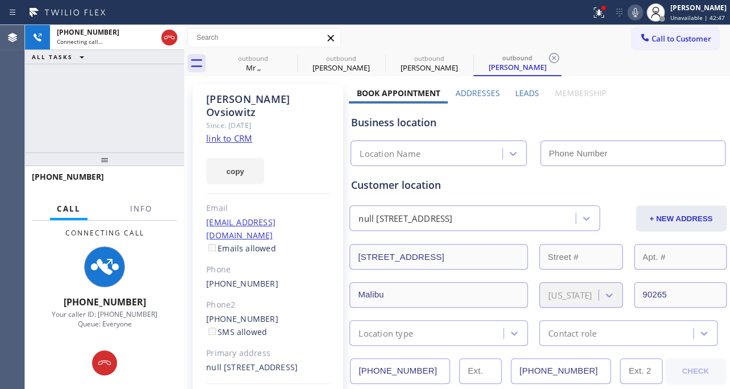
type input "[PHONE_NUMBER]"
click at [530, 88] on label "Leads" at bounding box center [527, 93] width 24 height 11
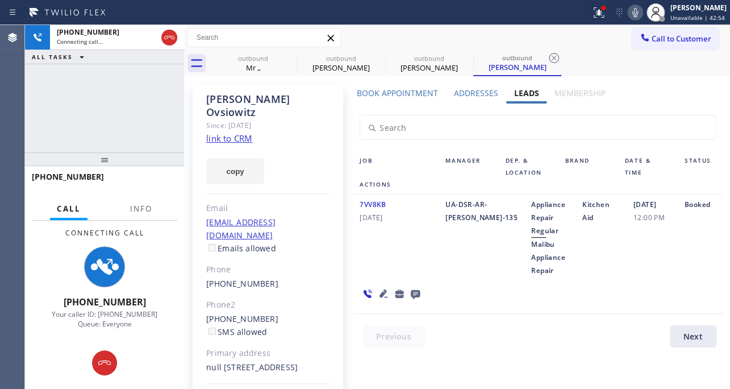
click at [380, 295] on icon at bounding box center [384, 293] width 8 height 8
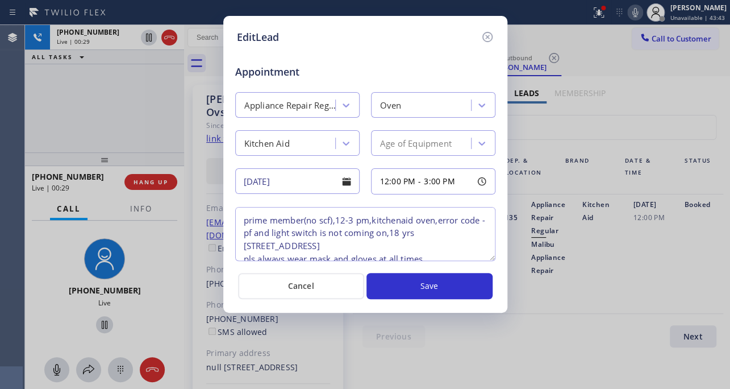
click at [577, 293] on div "EditLead Appointment Appliance Repair Regular Oven Kitchen Aid Age of Equipment…" at bounding box center [365, 194] width 730 height 389
click at [492, 34] on icon at bounding box center [488, 37] width 14 height 14
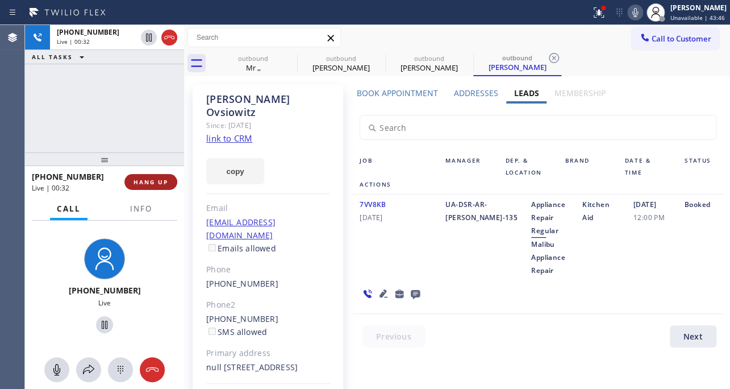
click at [141, 182] on span "HANG UP" at bounding box center [151, 182] width 35 height 8
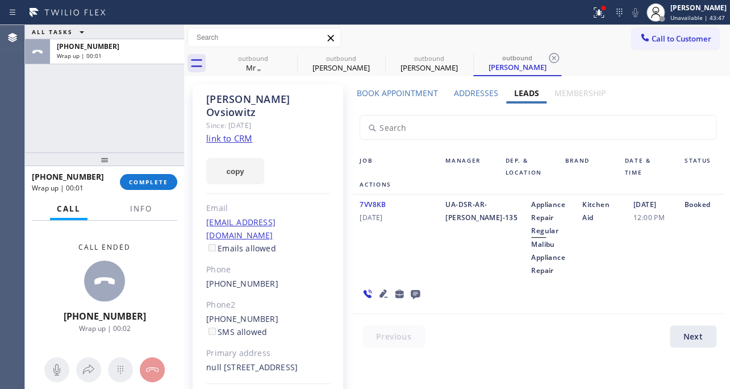
click at [412, 290] on icon at bounding box center [415, 294] width 9 height 9
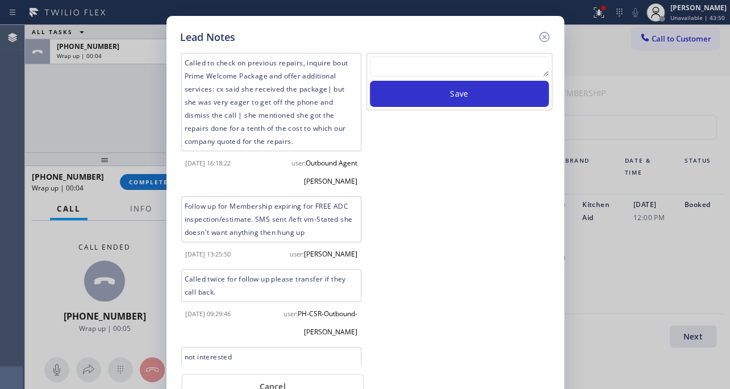
click at [484, 67] on textarea at bounding box center [459, 66] width 179 height 20
paste textarea "Routed to Voice mail// If CX will call back please transfer to me- Love:*"
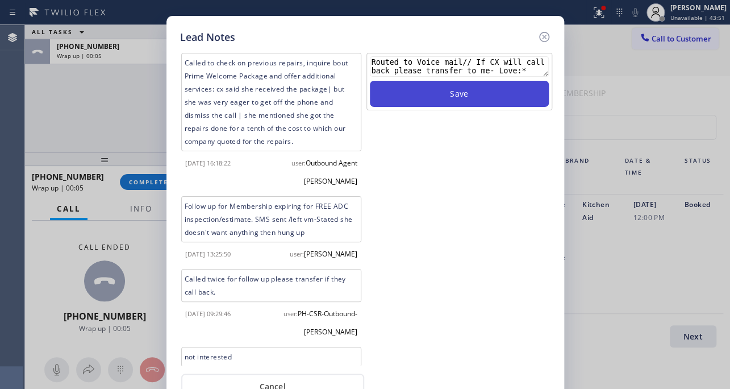
type textarea "Routed to Voice mail// If CX will call back please transfer to me- Love:*"
click at [473, 93] on button "Save" at bounding box center [459, 94] width 179 height 26
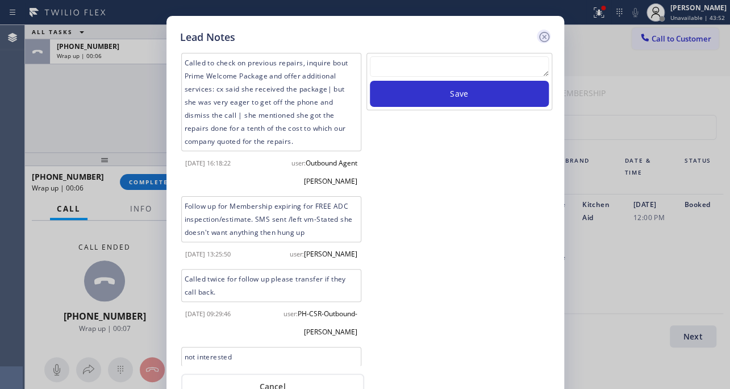
click at [539, 37] on icon at bounding box center [544, 37] width 10 height 10
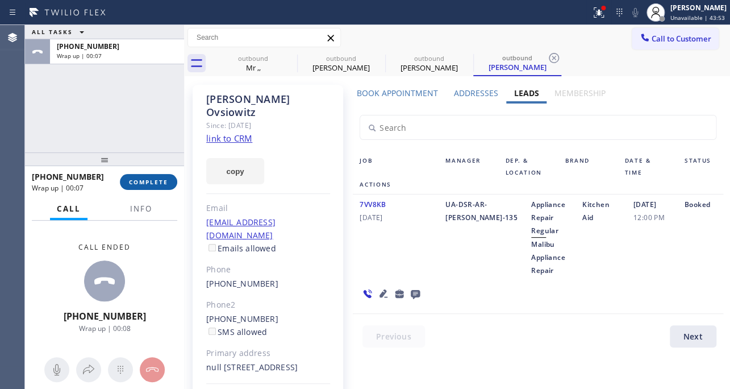
click at [136, 176] on button "COMPLETE" at bounding box center [148, 182] width 57 height 16
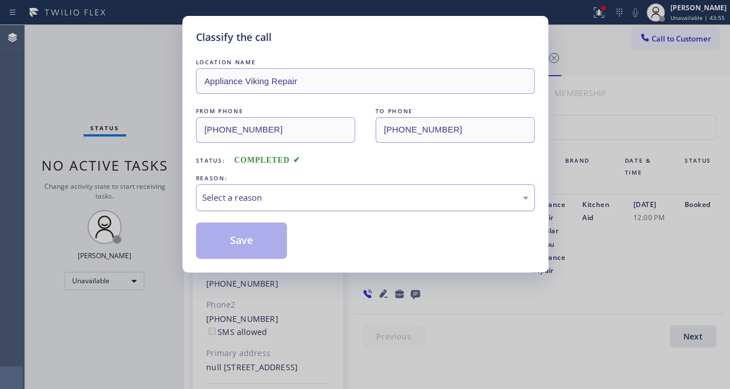
click at [302, 193] on div "Select a reason" at bounding box center [365, 197] width 326 height 13
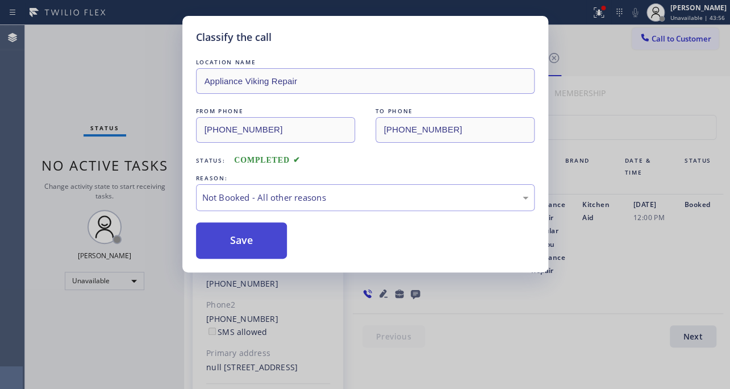
click at [232, 244] on button "Save" at bounding box center [242, 240] width 92 height 36
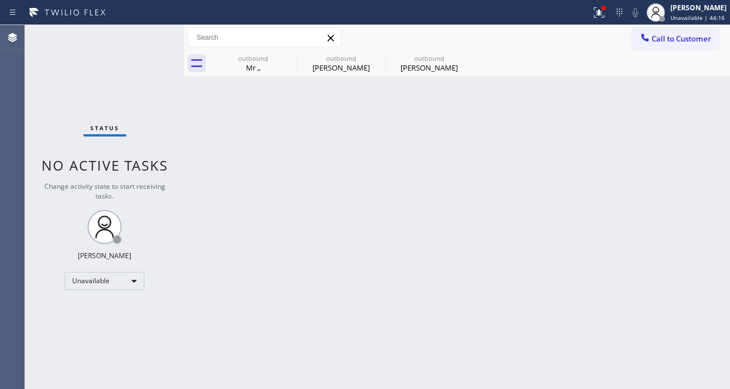
click at [277, 255] on div "Back to Dashboard Change Sender ID Customers Technicians Select a contact Outbo…" at bounding box center [457, 207] width 546 height 364
click at [0, 0] on icon at bounding box center [0, 0] width 0 height 0
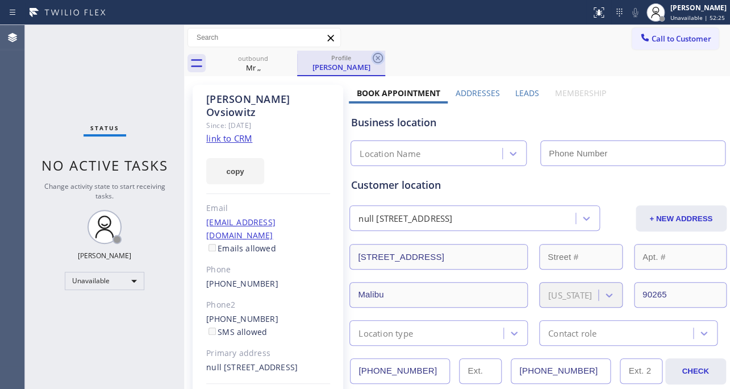
click at [379, 57] on icon at bounding box center [378, 58] width 10 height 10
type input "[PHONE_NUMBER]"
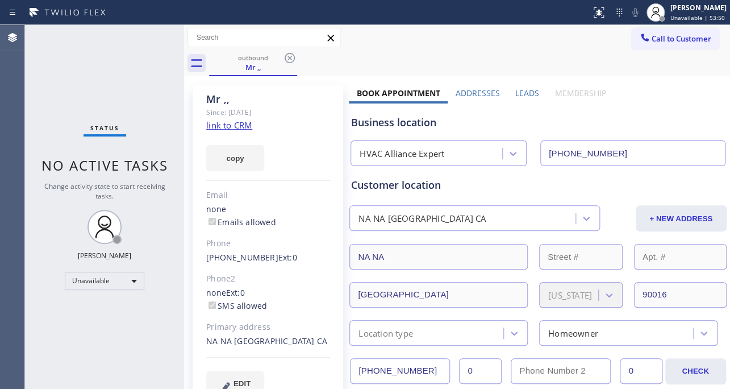
click at [416, 60] on div "outbound Mr ,," at bounding box center [469, 64] width 521 height 26
click at [396, 60] on div "outbound Mr ,," at bounding box center [469, 64] width 521 height 26
click at [501, 117] on div "Business location" at bounding box center [537, 122] width 373 height 15
click at [425, 66] on div "outbound Mr ,," at bounding box center [469, 64] width 521 height 26
click at [513, 66] on div "outbound Mr ,," at bounding box center [469, 64] width 521 height 26
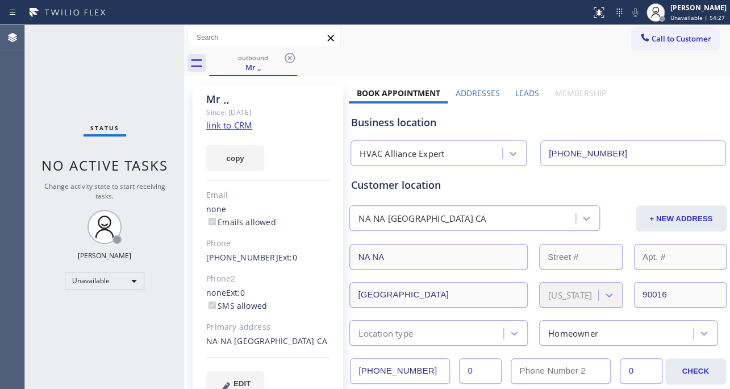
click at [525, 94] on label "Leads" at bounding box center [527, 93] width 24 height 11
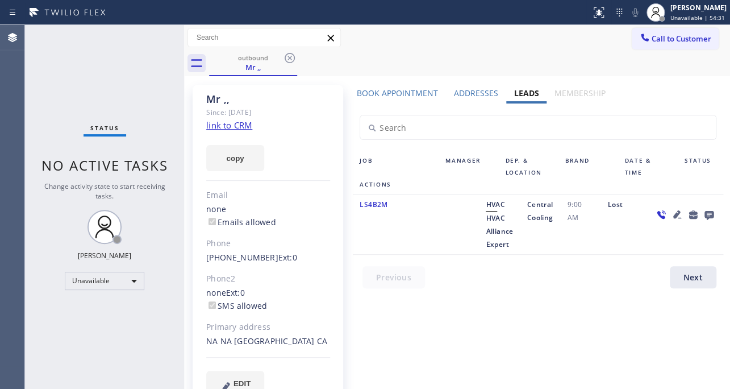
click at [471, 93] on label "Addresses" at bounding box center [476, 93] width 44 height 11
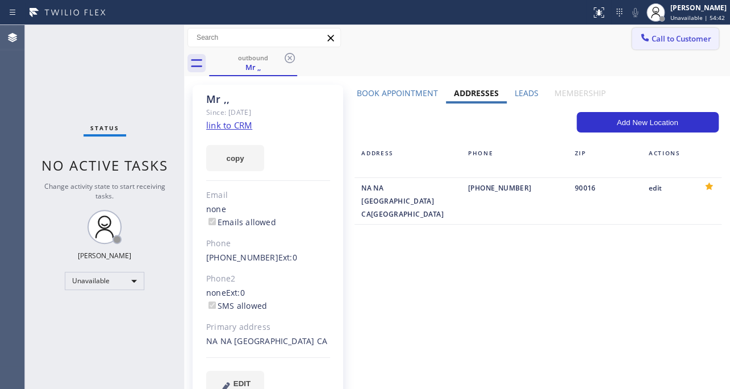
click at [652, 40] on span "Call to Customer" at bounding box center [682, 39] width 60 height 10
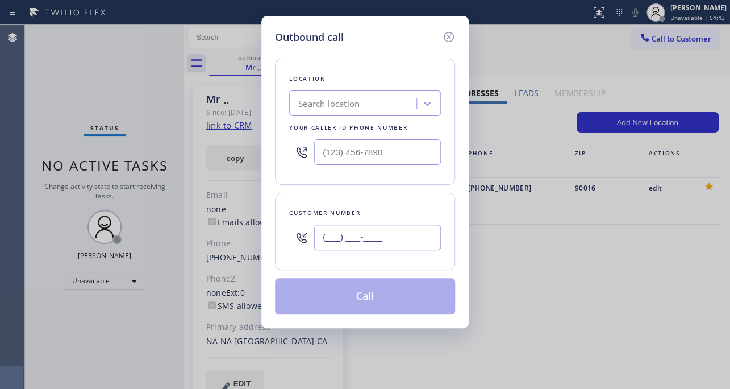
click at [372, 243] on input "(___) ___-____" at bounding box center [377, 237] width 127 height 26
paste input "323) 430-2716"
type input "(323) 430-2716"
click at [389, 164] on input "(___) ___-____" at bounding box center [377, 152] width 127 height 26
paste input "617) 219-9255"
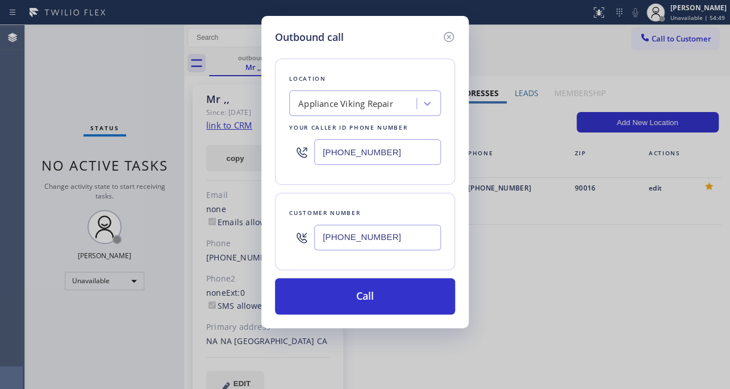
type input "[PHONE_NUMBER]"
click at [398, 199] on div "Customer number (323) 430-2716" at bounding box center [365, 231] width 180 height 77
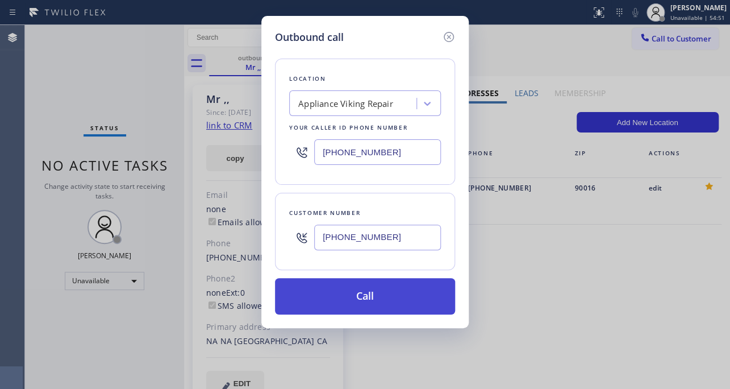
click at [360, 303] on button "Call" at bounding box center [365, 296] width 180 height 36
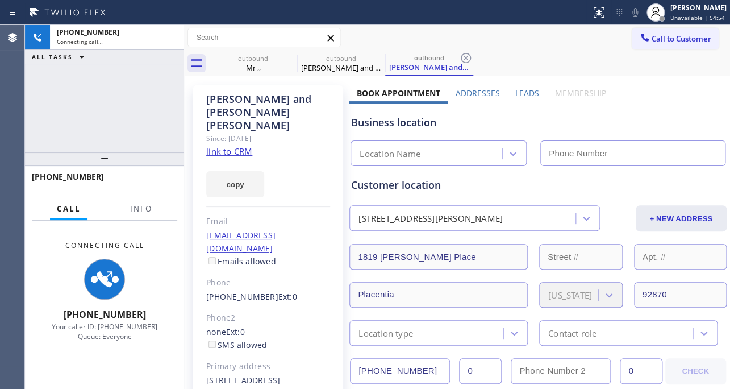
click at [527, 90] on label "Leads" at bounding box center [527, 93] width 24 height 11
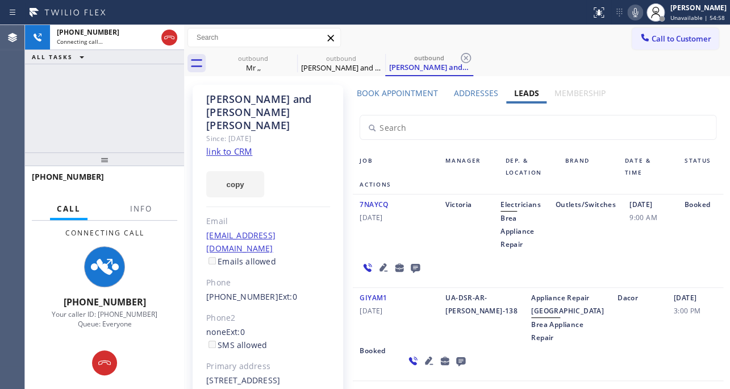
click at [629, 12] on icon at bounding box center [636, 13] width 14 height 14
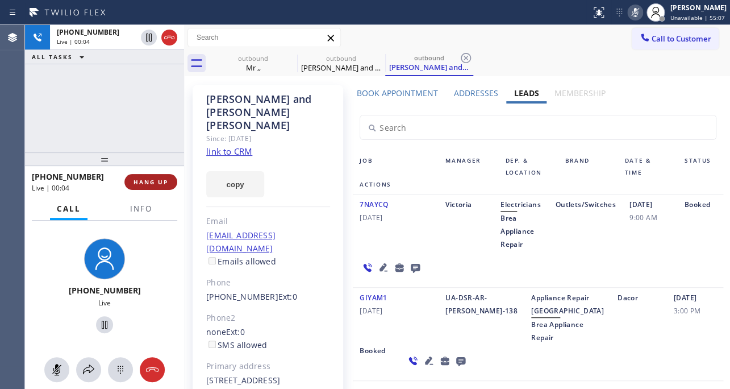
click at [156, 181] on span "HANG UP" at bounding box center [151, 182] width 35 height 8
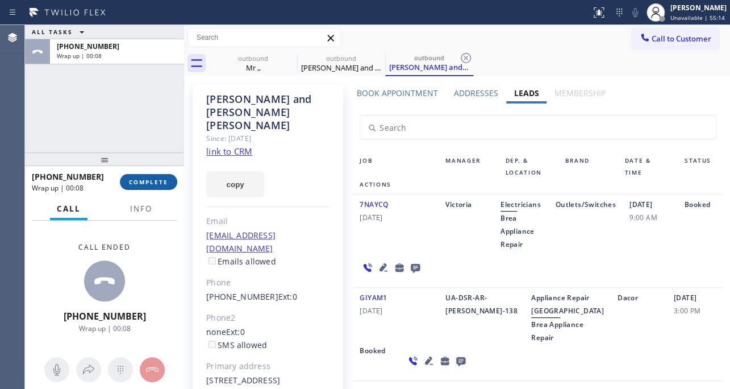
click at [165, 183] on span "COMPLETE" at bounding box center [148, 182] width 39 height 8
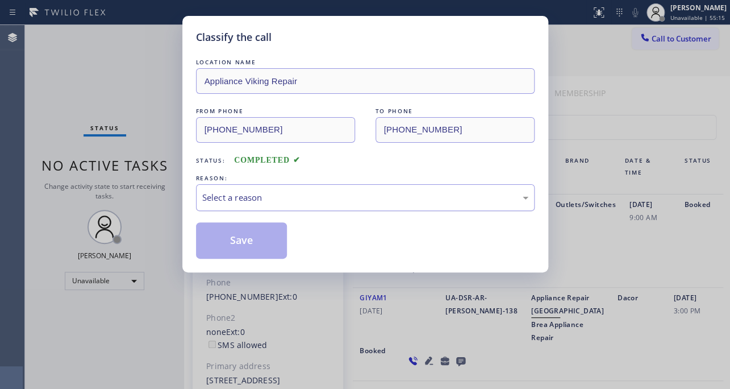
click at [301, 198] on div "Select a reason" at bounding box center [365, 197] width 326 height 13
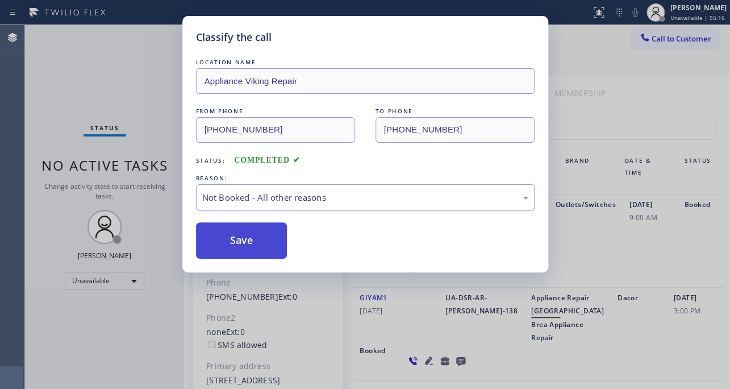
click at [249, 240] on button "Save" at bounding box center [242, 240] width 92 height 36
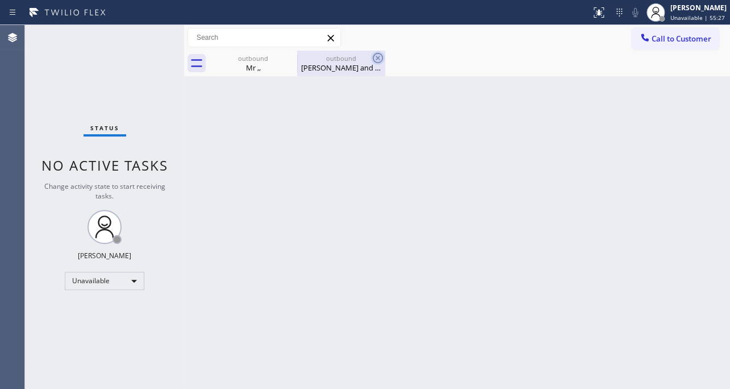
click at [381, 56] on icon at bounding box center [378, 58] width 14 height 14
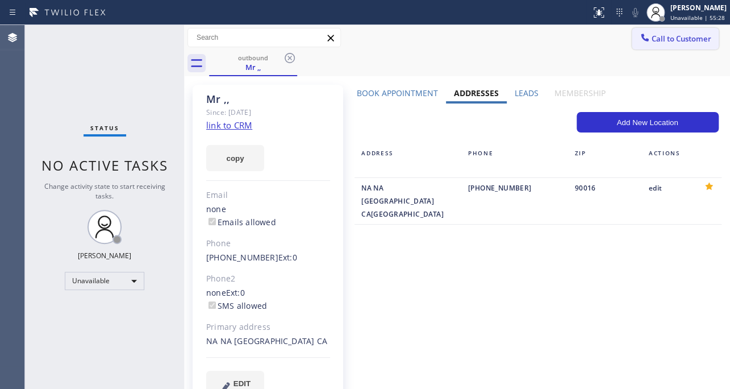
click at [676, 39] on span "Call to Customer" at bounding box center [682, 39] width 60 height 10
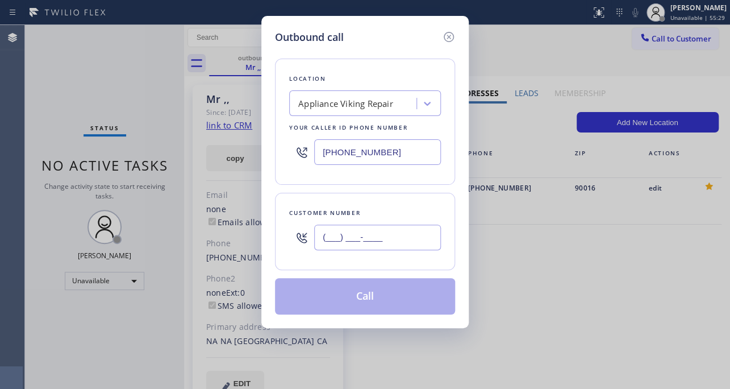
click at [405, 235] on input "(___) ___-____" at bounding box center [377, 237] width 127 height 26
paste input "323) 430-2716"
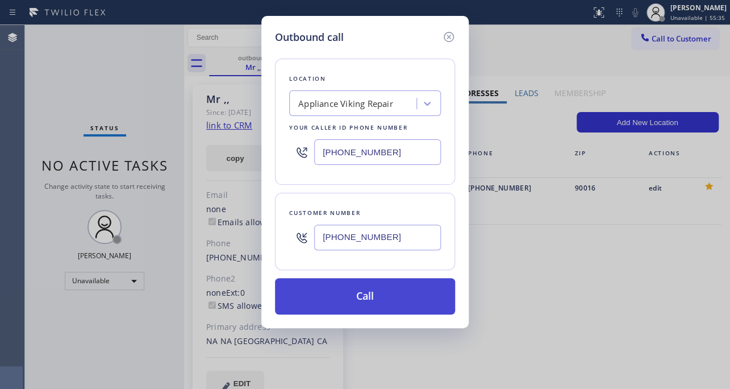
click at [298, 289] on button "Call" at bounding box center [365, 296] width 180 height 36
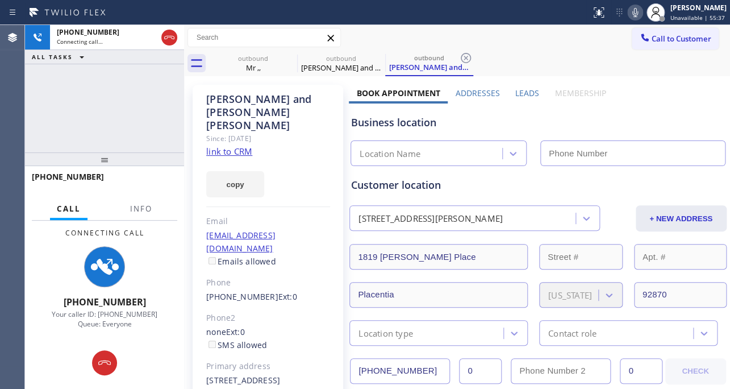
click at [524, 90] on label "Leads" at bounding box center [527, 93] width 24 height 11
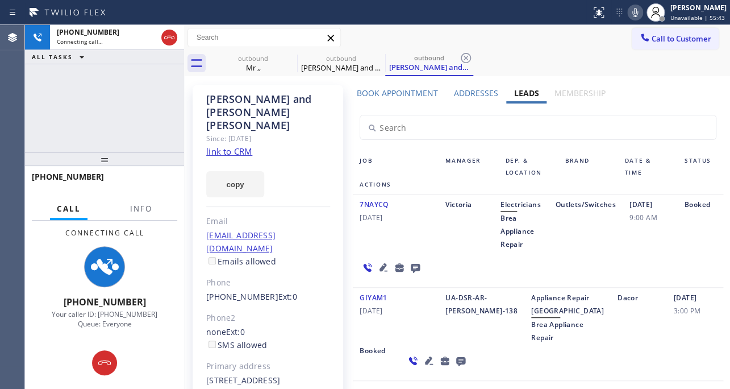
click at [381, 267] on icon at bounding box center [384, 267] width 8 height 8
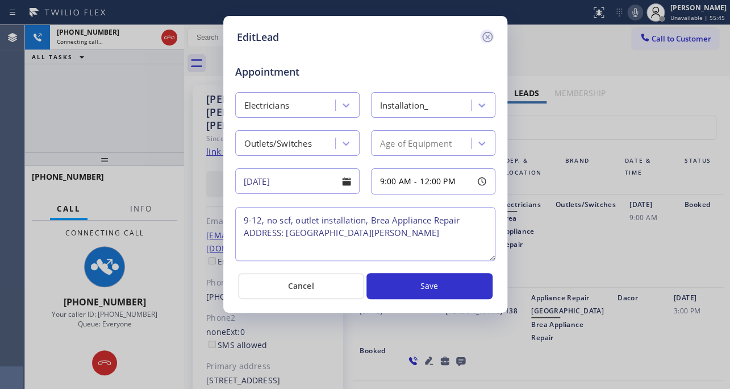
click at [488, 35] on icon at bounding box center [488, 37] width 14 height 14
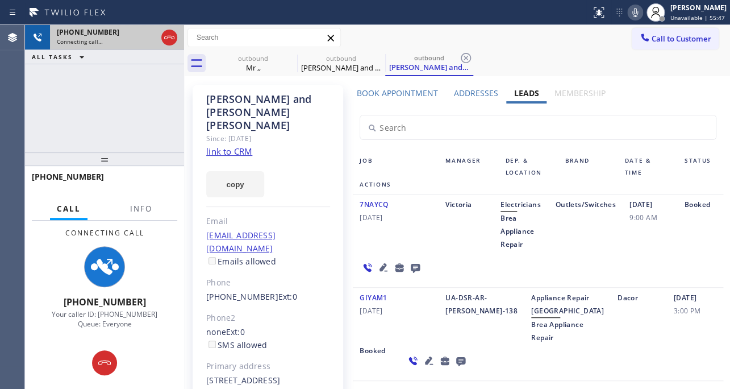
click at [162, 44] on div at bounding box center [169, 37] width 20 height 25
click at [167, 37] on icon at bounding box center [169, 37] width 10 height 3
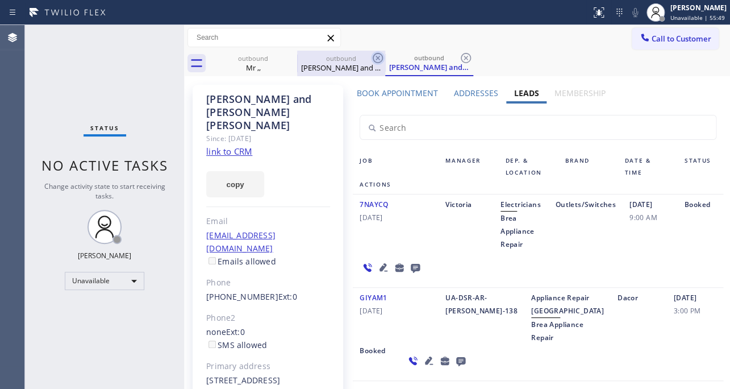
click at [379, 57] on icon at bounding box center [378, 58] width 10 height 10
click at [469, 57] on icon at bounding box center [466, 58] width 14 height 14
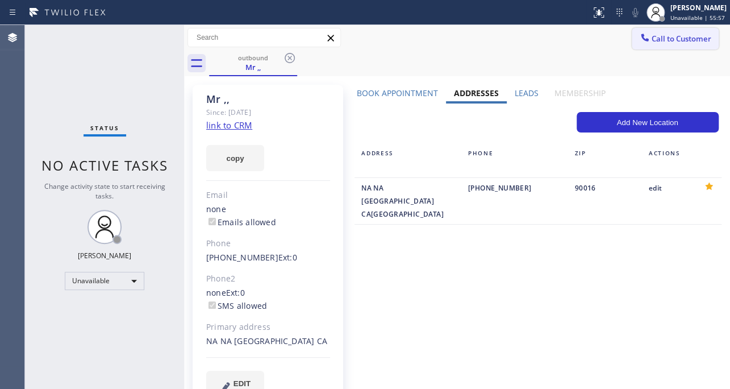
click at [658, 44] on button "Call to Customer" at bounding box center [675, 39] width 87 height 22
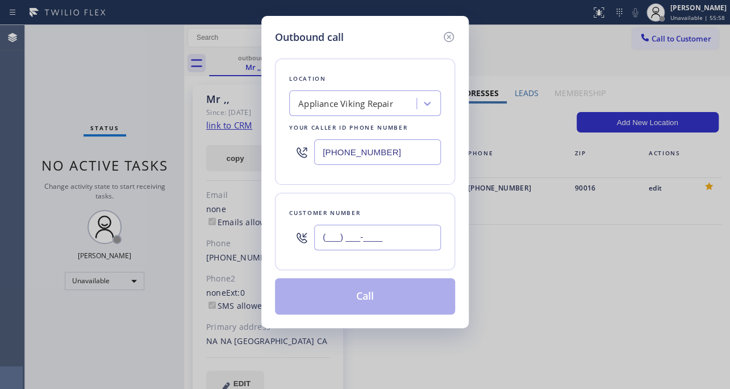
click at [404, 246] on input "(___) ___-____" at bounding box center [377, 237] width 127 height 26
paste input "310) 633-3677"
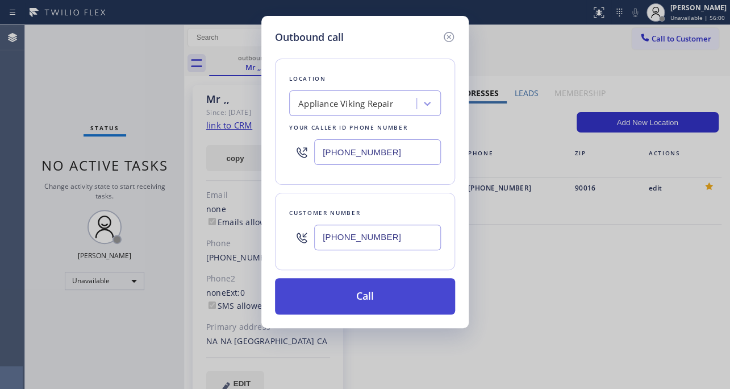
type input "(310) 633-3677"
click at [349, 301] on button "Call" at bounding box center [365, 296] width 180 height 36
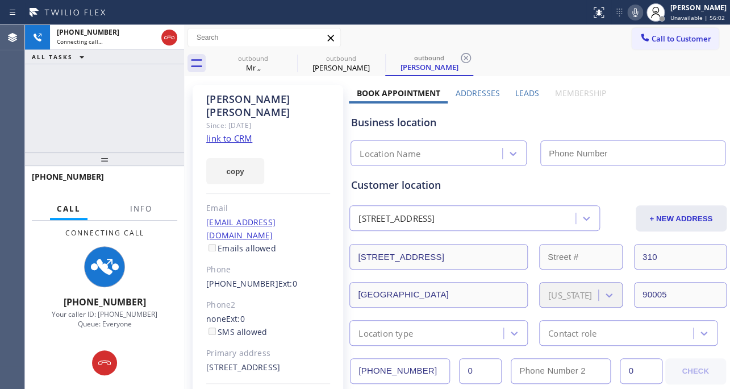
click at [530, 94] on label "Leads" at bounding box center [527, 93] width 24 height 11
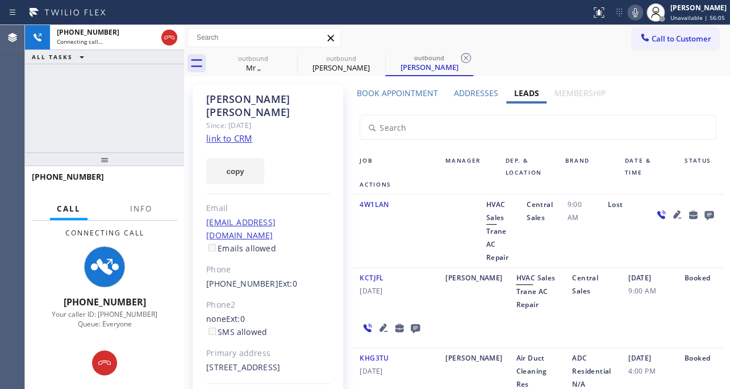
click at [629, 15] on icon at bounding box center [636, 13] width 14 height 14
click at [411, 324] on icon at bounding box center [415, 328] width 9 height 9
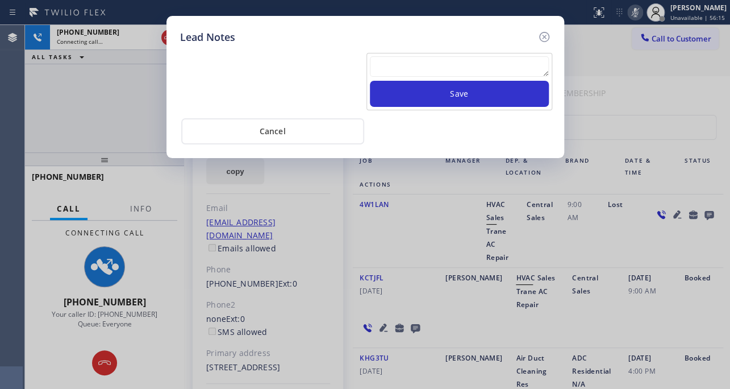
click at [454, 69] on textarea at bounding box center [459, 66] width 179 height 20
paste textarea "Routed to Voice mail// If CX will call back please transfer to me- Love:*"
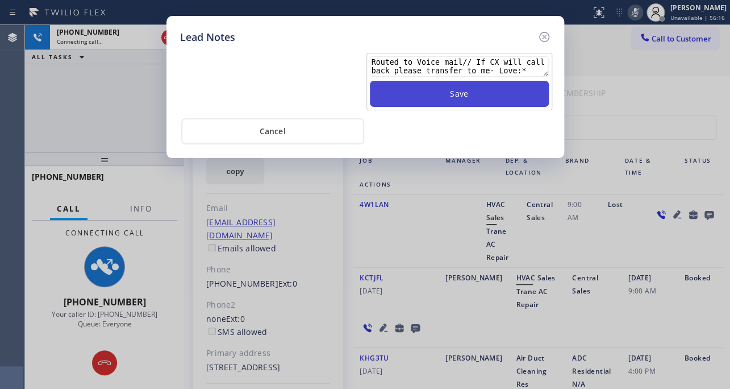
type textarea "Routed to Voice mail// If CX will call back please transfer to me- Love:*"
click at [451, 93] on button "Save" at bounding box center [459, 94] width 179 height 26
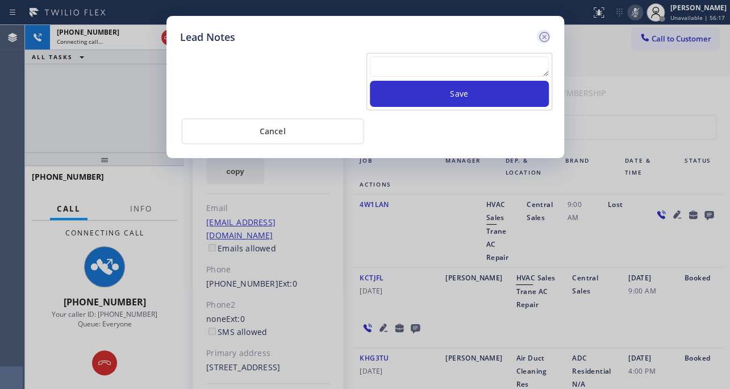
click at [543, 35] on icon at bounding box center [544, 37] width 10 height 10
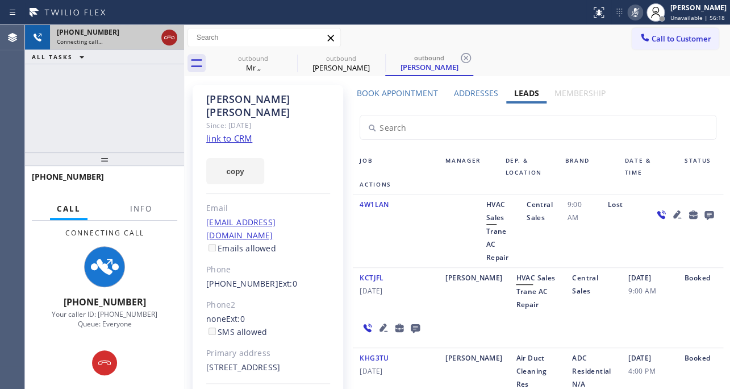
click at [168, 39] on icon at bounding box center [170, 38] width 14 height 14
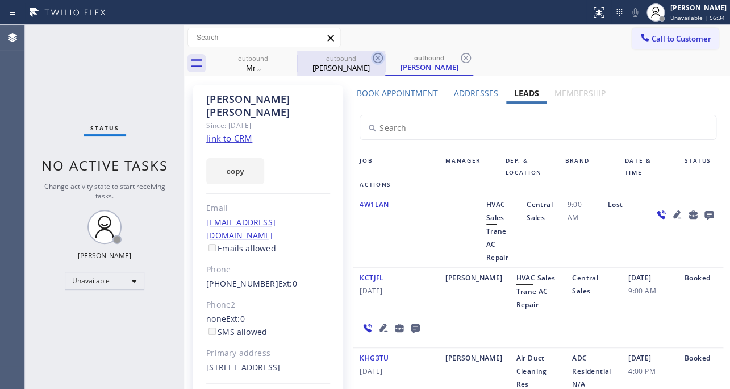
click at [377, 56] on icon at bounding box center [378, 58] width 14 height 14
click at [466, 60] on icon at bounding box center [466, 58] width 14 height 14
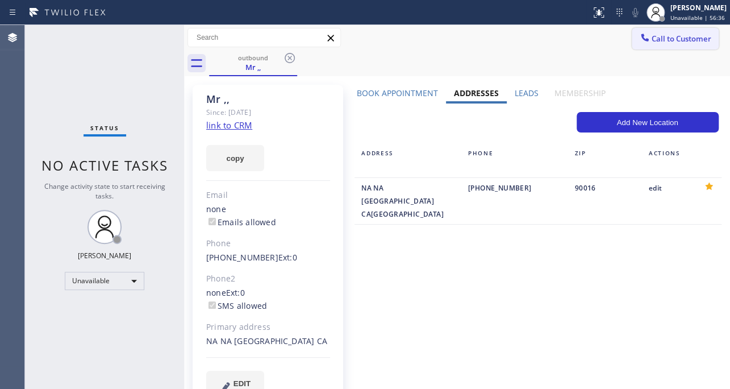
click at [671, 40] on span "Call to Customer" at bounding box center [682, 39] width 60 height 10
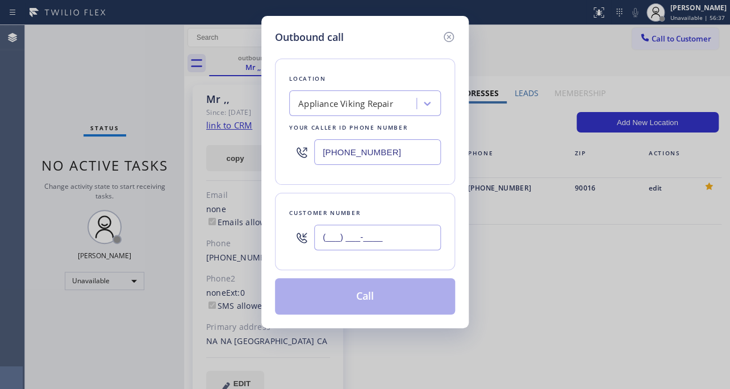
click at [398, 239] on input "(___) ___-____" at bounding box center [377, 237] width 127 height 26
paste input "305) 490-0560"
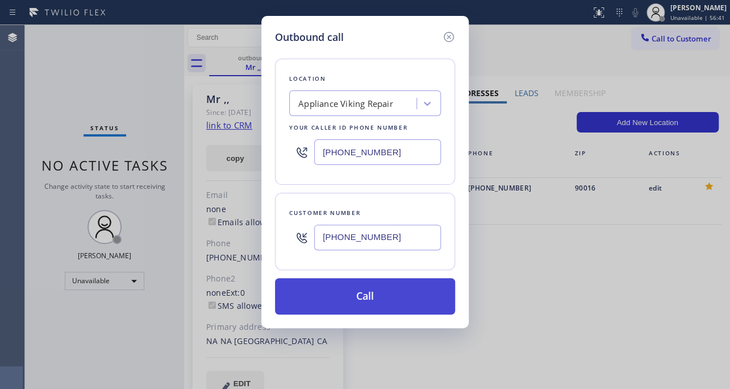
type input "(305) 490-0560"
click at [358, 300] on button "Call" at bounding box center [365, 296] width 180 height 36
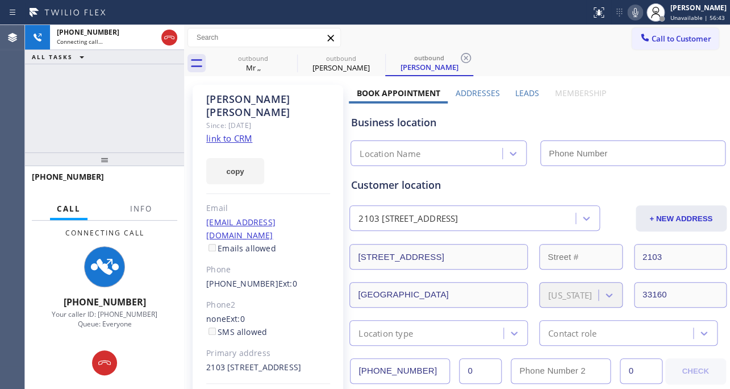
click at [528, 96] on label "Leads" at bounding box center [527, 93] width 24 height 11
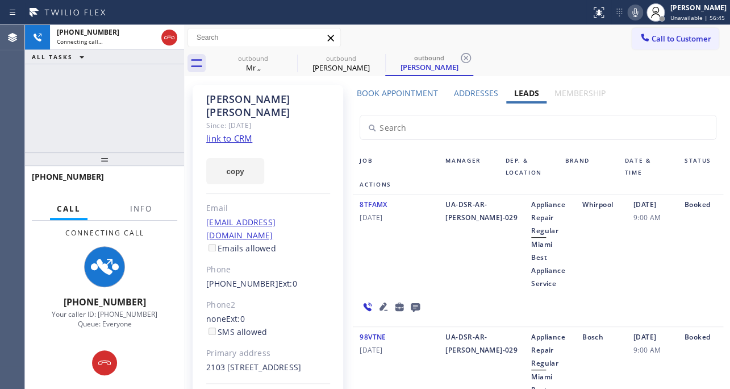
click at [380, 302] on icon at bounding box center [384, 306] width 8 height 8
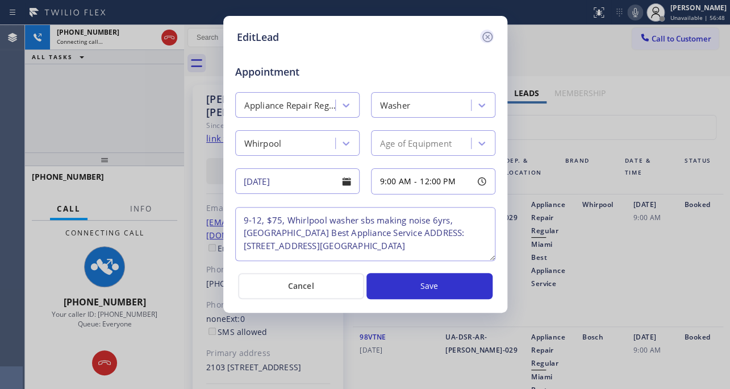
click at [490, 34] on icon at bounding box center [488, 37] width 14 height 14
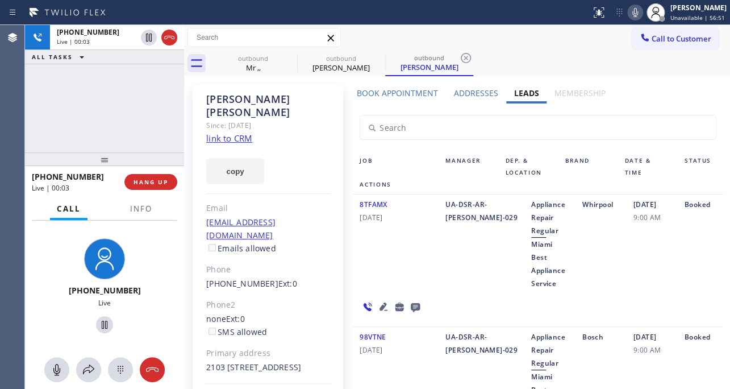
click at [559, 57] on div "outbound Mr ,, outbound Karin Cohen outbound Karin Cohen" at bounding box center [469, 64] width 521 height 26
click at [155, 178] on span "HANG UP" at bounding box center [151, 182] width 35 height 8
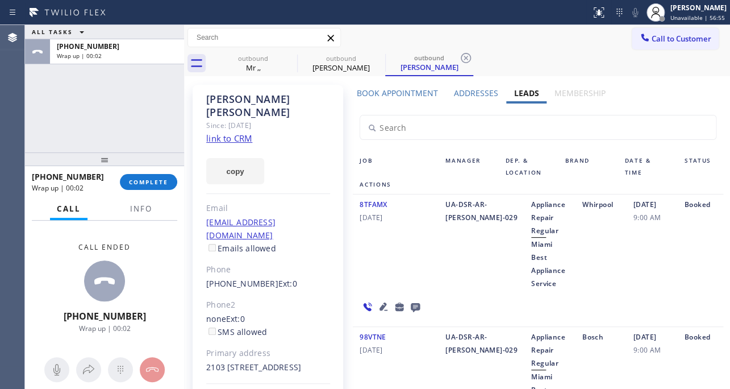
click at [411, 303] on icon at bounding box center [415, 307] width 9 height 9
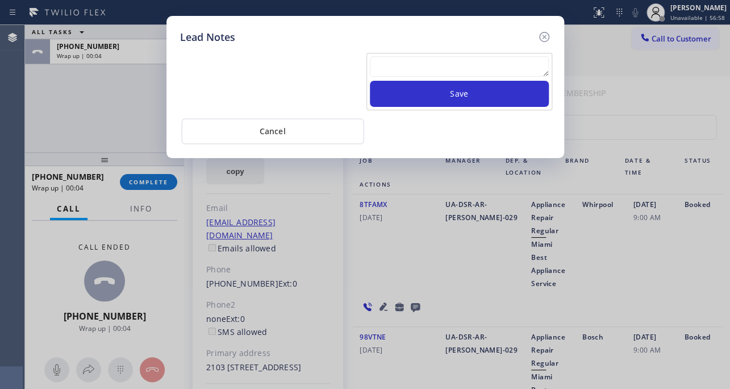
click at [431, 74] on textarea at bounding box center [459, 66] width 179 height 20
paste textarea "Routed to Voice mail// If CX will call back please transfer to me- Love:*"
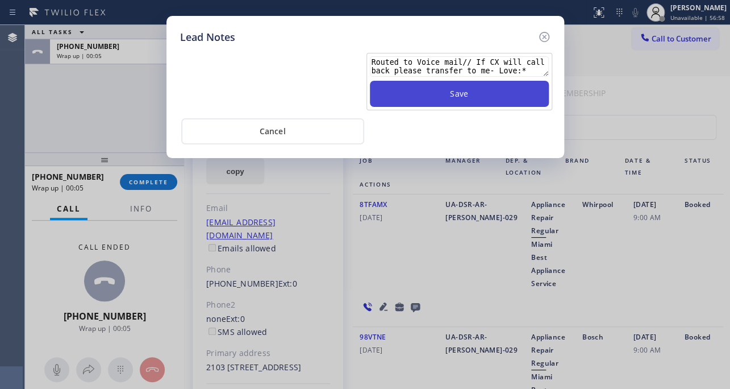
type textarea "Routed to Voice mail// If CX will call back please transfer to me- Love:*"
click at [426, 97] on button "Save" at bounding box center [459, 94] width 179 height 26
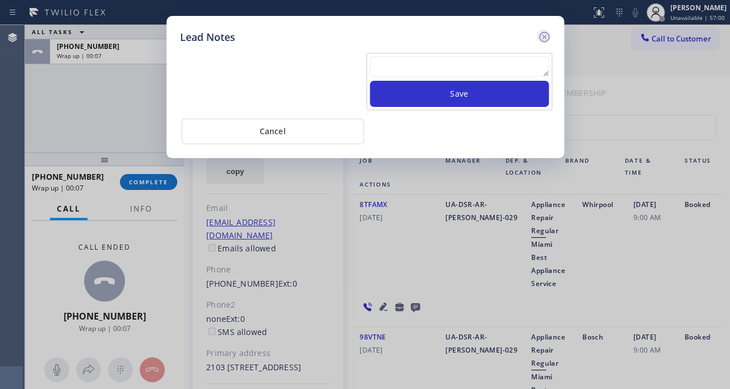
click at [544, 36] on icon at bounding box center [544, 37] width 10 height 10
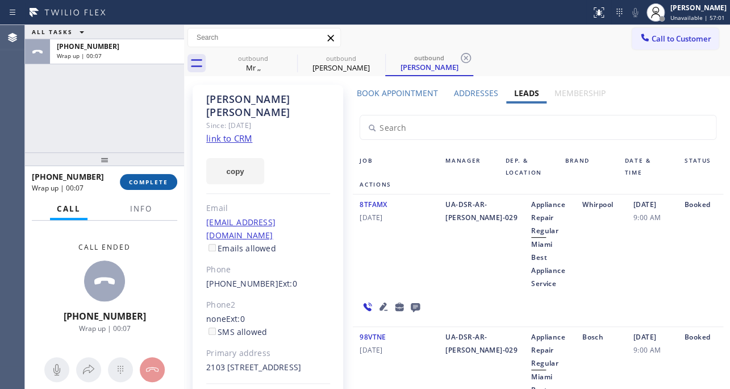
click at [141, 181] on span "COMPLETE" at bounding box center [148, 182] width 39 height 8
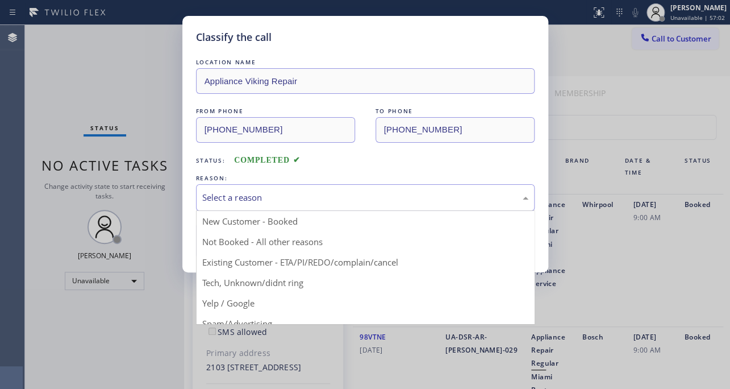
click at [351, 192] on div "Select a reason" at bounding box center [365, 197] width 326 height 13
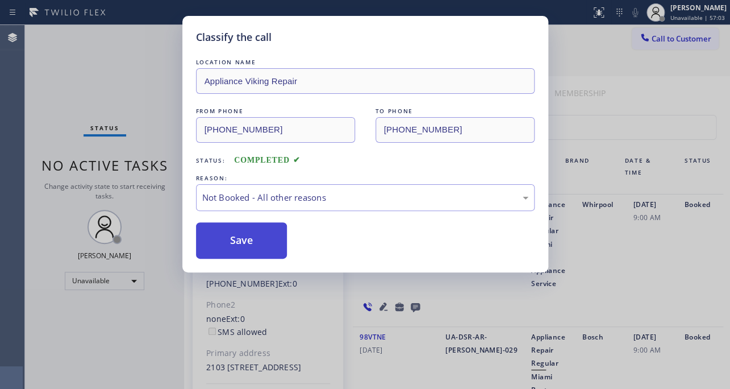
click at [216, 247] on button "Save" at bounding box center [242, 240] width 92 height 36
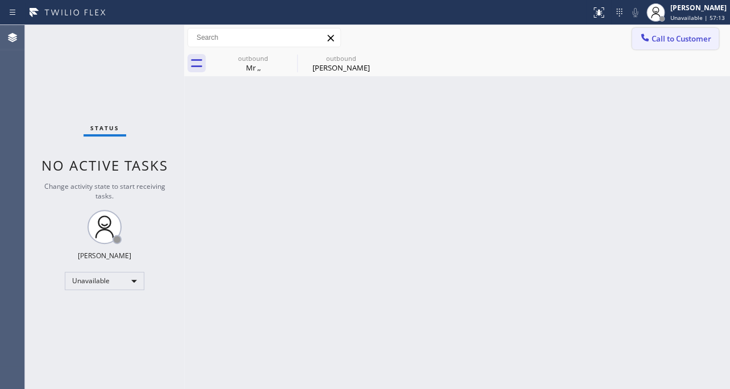
click at [654, 35] on span "Call to Customer" at bounding box center [682, 39] width 60 height 10
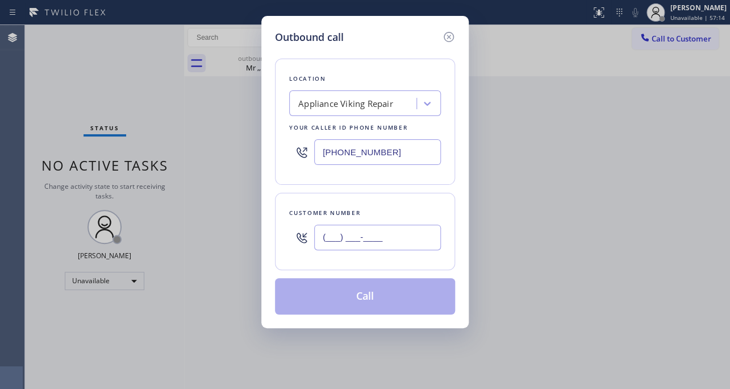
click at [402, 233] on input "(___) ___-____" at bounding box center [377, 237] width 127 height 26
paste input "714) 420-0723"
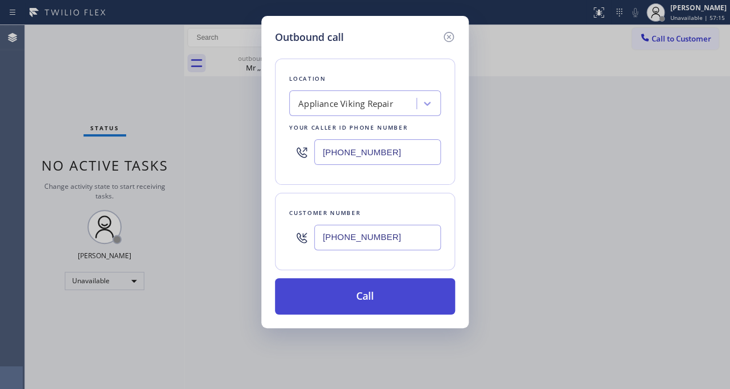
type input "(714) 420-0723"
click at [314, 298] on button "Call" at bounding box center [365, 296] width 180 height 36
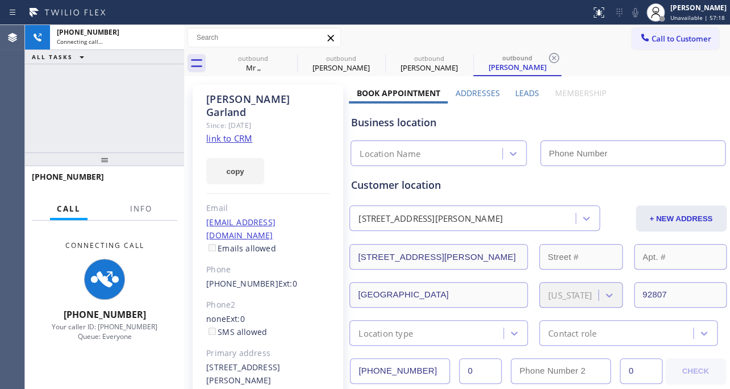
click at [515, 90] on label "Leads" at bounding box center [527, 93] width 24 height 11
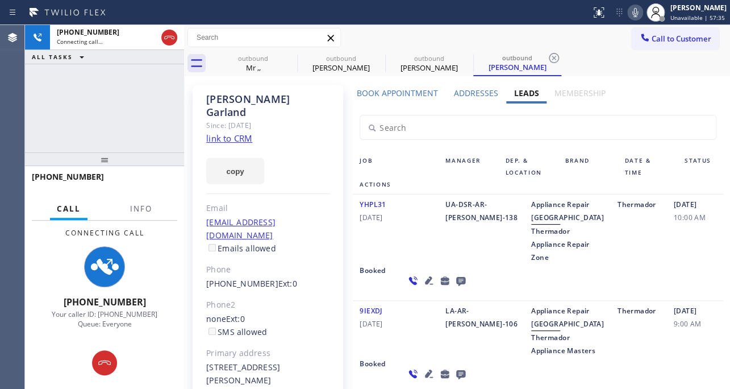
click at [393, 251] on div "YHPL31 04/03/2021" at bounding box center [396, 231] width 86 height 66
click at [454, 288] on icon at bounding box center [461, 280] width 14 height 14
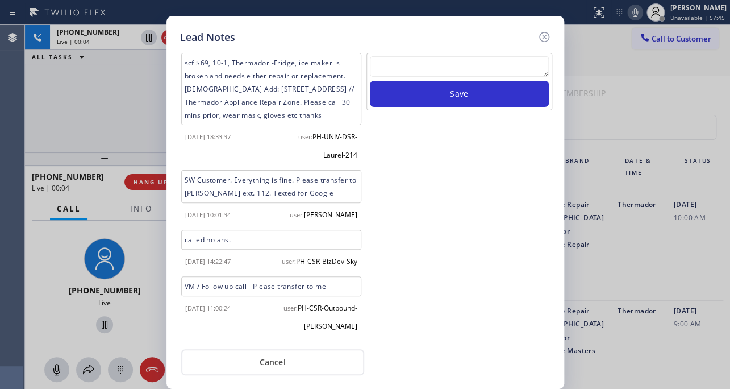
click at [455, 68] on textarea at bounding box center [459, 66] width 179 height 20
paste textarea "Routed to Voice mail// If CX will call back please transfer to me- Love:*"
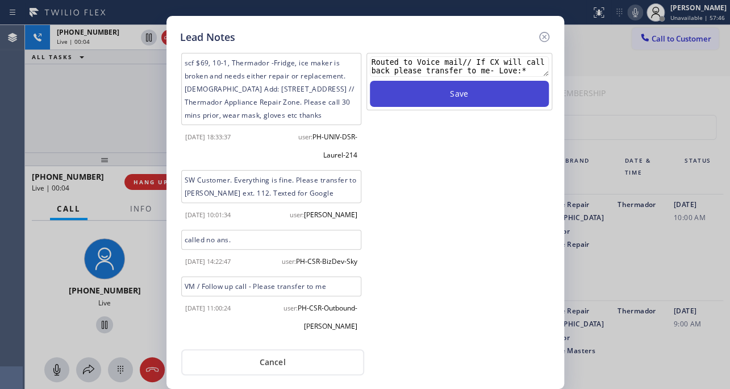
type textarea "Routed to Voice mail// If CX will call back please transfer to me- Love:*"
click at [454, 92] on button "Save" at bounding box center [459, 94] width 179 height 26
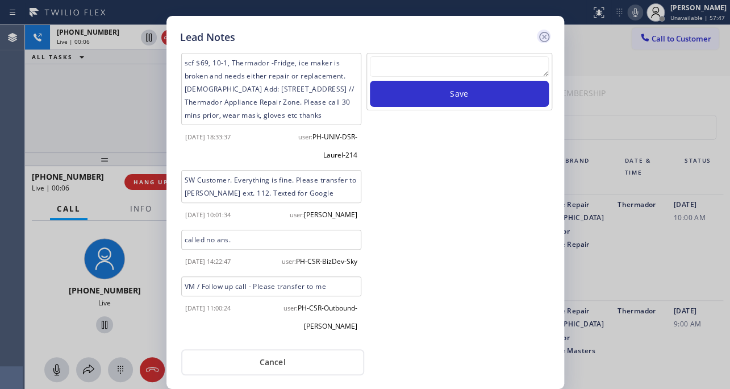
click at [542, 37] on icon at bounding box center [545, 37] width 14 height 14
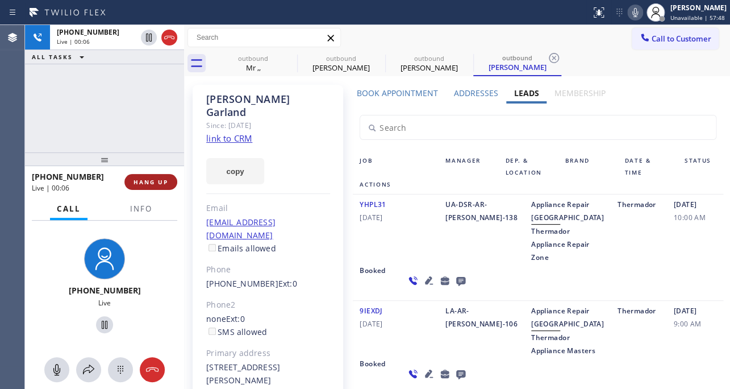
click at [146, 178] on span "HANG UP" at bounding box center [151, 182] width 35 height 8
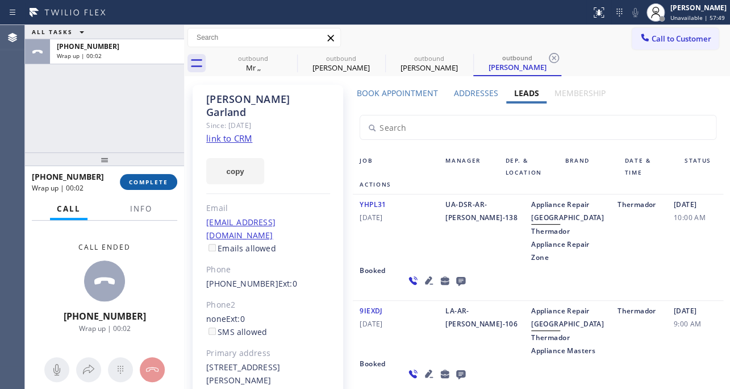
click at [160, 184] on span "COMPLETE" at bounding box center [148, 182] width 39 height 8
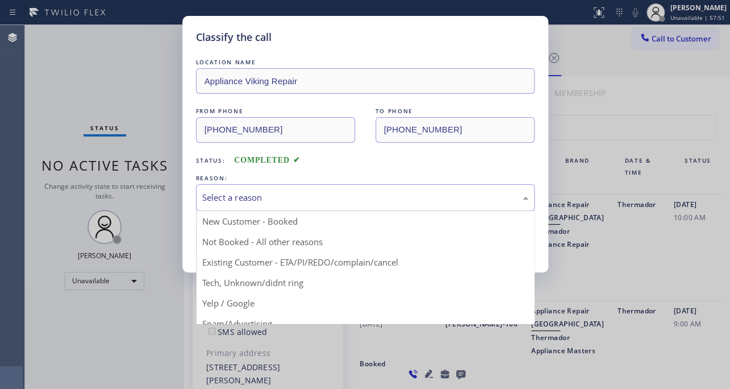
click at [316, 194] on div "Select a reason" at bounding box center [365, 197] width 326 height 13
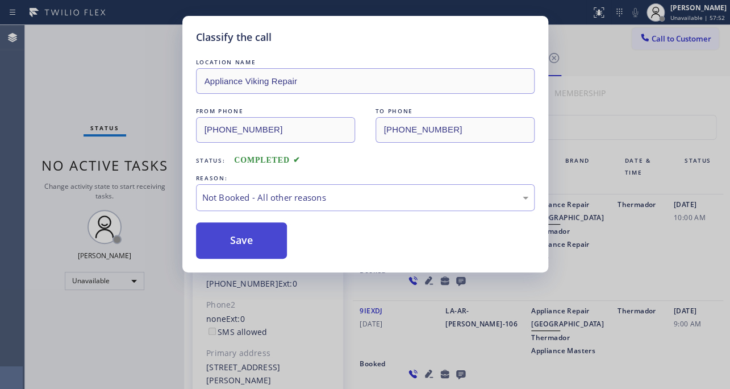
click at [252, 243] on button "Save" at bounding box center [242, 240] width 92 height 36
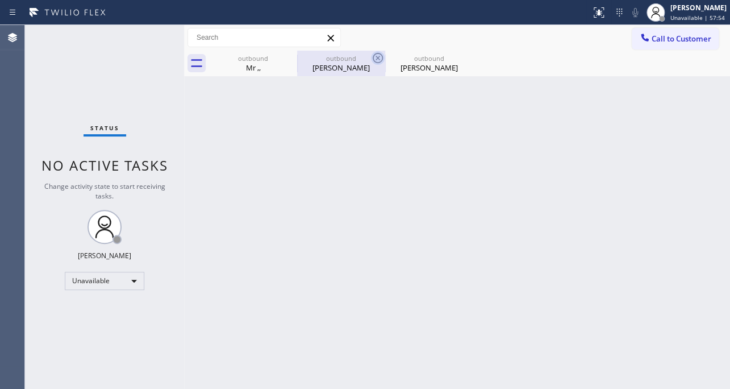
click at [382, 58] on icon at bounding box center [378, 58] width 10 height 10
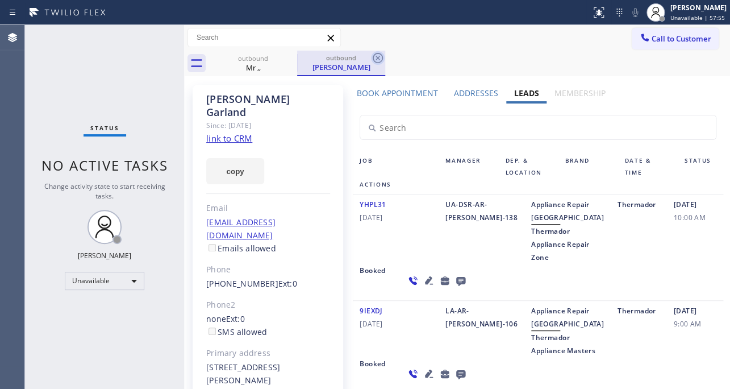
click at [380, 59] on icon at bounding box center [378, 58] width 14 height 14
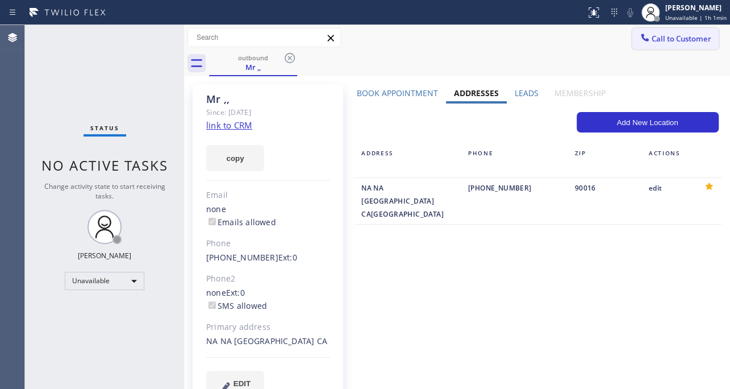
click at [657, 40] on span "Call to Customer" at bounding box center [682, 39] width 60 height 10
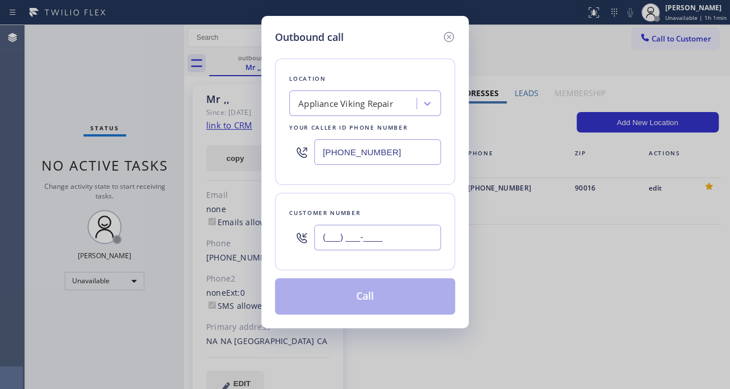
click at [369, 236] on input "(___) ___-____" at bounding box center [377, 237] width 127 height 26
paste input "818) 522-0739"
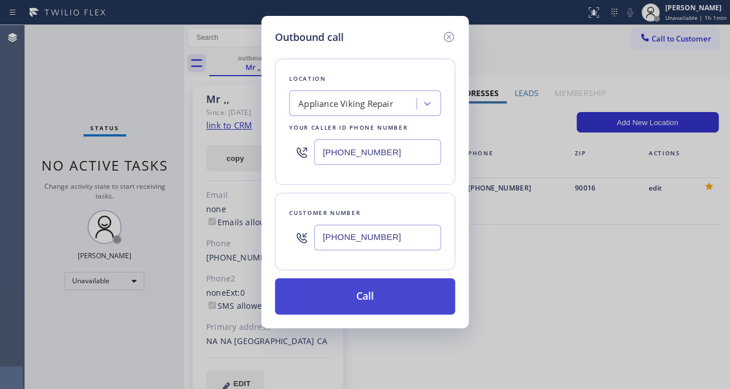
click at [356, 301] on button "Call" at bounding box center [365, 296] width 180 height 36
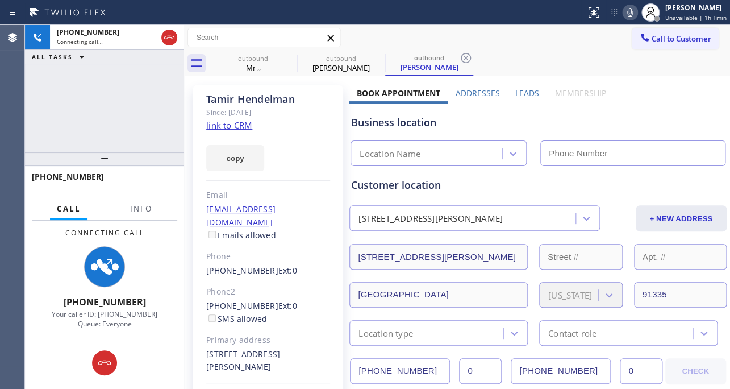
click at [528, 94] on label "Leads" at bounding box center [527, 93] width 24 height 11
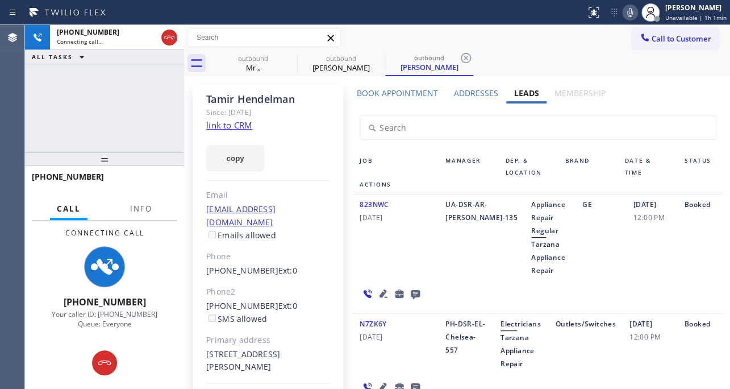
click at [380, 290] on icon at bounding box center [384, 293] width 14 height 14
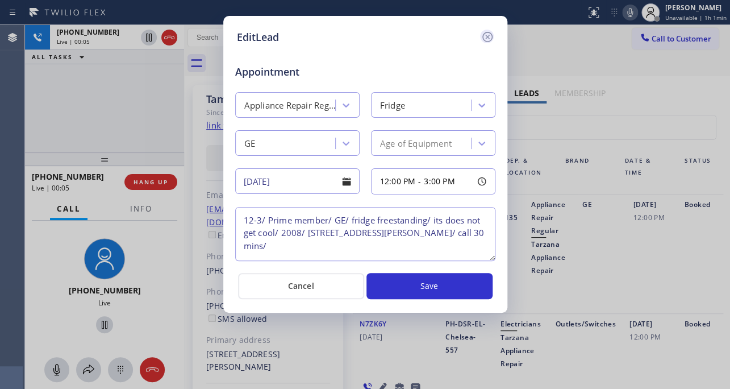
click at [485, 36] on icon at bounding box center [488, 37] width 14 height 14
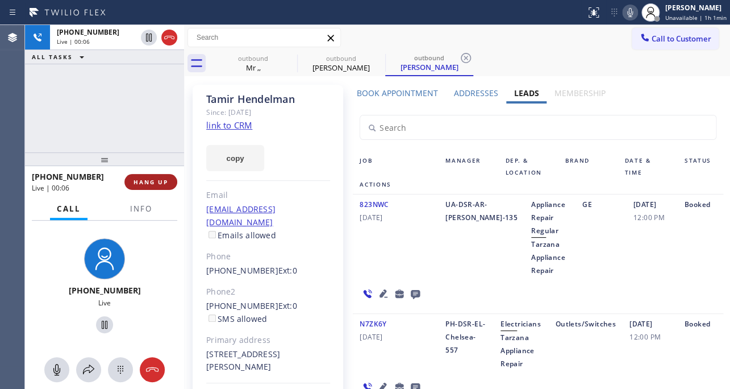
click at [159, 182] on span "HANG UP" at bounding box center [151, 182] width 35 height 8
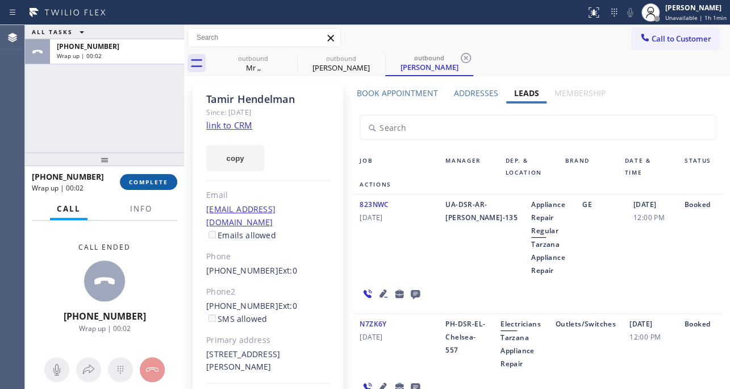
click at [135, 184] on span "COMPLETE" at bounding box center [148, 182] width 39 height 8
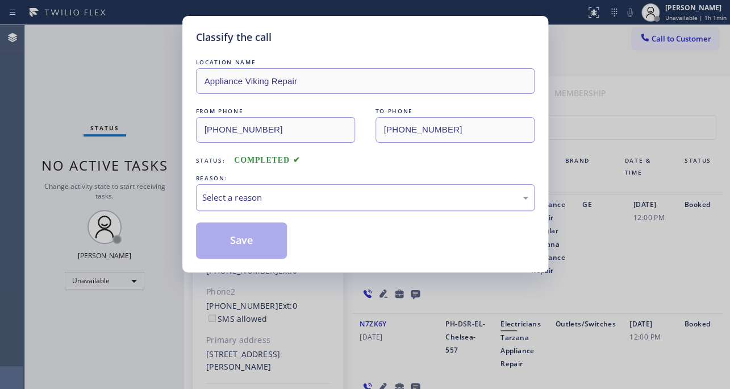
click at [250, 196] on div "Select a reason" at bounding box center [365, 197] width 326 height 13
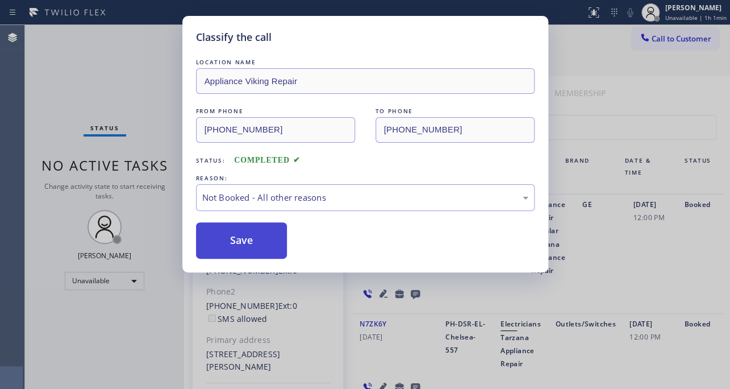
click at [239, 236] on button "Save" at bounding box center [242, 240] width 92 height 36
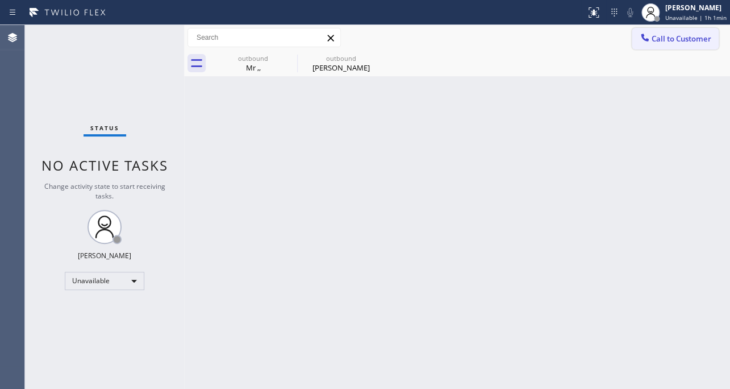
click at [662, 41] on span "Call to Customer" at bounding box center [682, 39] width 60 height 10
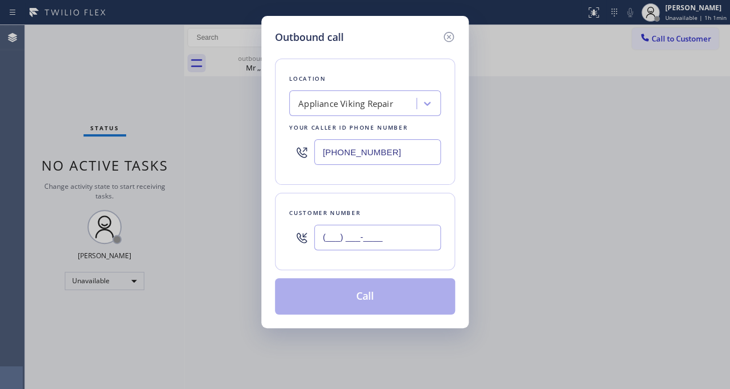
click at [345, 243] on input "(___) ___-____" at bounding box center [377, 237] width 127 height 26
paste input "424) 200-8462"
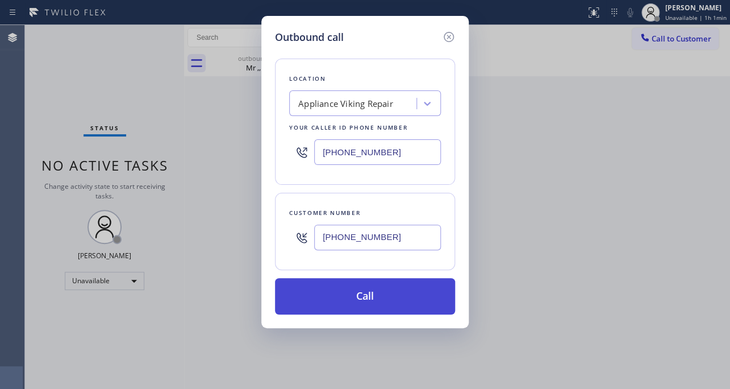
type input "(424) 200-8462"
click at [350, 290] on button "Call" at bounding box center [365, 296] width 180 height 36
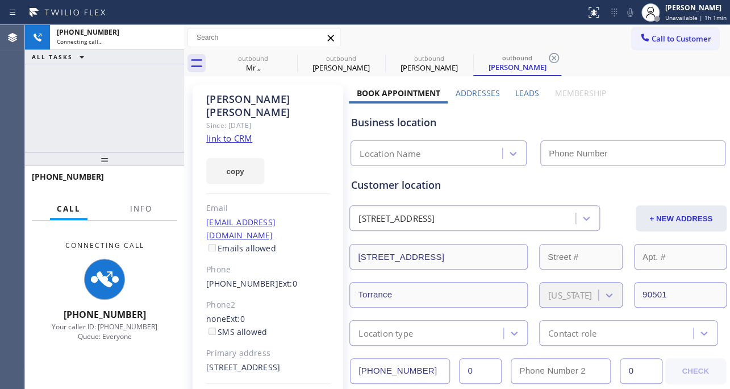
click at [524, 92] on label "Leads" at bounding box center [527, 93] width 24 height 11
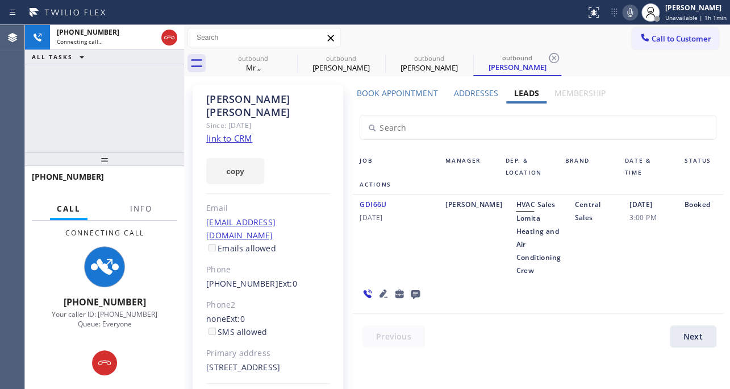
click at [380, 294] on icon at bounding box center [384, 293] width 8 height 8
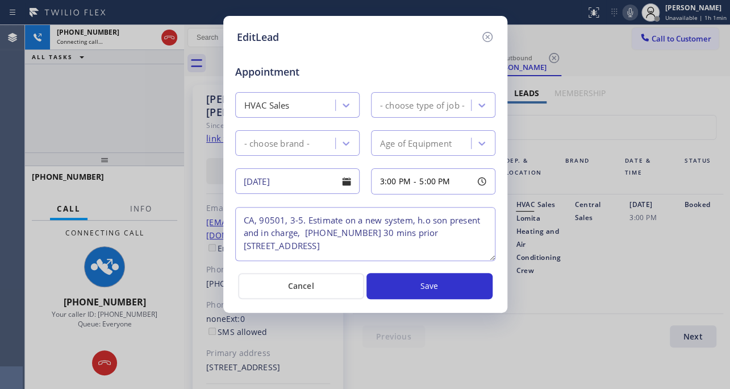
type textarea "CA, 90501, 3-5. Estimate on a new system, h.o son present and in charge, (424) …"
click at [597, 281] on div "EditLead Appointment HVAC Sales Estimate Sales Central Sales Age of Equipment 0…" at bounding box center [365, 194] width 730 height 389
click at [489, 36] on icon at bounding box center [488, 37] width 14 height 14
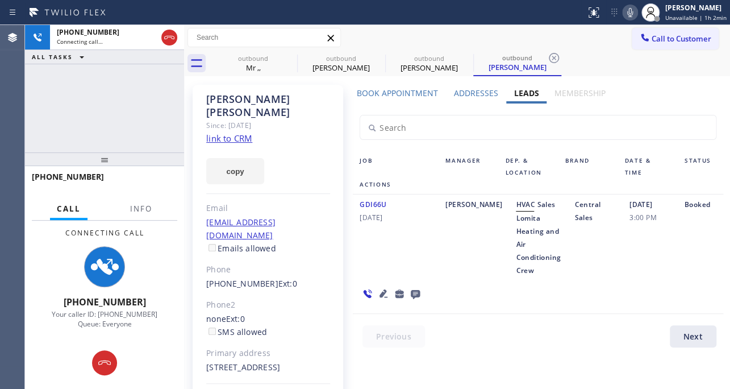
click at [411, 251] on div "GDI66U 04/01/2021" at bounding box center [396, 237] width 86 height 79
click at [566, 314] on div "Job Manager Dep. & Location Brand Date & Time Status Actions GDI66U 04/01/2021 …" at bounding box center [538, 227] width 378 height 249
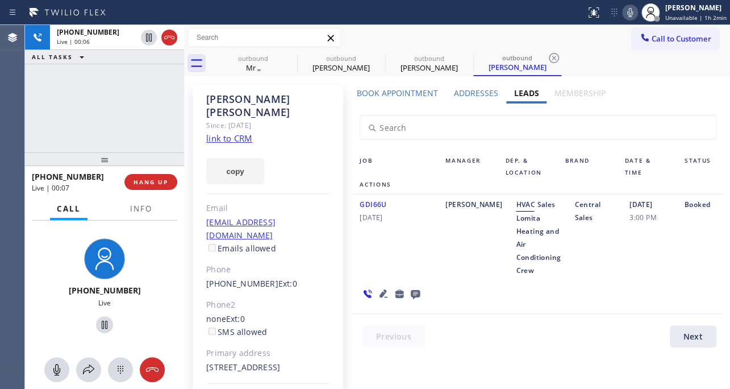
click at [372, 249] on div "GDI66U 04/01/2021" at bounding box center [396, 237] width 86 height 79
click at [381, 295] on icon at bounding box center [384, 293] width 14 height 14
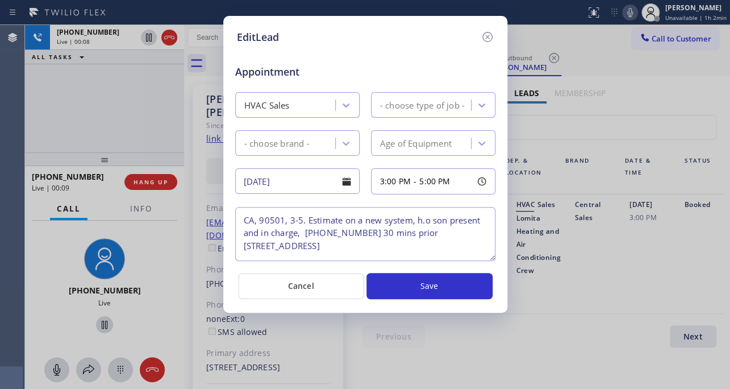
type textarea "CA, 90501, 3-5. Estimate on a new system, h.o son present and in charge, (424) …"
click at [488, 35] on icon at bounding box center [487, 37] width 10 height 10
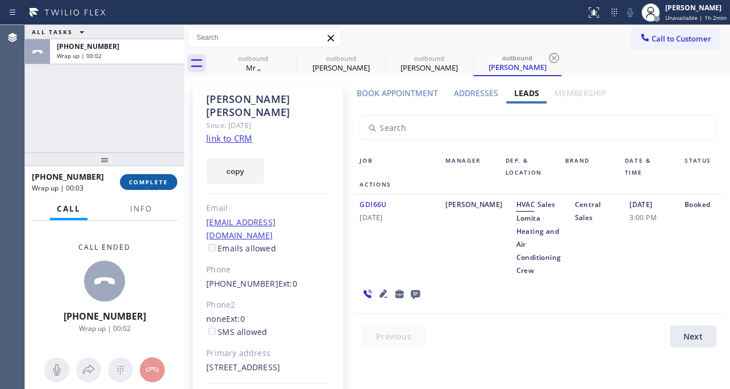
click at [154, 184] on span "COMPLETE" at bounding box center [148, 182] width 39 height 8
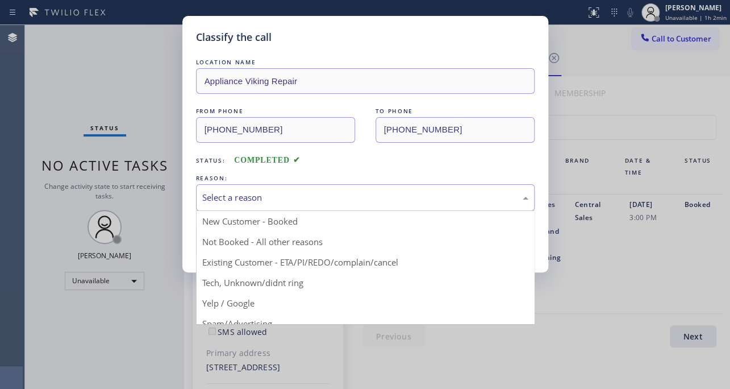
click at [296, 188] on div "Select a reason" at bounding box center [365, 197] width 339 height 27
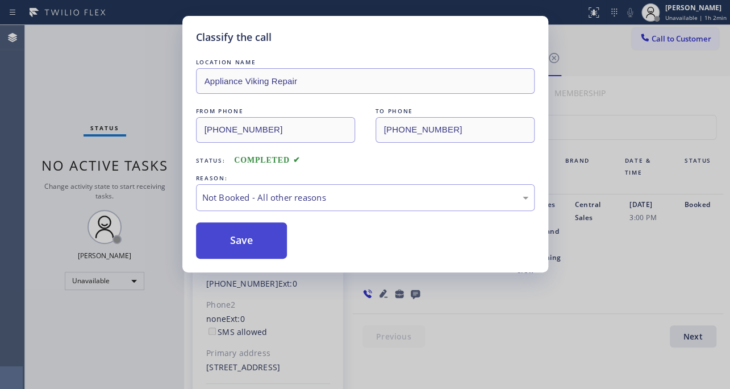
click at [250, 238] on button "Save" at bounding box center [242, 240] width 92 height 36
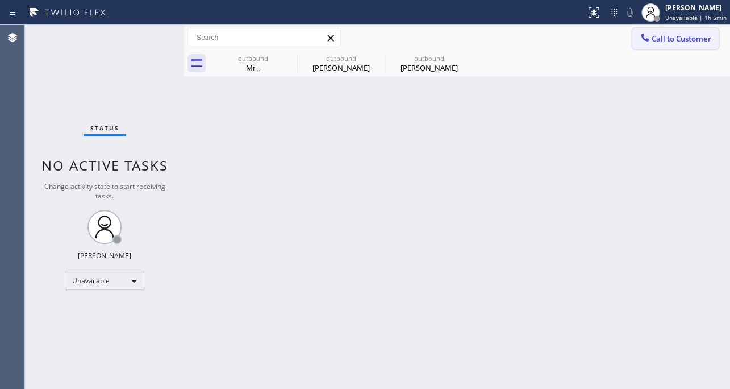
click at [648, 41] on icon at bounding box center [644, 37] width 11 height 11
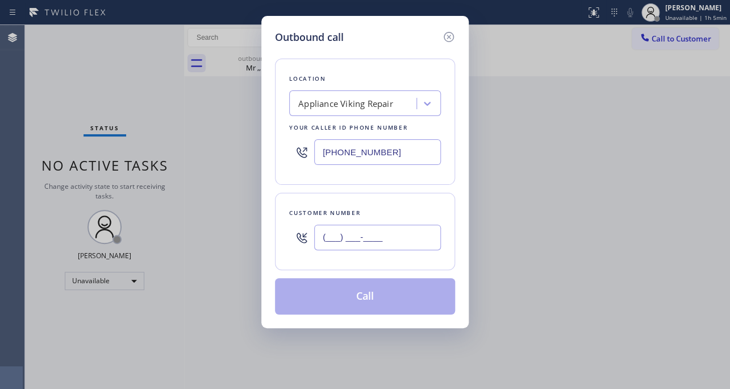
click at [409, 229] on input "(___) ___-____" at bounding box center [377, 237] width 127 height 26
paste input "949) 439-4807"
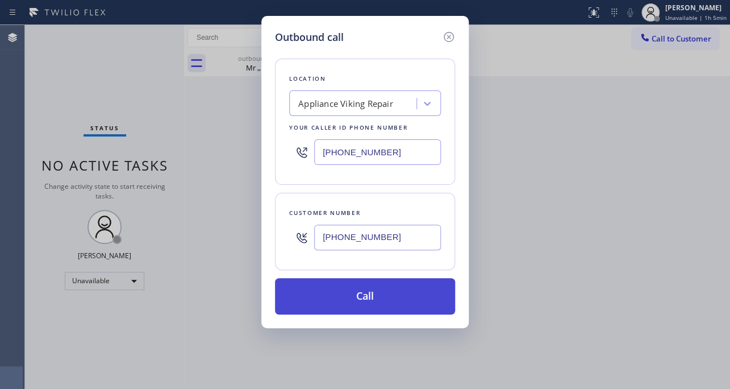
type input "(949) 439-4807"
click at [360, 298] on button "Call" at bounding box center [365, 296] width 180 height 36
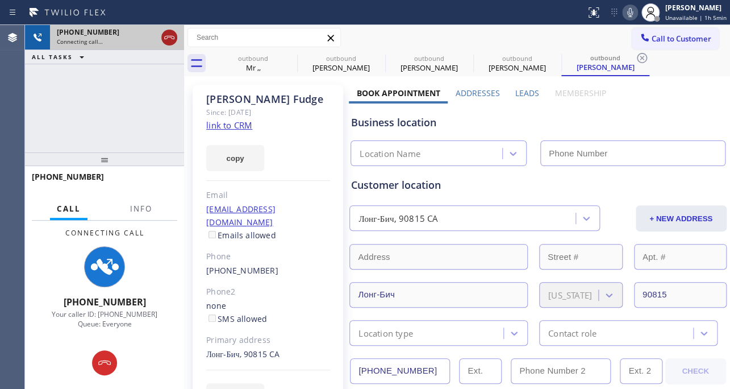
click at [168, 35] on icon at bounding box center [170, 38] width 14 height 14
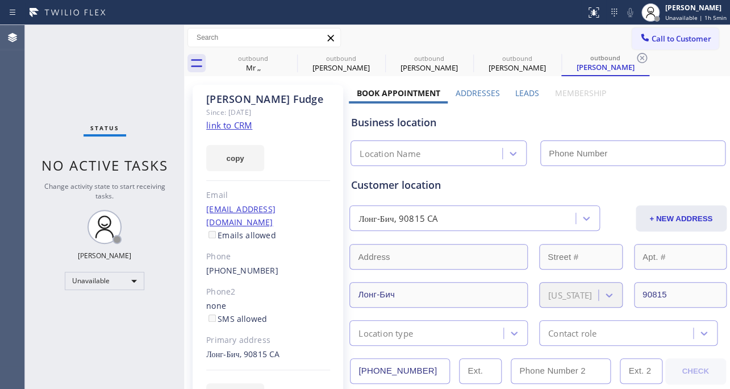
click at [214, 121] on link "link to CRM" at bounding box center [229, 124] width 46 height 11
type input "[PHONE_NUMBER]"
click at [672, 38] on span "Call to Customer" at bounding box center [682, 39] width 60 height 10
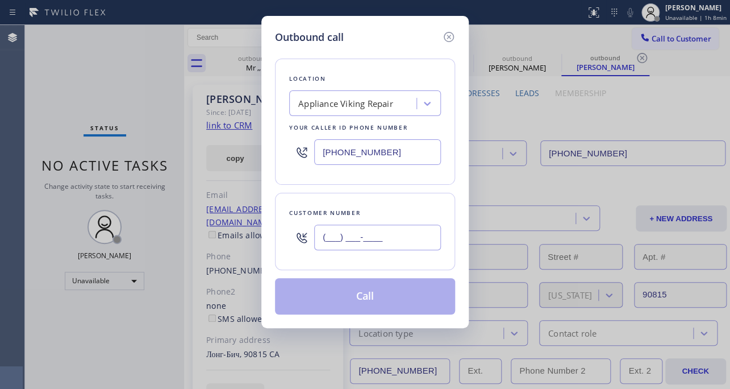
click at [388, 238] on input "(___) ___-____" at bounding box center [377, 237] width 127 height 26
paste input "949) 439-4807"
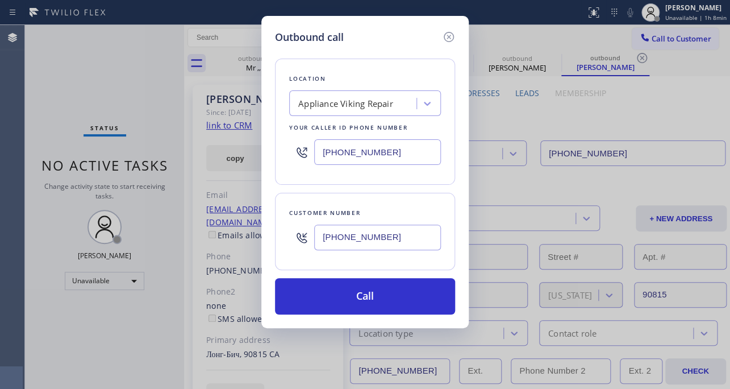
type input "(949) 439-4807"
drag, startPoint x: 392, startPoint y: 158, endPoint x: 62, endPoint y: 187, distance: 331.5
click at [62, 187] on div "Outbound call Location Appliance Viking Repair Your caller id phone number (617…" at bounding box center [365, 194] width 730 height 389
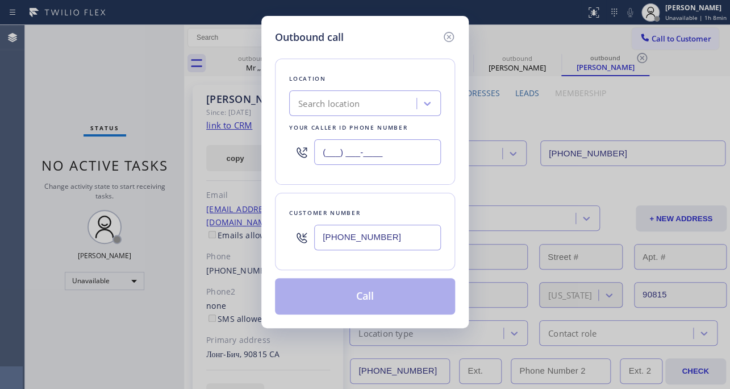
type input "(___) ___-____"
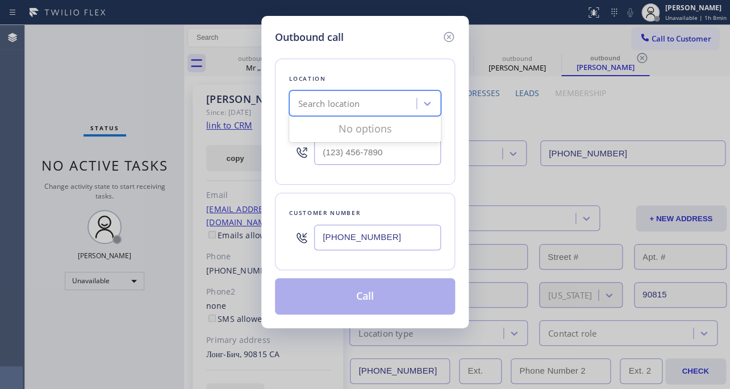
click at [392, 102] on div "Search location" at bounding box center [355, 104] width 124 height 20
paste input "Local HVAC Expert Long Beach"
type input "Local HVAC Expert Long Beach"
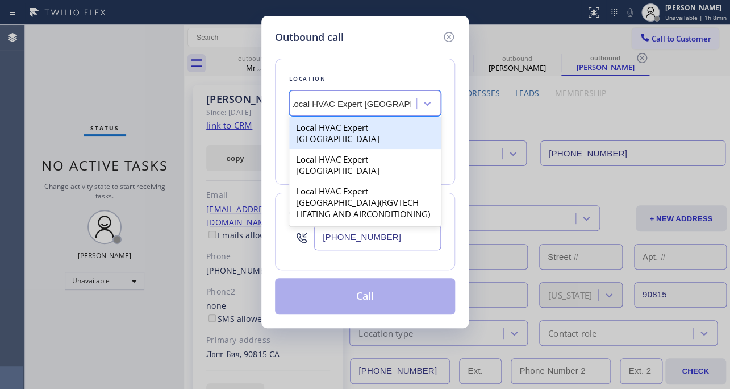
scroll to position [0, 9]
click at [332, 130] on div "Local HVAC Expert Long Beach" at bounding box center [365, 133] width 152 height 32
type input "(562) 239-4742"
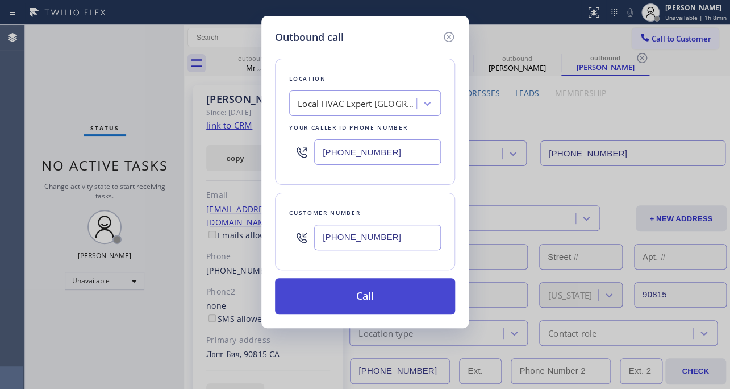
click at [352, 299] on button "Call" at bounding box center [365, 296] width 180 height 36
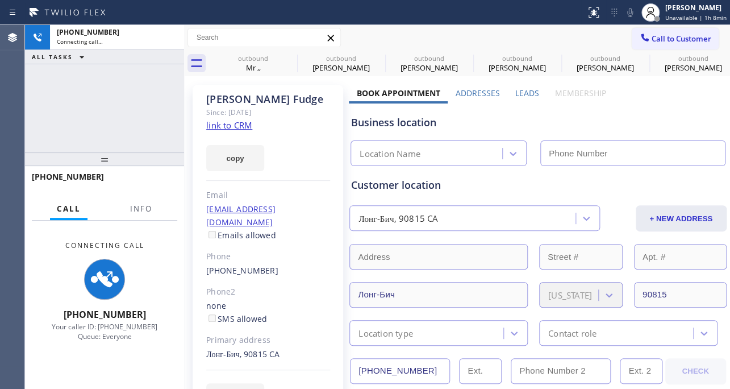
type input "(562) 239-4742"
click at [522, 93] on label "Leads" at bounding box center [527, 93] width 24 height 11
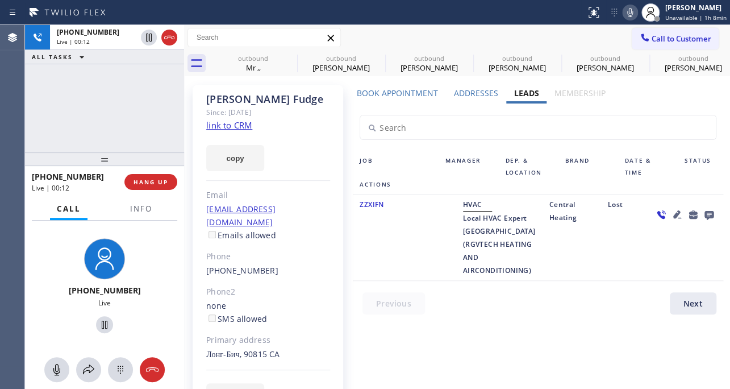
click at [587, 321] on div "Book Appointment Addresses Leads Membership Business location Local HVAC Expert…" at bounding box center [538, 258] width 378 height 341
click at [562, 313] on div at bounding box center [545, 306] width 384 height 28
click at [568, 301] on div at bounding box center [545, 306] width 384 height 28
click at [427, 331] on div "Book Appointment Addresses Leads Membership Business location Local HVAC Expert…" at bounding box center [538, 258] width 378 height 341
click at [378, 92] on label "Book Appointment" at bounding box center [397, 93] width 81 height 11
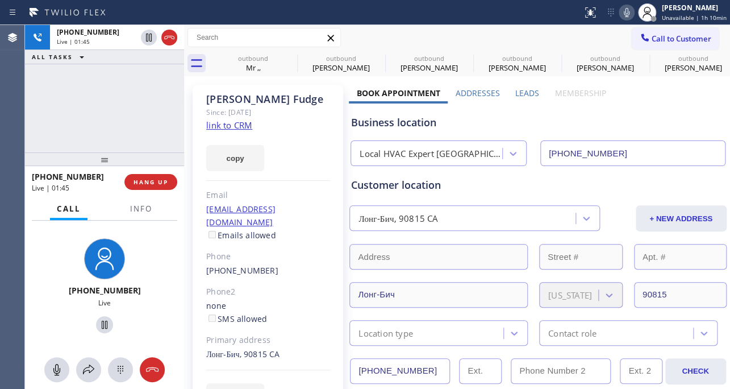
click at [519, 186] on div "Customer location" at bounding box center [537, 184] width 373 height 15
click at [524, 197] on div "Customer location Лонг-Бич, 90815 CA + NEW ADDRESS Лонг-Бич California 90815 Lo…" at bounding box center [537, 261] width 373 height 168
click at [504, 192] on div "Customer location" at bounding box center [537, 184] width 373 height 15
click at [495, 192] on div "Customer location" at bounding box center [537, 184] width 373 height 15
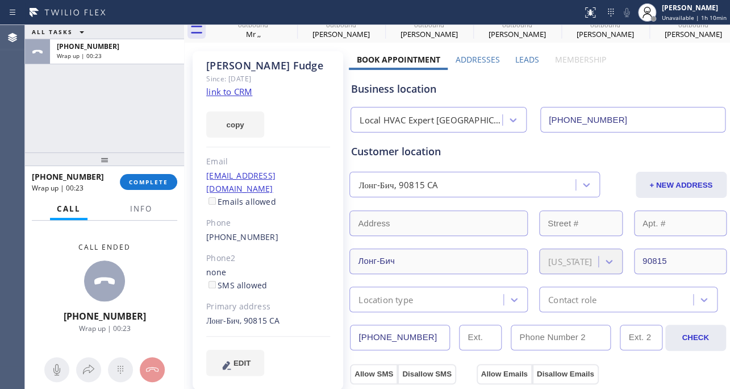
scroll to position [51, 0]
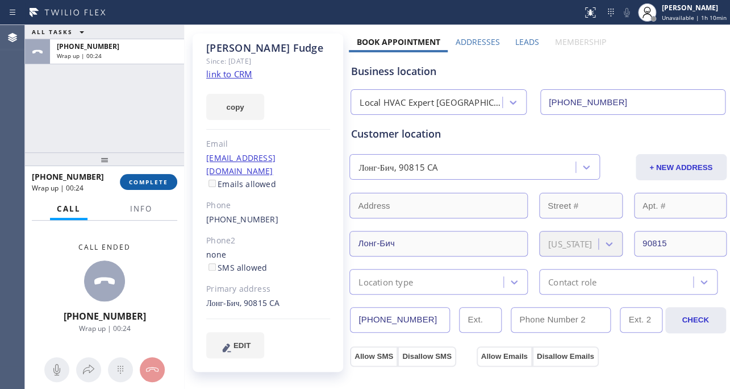
click at [148, 179] on span "COMPLETE" at bounding box center [148, 182] width 39 height 8
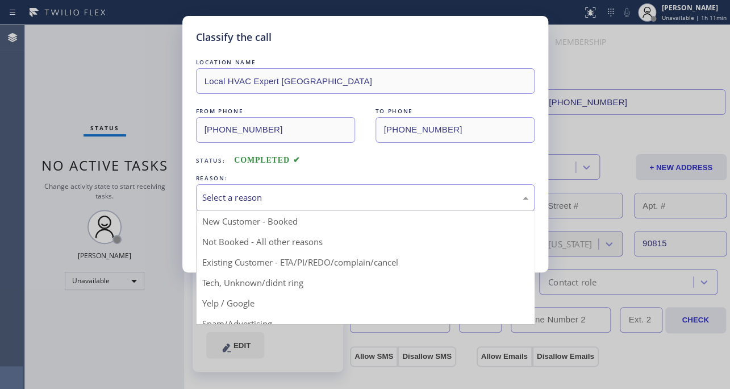
click at [234, 196] on div "Select a reason" at bounding box center [365, 197] width 326 height 13
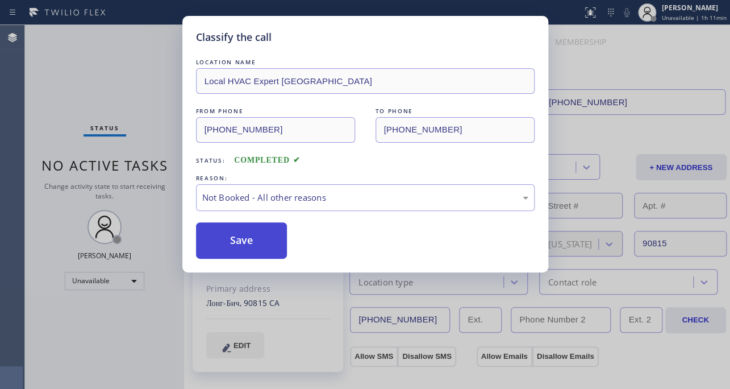
click at [230, 246] on button "Save" at bounding box center [242, 240] width 92 height 36
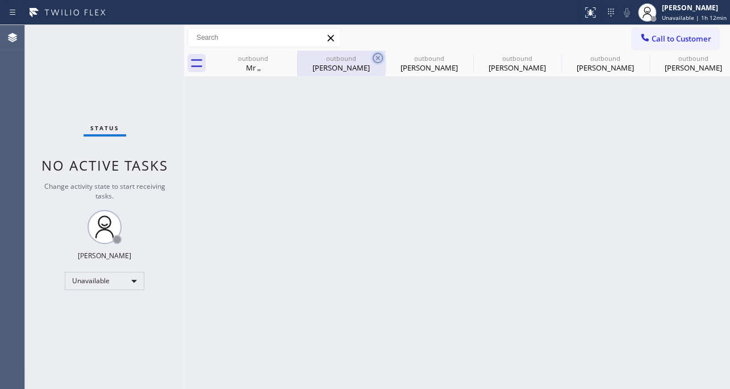
click at [379, 61] on icon at bounding box center [378, 58] width 14 height 14
type input "[PHONE_NUMBER]"
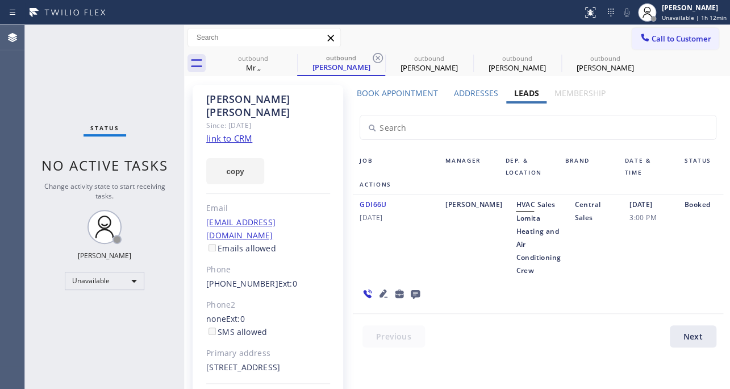
click at [379, 61] on icon at bounding box center [378, 58] width 14 height 14
click at [0, 0] on icon at bounding box center [0, 0] width 0 height 0
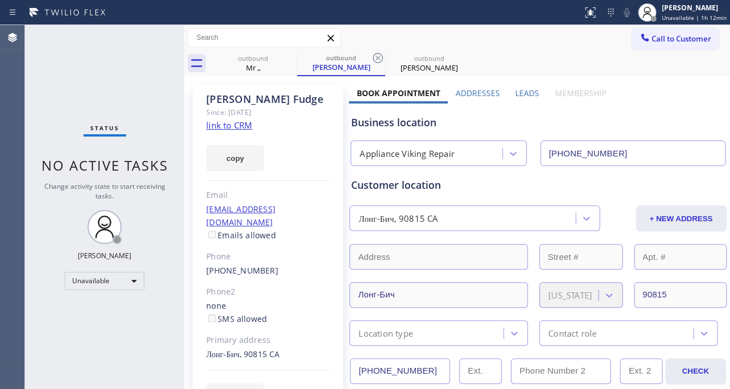
click at [379, 61] on icon at bounding box center [378, 58] width 14 height 14
type input "(562) 239-4742"
click at [379, 61] on icon at bounding box center [378, 58] width 14 height 14
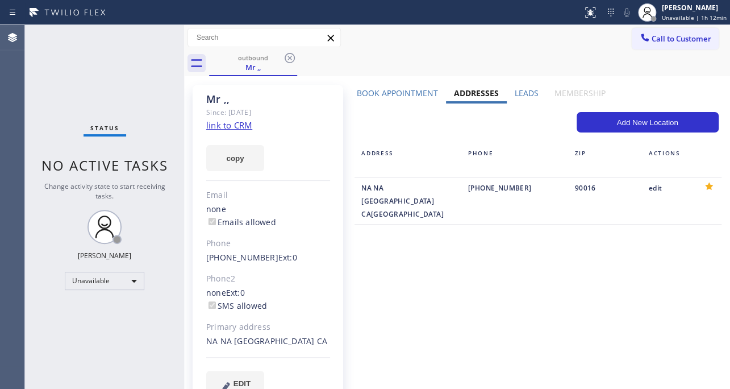
drag, startPoint x: 673, startPoint y: 44, endPoint x: 665, endPoint y: 44, distance: 8.0
click at [672, 44] on button "Call to Customer" at bounding box center [675, 39] width 87 height 22
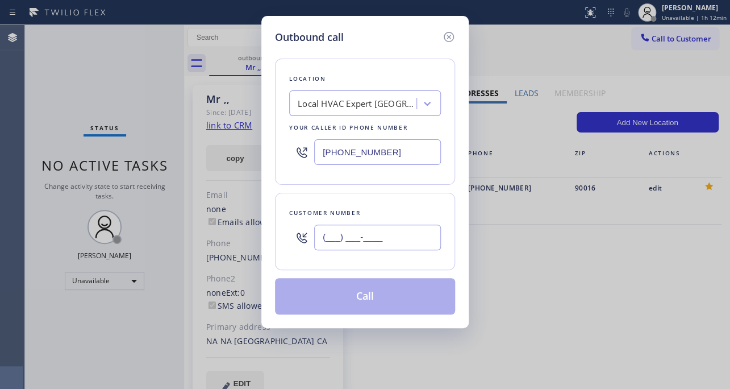
click at [381, 232] on input "(___) ___-____" at bounding box center [377, 237] width 127 height 26
paste input "480) 236-6110"
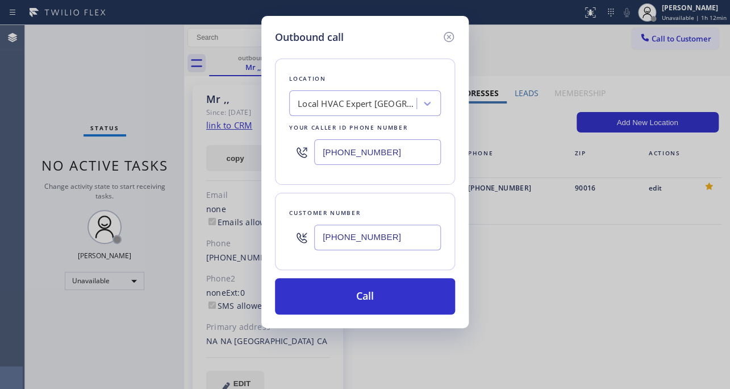
type input "(480) 236-6110"
drag, startPoint x: 402, startPoint y: 148, endPoint x: 143, endPoint y: 169, distance: 260.0
click at [143, 169] on div "Outbound call Location Local HVAC Expert Long Beach Your caller id phone number…" at bounding box center [365, 194] width 730 height 389
paste input "617) 219-9255"
type input "[PHONE_NUMBER]"
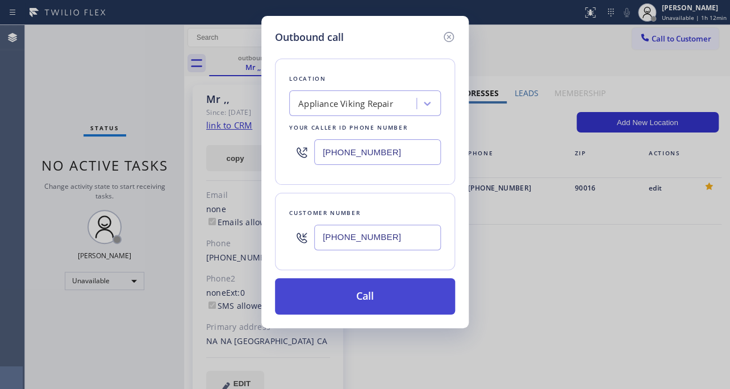
click at [363, 286] on button "Call" at bounding box center [365, 296] width 180 height 36
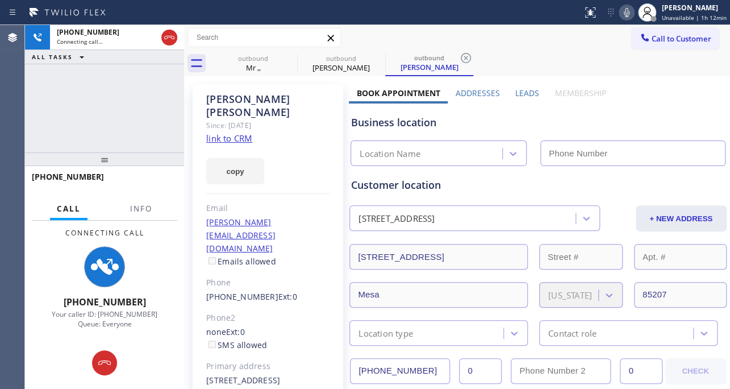
type input "[PHONE_NUMBER]"
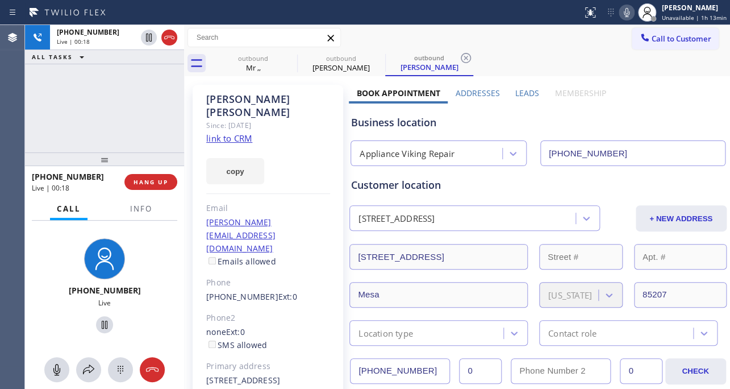
click at [601, 119] on div "Business location" at bounding box center [537, 122] width 373 height 15
click at [158, 176] on button "HANG UP" at bounding box center [150, 182] width 53 height 16
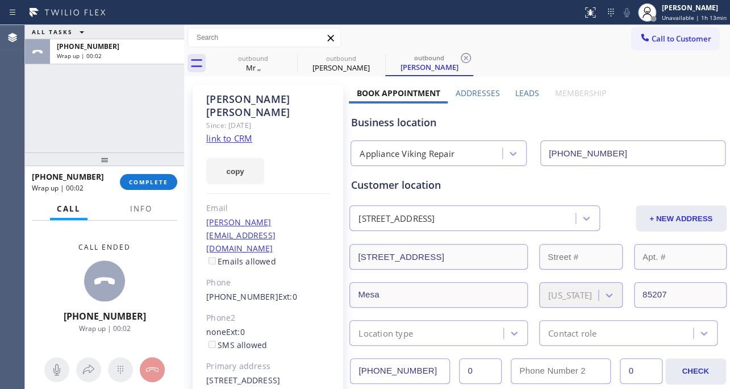
drag, startPoint x: 521, startPoint y: 92, endPoint x: 542, endPoint y: 77, distance: 25.2
click at [521, 92] on label "Leads" at bounding box center [527, 93] width 24 height 11
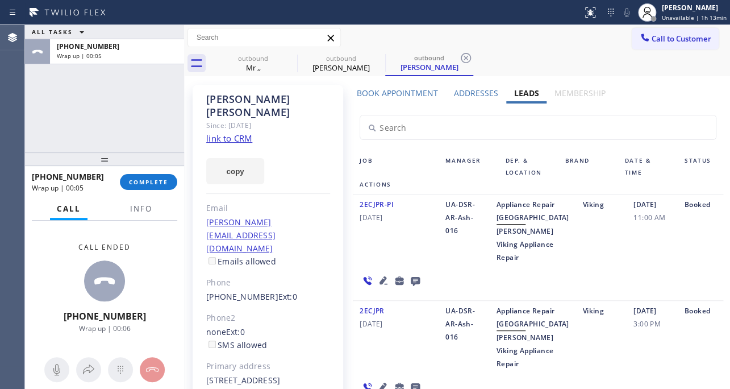
click at [411, 286] on icon at bounding box center [415, 281] width 9 height 9
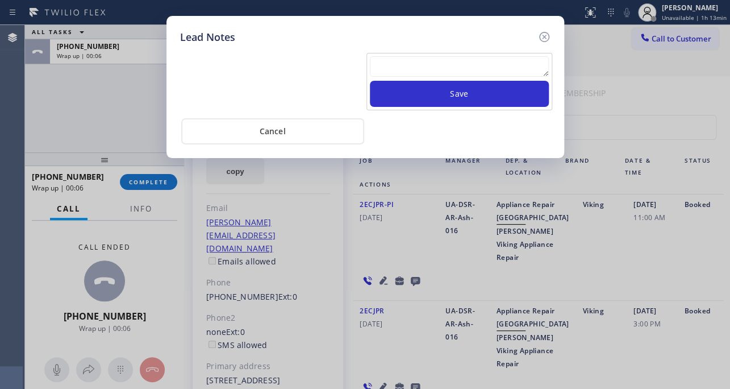
click at [413, 63] on textarea at bounding box center [459, 66] width 179 height 20
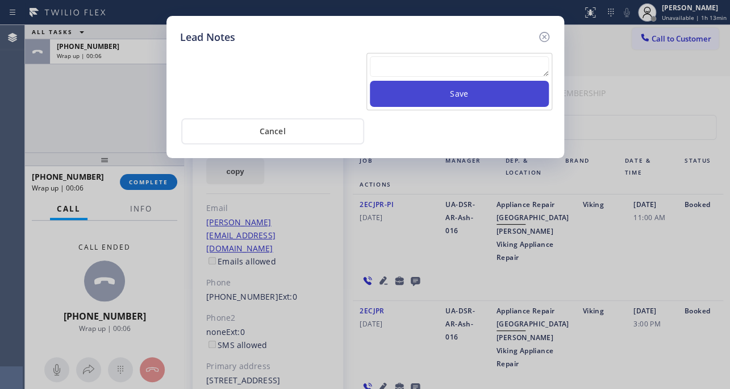
paste textarea "Routed to Voice mail// If CX will call back please transfer to me- Love:*"
type textarea "Routed to Voice mail// If CX will call back please transfer to me- Love:*"
click at [446, 89] on button "Save" at bounding box center [459, 94] width 179 height 26
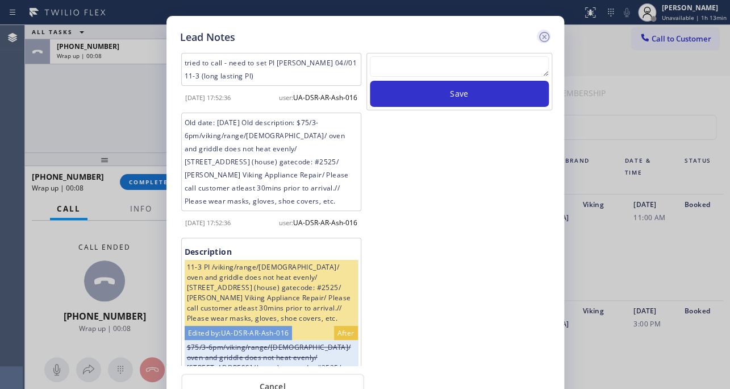
click at [540, 39] on icon at bounding box center [545, 37] width 14 height 14
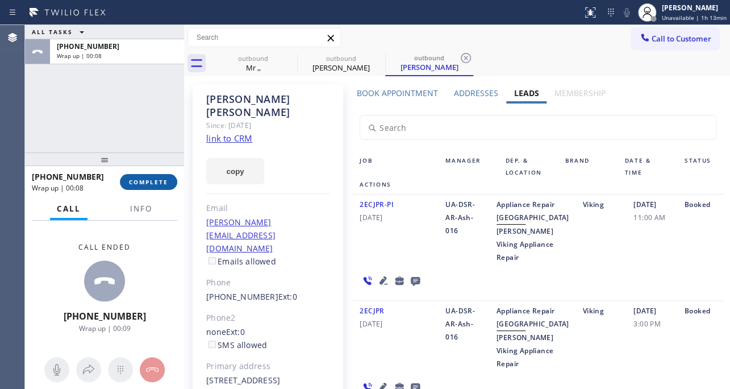
click at [148, 175] on button "COMPLETE" at bounding box center [148, 182] width 57 height 16
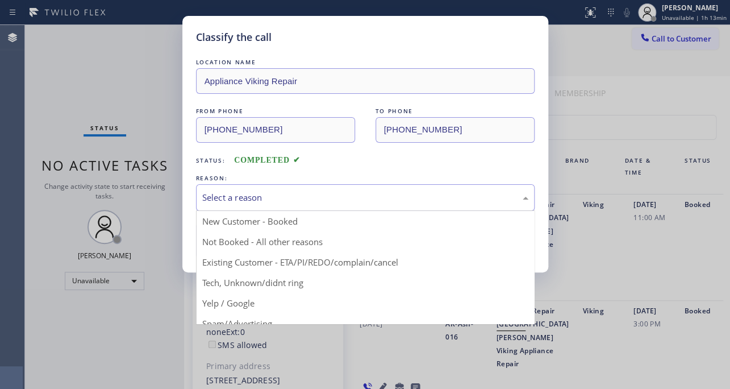
click at [321, 188] on div "Select a reason" at bounding box center [365, 197] width 339 height 27
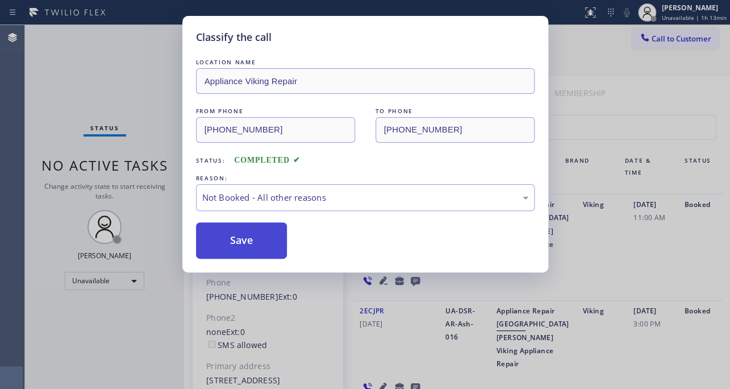
click at [251, 247] on button "Save" at bounding box center [242, 240] width 92 height 36
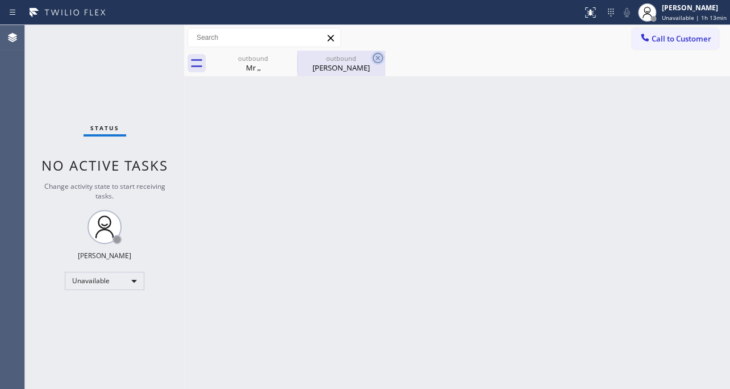
click at [375, 53] on icon at bounding box center [378, 58] width 14 height 14
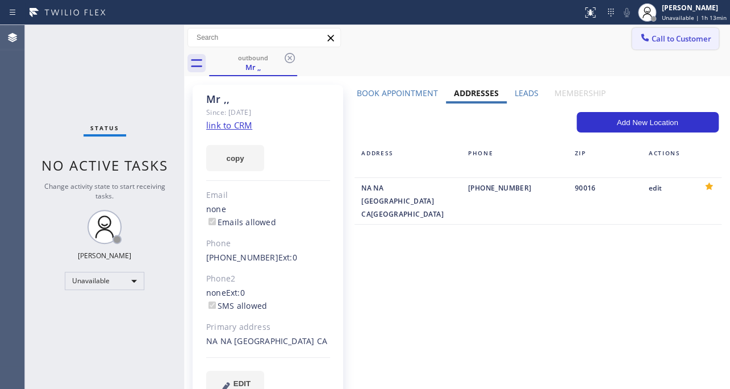
click at [673, 38] on span "Call to Customer" at bounding box center [682, 39] width 60 height 10
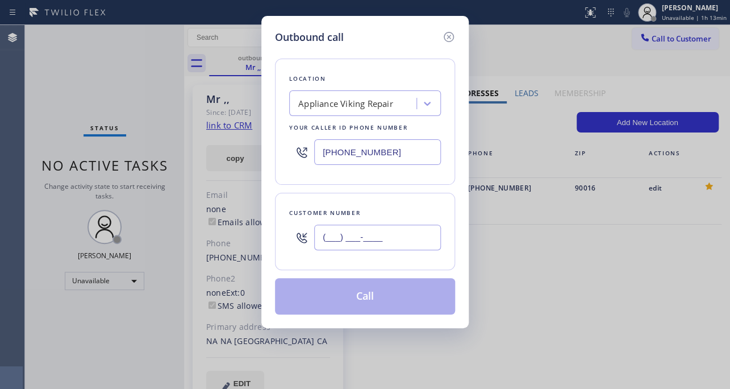
click at [418, 233] on input "(___) ___-____" at bounding box center [377, 237] width 127 height 26
paste input "714) 473-1824"
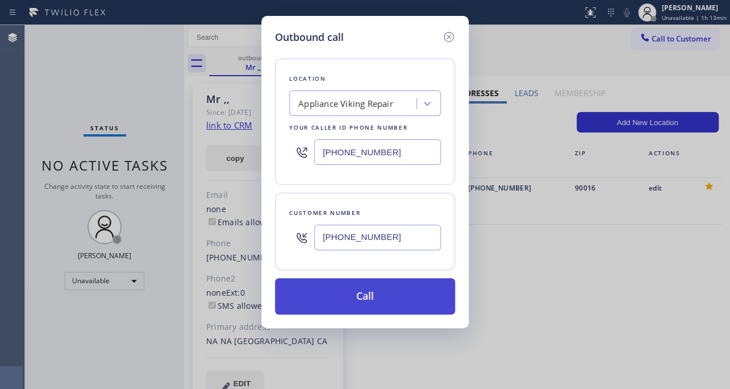
type input "(714) 473-1824"
click at [367, 297] on button "Call" at bounding box center [365, 296] width 180 height 36
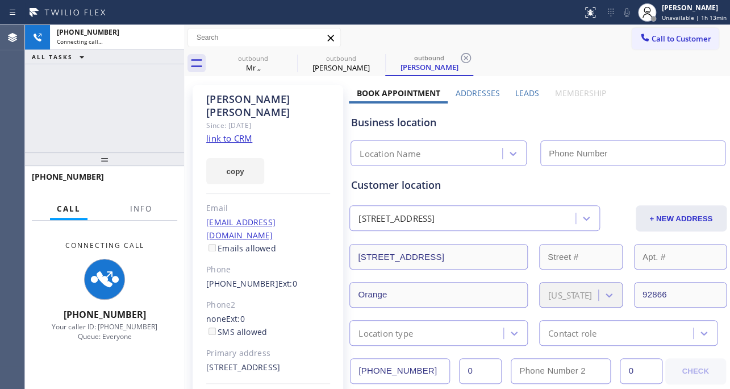
click at [525, 91] on label "Leads" at bounding box center [527, 93] width 24 height 11
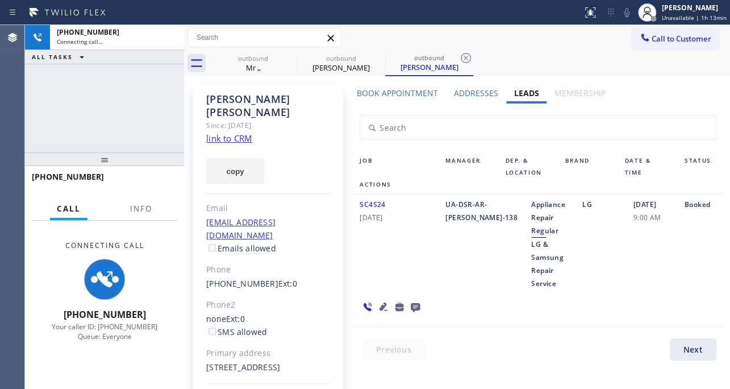
click at [381, 307] on icon at bounding box center [384, 306] width 8 height 8
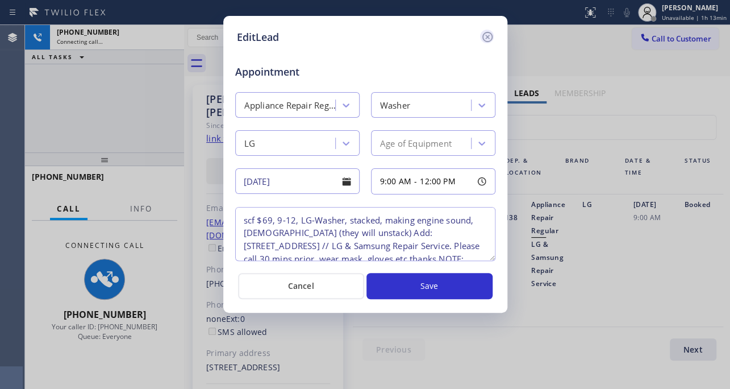
click at [486, 34] on icon at bounding box center [488, 37] width 14 height 14
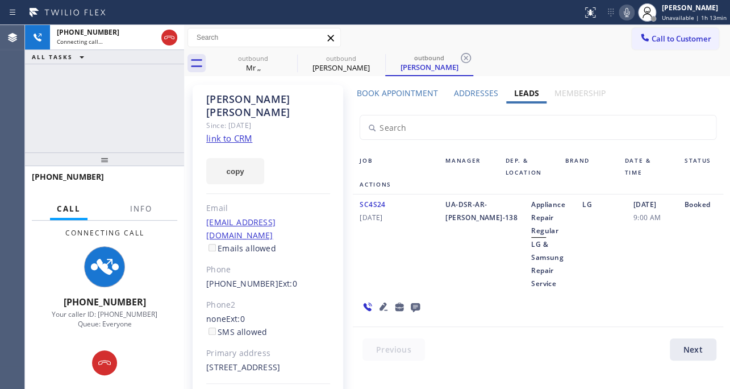
click at [415, 307] on icon at bounding box center [415, 307] width 9 height 9
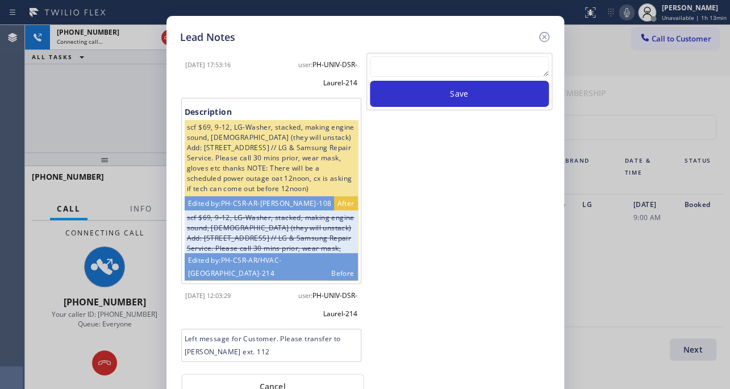
scroll to position [165, 0]
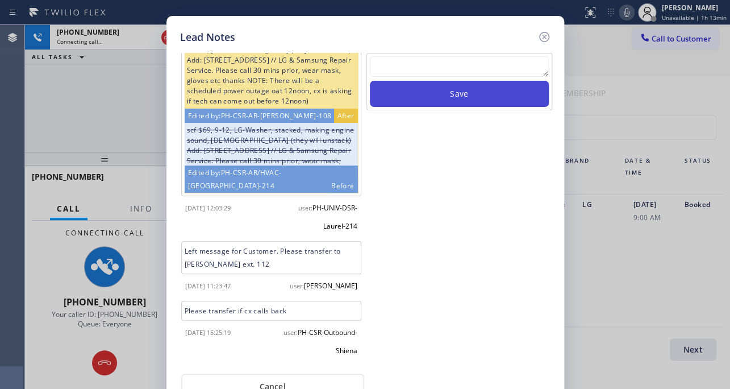
click at [418, 81] on button "Save" at bounding box center [459, 94] width 179 height 26
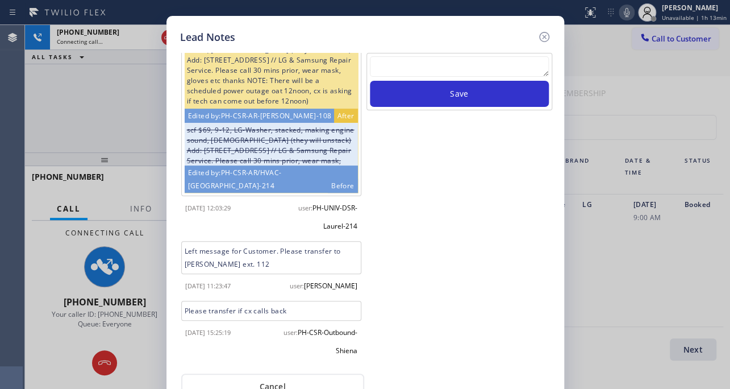
click at [427, 69] on textarea at bounding box center [459, 66] width 179 height 20
paste textarea "Routed to Voice mail// If CX will call back please transfer to me- Love:*"
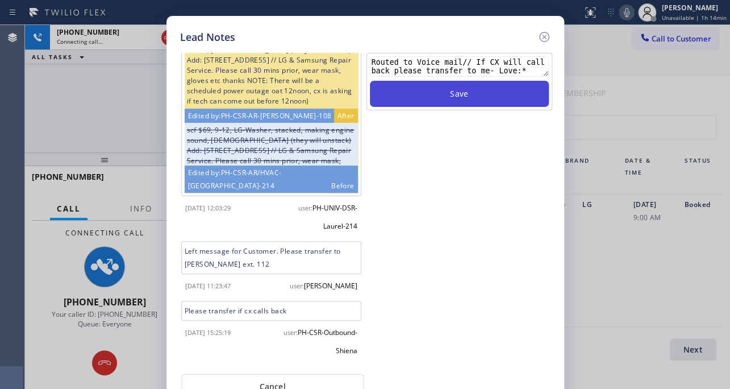
type textarea "Routed to Voice mail// If CX will call back please transfer to me- Love:*"
click at [473, 89] on button "Save" at bounding box center [459, 94] width 179 height 26
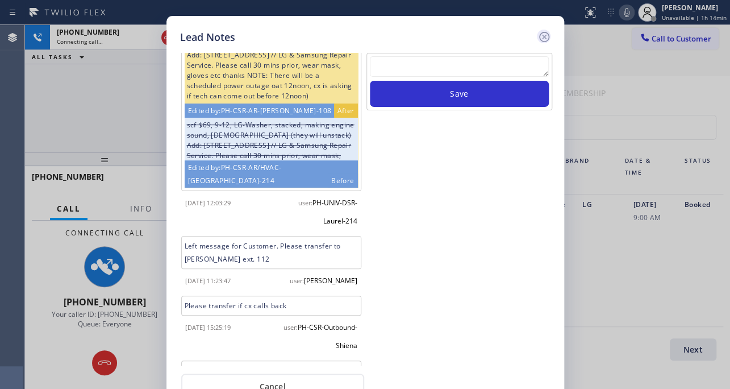
click at [541, 39] on icon at bounding box center [545, 37] width 14 height 14
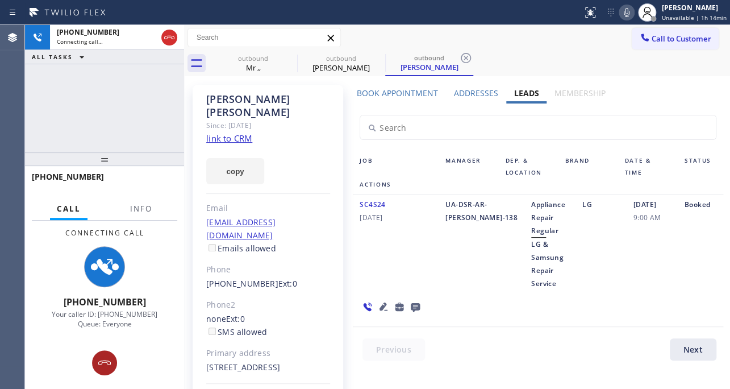
click at [106, 364] on icon at bounding box center [105, 363] width 14 height 14
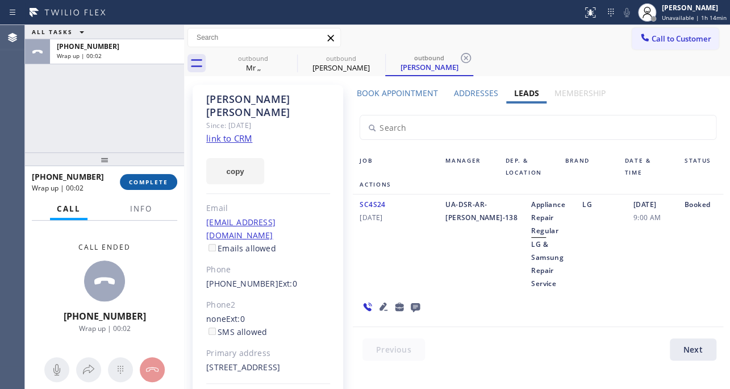
click at [144, 179] on span "COMPLETE" at bounding box center [148, 182] width 39 height 8
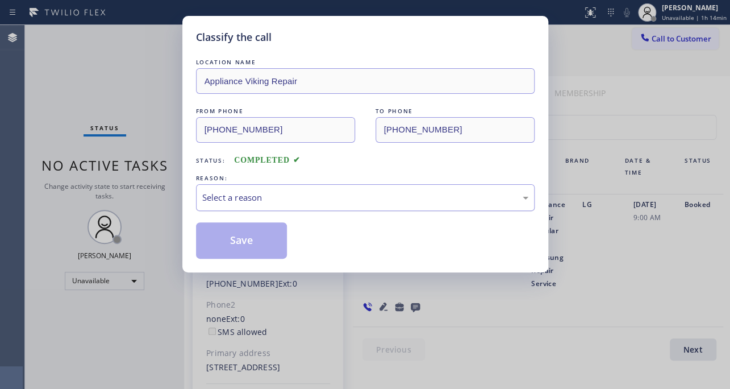
click at [315, 191] on div "Select a reason" at bounding box center [365, 197] width 326 height 13
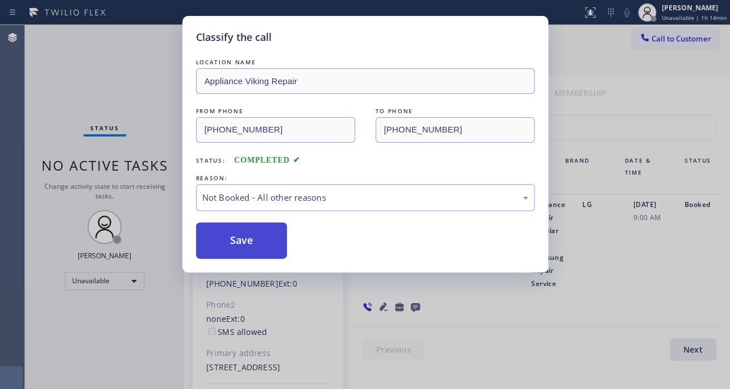
click at [230, 241] on button "Save" at bounding box center [242, 240] width 92 height 36
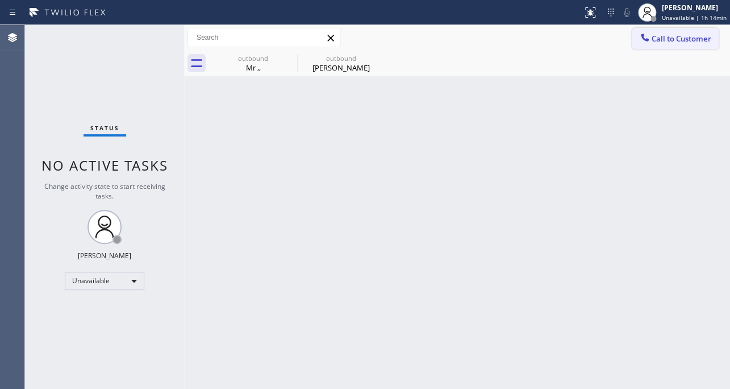
click at [680, 44] on button "Call to Customer" at bounding box center [675, 39] width 87 height 22
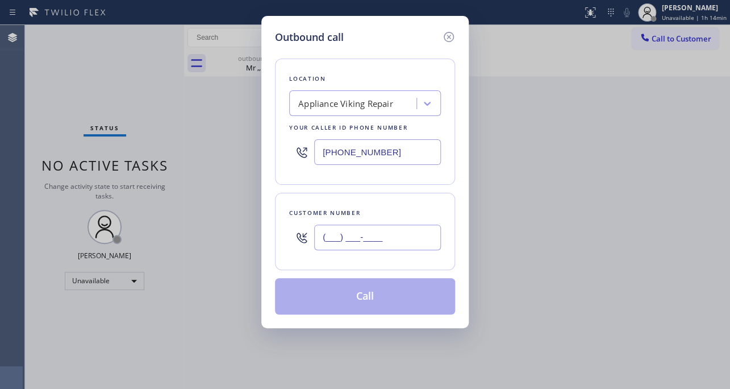
click at [368, 245] on input "(___) ___-____" at bounding box center [377, 237] width 127 height 26
paste input "714) 392-1598"
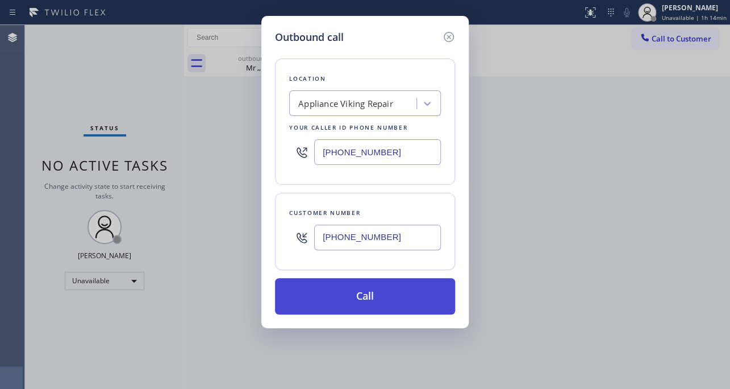
type input "(714) 392-1598"
click at [340, 299] on button "Call" at bounding box center [365, 296] width 180 height 36
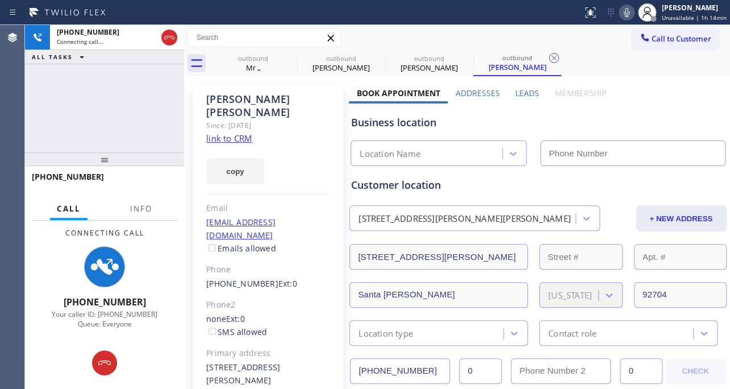
click at [529, 91] on label "Leads" at bounding box center [527, 93] width 24 height 11
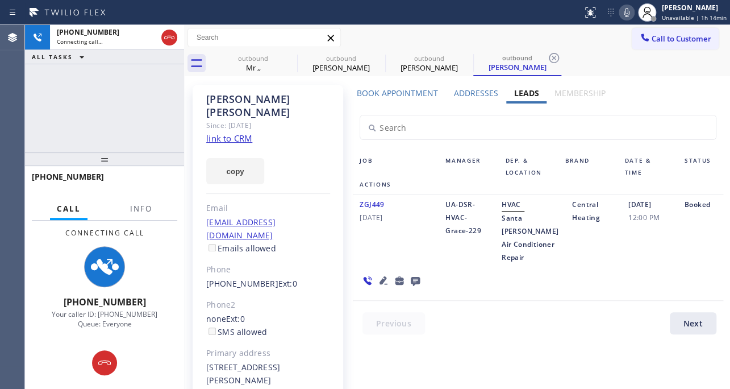
click at [380, 280] on icon at bounding box center [384, 280] width 8 height 8
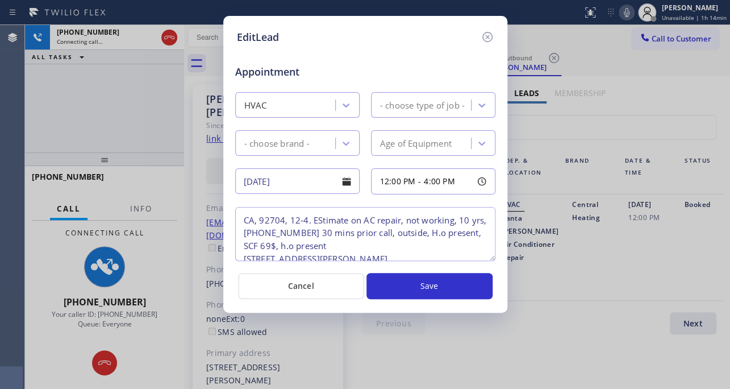
type textarea "CA, 92704, 12-4. EStimate on AC repair, not working, 10 yrs, (714) 392-1598 30 …"
click at [488, 36] on icon at bounding box center [488, 37] width 14 height 14
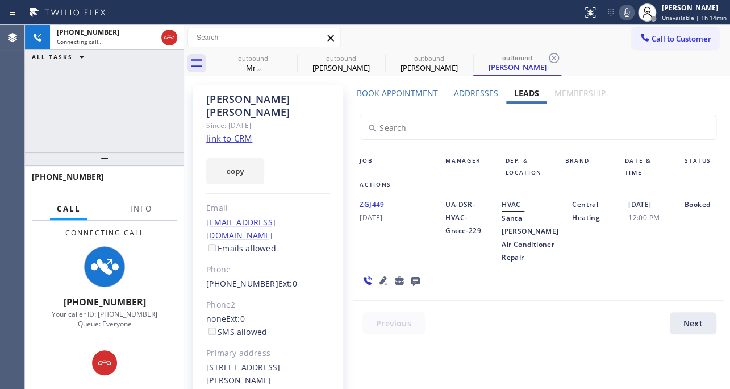
click at [377, 275] on icon at bounding box center [384, 280] width 14 height 14
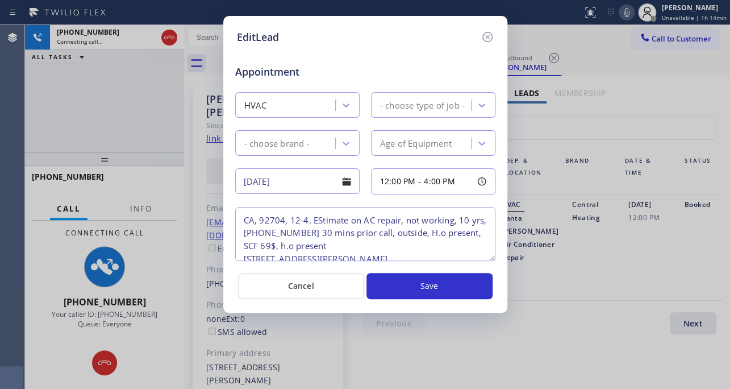
type textarea "CA, 92704, 12-4. EStimate on AC repair, not working, 10 yrs, (714) 392-1598 30 …"
click at [486, 36] on icon at bounding box center [487, 37] width 10 height 10
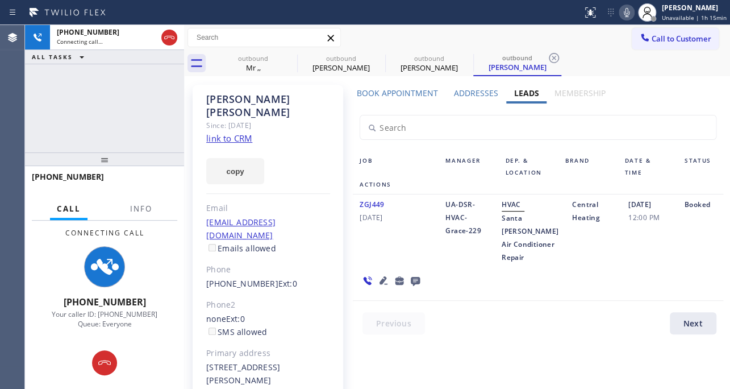
click at [409, 276] on icon at bounding box center [416, 280] width 14 height 14
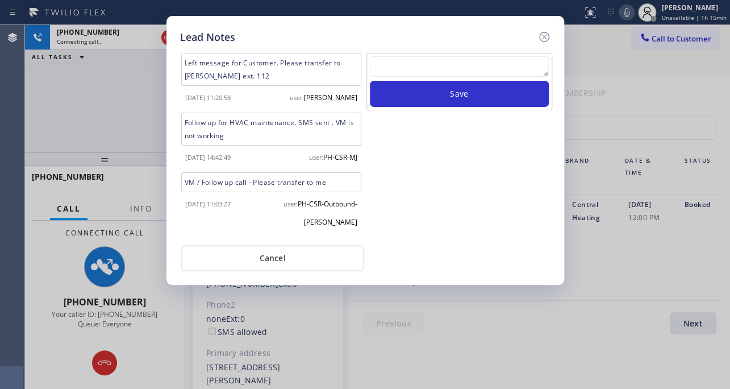
click at [551, 218] on div "Save" at bounding box center [459, 145] width 188 height 184
click at [459, 61] on textarea at bounding box center [459, 66] width 179 height 20
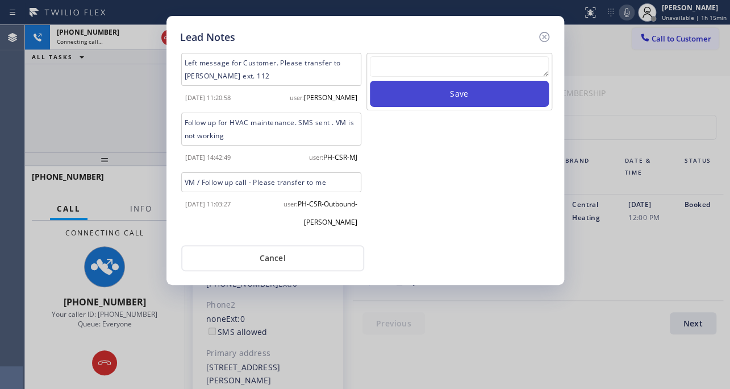
paste textarea "Routed to Voice mail// If CX will call back please transfer to me- Love:*"
type textarea "Routed to Voice mail// If CX will call back please transfer to me- Love:*"
click at [471, 100] on button "Save" at bounding box center [459, 94] width 179 height 26
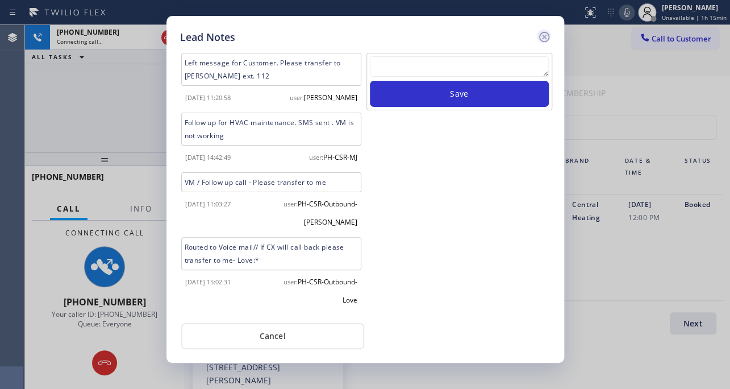
click at [543, 39] on icon at bounding box center [545, 37] width 14 height 14
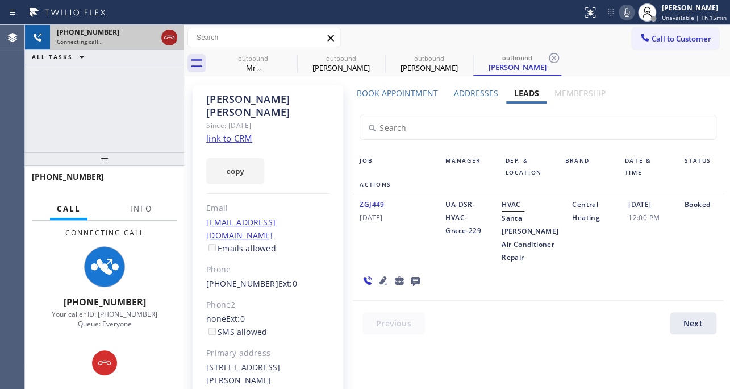
click at [165, 41] on icon at bounding box center [170, 38] width 14 height 14
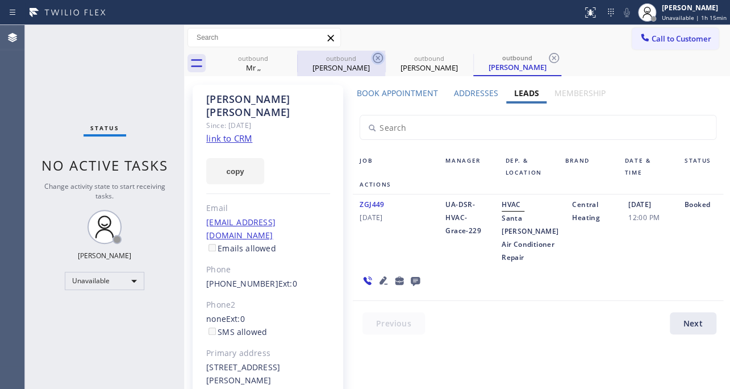
click at [375, 61] on icon at bounding box center [378, 58] width 10 height 10
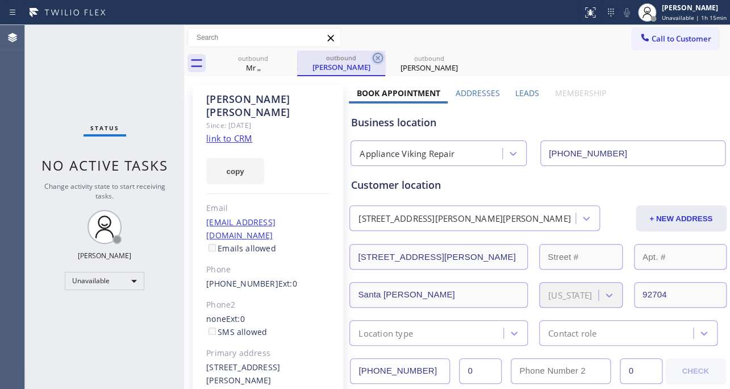
click at [375, 59] on icon at bounding box center [378, 58] width 14 height 14
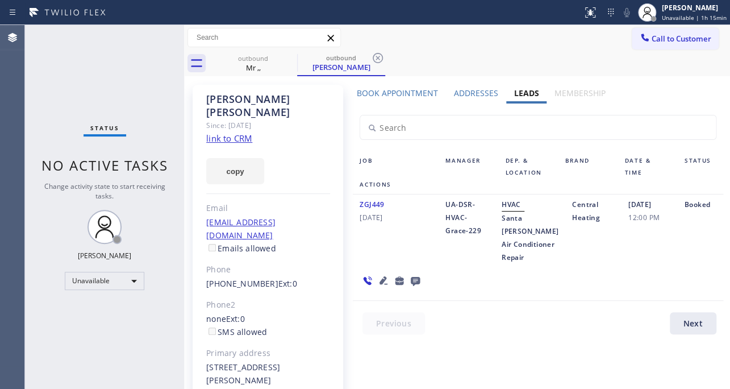
click at [375, 59] on icon at bounding box center [378, 58] width 14 height 14
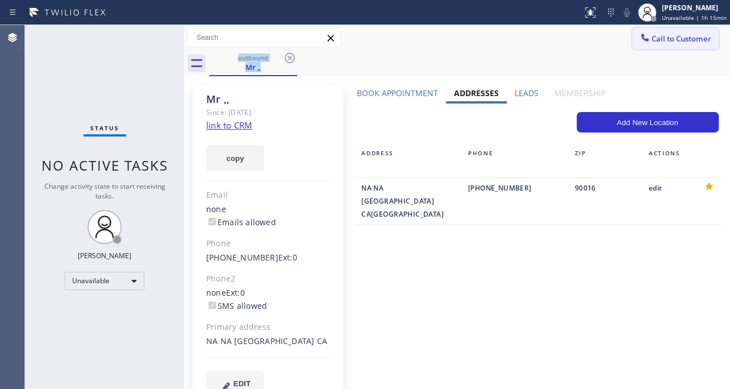
click at [691, 40] on span "Call to Customer" at bounding box center [682, 39] width 60 height 10
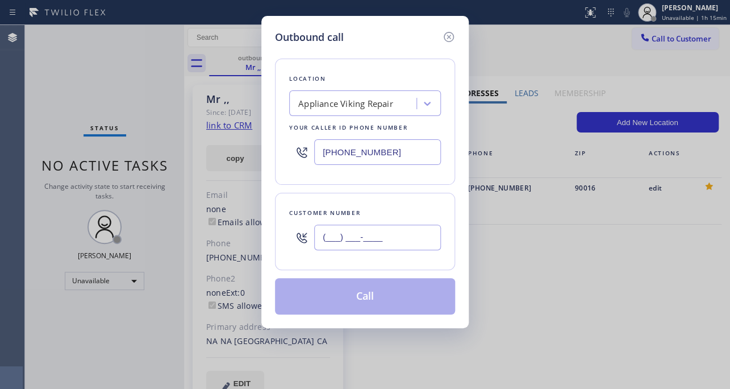
click at [382, 228] on input "(___) ___-____" at bounding box center [377, 237] width 127 height 26
paste input "943) 245-5475"
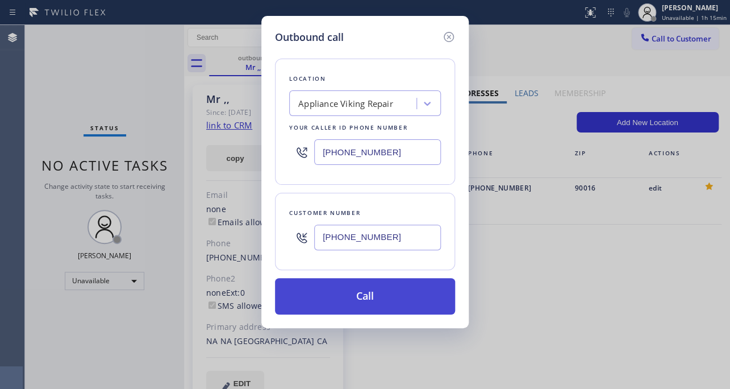
click at [366, 296] on button "Call" at bounding box center [365, 296] width 180 height 36
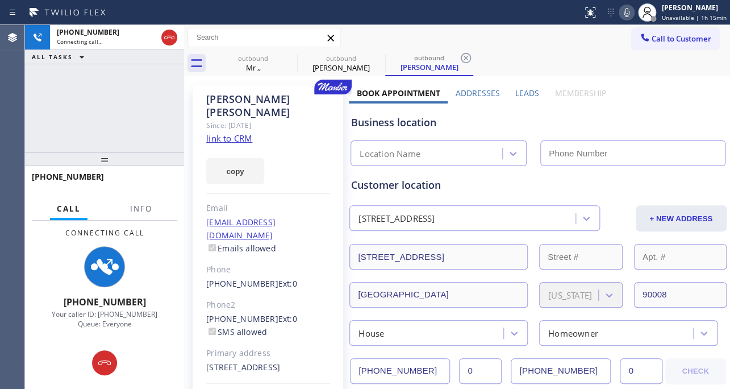
click at [526, 95] on label "Leads" at bounding box center [527, 93] width 24 height 11
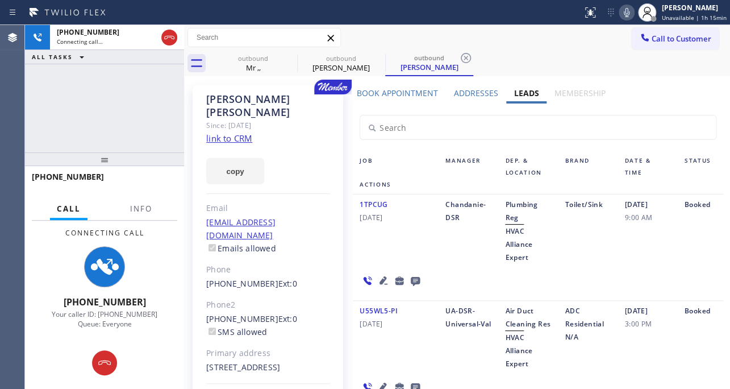
click at [382, 278] on icon at bounding box center [384, 280] width 8 height 8
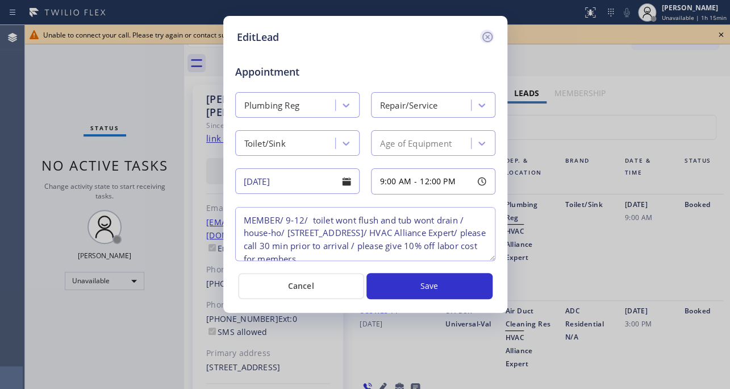
click at [485, 38] on icon at bounding box center [487, 37] width 10 height 10
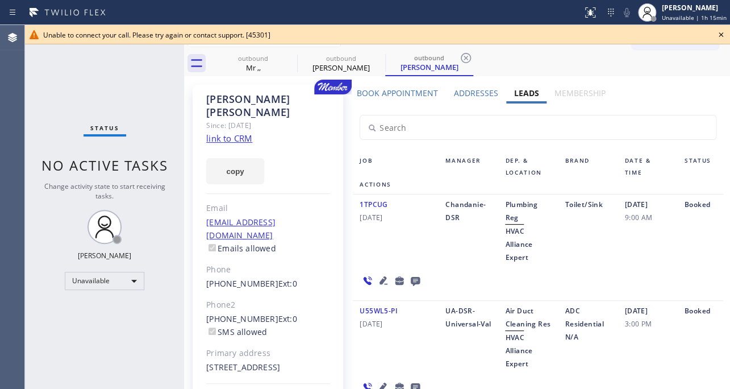
click at [722, 34] on icon at bounding box center [721, 35] width 14 height 14
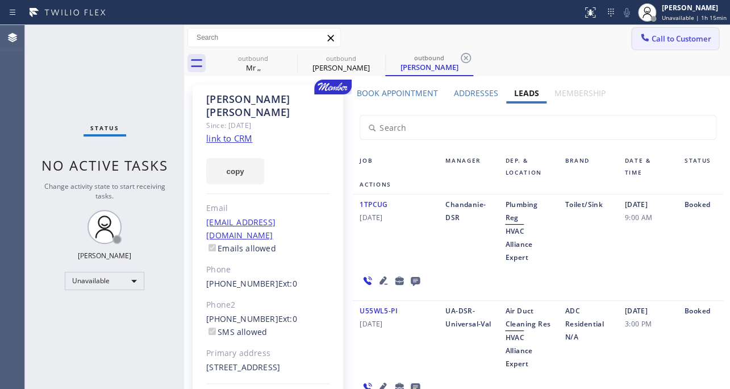
click at [689, 45] on button "Call to Customer" at bounding box center [675, 39] width 87 height 22
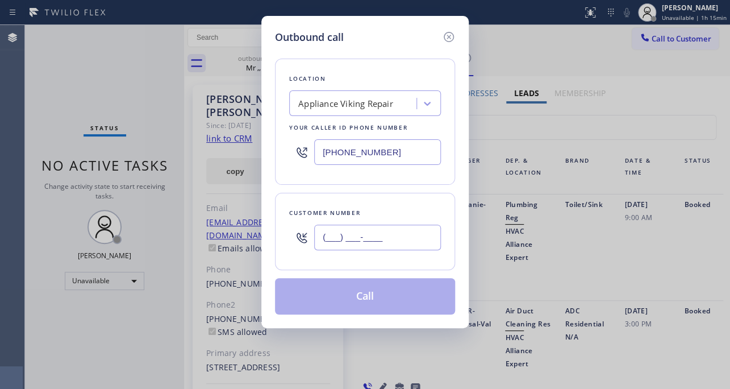
click at [401, 239] on input "(___) ___-____" at bounding box center [377, 237] width 127 height 26
paste input "714) 556-8833"
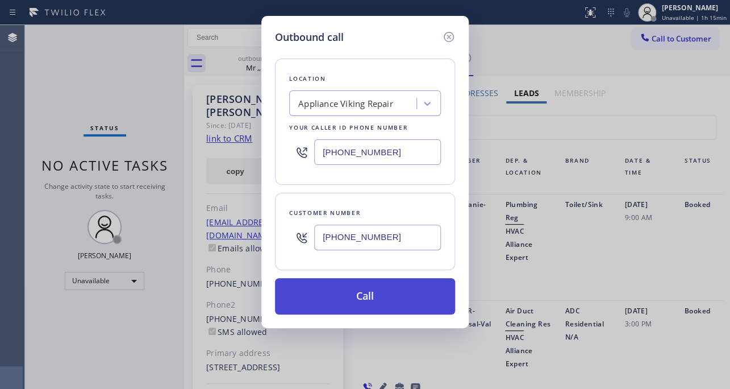
type input "(714) 556-8833"
click at [356, 306] on button "Call" at bounding box center [365, 296] width 180 height 36
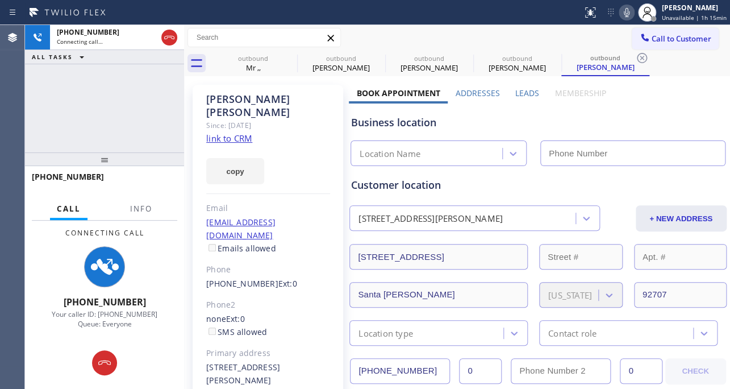
type input "[PHONE_NUMBER]"
click at [522, 91] on label "Leads" at bounding box center [527, 93] width 24 height 11
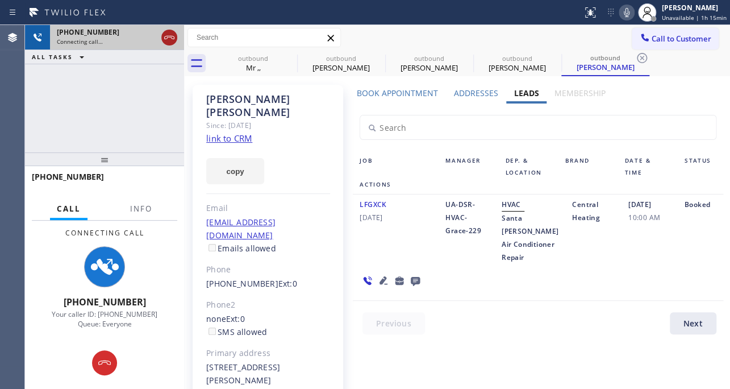
click at [167, 38] on icon at bounding box center [170, 38] width 14 height 14
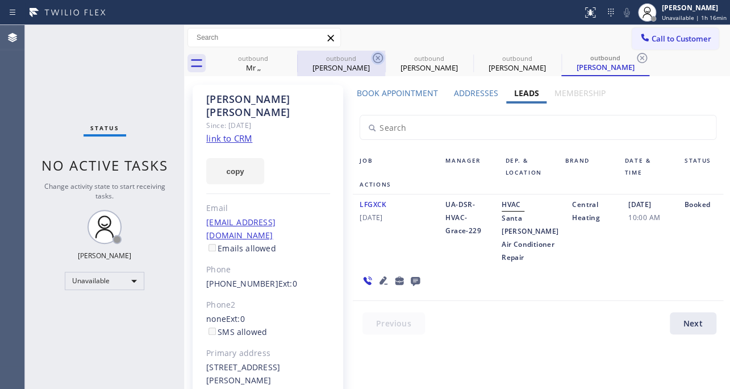
click at [381, 61] on icon at bounding box center [378, 58] width 10 height 10
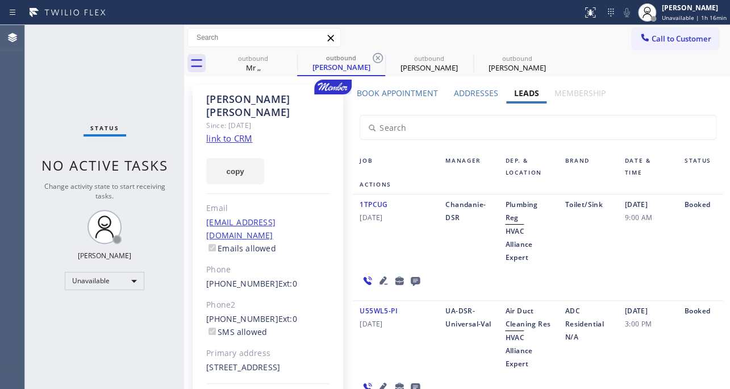
click at [381, 61] on icon at bounding box center [378, 58] width 10 height 10
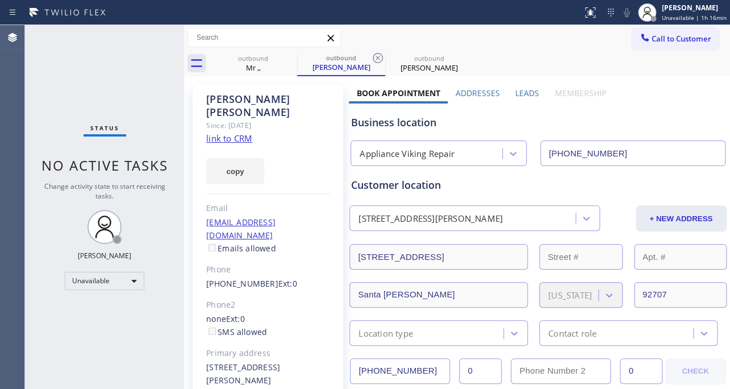
click at [381, 61] on icon at bounding box center [378, 58] width 10 height 10
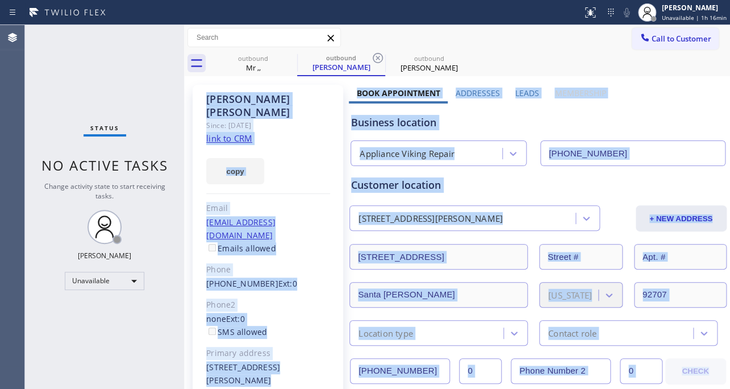
click at [0, 0] on icon at bounding box center [0, 0] width 0 height 0
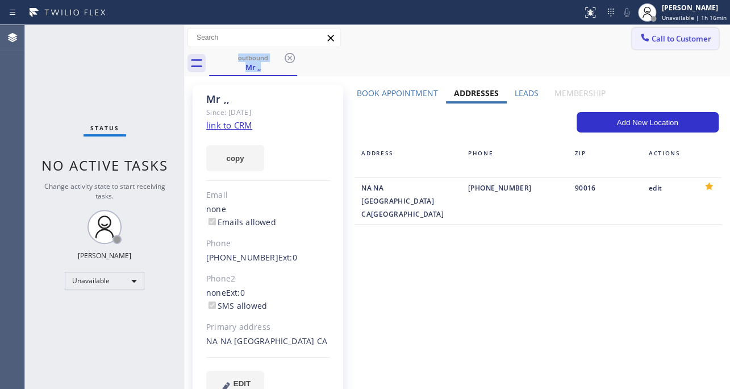
click at [654, 40] on span "Call to Customer" at bounding box center [682, 39] width 60 height 10
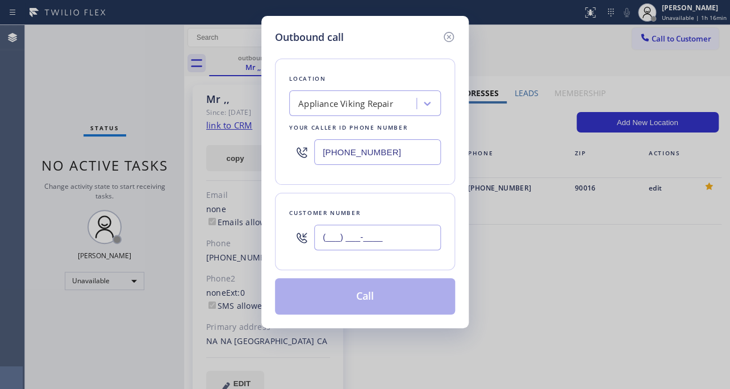
click at [372, 248] on input "(___) ___-____" at bounding box center [377, 237] width 127 height 26
paste input "943) 245-5475"
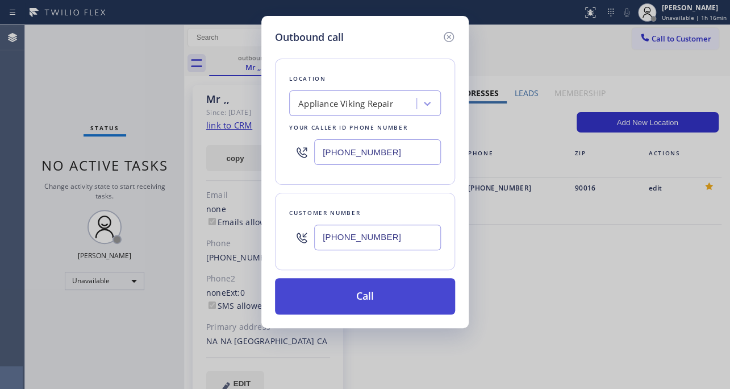
type input "(943) 245-5475"
click at [380, 296] on button "Call" at bounding box center [365, 296] width 180 height 36
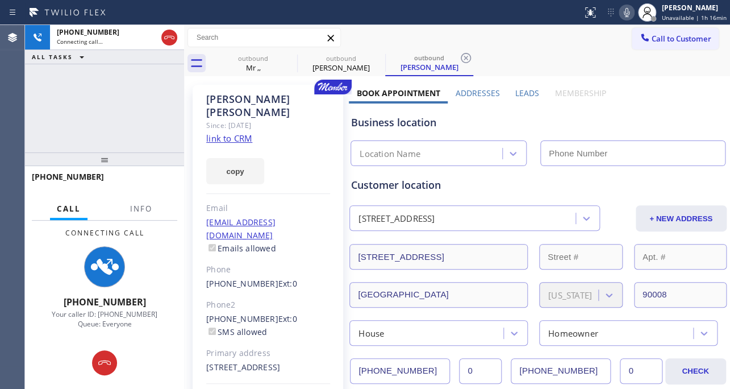
type input "[PHONE_NUMBER]"
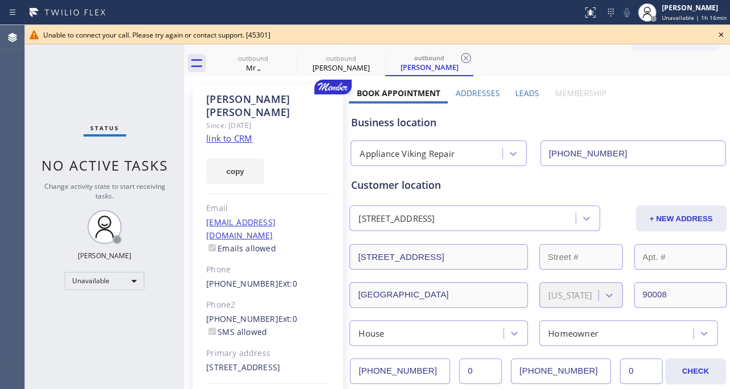
click at [719, 35] on icon at bounding box center [721, 35] width 14 height 14
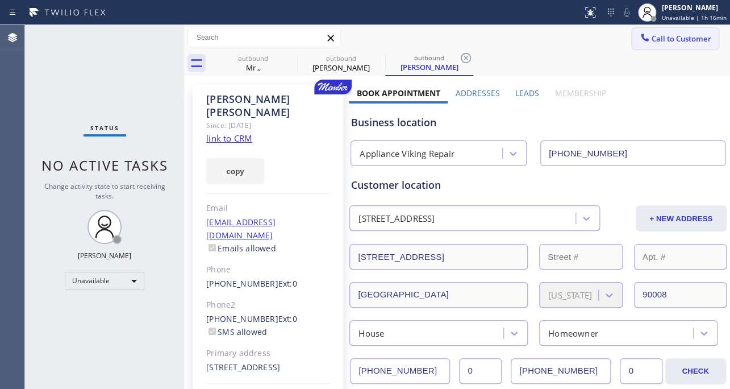
click at [639, 32] on icon at bounding box center [644, 37] width 11 height 11
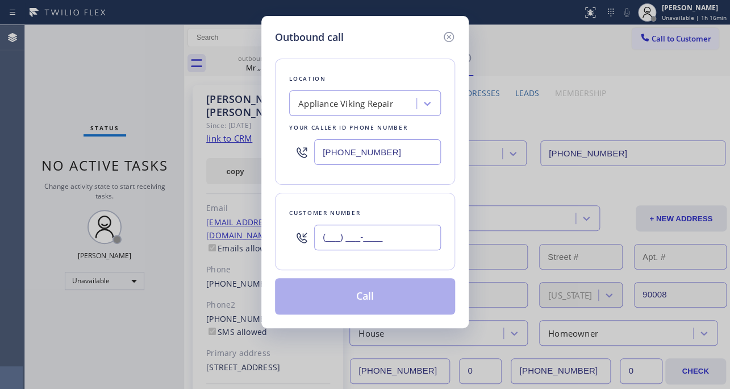
click at [343, 228] on input "(___) ___-____" at bounding box center [377, 237] width 127 height 26
paste input "415) 290-7895"
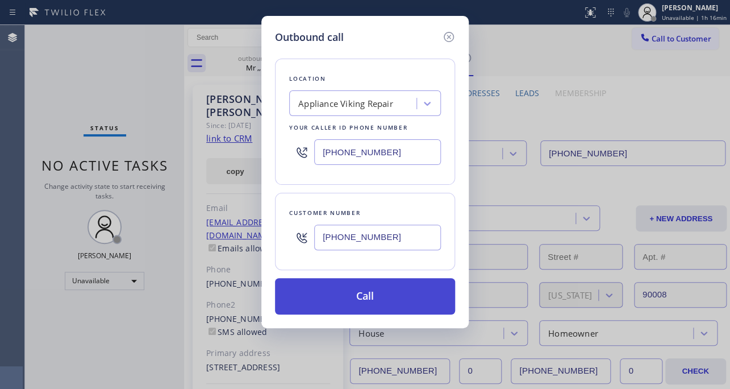
type input "(415) 290-7895"
click at [362, 297] on button "Call" at bounding box center [365, 296] width 180 height 36
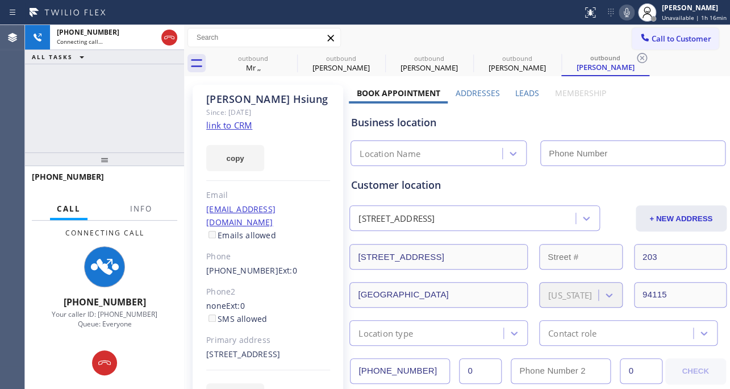
click at [517, 90] on label "Leads" at bounding box center [527, 93] width 24 height 11
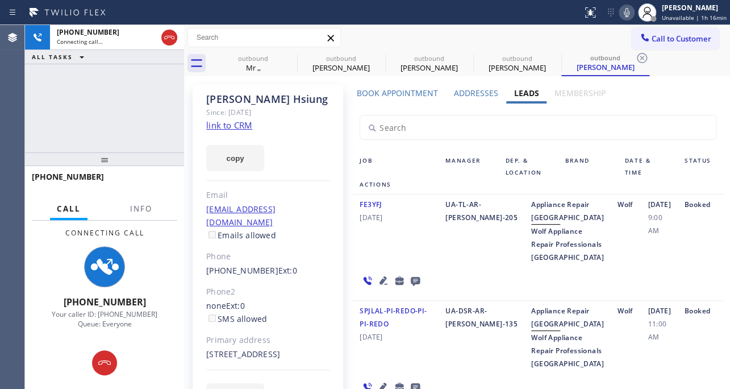
click at [413, 288] on icon at bounding box center [416, 280] width 14 height 14
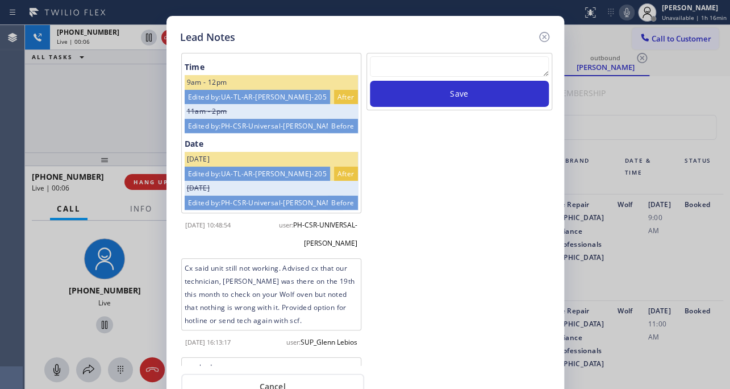
click at [432, 64] on textarea at bounding box center [459, 66] width 179 height 20
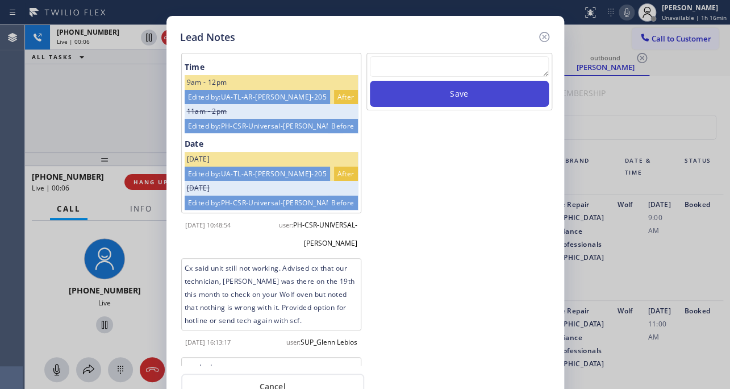
paste textarea "Routed to Voice mail// If CX will call back please transfer to me- Love:*"
type textarea "Routed to Voice mail// If CX will call back please transfer to me- Love:*"
click at [440, 88] on button "Save" at bounding box center [459, 94] width 179 height 26
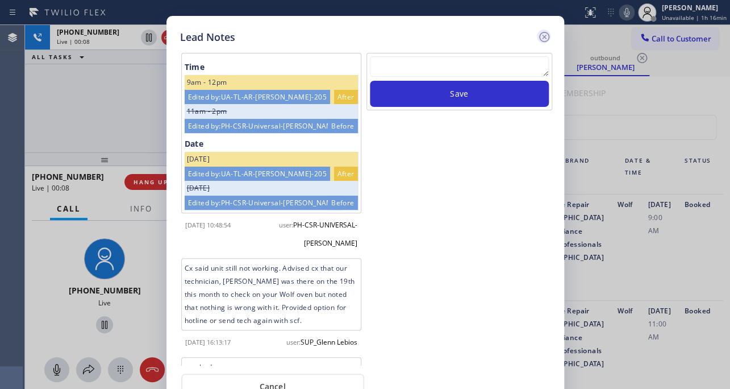
click at [545, 38] on icon at bounding box center [544, 37] width 10 height 10
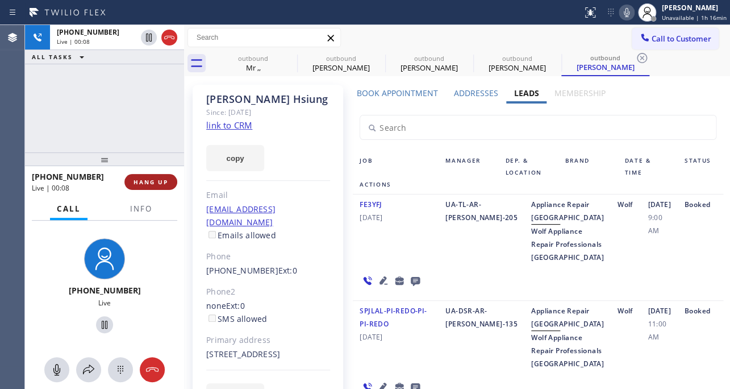
click at [149, 181] on span "HANG UP" at bounding box center [151, 182] width 35 height 8
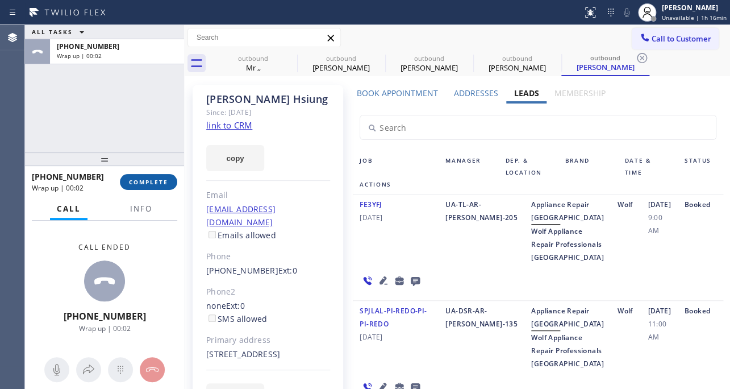
click at [150, 180] on span "COMPLETE" at bounding box center [148, 182] width 39 height 8
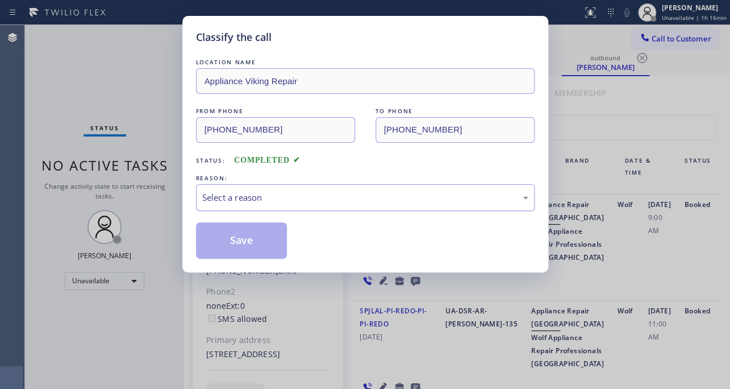
click at [253, 201] on div "Select a reason" at bounding box center [365, 197] width 326 height 13
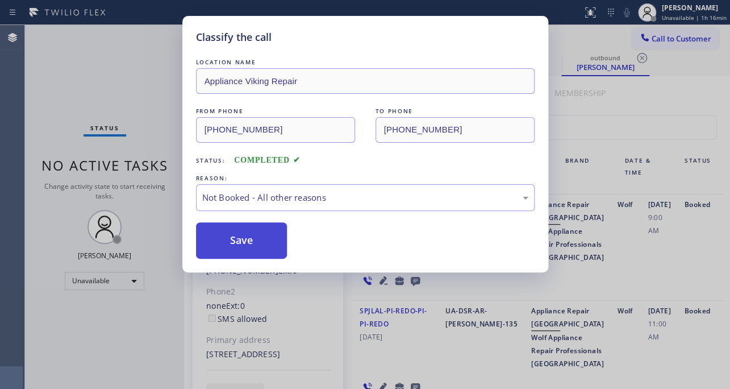
click at [248, 240] on button "Save" at bounding box center [242, 240] width 92 height 36
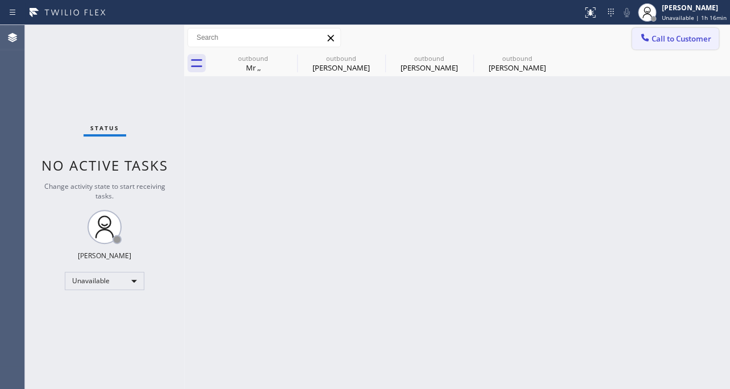
click at [678, 36] on span "Call to Customer" at bounding box center [682, 39] width 60 height 10
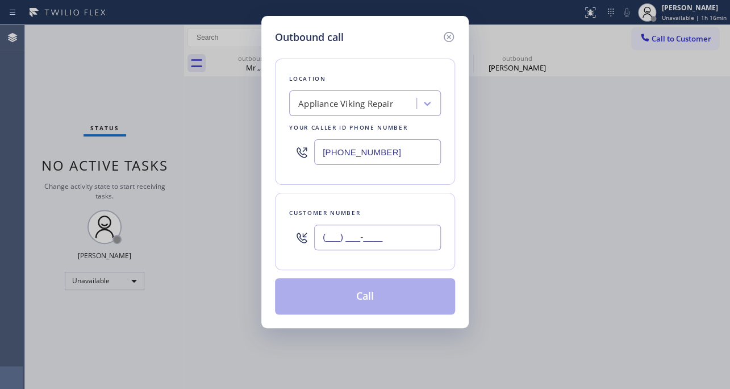
click at [356, 232] on input "(___) ___-____" at bounding box center [377, 237] width 127 height 26
paste input "323) 301-5918"
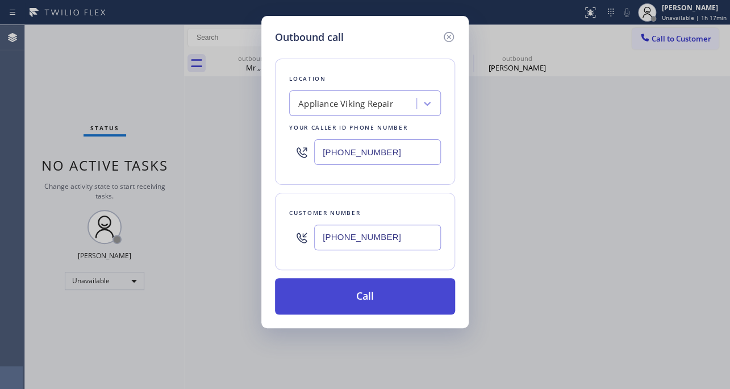
type input "(323) 301-5918"
click at [336, 296] on button "Call" at bounding box center [365, 296] width 180 height 36
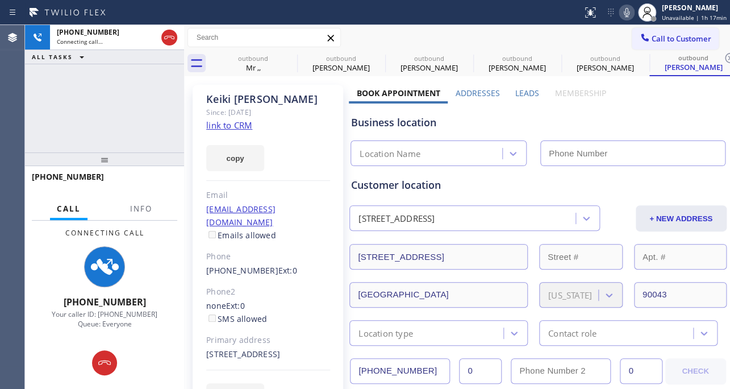
click at [529, 90] on label "Leads" at bounding box center [527, 93] width 24 height 11
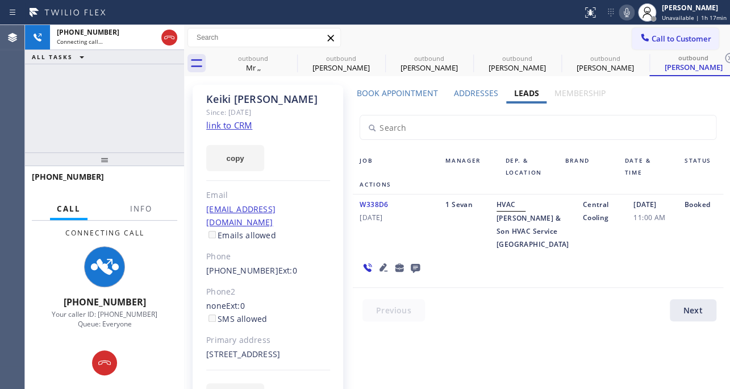
click at [380, 271] on icon at bounding box center [384, 267] width 8 height 8
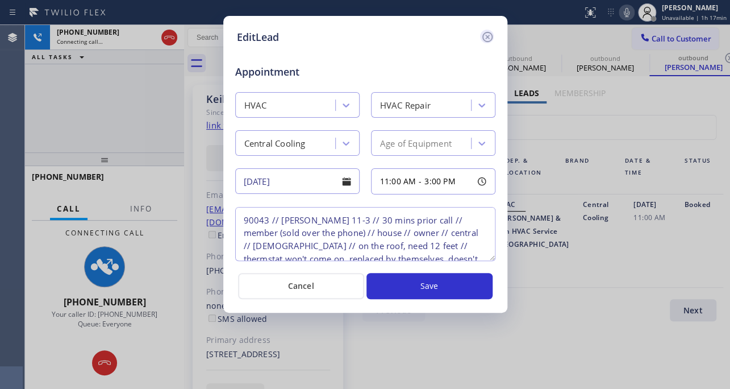
click at [485, 31] on icon at bounding box center [488, 37] width 14 height 14
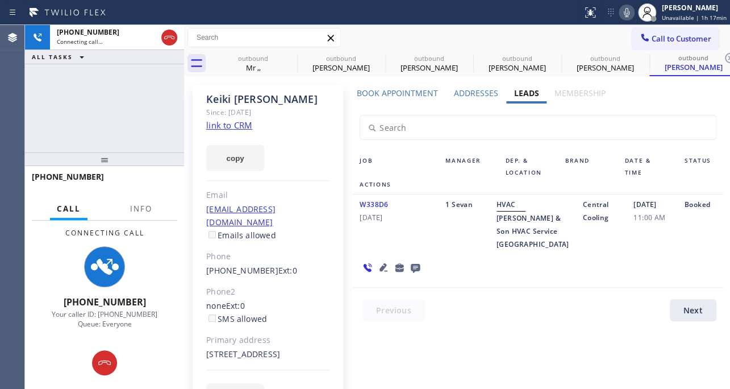
click at [377, 274] on icon at bounding box center [384, 267] width 14 height 14
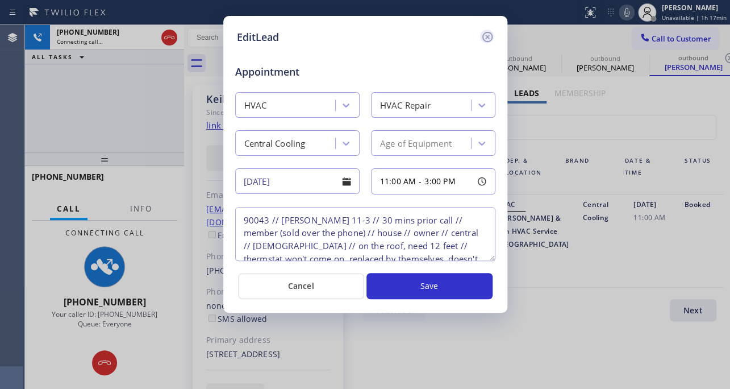
click at [488, 34] on icon at bounding box center [488, 37] width 14 height 14
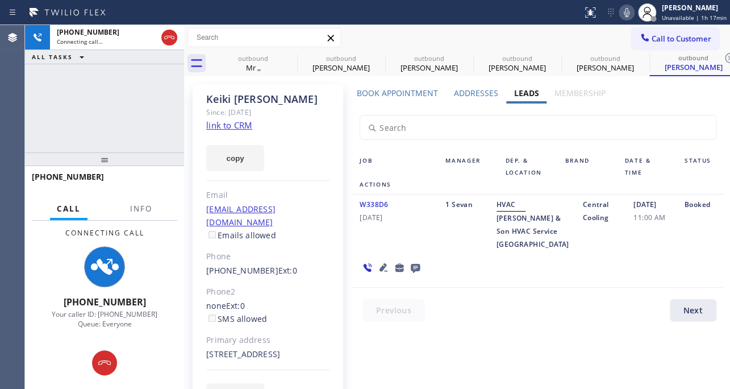
click at [411, 273] on icon at bounding box center [415, 268] width 9 height 9
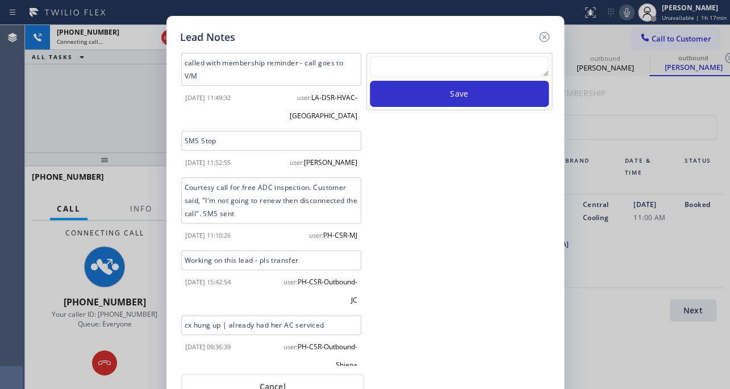
click at [459, 69] on textarea at bounding box center [459, 66] width 179 height 20
paste textarea "Routed to Voice mail// If CX will call back please transfer to me- Love:*"
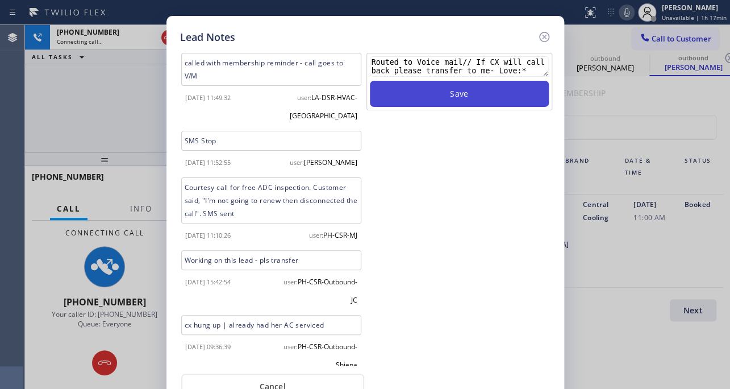
type textarea "Routed to Voice mail// If CX will call back please transfer to me- Love:*"
click at [458, 95] on button "Save" at bounding box center [459, 94] width 179 height 26
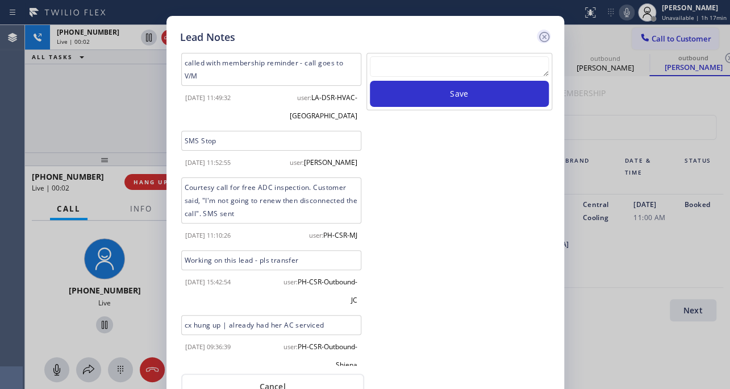
click at [548, 36] on icon at bounding box center [545, 37] width 14 height 14
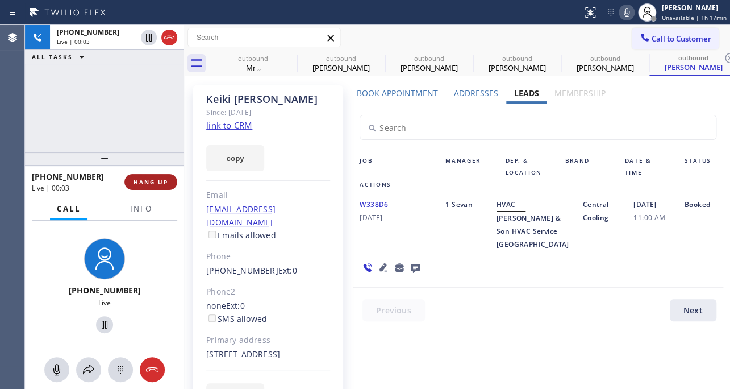
click at [131, 183] on button "HANG UP" at bounding box center [150, 182] width 53 height 16
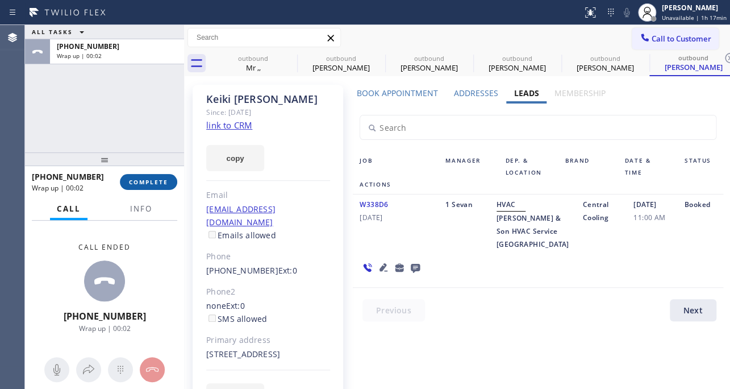
click at [157, 176] on button "COMPLETE" at bounding box center [148, 182] width 57 height 16
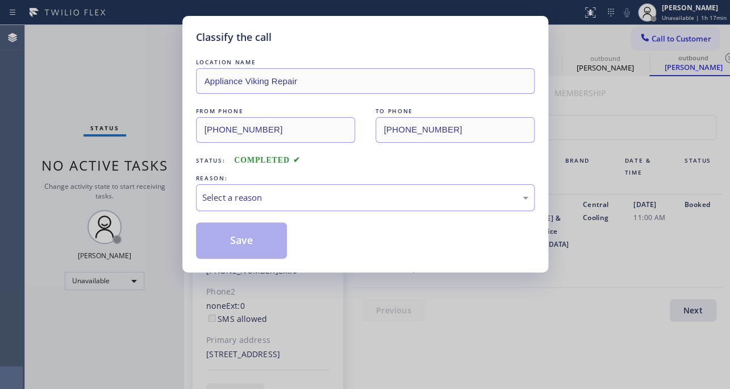
click at [257, 191] on div "Select a reason" at bounding box center [365, 197] width 326 height 13
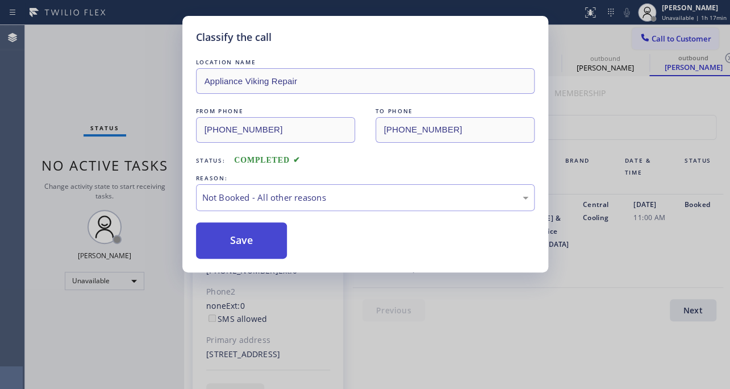
click at [244, 244] on button "Save" at bounding box center [242, 240] width 92 height 36
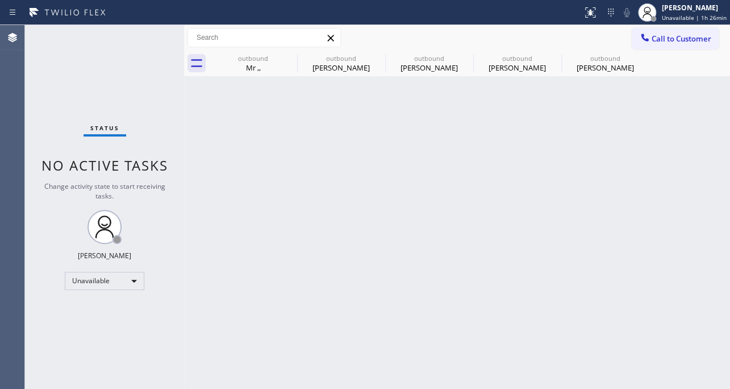
click at [620, 249] on div "Back to Dashboard Change Sender ID Customers Technicians Select a contact Outbo…" at bounding box center [457, 207] width 546 height 364
click at [375, 57] on icon at bounding box center [378, 58] width 14 height 14
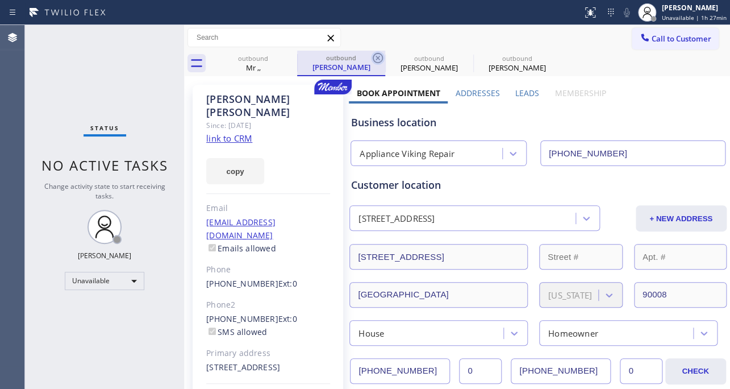
click at [380, 57] on icon at bounding box center [378, 58] width 14 height 14
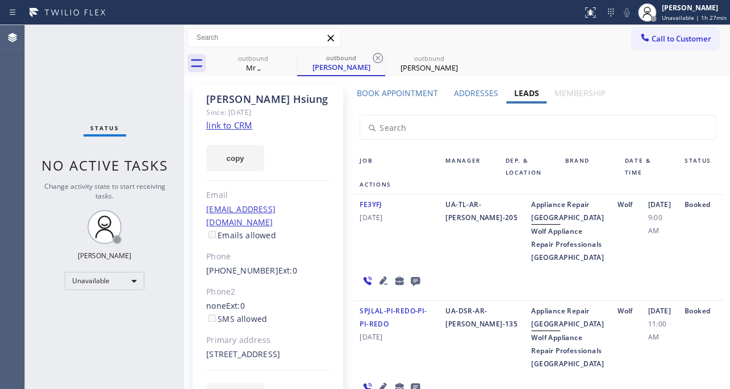
click at [380, 57] on icon at bounding box center [378, 58] width 14 height 14
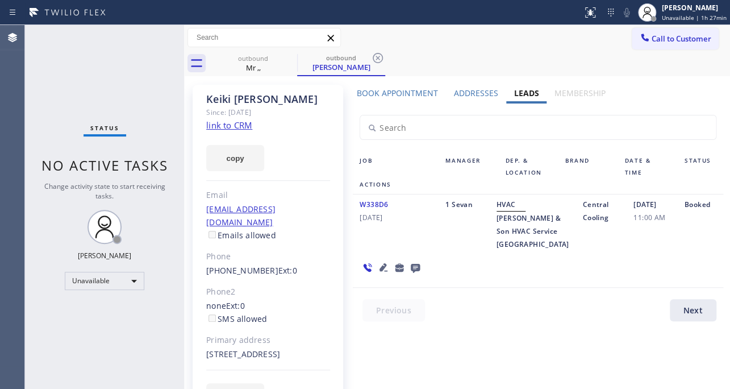
click at [380, 57] on icon at bounding box center [378, 58] width 14 height 14
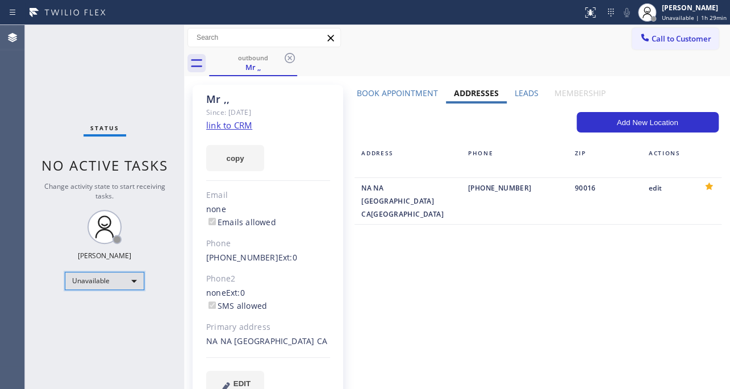
click at [119, 276] on div "Unavailable" at bounding box center [105, 281] width 80 height 18
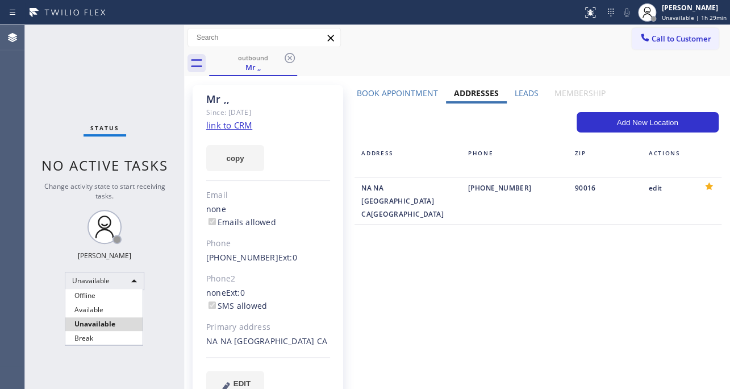
click at [106, 337] on li "Break" at bounding box center [103, 338] width 77 height 14
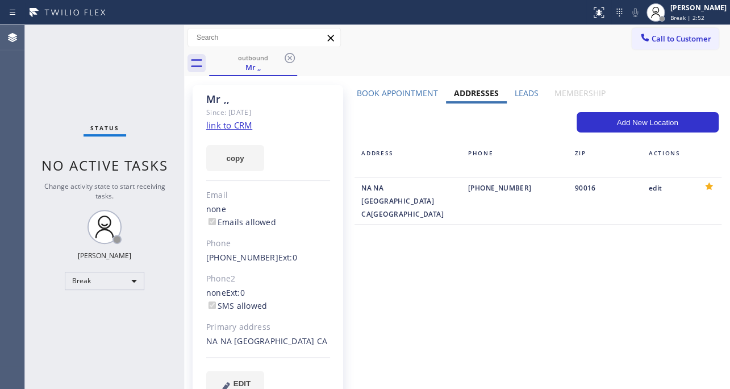
click at [581, 297] on div "Book Appointment Addresses Leads Membership Business location HVAC Alliance Exp…" at bounding box center [538, 252] width 378 height 328
click at [617, 275] on div "Book Appointment Addresses Leads Membership Business location HVAC Alliance Exp…" at bounding box center [538, 252] width 378 height 328
click at [439, 266] on div "Book Appointment Addresses Leads Membership Business location HVAC Alliance Exp…" at bounding box center [538, 252] width 378 height 328
click at [114, 284] on div "Break" at bounding box center [105, 281] width 80 height 18
click at [101, 321] on li "Unavailable" at bounding box center [103, 324] width 77 height 14
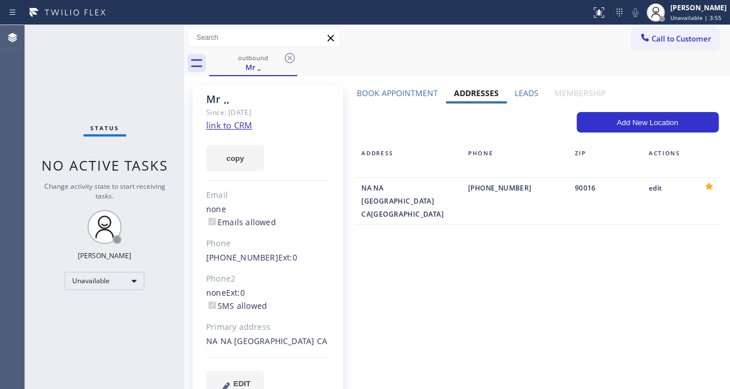
click at [524, 93] on label "Leads" at bounding box center [527, 93] width 24 height 11
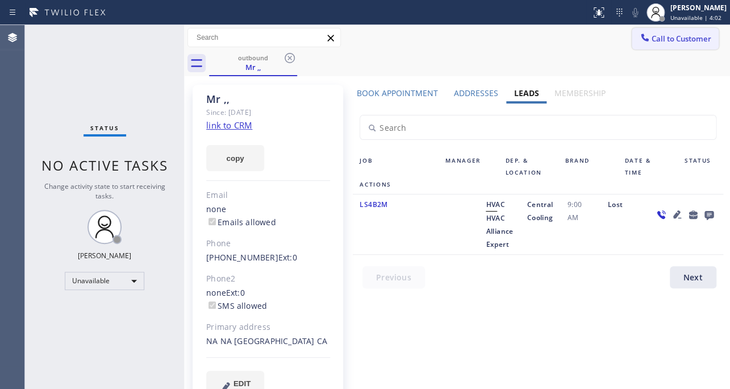
click at [672, 36] on span "Call to Customer" at bounding box center [682, 39] width 60 height 10
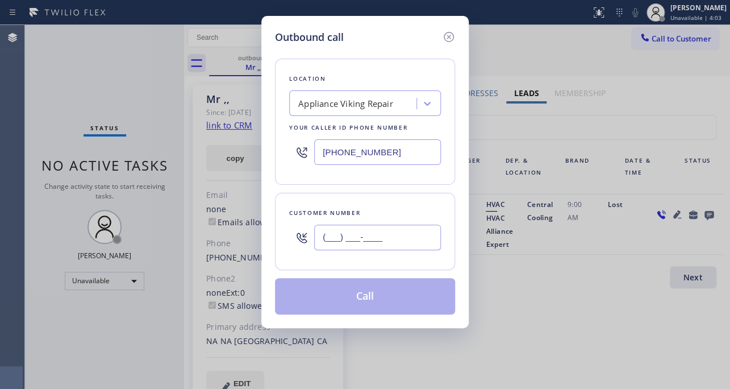
click at [367, 236] on input "(___) ___-____" at bounding box center [377, 237] width 127 height 26
paste input "206) 931-4693"
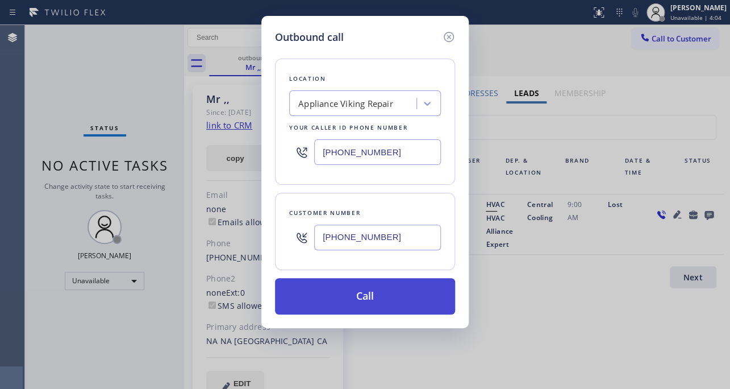
click at [356, 294] on button "Call" at bounding box center [365, 296] width 180 height 36
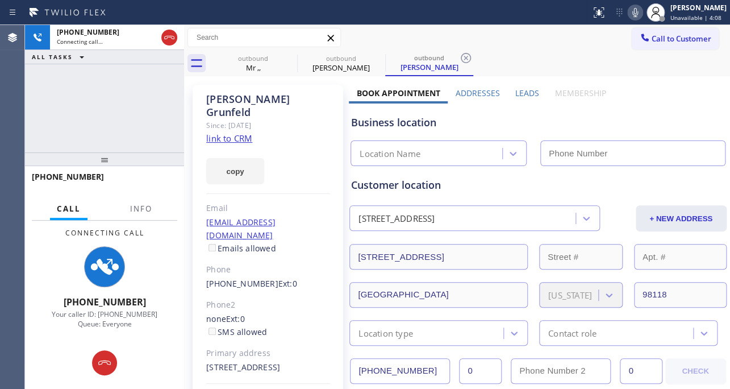
click at [517, 91] on label "Leads" at bounding box center [527, 93] width 24 height 11
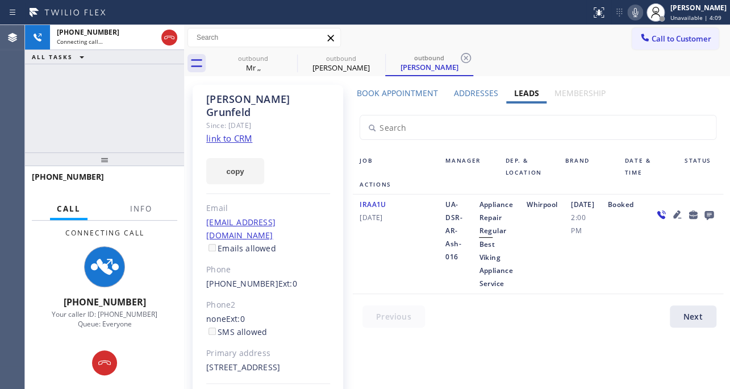
click at [704, 220] on icon at bounding box center [708, 215] width 9 height 9
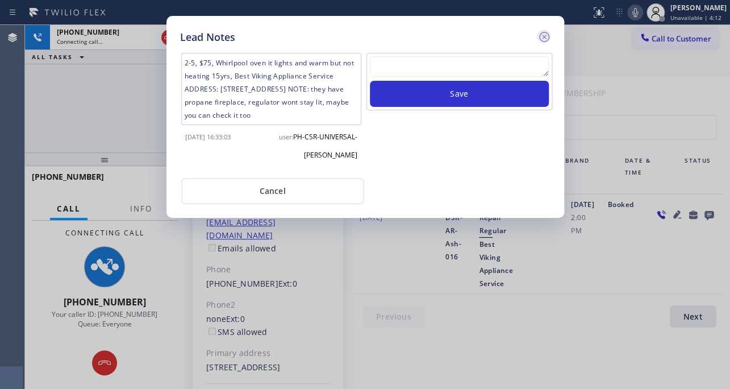
click at [546, 34] on icon at bounding box center [545, 37] width 14 height 14
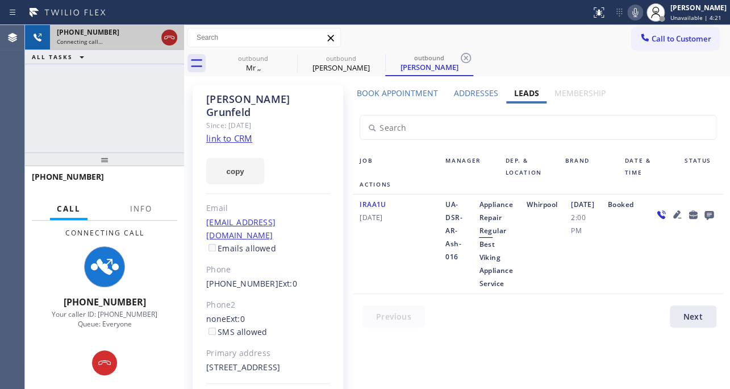
click at [165, 40] on icon at bounding box center [170, 38] width 14 height 14
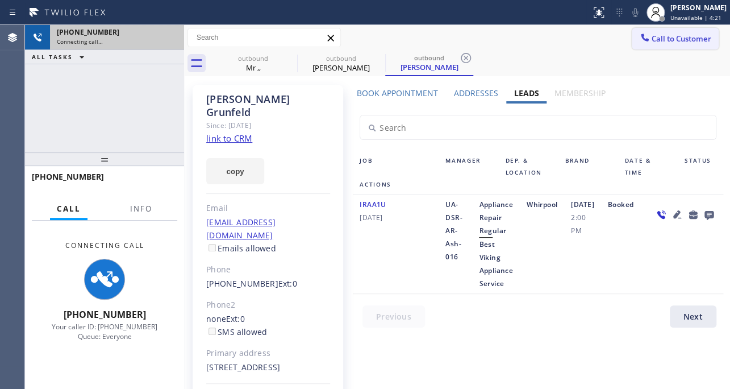
click at [660, 39] on span "Call to Customer" at bounding box center [682, 39] width 60 height 10
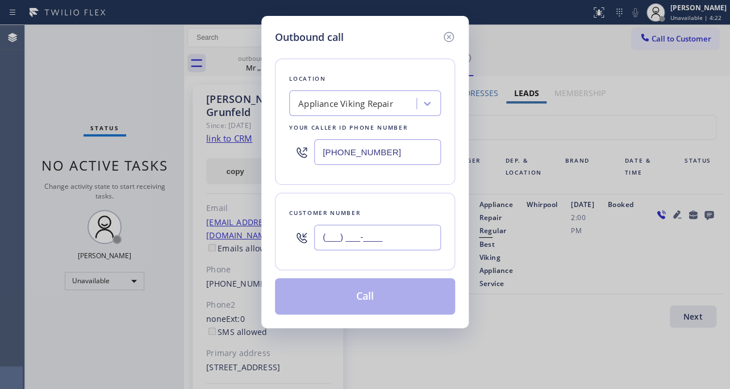
click at [386, 239] on input "(___) ___-____" at bounding box center [377, 237] width 127 height 26
paste input "818) 212-3693"
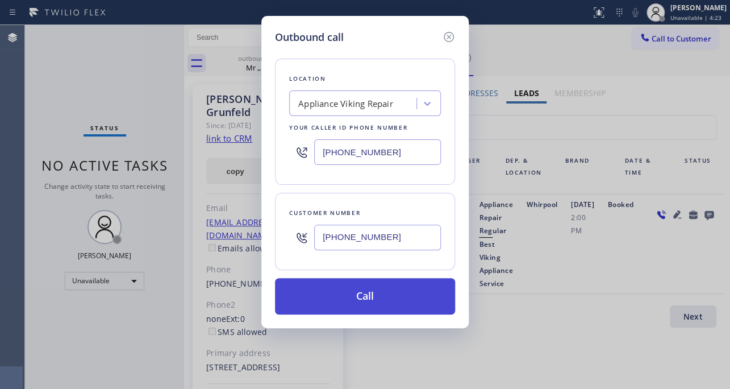
type input "(818) 212-3693"
click at [371, 288] on button "Call" at bounding box center [365, 296] width 180 height 36
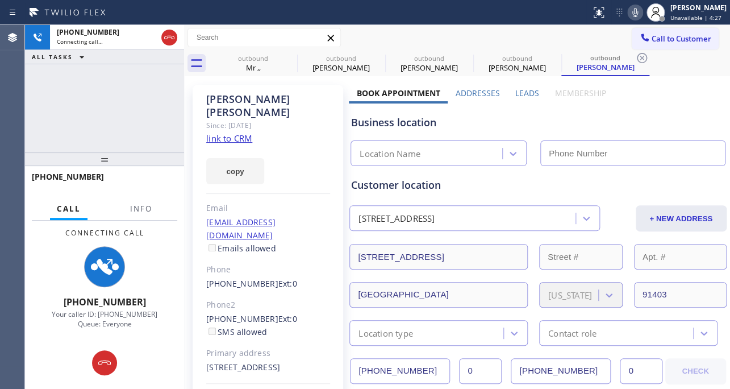
type input "[PHONE_NUMBER]"
click at [515, 93] on label "Leads" at bounding box center [527, 93] width 24 height 11
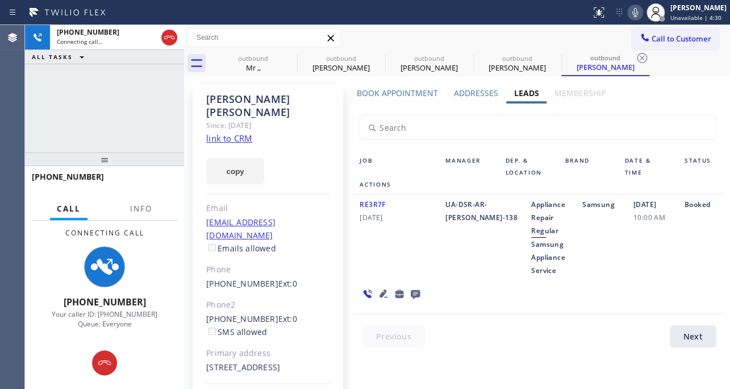
click at [381, 292] on icon at bounding box center [384, 293] width 8 height 8
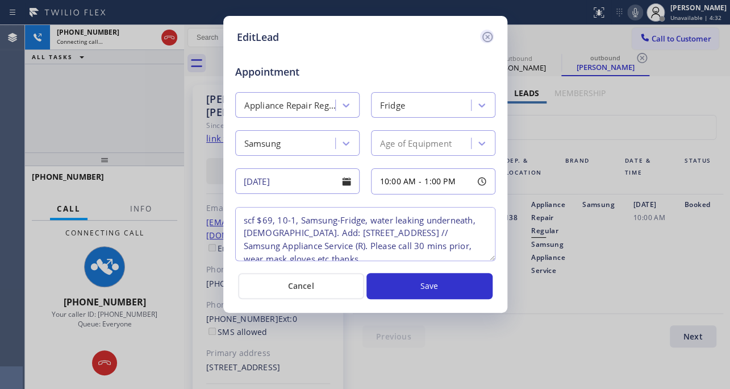
click at [487, 39] on icon at bounding box center [488, 37] width 14 height 14
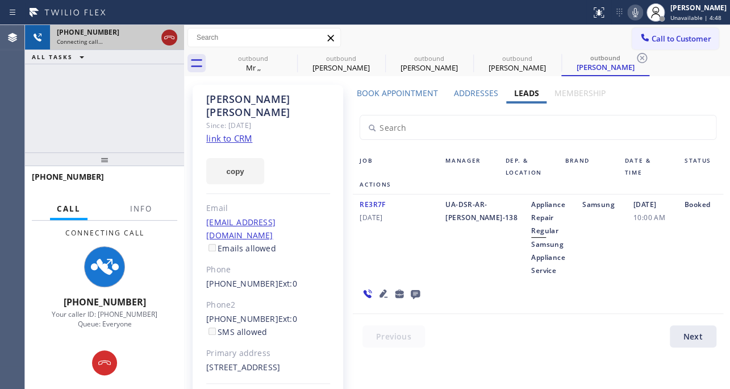
click at [163, 34] on icon at bounding box center [170, 38] width 14 height 14
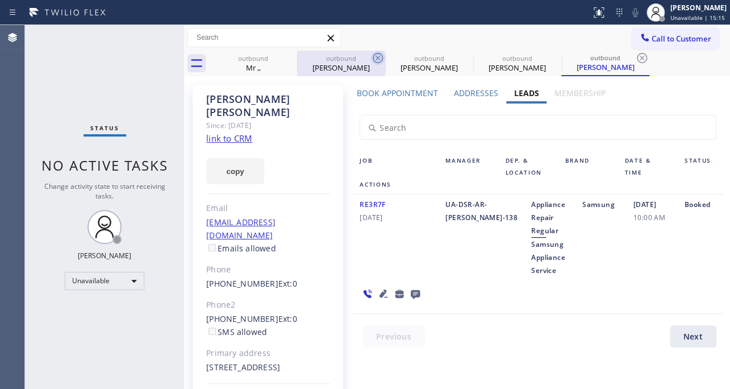
click at [377, 56] on icon at bounding box center [378, 58] width 14 height 14
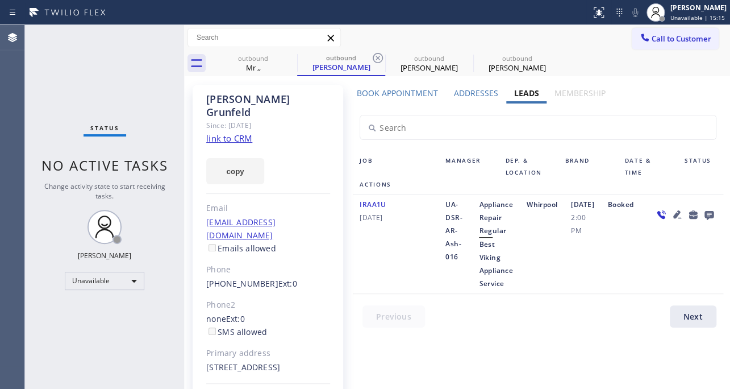
click at [377, 56] on icon at bounding box center [378, 58] width 14 height 14
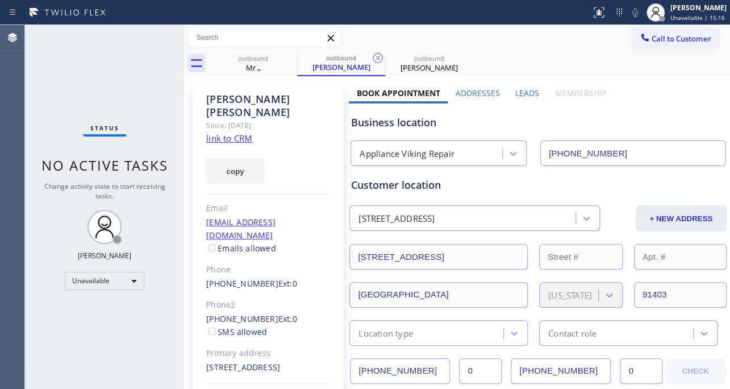
click at [377, 56] on icon at bounding box center [378, 58] width 14 height 14
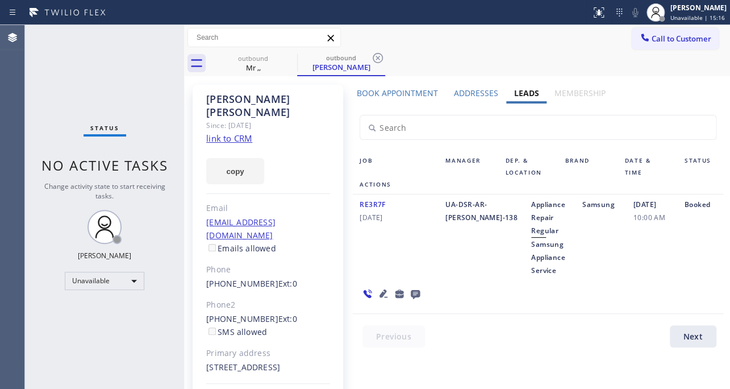
click at [377, 56] on icon at bounding box center [378, 58] width 14 height 14
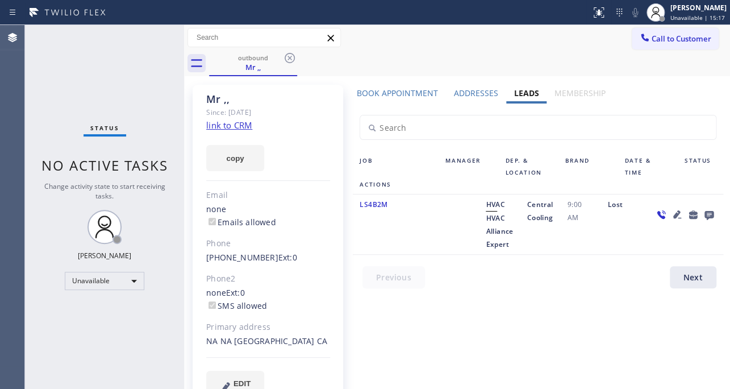
click at [597, 58] on div "outbound Mr ,," at bounding box center [469, 64] width 521 height 26
click at [652, 46] on button "Call to Customer" at bounding box center [675, 39] width 87 height 22
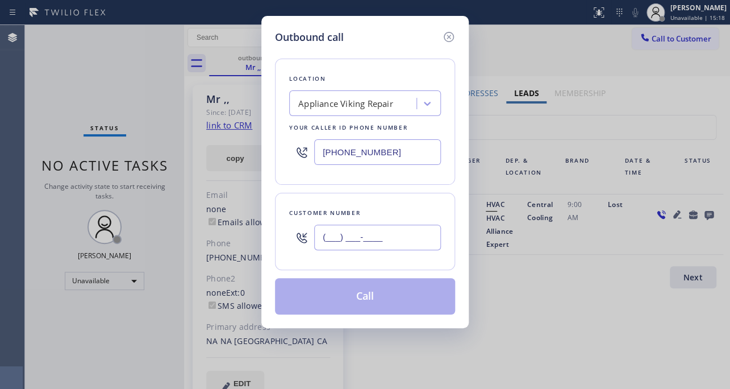
click at [375, 248] on input "(___) ___-____" at bounding box center [377, 237] width 127 height 26
paste input "908) 510-5741"
type input "(908) 510-5741"
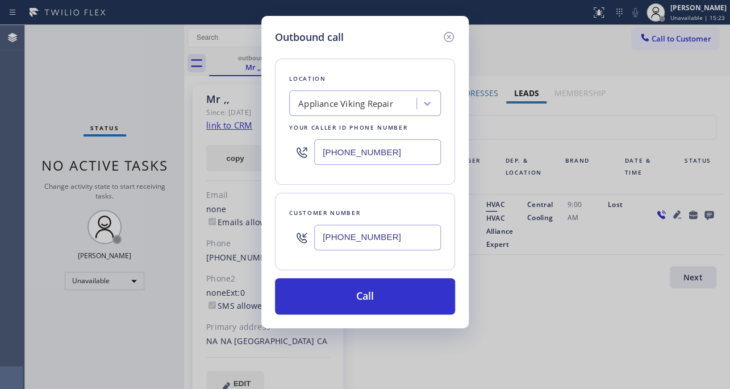
click at [397, 41] on div "Outbound call" at bounding box center [365, 37] width 180 height 15
drag, startPoint x: 392, startPoint y: 152, endPoint x: 283, endPoint y: 165, distance: 109.9
click at [283, 165] on div "Location Appliance Viking Repair Your caller id phone number (617) 219-9255" at bounding box center [365, 122] width 180 height 126
paste input "908) 824-6720"
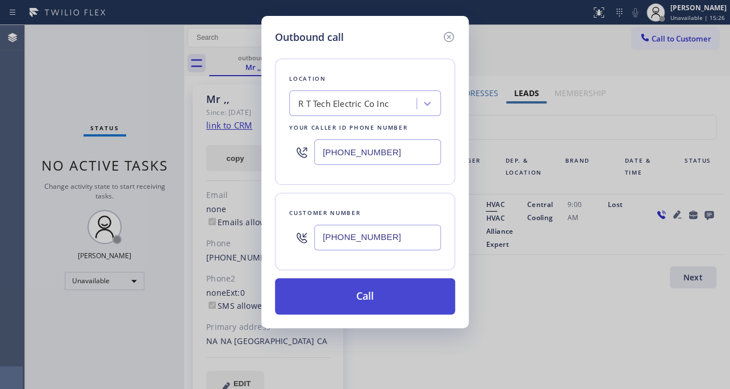
type input "(908) 824-6720"
click at [381, 291] on button "Call" at bounding box center [365, 296] width 180 height 36
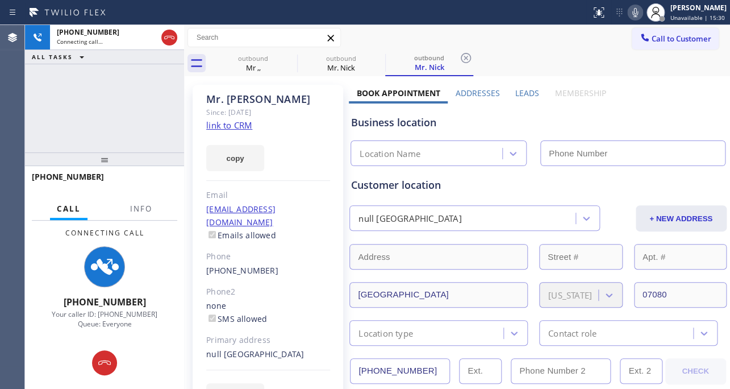
click at [529, 91] on label "Leads" at bounding box center [527, 93] width 24 height 11
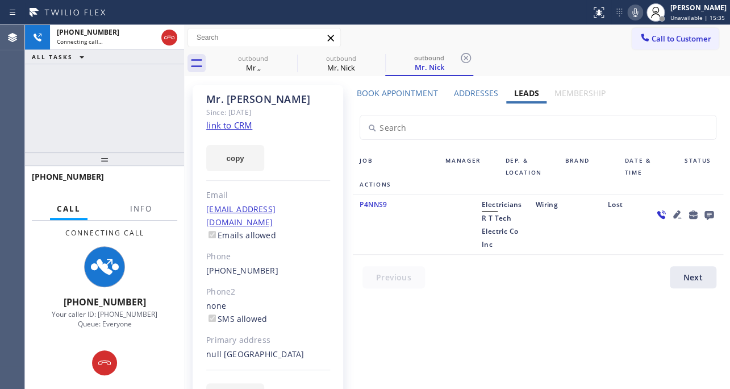
click at [248, 123] on link "link to CRM" at bounding box center [229, 124] width 46 height 11
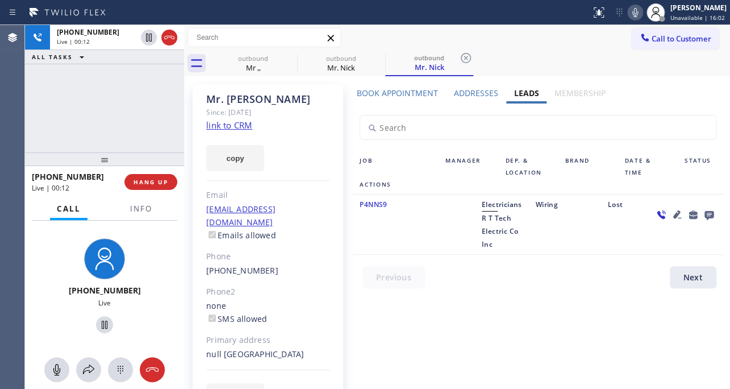
click at [450, 330] on div "Book Appointment Addresses Leads Membership Business location R T Tech Electric…" at bounding box center [538, 258] width 378 height 341
click at [411, 327] on div "Book Appointment Addresses Leads Membership Business location R T Tech Electric…" at bounding box center [538, 258] width 378 height 341
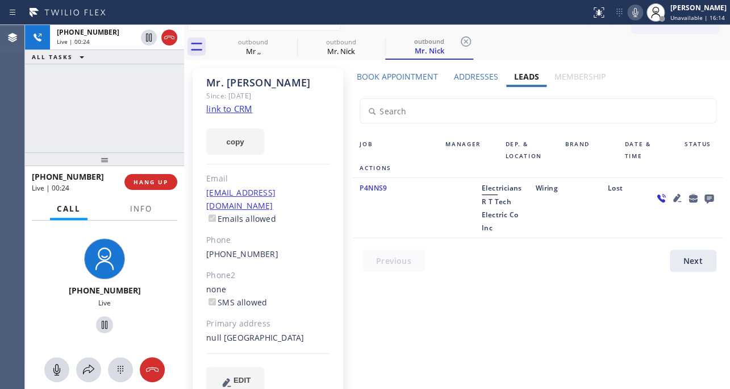
scroll to position [30, 0]
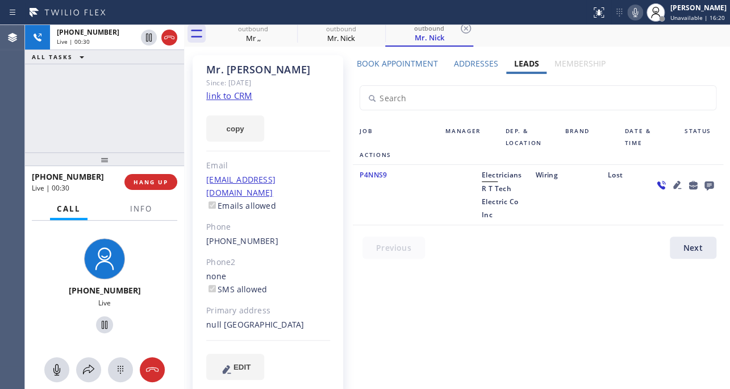
drag, startPoint x: 309, startPoint y: 312, endPoint x: 285, endPoint y: 312, distance: 23.3
click at [285, 318] on div "null South Plainfield, 07080 NJ" at bounding box center [268, 324] width 124 height 13
copy div "07080"
click at [495, 336] on div "Book Appointment Addresses Leads Membership Business location R T Tech Electric…" at bounding box center [538, 228] width 378 height 341
click at [456, 315] on div "Book Appointment Addresses Leads Membership Business location R T Tech Electric…" at bounding box center [538, 228] width 378 height 341
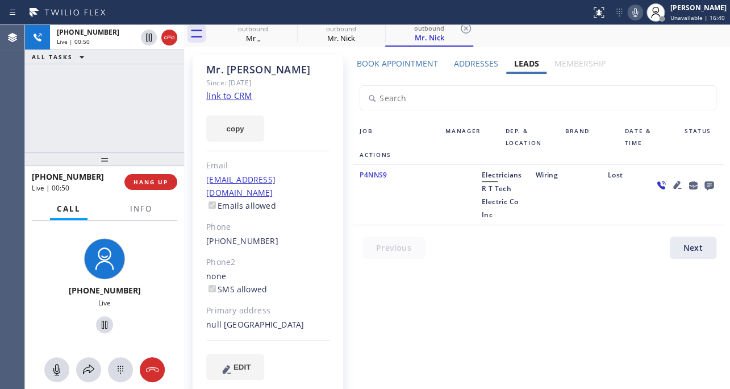
drag, startPoint x: 495, startPoint y: 338, endPoint x: 485, endPoint y: 342, distance: 10.8
click at [494, 339] on div "Book Appointment Addresses Leads Membership Business location R T Tech Electric…" at bounding box center [538, 228] width 378 height 341
click at [422, 300] on div "Book Appointment Addresses Leads Membership Business location R T Tech Electric…" at bounding box center [538, 228] width 378 height 341
click at [124, 182] on div "+19085105741 Live | 00:58" at bounding box center [78, 182] width 93 height 30
click at [134, 181] on span "HANG UP" at bounding box center [151, 182] width 35 height 8
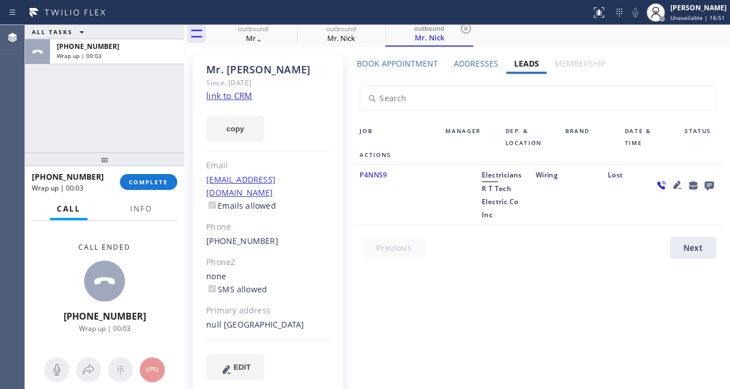
click at [426, 326] on div "Book Appointment Addresses Leads Membership Business location R T Tech Electric…" at bounding box center [538, 228] width 378 height 341
click at [386, 324] on div "Book Appointment Addresses Leads Membership Business location R T Tech Electric…" at bounding box center [538, 228] width 378 height 341
click at [476, 295] on div "Book Appointment Addresses Leads Membership Business location R T Tech Electric…" at bounding box center [538, 228] width 378 height 341
click at [129, 181] on span "COMPLETE" at bounding box center [148, 182] width 39 height 8
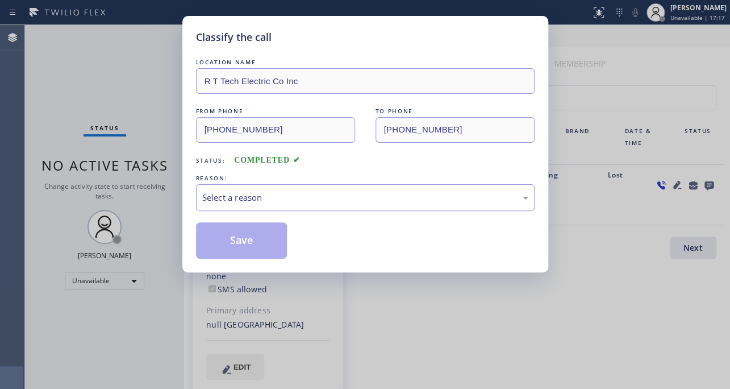
click at [581, 329] on div "Classify the call LOCATION NAME R T Tech Electric Co Inc FROM PHONE (908) 824-6…" at bounding box center [365, 194] width 730 height 389
click at [344, 195] on div "Select a reason" at bounding box center [365, 197] width 326 height 13
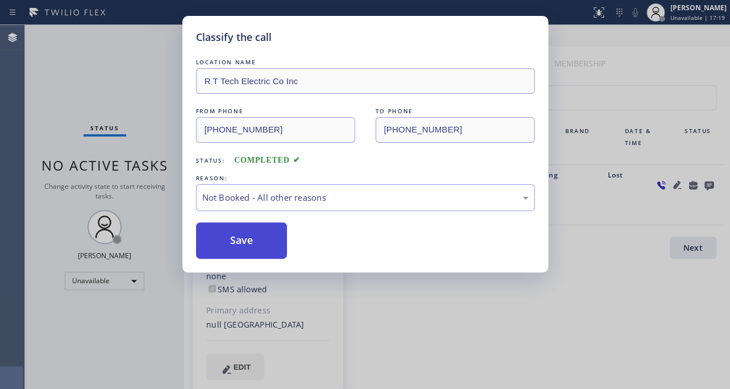
click at [246, 246] on button "Save" at bounding box center [242, 240] width 92 height 36
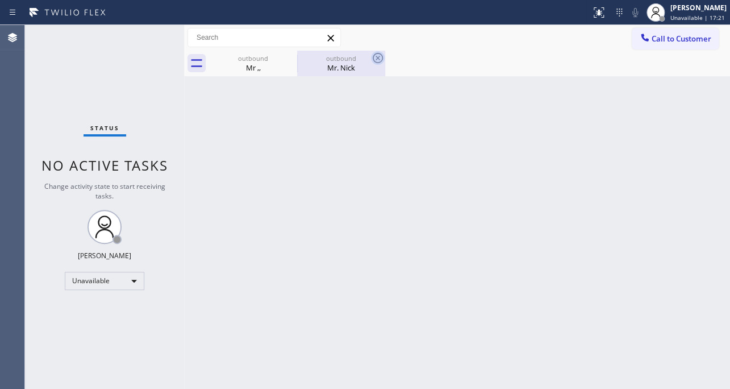
click at [380, 57] on icon at bounding box center [378, 58] width 14 height 14
